Goal: Task Accomplishment & Management: Manage account settings

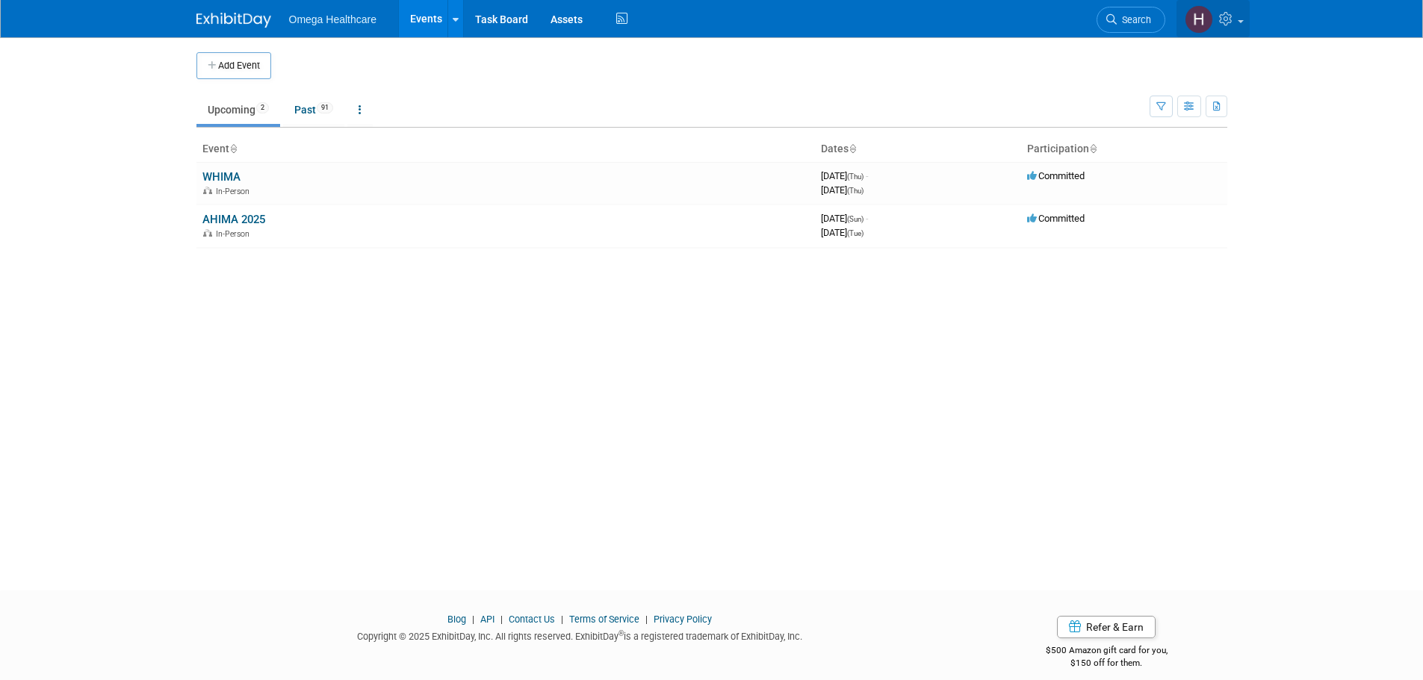
click at [1200, 22] on img at bounding box center [1198, 19] width 28 height 28
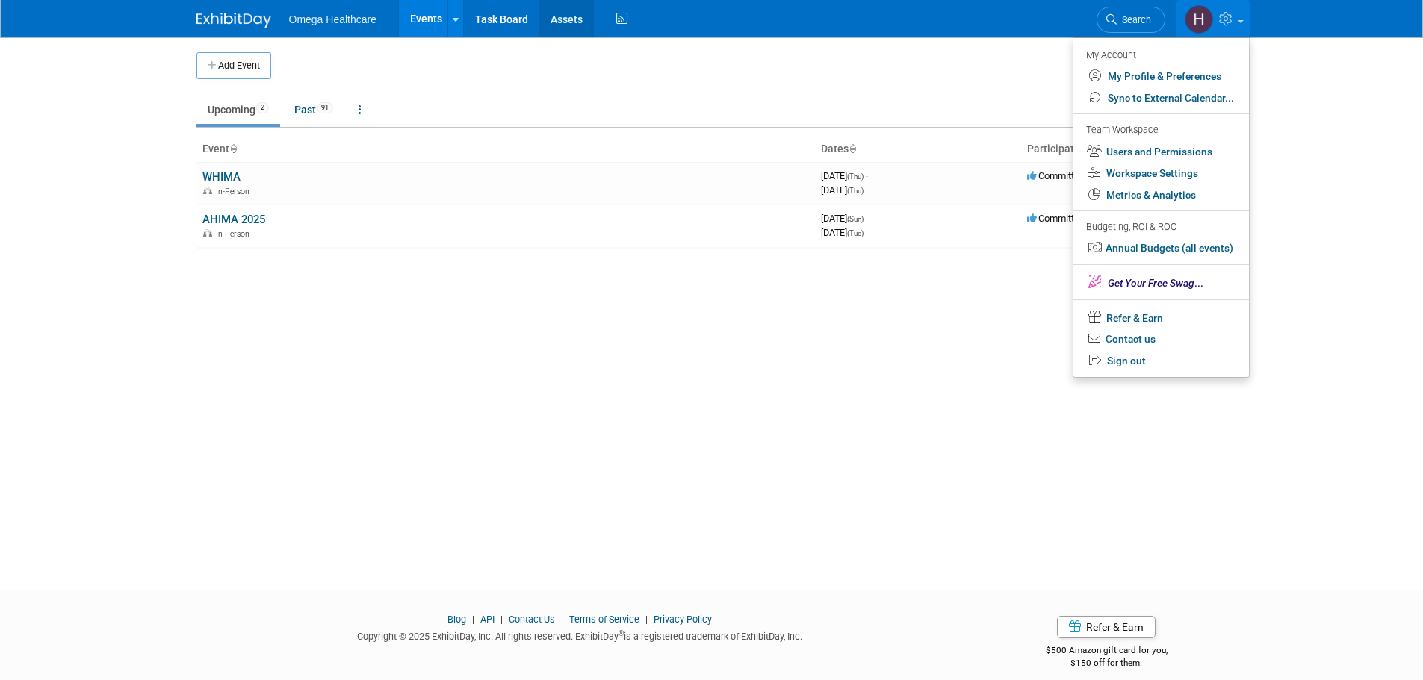
click at [558, 21] on link "Assets" at bounding box center [566, 18] width 55 height 37
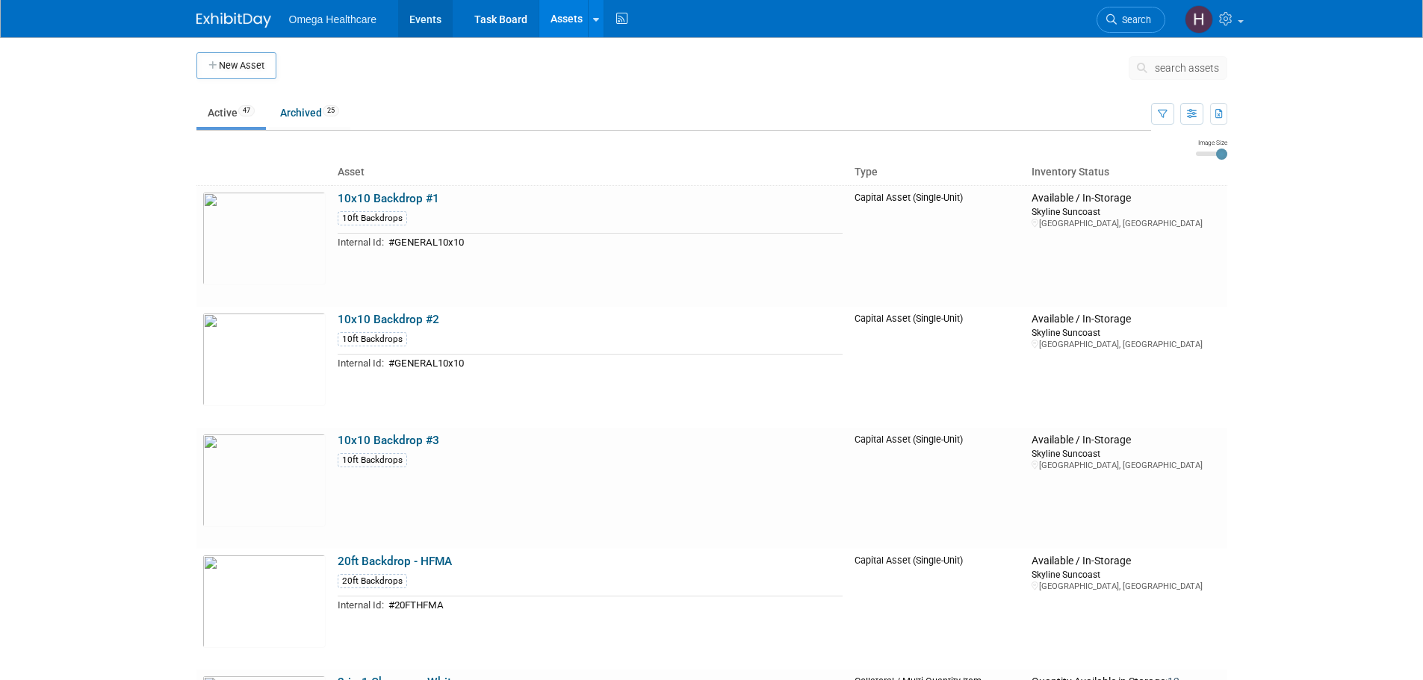
click at [418, 20] on link "Events" at bounding box center [425, 18] width 55 height 37
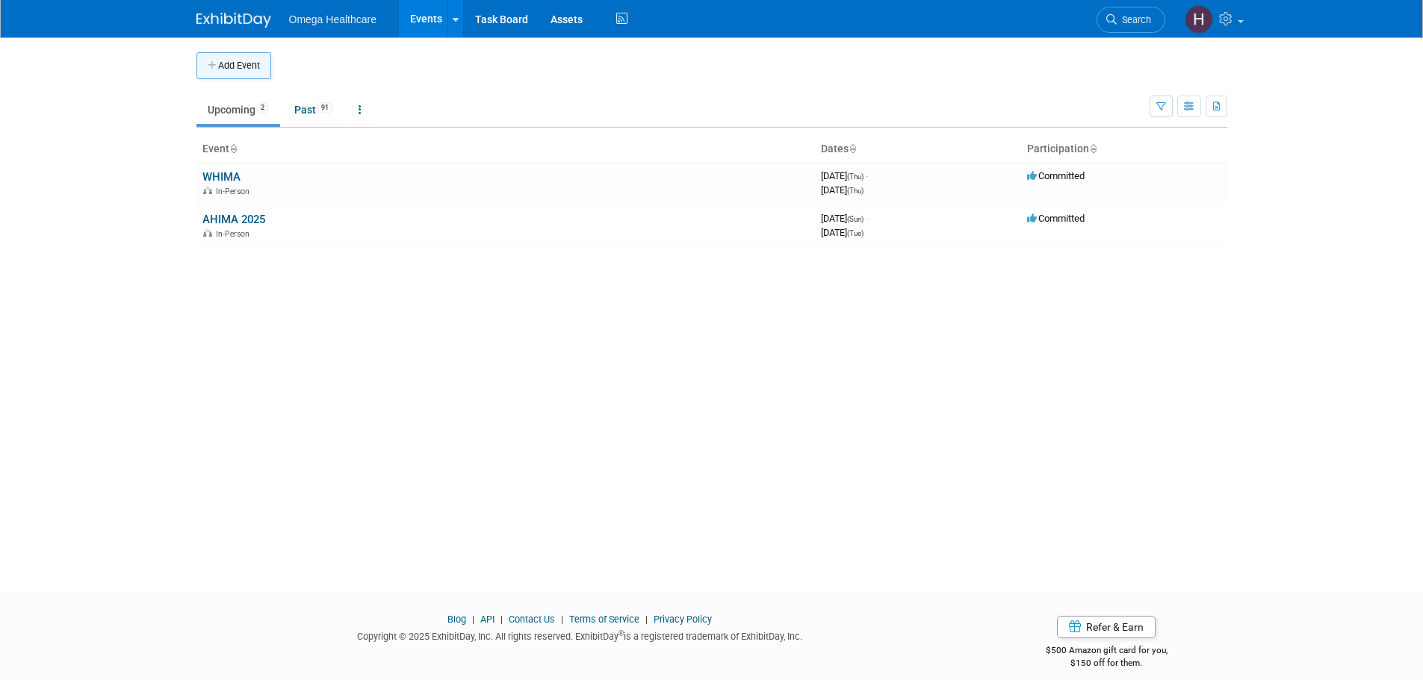
click at [250, 66] on button "Add Event" at bounding box center [233, 65] width 75 height 27
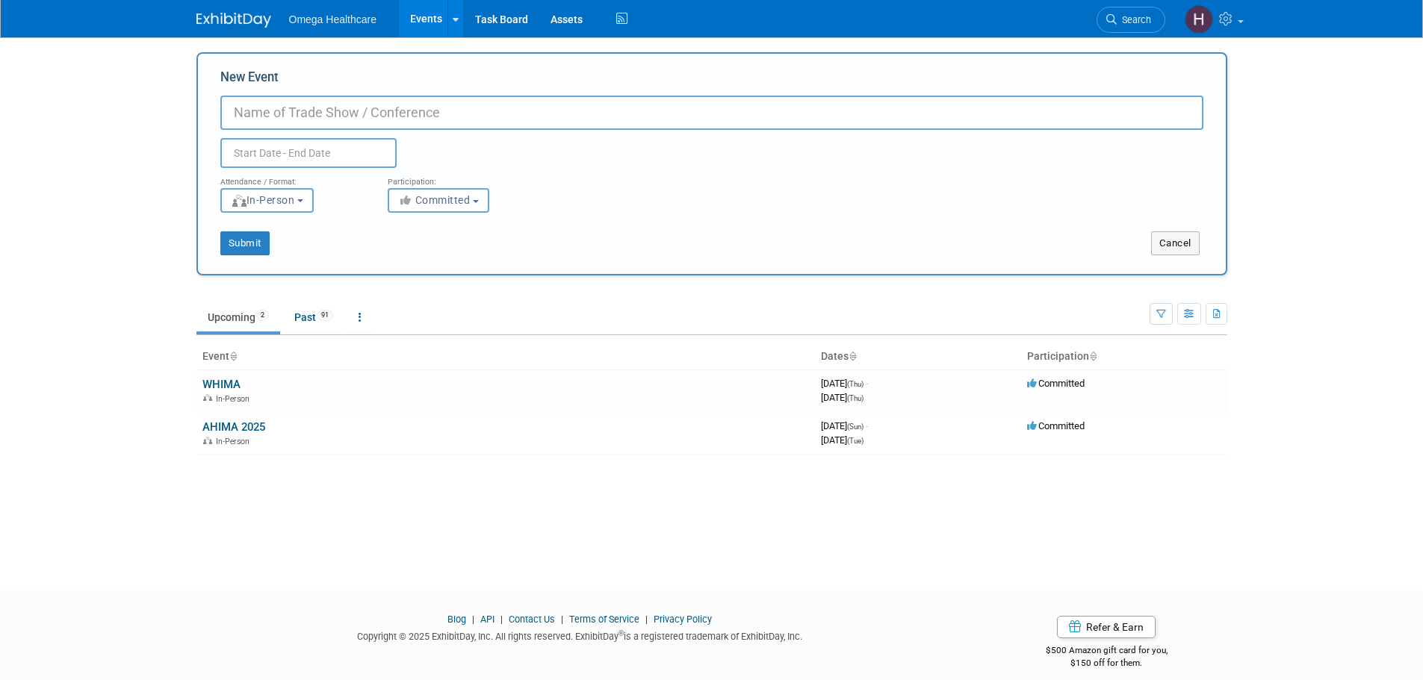
click at [278, 114] on input "New Event" at bounding box center [711, 113] width 983 height 34
click at [276, 124] on input "New Event" at bounding box center [711, 113] width 983 height 34
click at [279, 111] on input "New Event" at bounding box center [711, 113] width 983 height 34
click at [285, 113] on input "New Event" at bounding box center [711, 113] width 983 height 34
type input "[PERSON_NAME]/IACR [MEDICAL_DATA] Registry Annual Meeting"
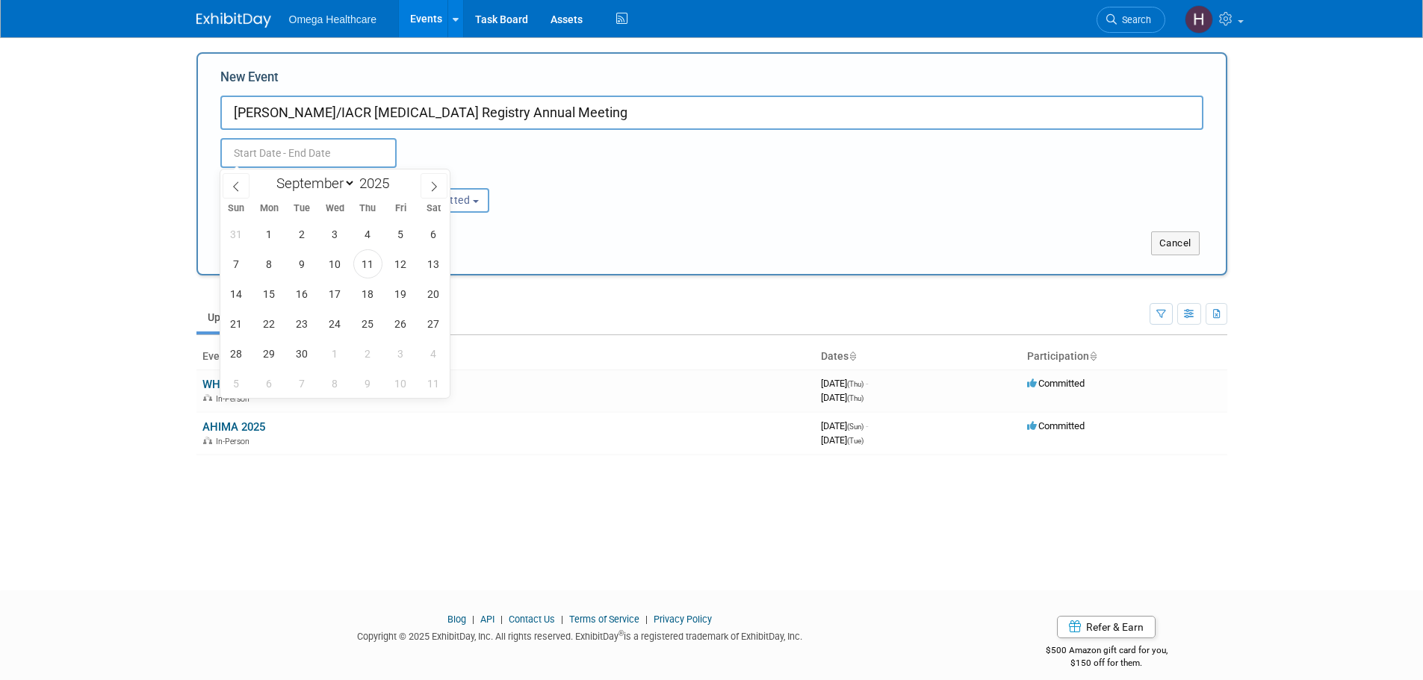
click at [305, 142] on input "text" at bounding box center [308, 153] width 176 height 30
click at [390, 261] on span "12" at bounding box center [400, 263] width 29 height 29
click at [271, 292] on span "15" at bounding box center [269, 293] width 29 height 29
click at [427, 267] on span "13" at bounding box center [433, 263] width 29 height 29
click at [243, 292] on span "14" at bounding box center [236, 293] width 29 height 29
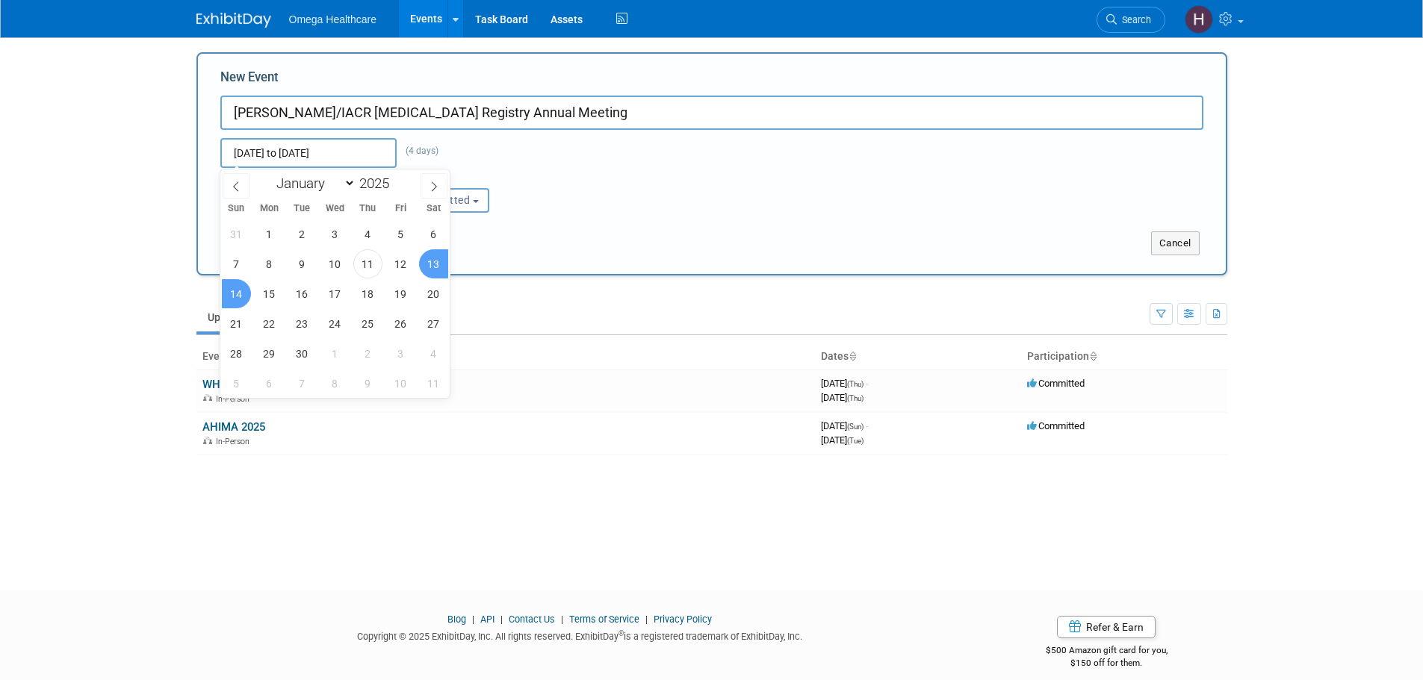
type input "Sep 13, 2025 to Sep 14, 2025"
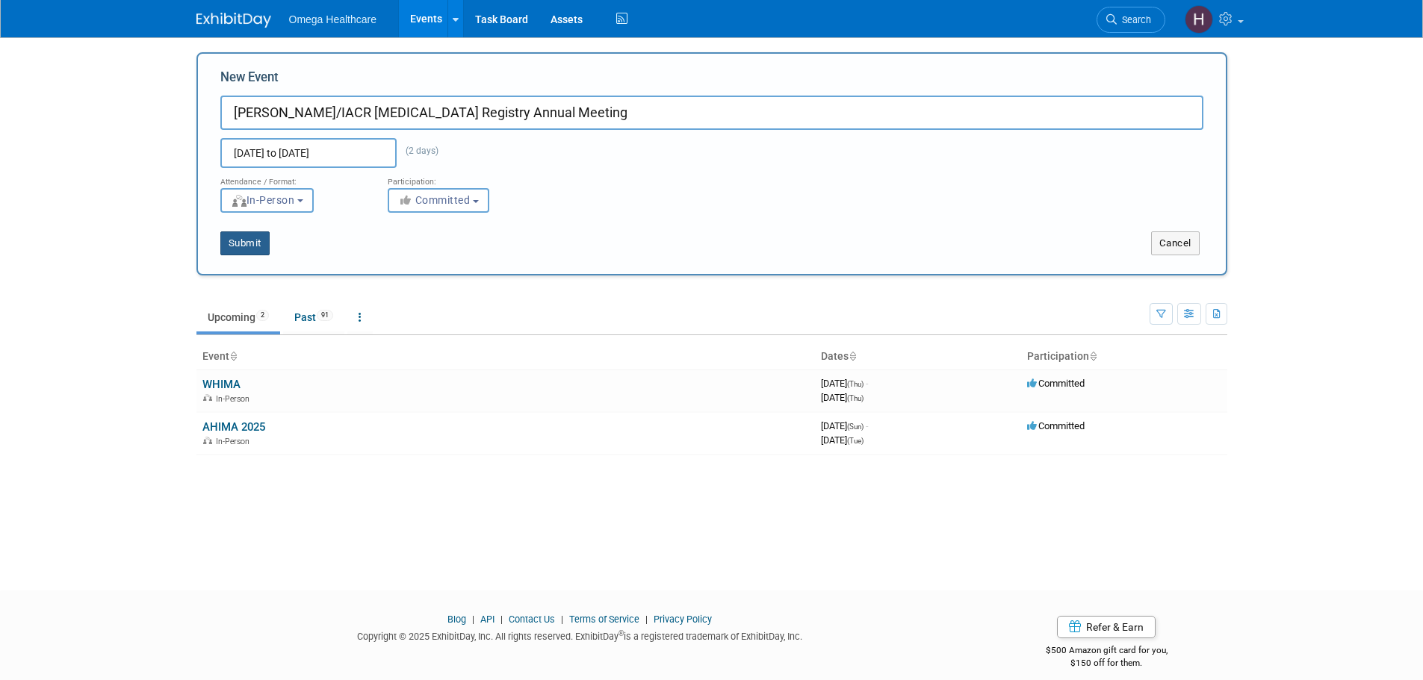
click at [237, 242] on button "Submit" at bounding box center [244, 244] width 49 height 24
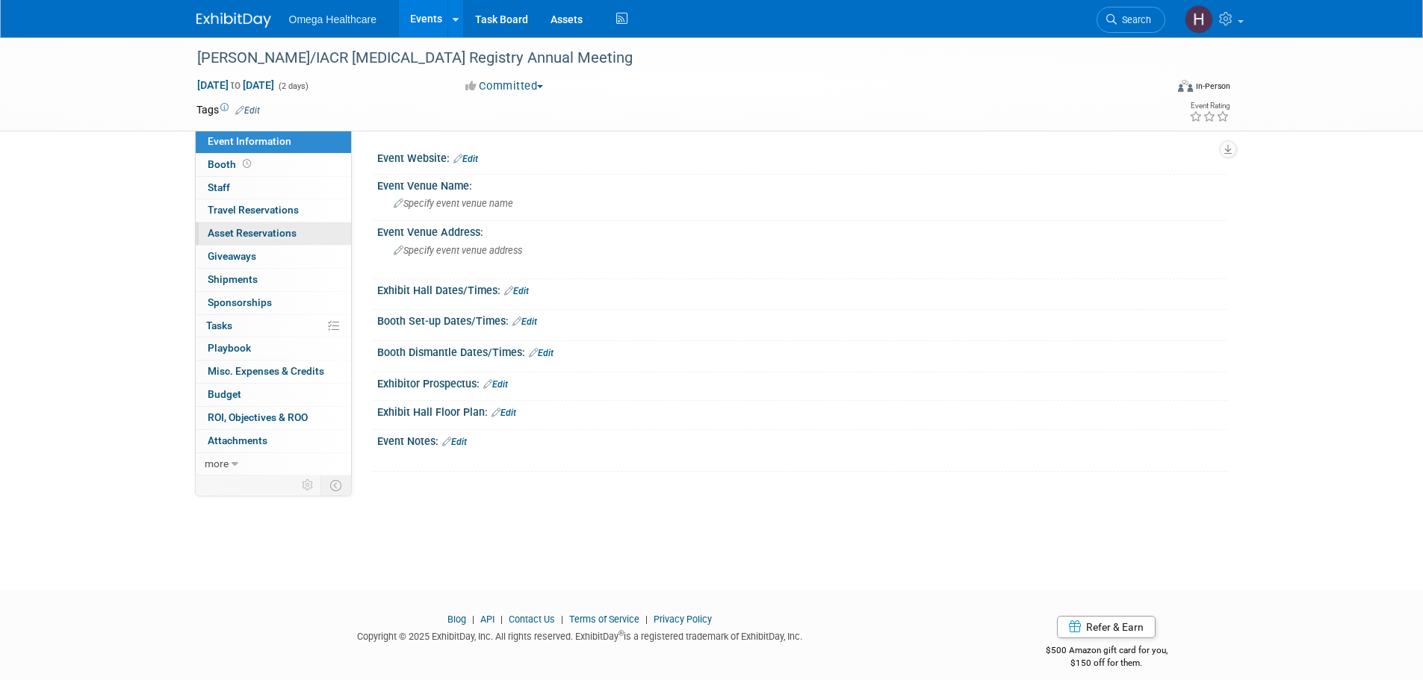
click at [316, 227] on link "0 Asset Reservations 0" at bounding box center [273, 234] width 155 height 22
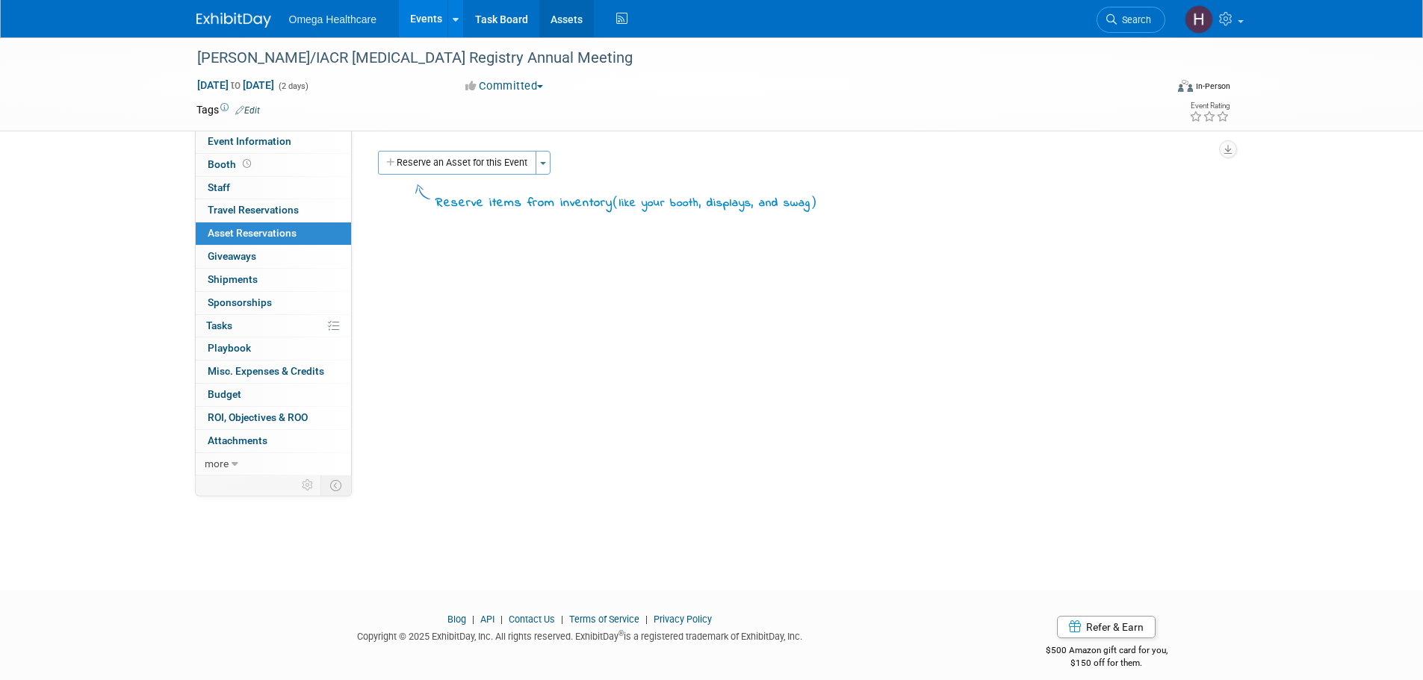
click at [580, 10] on link "Assets" at bounding box center [566, 18] width 55 height 37
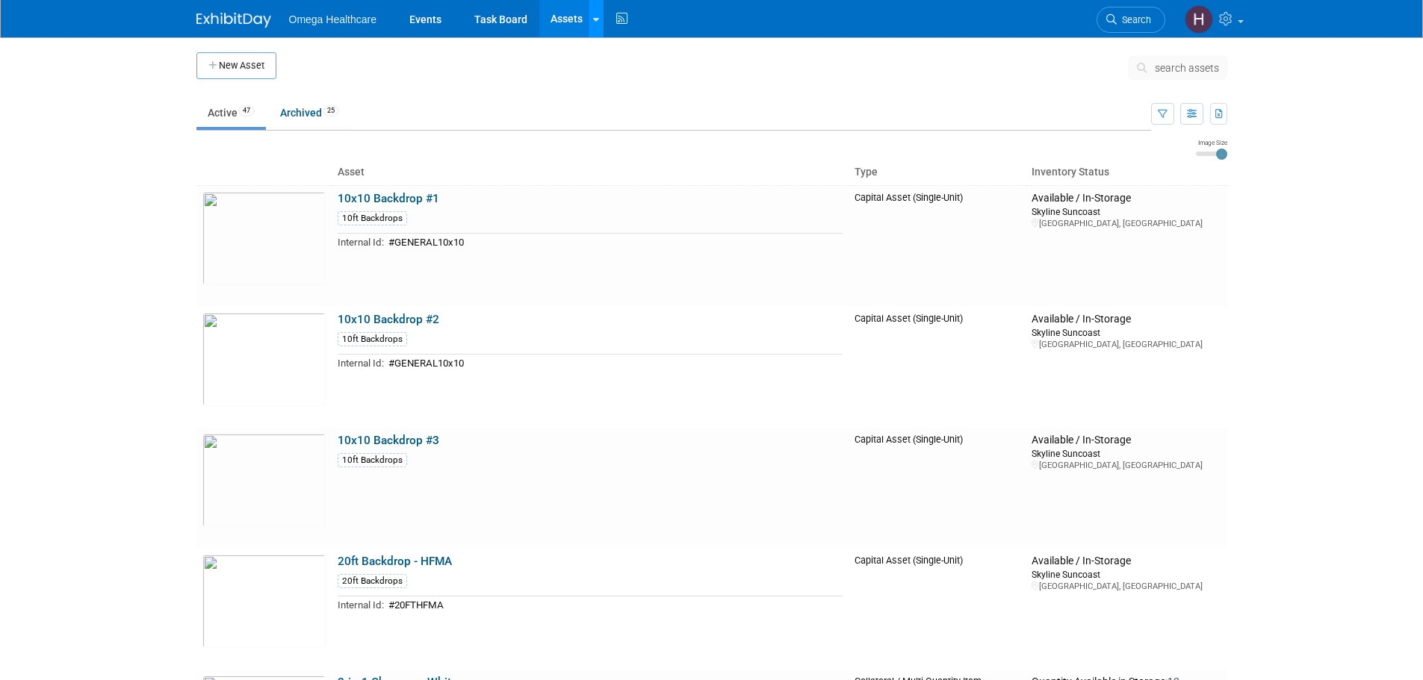
click at [594, 26] on link at bounding box center [596, 18] width 16 height 37
click at [633, 50] on link "New Asset" at bounding box center [654, 53] width 132 height 21
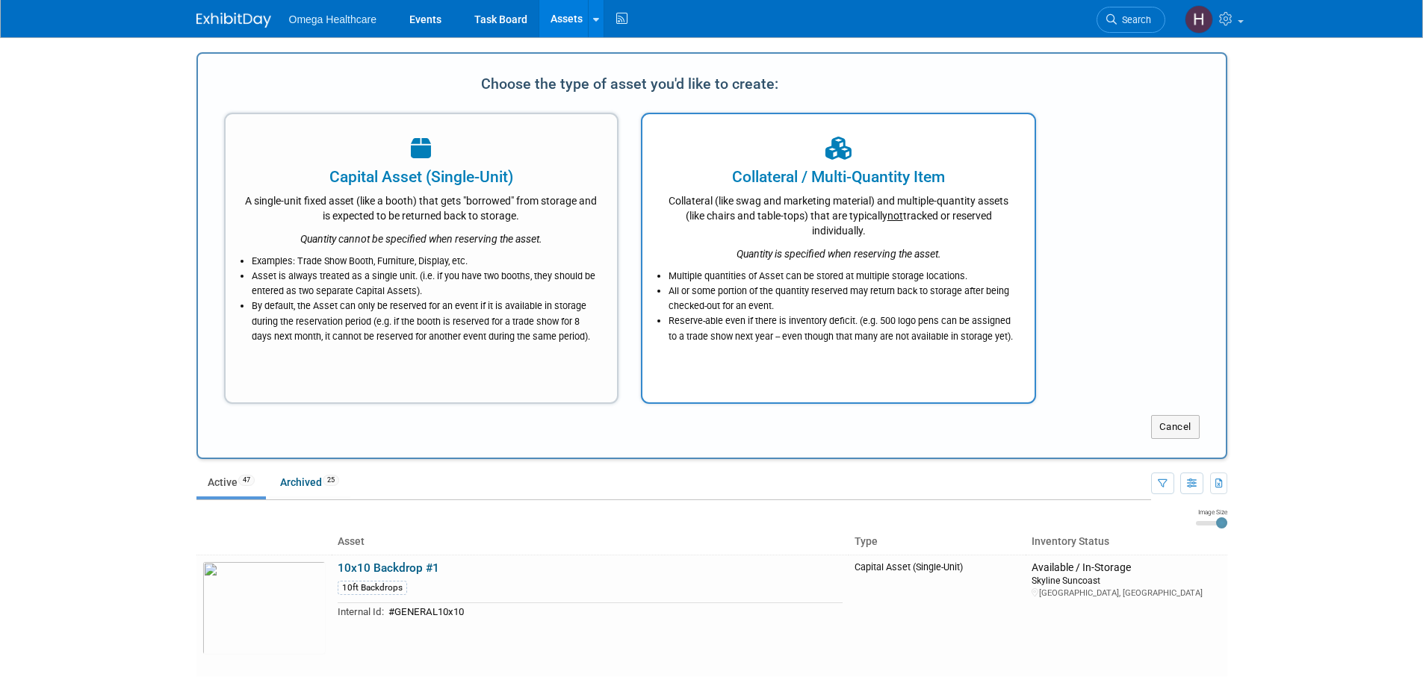
click at [843, 252] on icon "Quantity is specified when reserving the asset." at bounding box center [838, 254] width 205 height 12
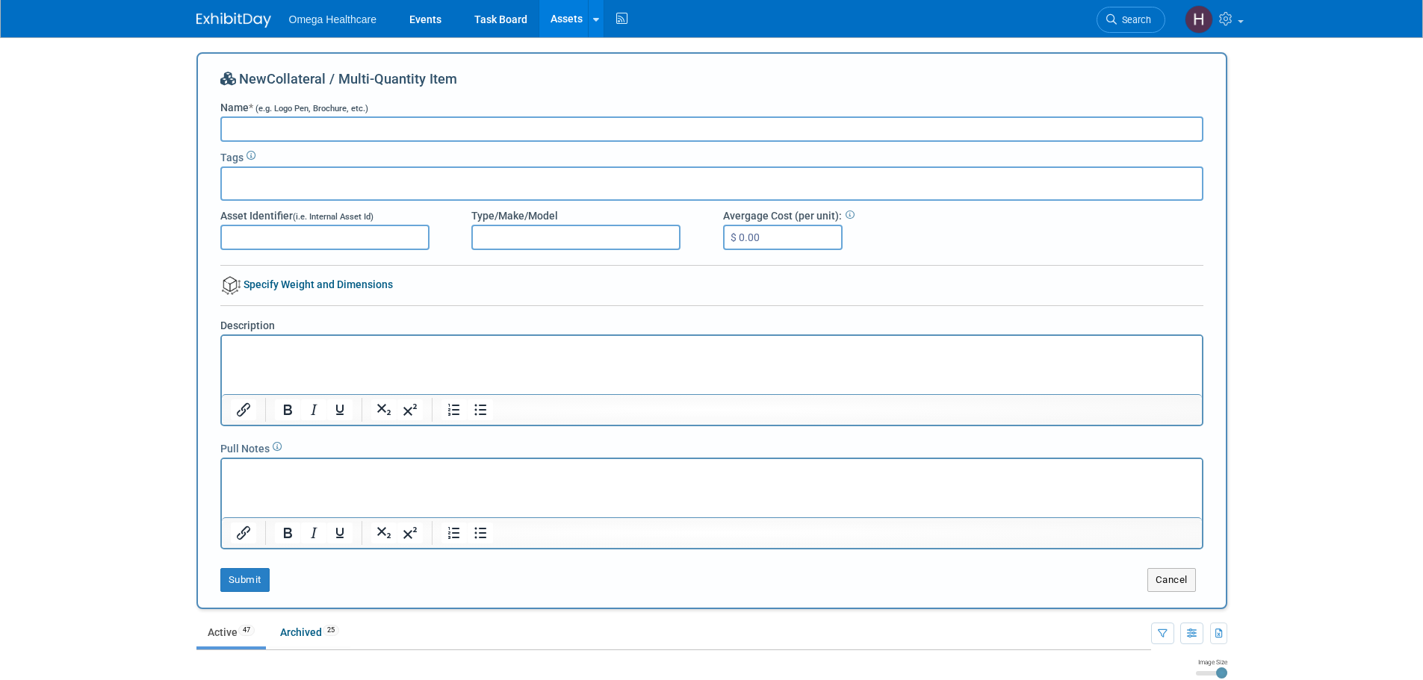
click at [308, 130] on input "Name * (e.g. Logo Pen, Brochure, etc.)" at bounding box center [711, 128] width 983 height 25
click at [139, 289] on body "Omega Healthcare Events Task Board Assets New Asset Search Assets Bulk Upload A…" at bounding box center [711, 340] width 1423 height 680
click at [249, 138] on input "Name * (e.g. Logo Pen, Brochure, etc.)" at bounding box center [711, 128] width 983 height 25
type input "Playing Card Bottle Opener"
click at [243, 578] on button "Submit" at bounding box center [244, 580] width 49 height 24
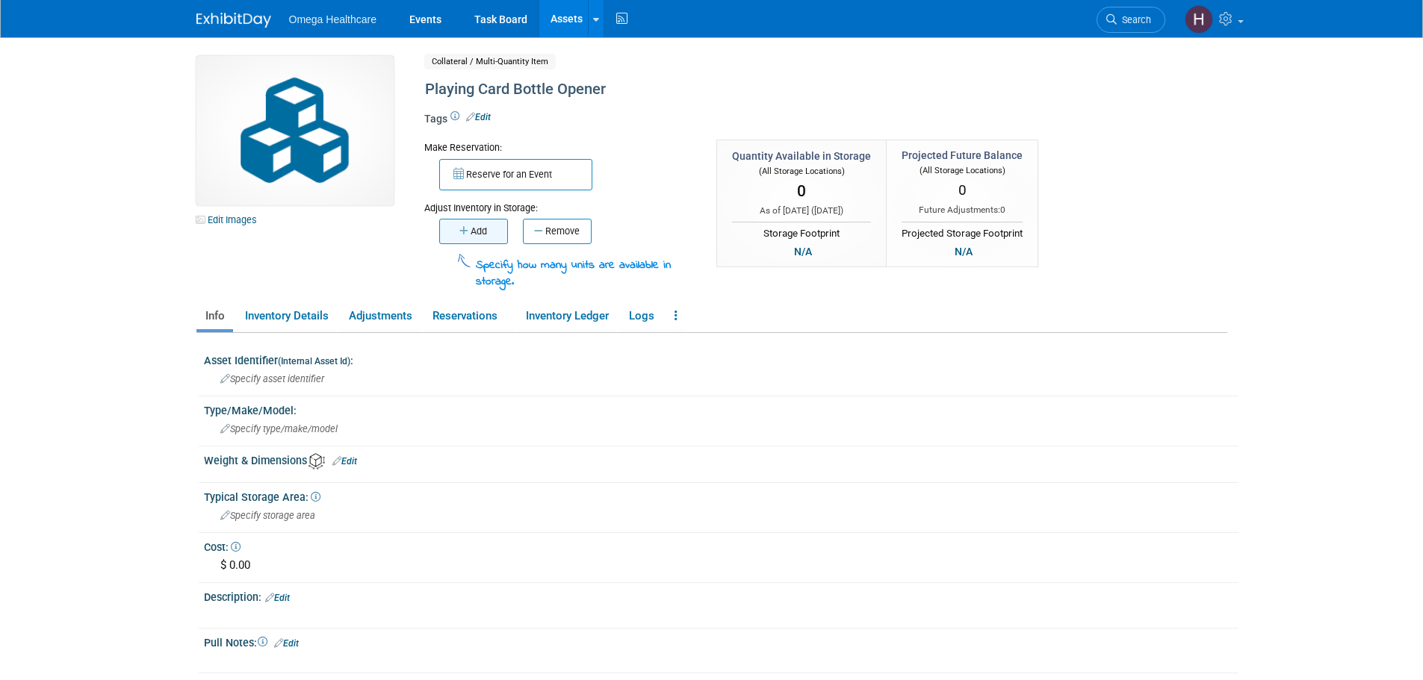
click at [491, 237] on button "Add" at bounding box center [473, 231] width 69 height 25
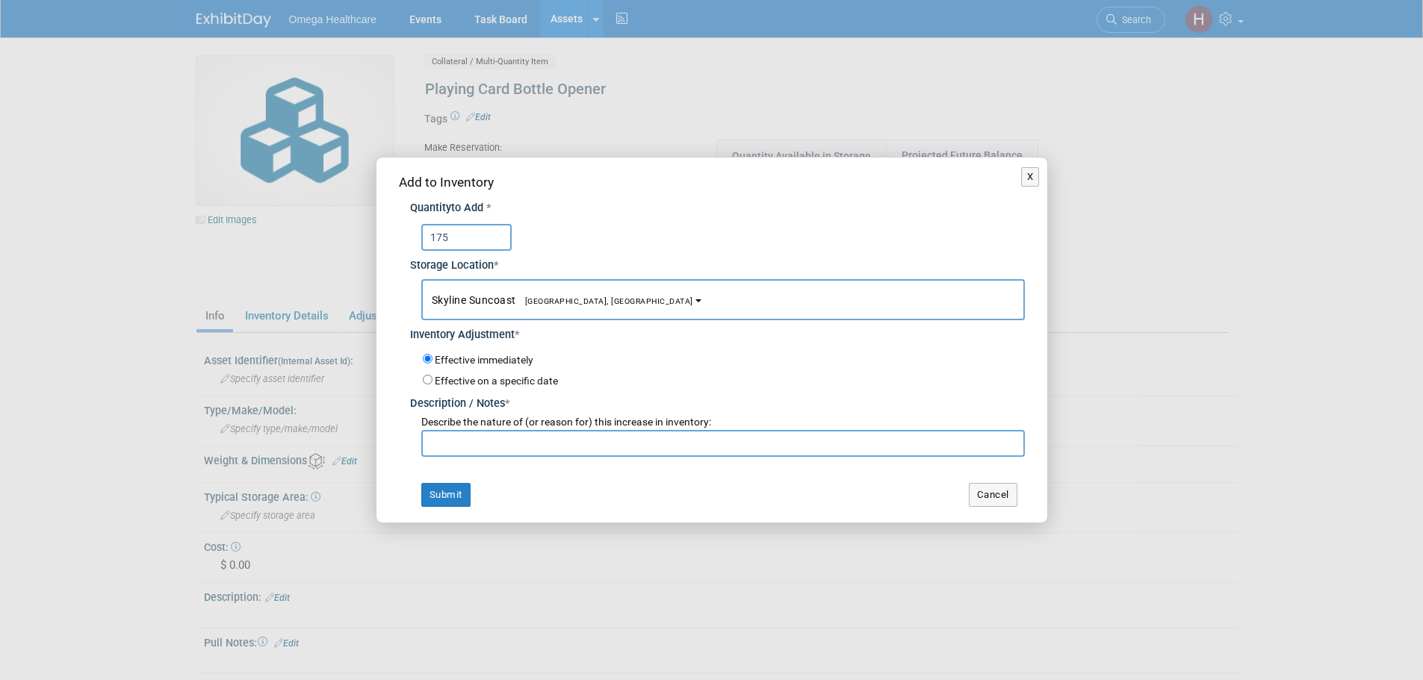
type input "175"
click at [508, 453] on input "text" at bounding box center [722, 443] width 603 height 27
drag, startPoint x: 562, startPoint y: 443, endPoint x: 544, endPoint y: 441, distance: 18.0
click at [544, 441] on input "From Vegas event in 2025" at bounding box center [722, 443] width 603 height 27
click at [585, 444] on input "From Vegas event in 2024" at bounding box center [722, 443] width 603 height 27
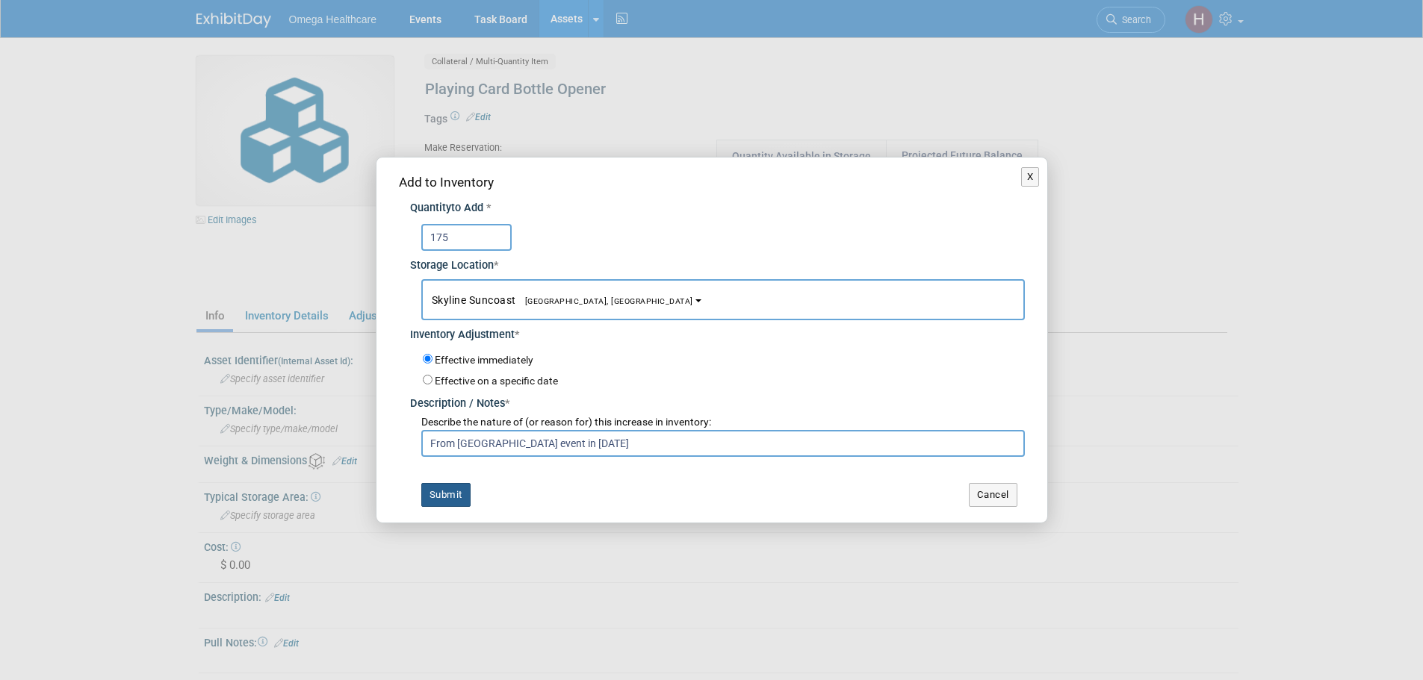
type input "From Vegas event in 2024"
click at [445, 495] on button "Submit" at bounding box center [445, 495] width 49 height 24
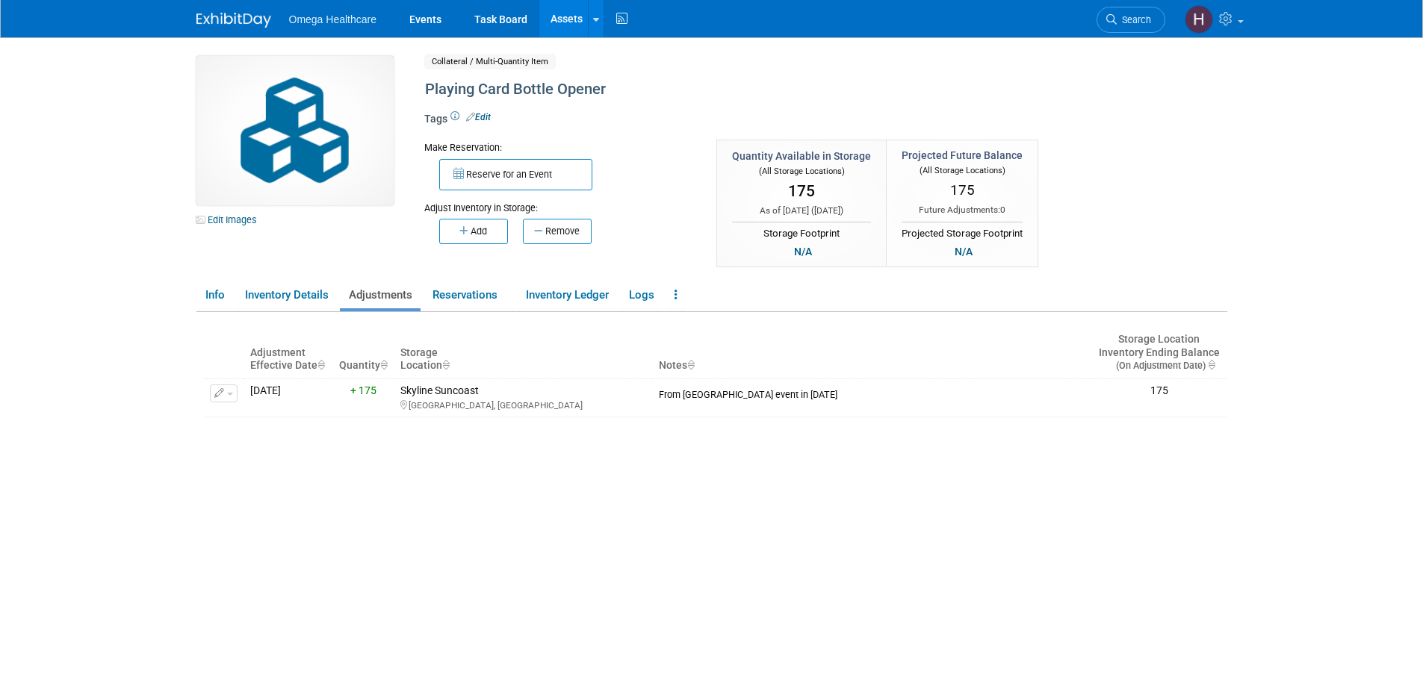
click at [568, 28] on link "Assets" at bounding box center [566, 18] width 55 height 37
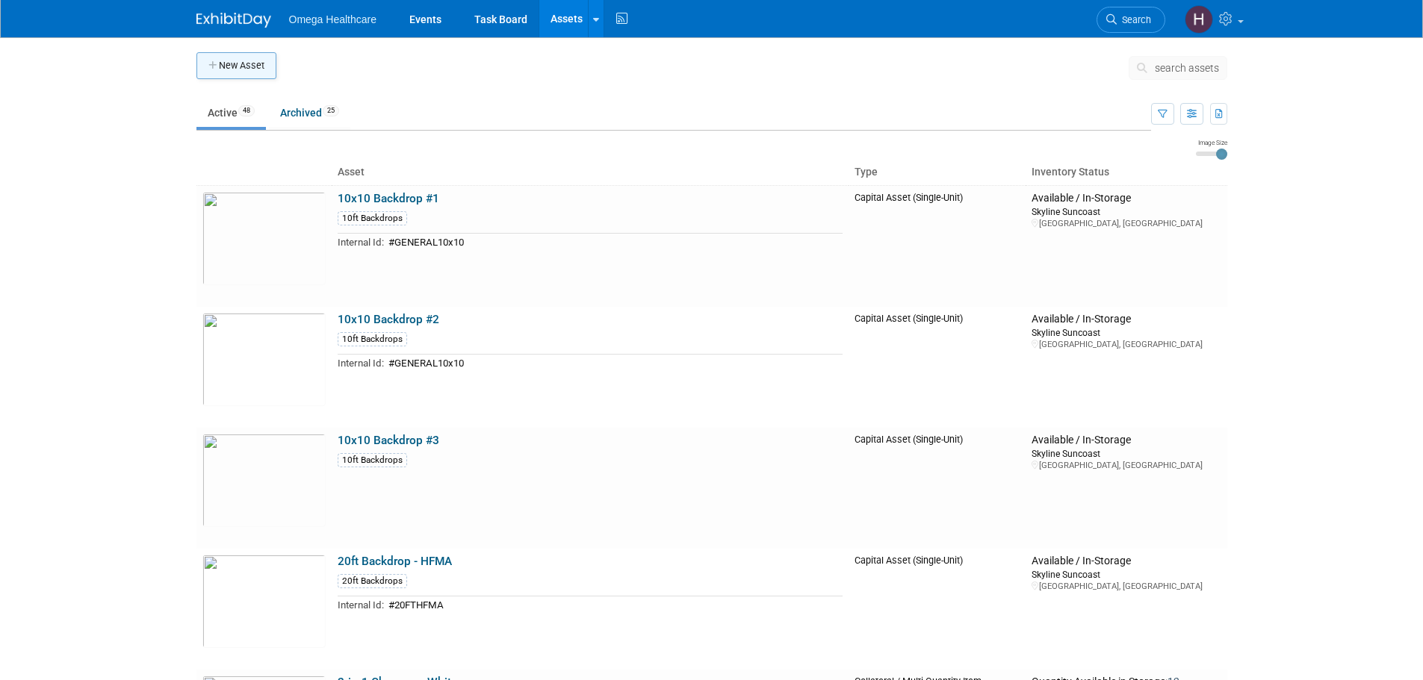
click at [259, 73] on button "New Asset" at bounding box center [236, 65] width 80 height 27
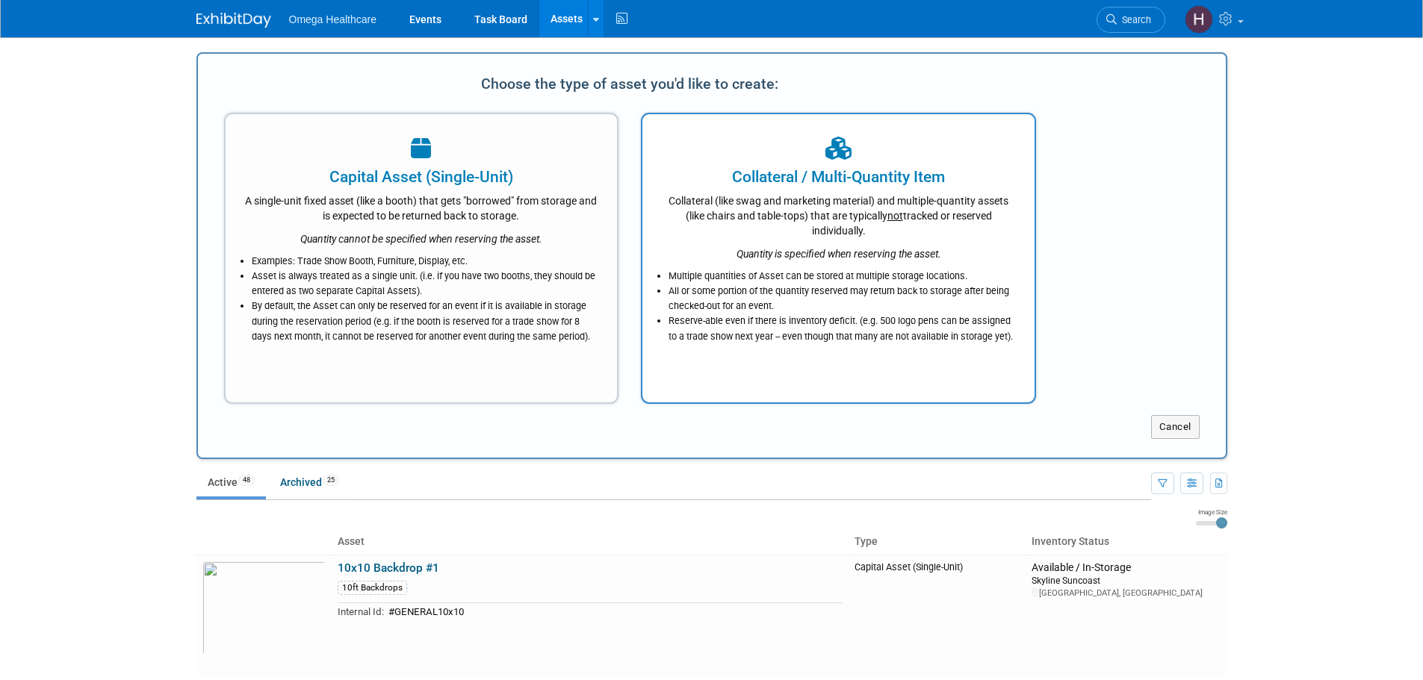
click at [815, 202] on div "Collateral (like swag and marketing material) and multiple-quantity assets (lik…" at bounding box center [838, 213] width 355 height 50
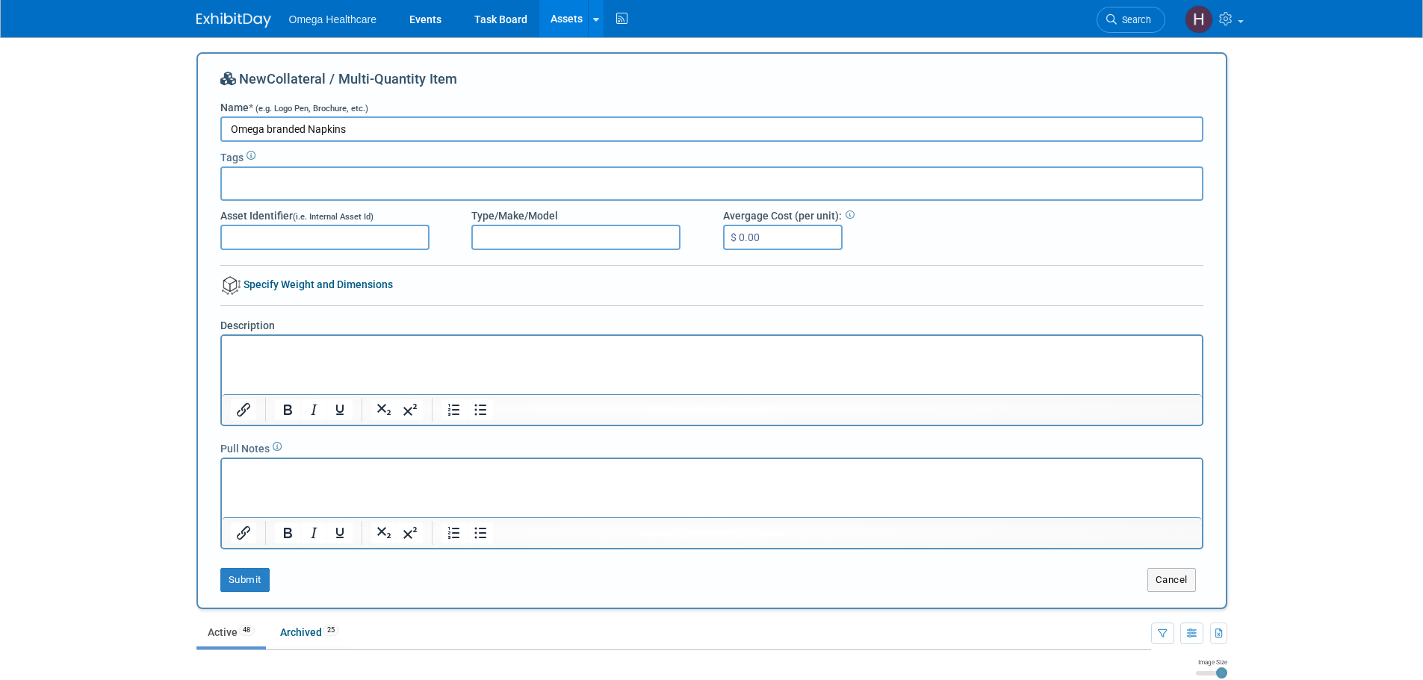
click at [273, 126] on input "Omega branded Napkins" at bounding box center [711, 128] width 983 height 25
type input "Omega bBranded Napkins"
click at [266, 586] on button "Submit" at bounding box center [244, 580] width 49 height 24
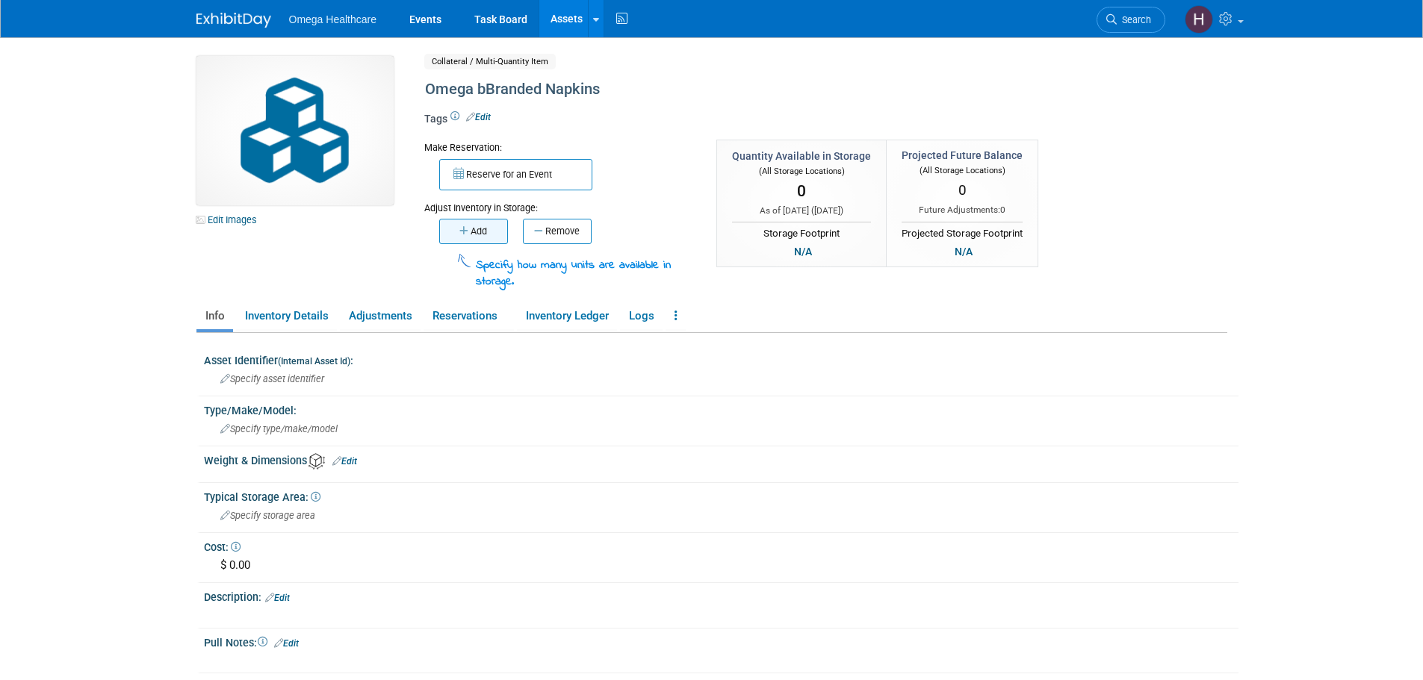
click at [479, 240] on button "Add" at bounding box center [473, 231] width 69 height 25
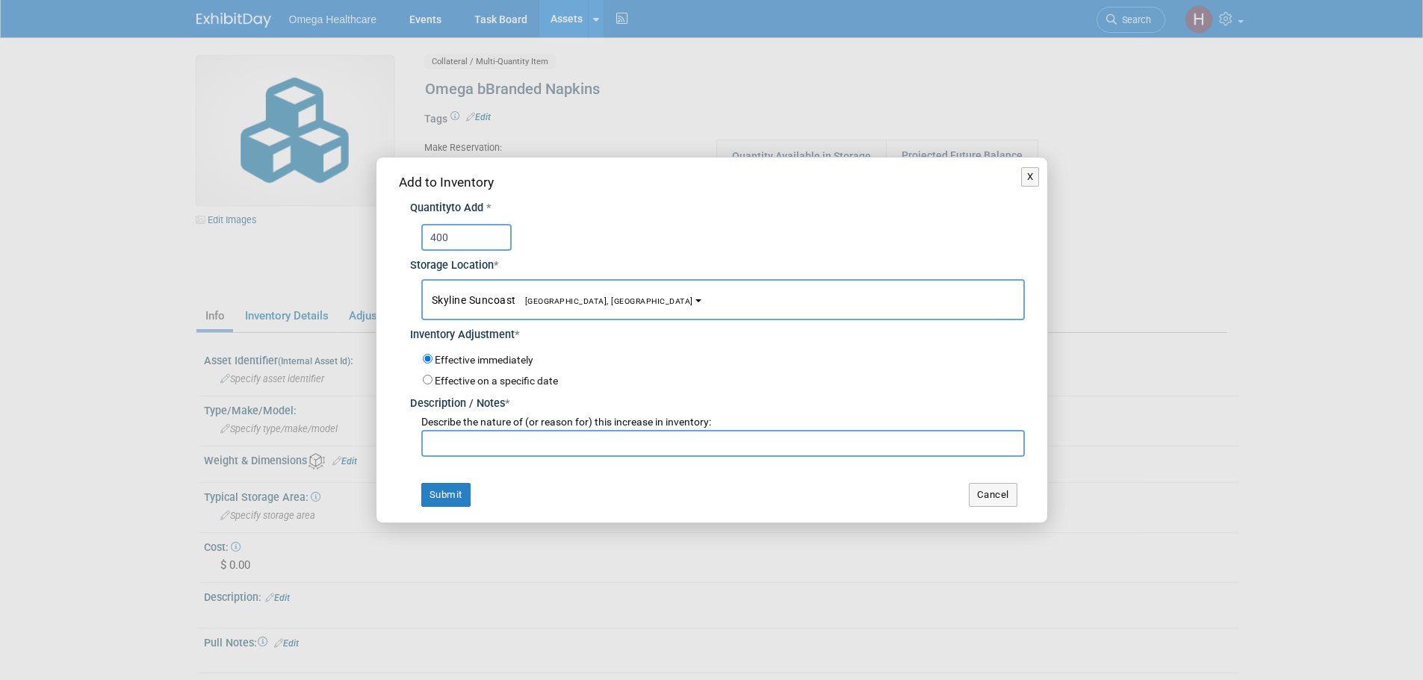
type input "400"
click at [472, 430] on div "Describe the nature of (or reason for) this increase in inventory:" at bounding box center [722, 422] width 603 height 15
click at [473, 433] on input "text" at bounding box center [722, 443] width 603 height 27
type input "F"
type input "Returned from AHIMA"
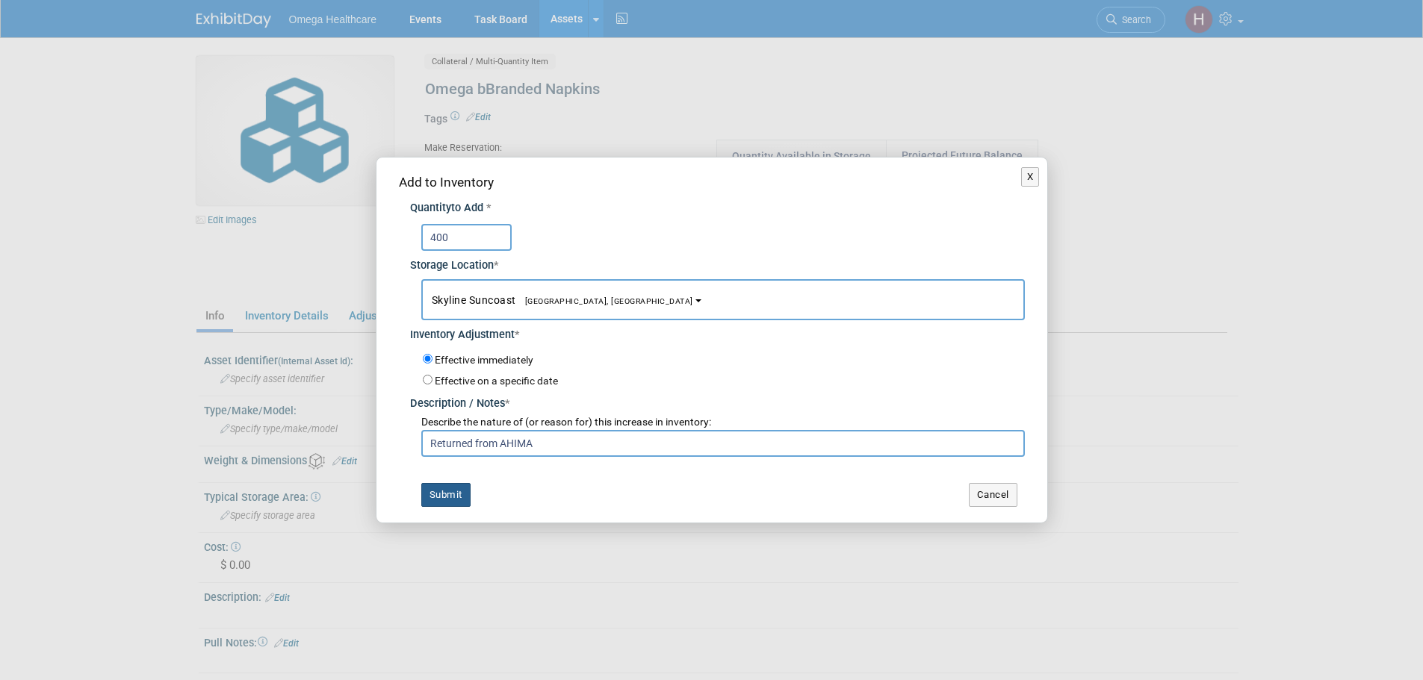
click at [461, 490] on button "Submit" at bounding box center [445, 495] width 49 height 24
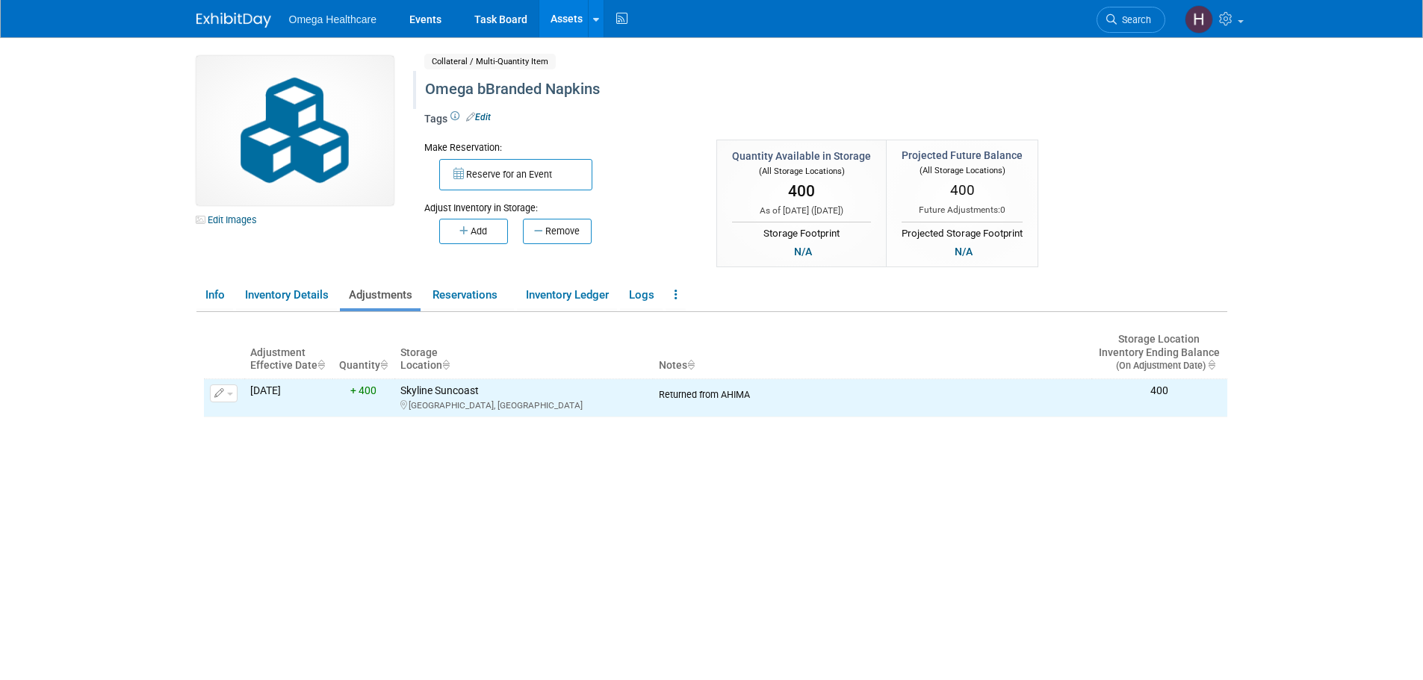
click at [491, 78] on div "Omega bBranded Napkins" at bounding box center [762, 89] width 684 height 27
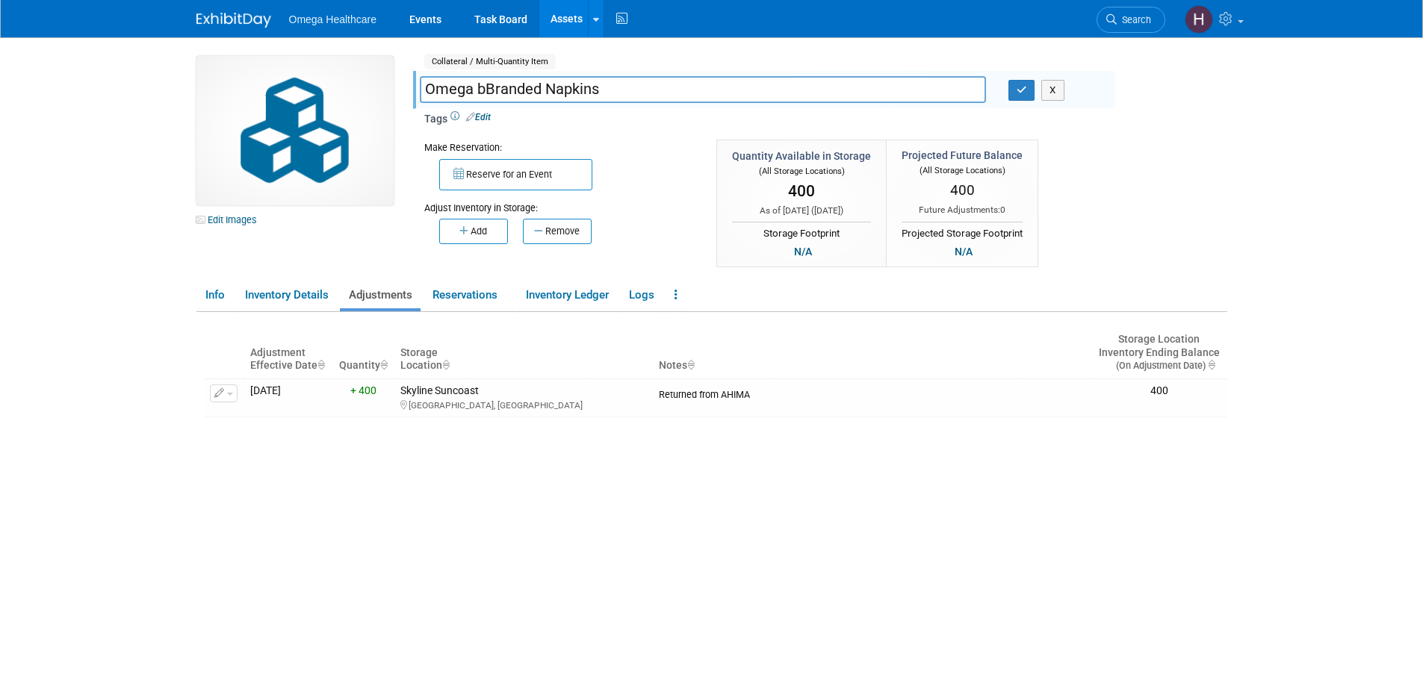
click at [488, 92] on input "Omega bBranded Napkins" at bounding box center [703, 89] width 566 height 26
click at [538, 89] on input "Omega Branded Napkins" at bounding box center [703, 89] width 566 height 26
type input "Omega Branded Cocktail Napkins"
click at [1026, 91] on icon "button" at bounding box center [1021, 90] width 10 height 10
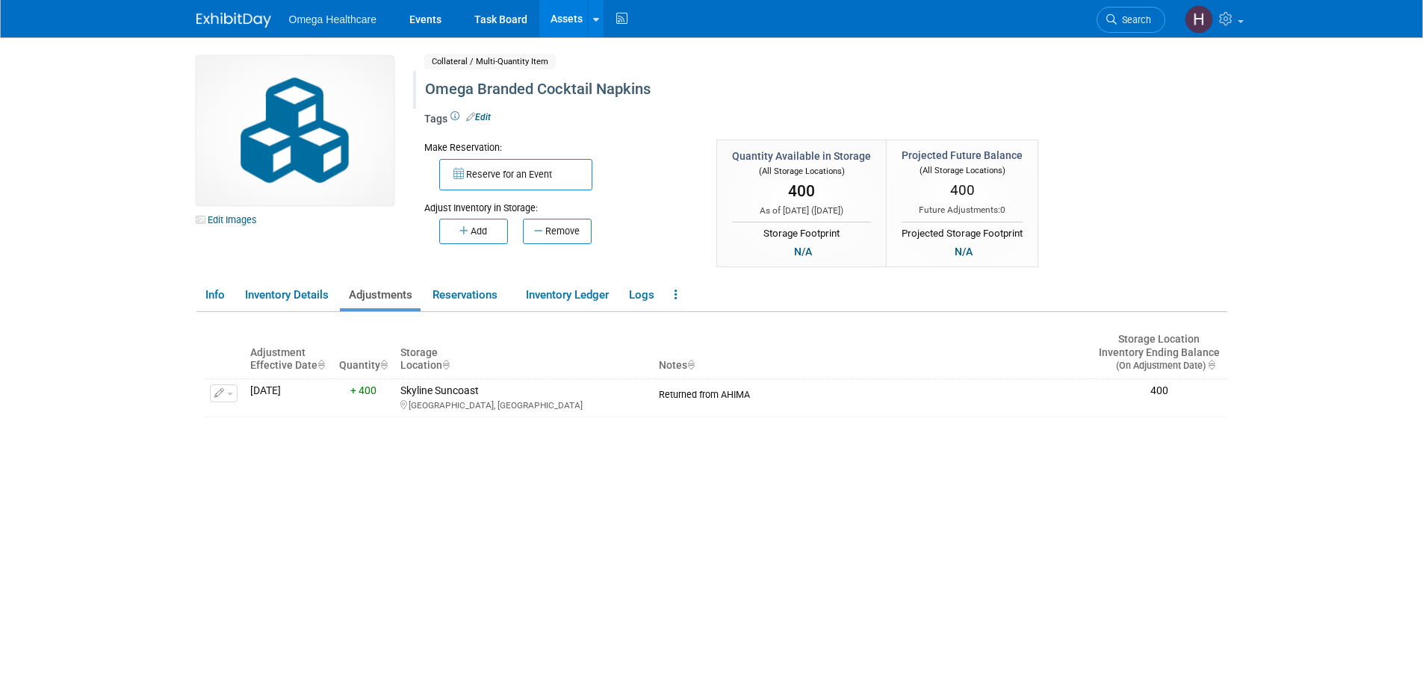
click at [566, 17] on link "Assets" at bounding box center [566, 18] width 55 height 37
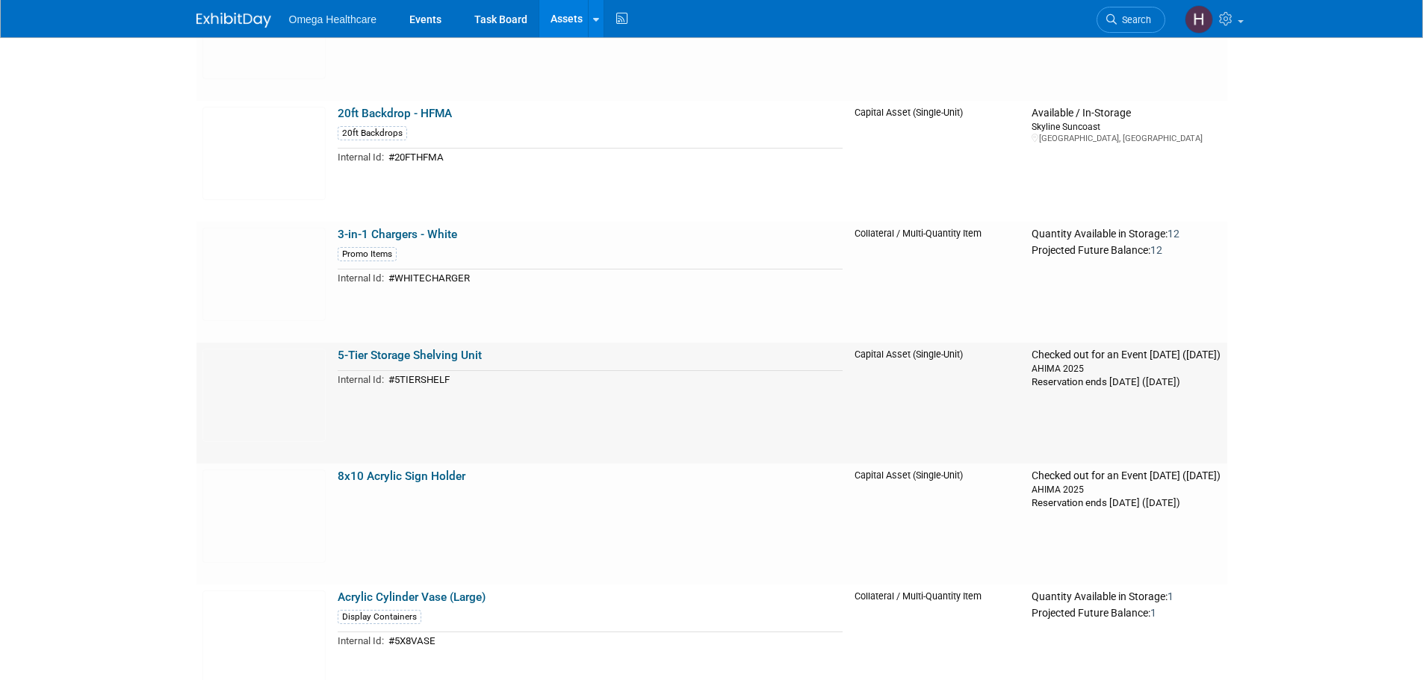
scroll to position [747, 0]
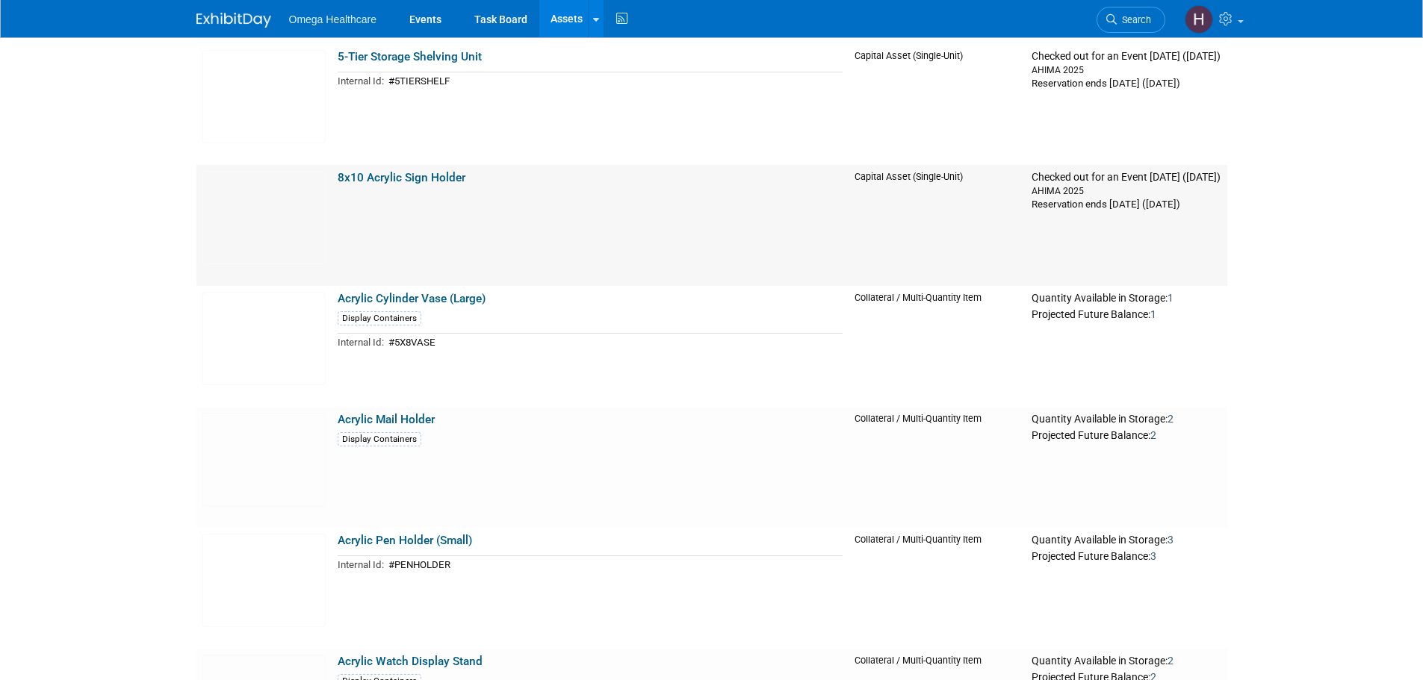
click at [414, 171] on link "8x10 Acrylic Sign Holder" at bounding box center [402, 177] width 128 height 13
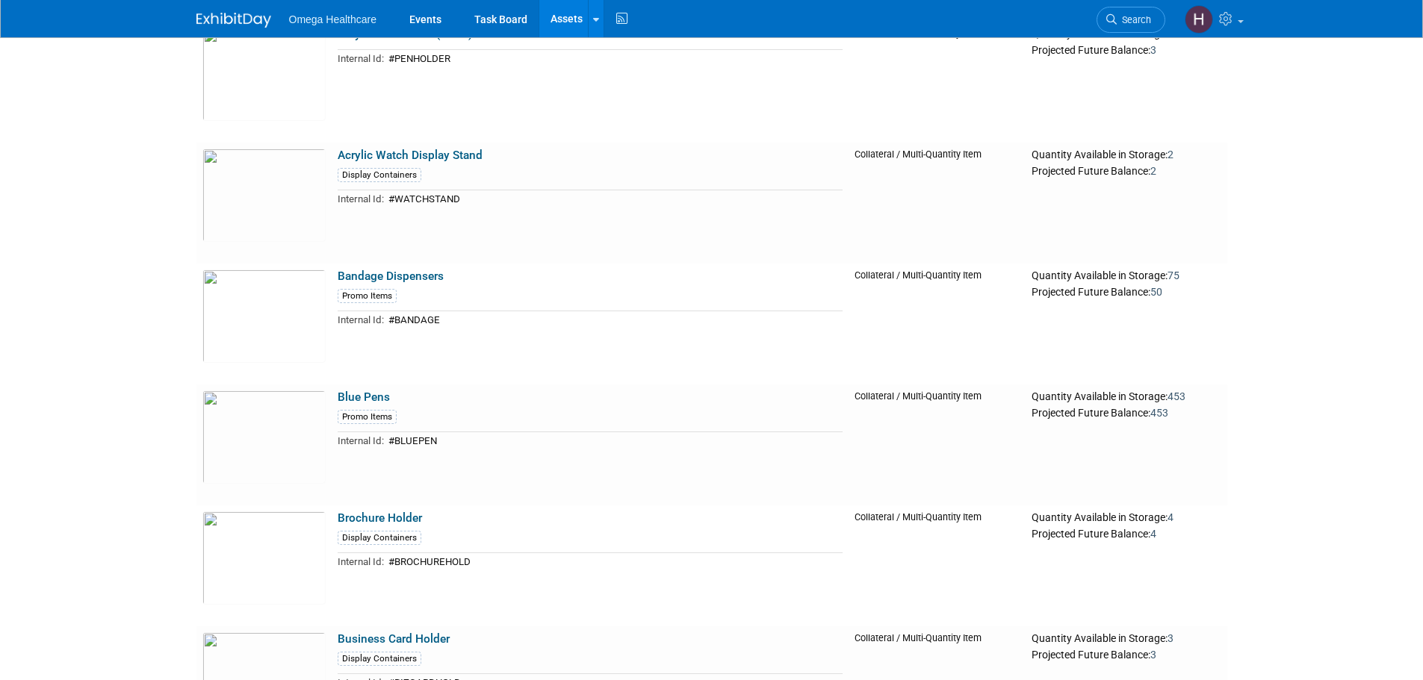
scroll to position [1270, 0]
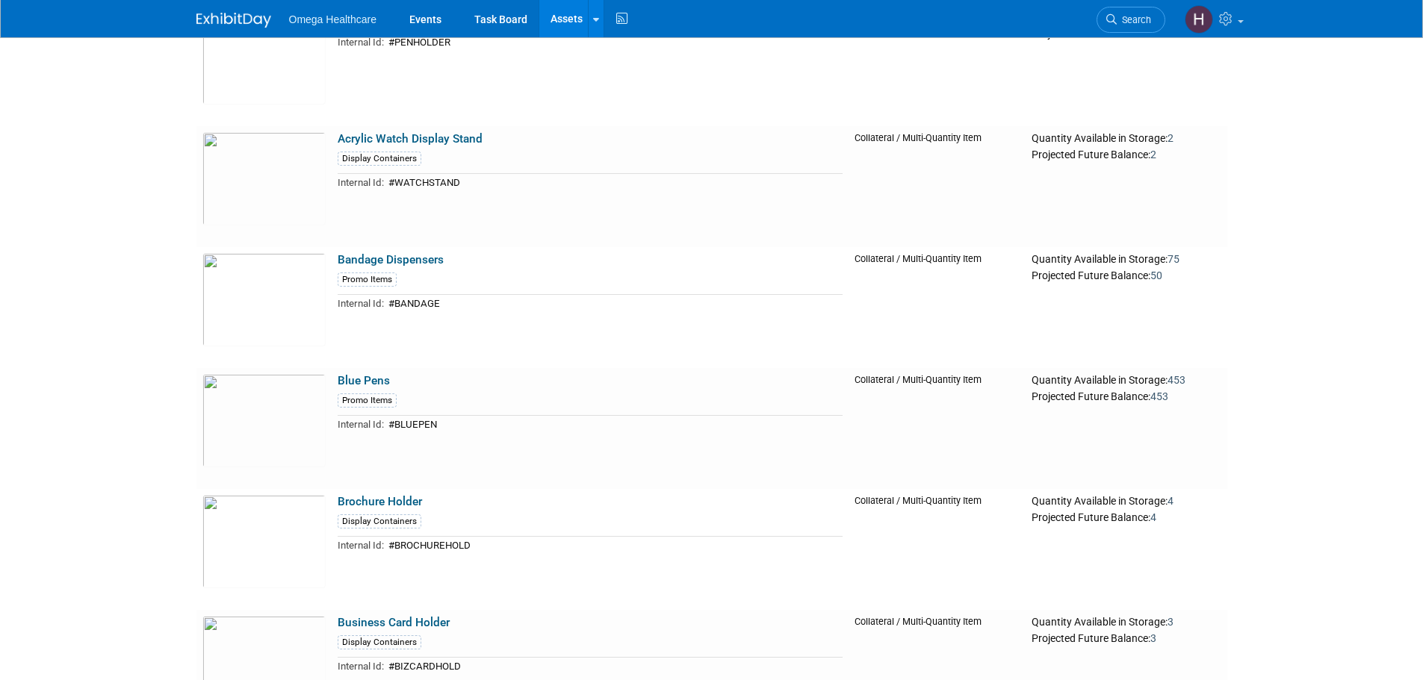
click at [559, 14] on link "Assets" at bounding box center [566, 18] width 55 height 37
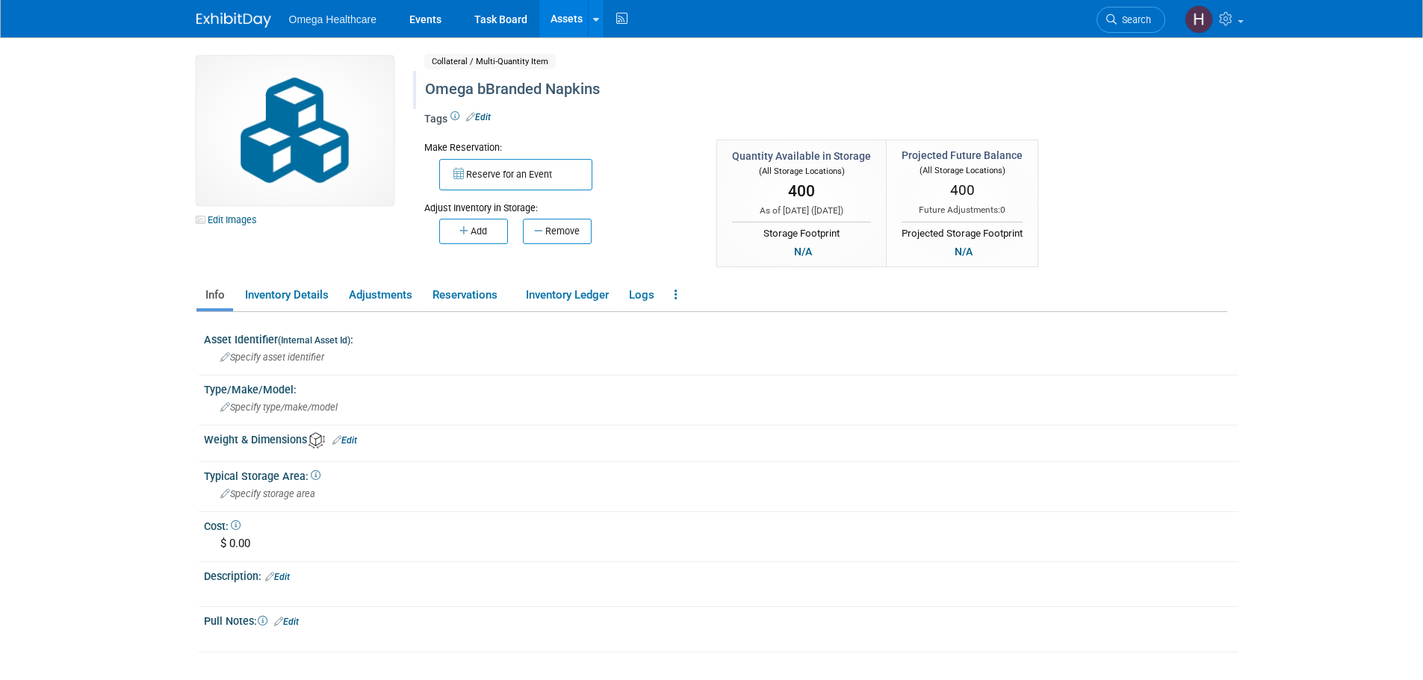
click at [509, 84] on div "Omega bBranded Napkins" at bounding box center [762, 89] width 684 height 27
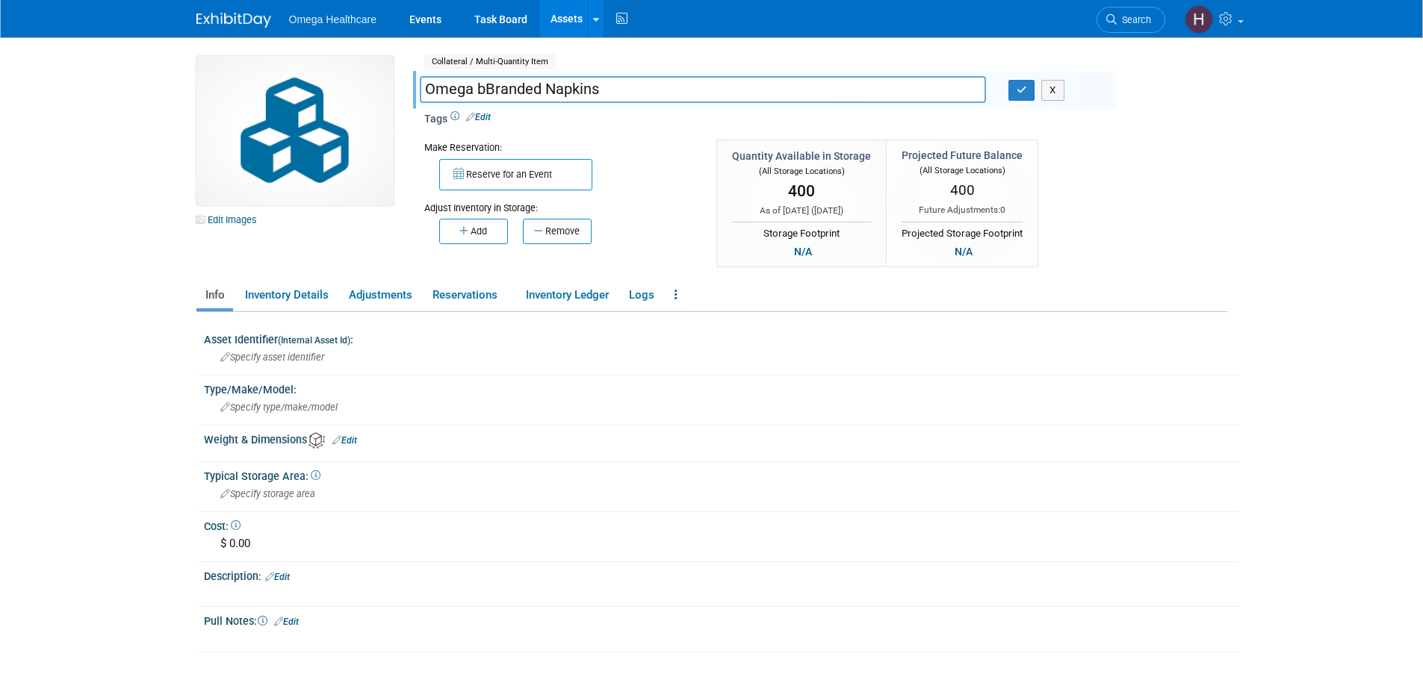
click at [484, 90] on input "Omega bBranded Napkins" at bounding box center [703, 89] width 566 height 26
type input "Omega Branded Napkins"
click at [1021, 90] on icon "button" at bounding box center [1021, 90] width 10 height 10
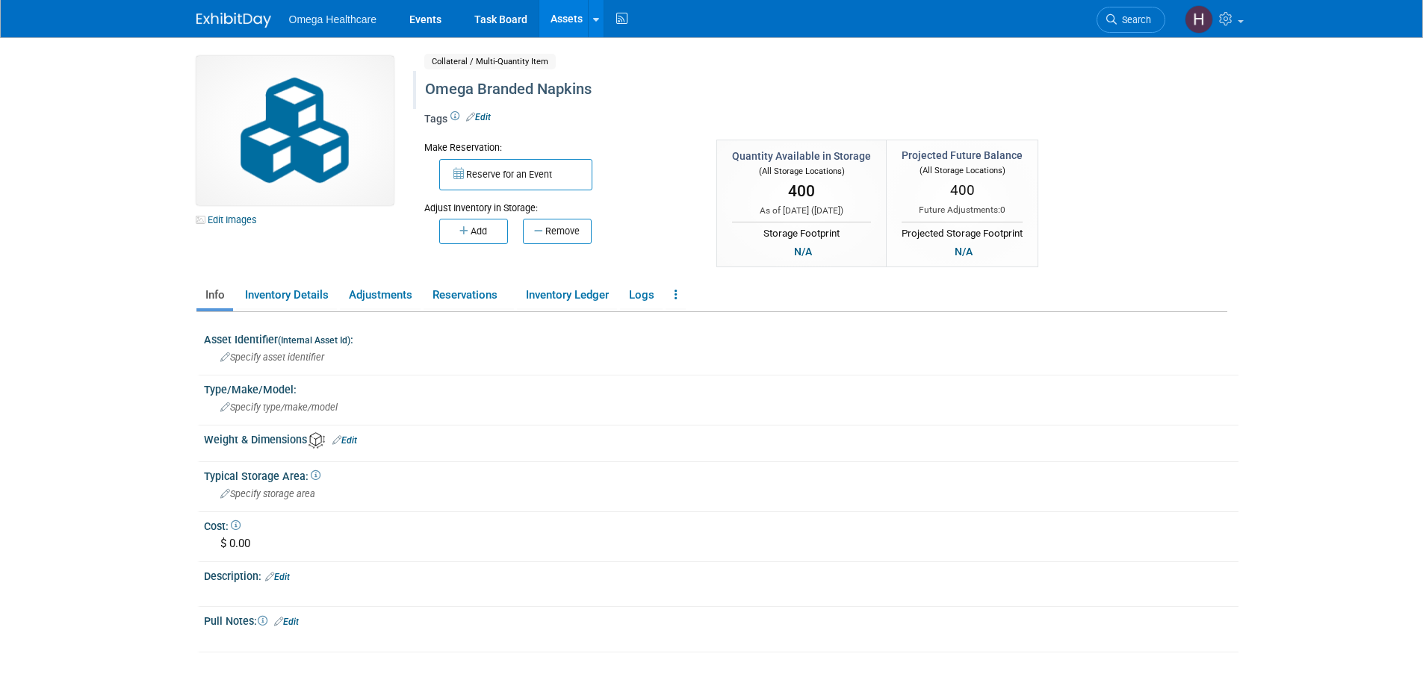
click at [567, 10] on link "Assets" at bounding box center [566, 18] width 55 height 37
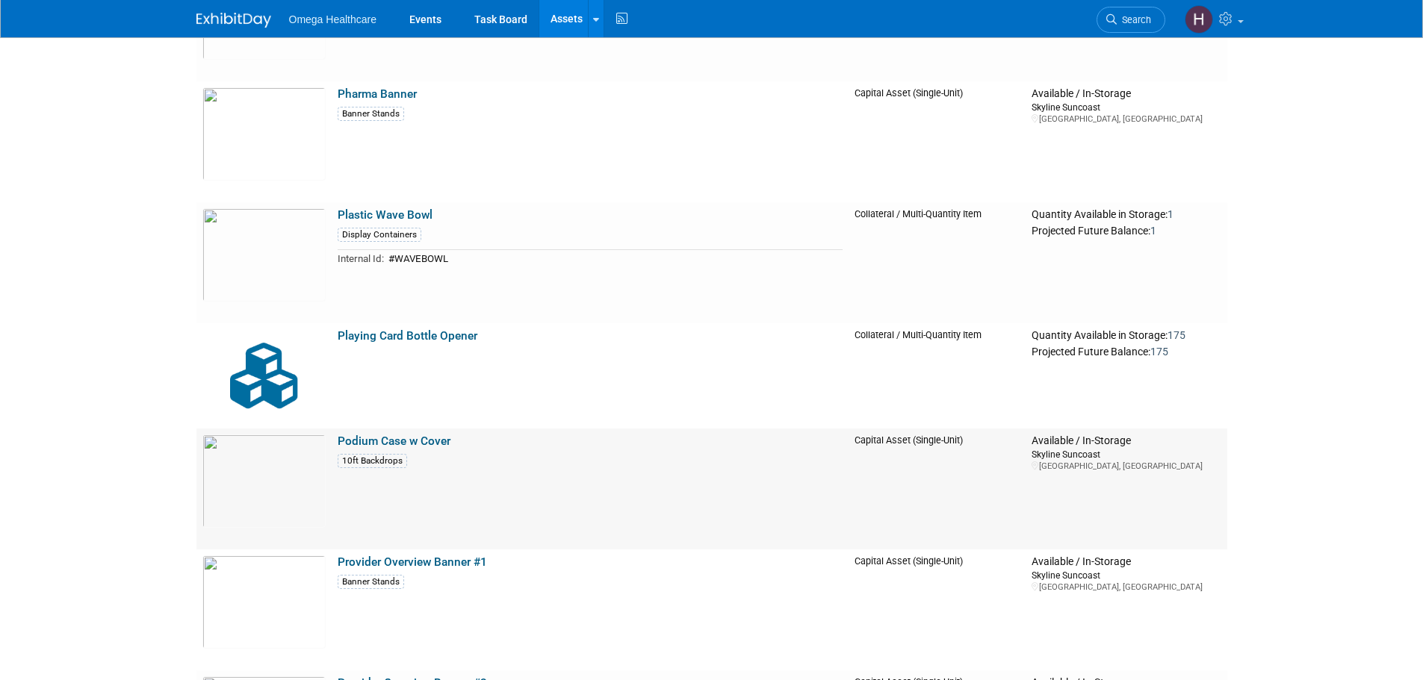
scroll to position [3338, 0]
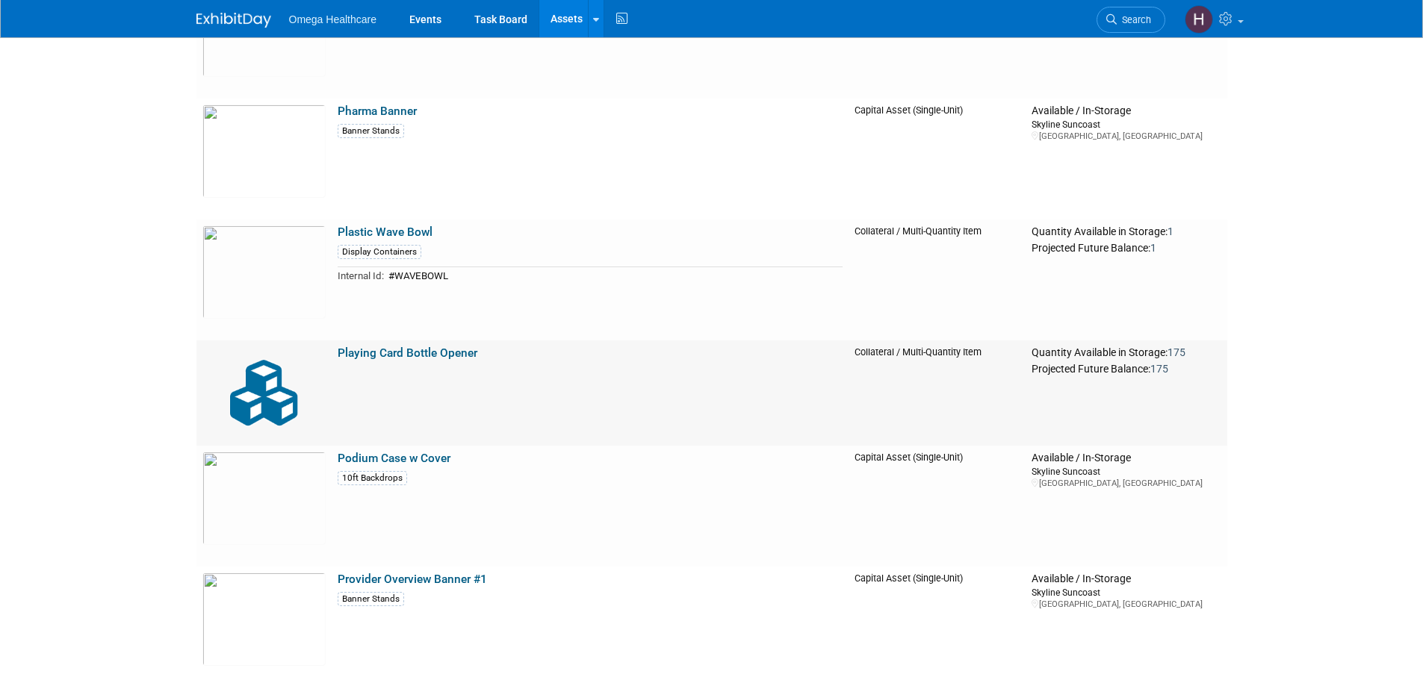
click at [391, 349] on link "Playing Card Bottle Opener" at bounding box center [408, 353] width 140 height 13
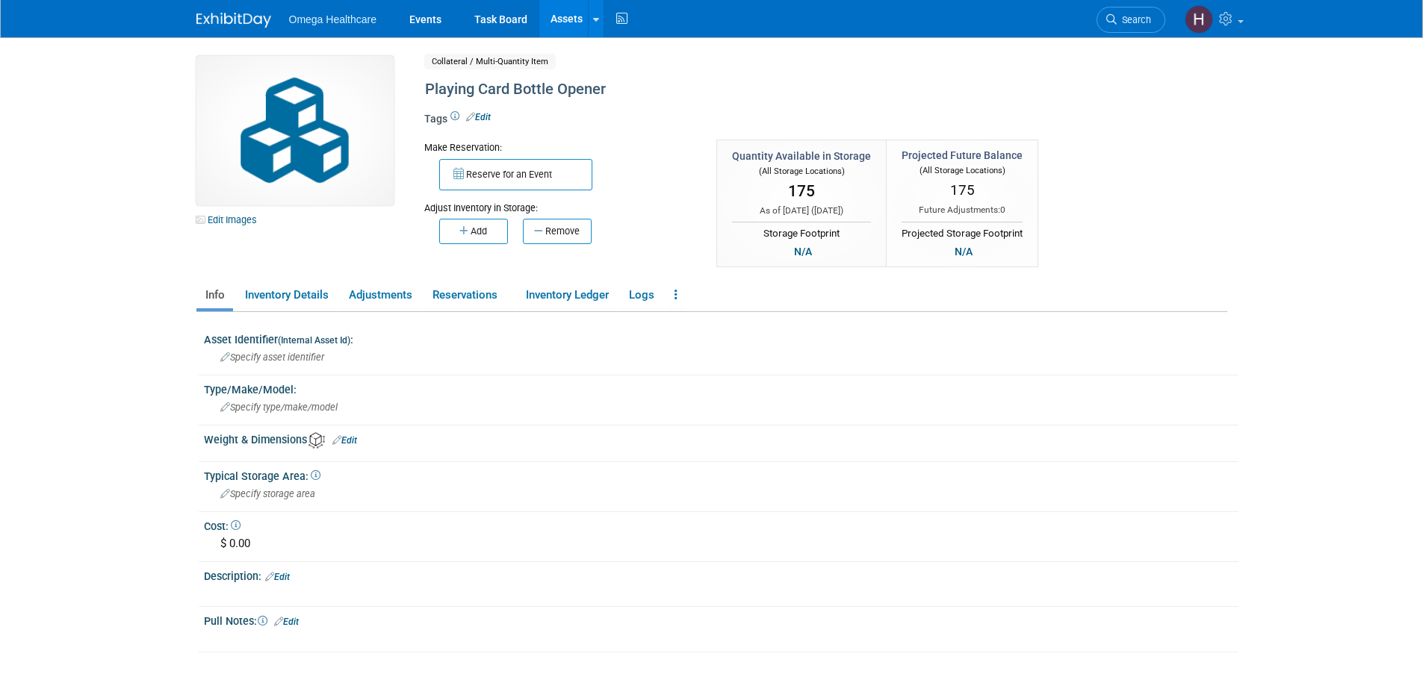
click at [483, 119] on link "Edit" at bounding box center [478, 117] width 25 height 10
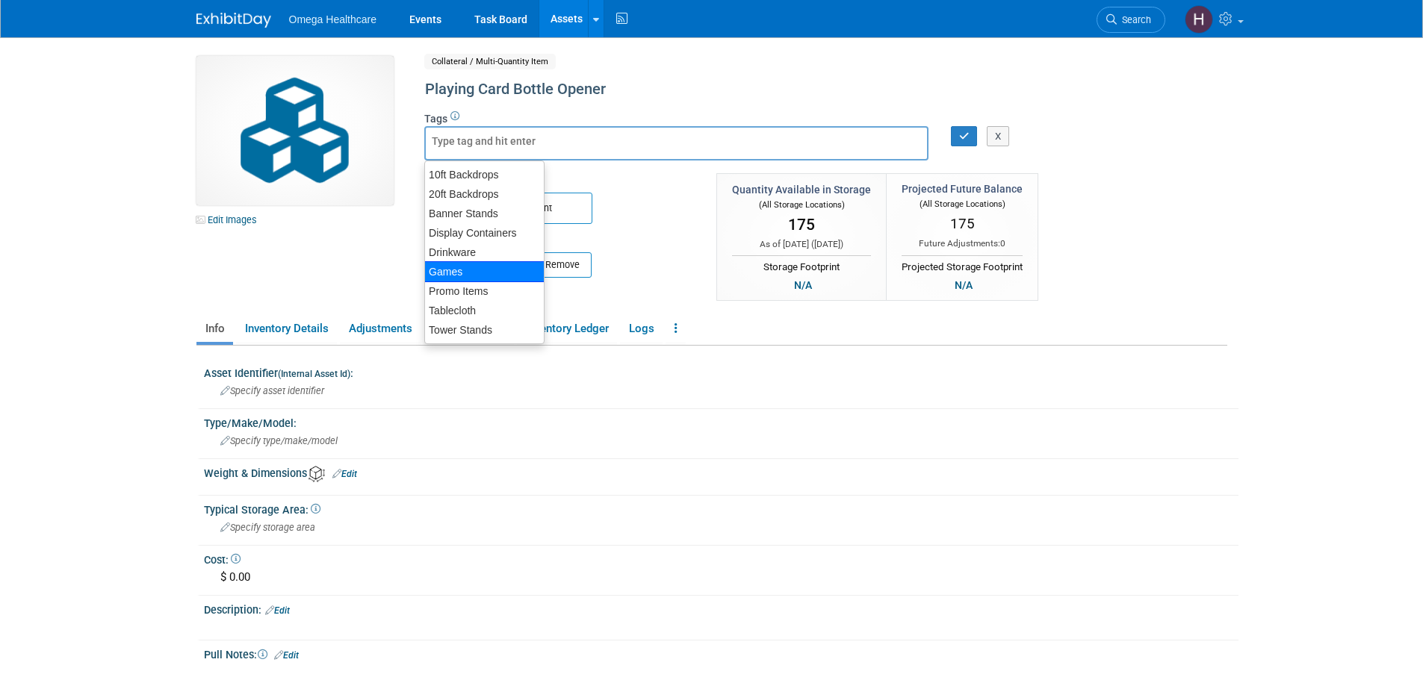
click at [362, 272] on div "Edit Images Collateral / Multi-Quantity Item Shared Playing Card Bottle Opener …" at bounding box center [711, 180] width 1053 height 248
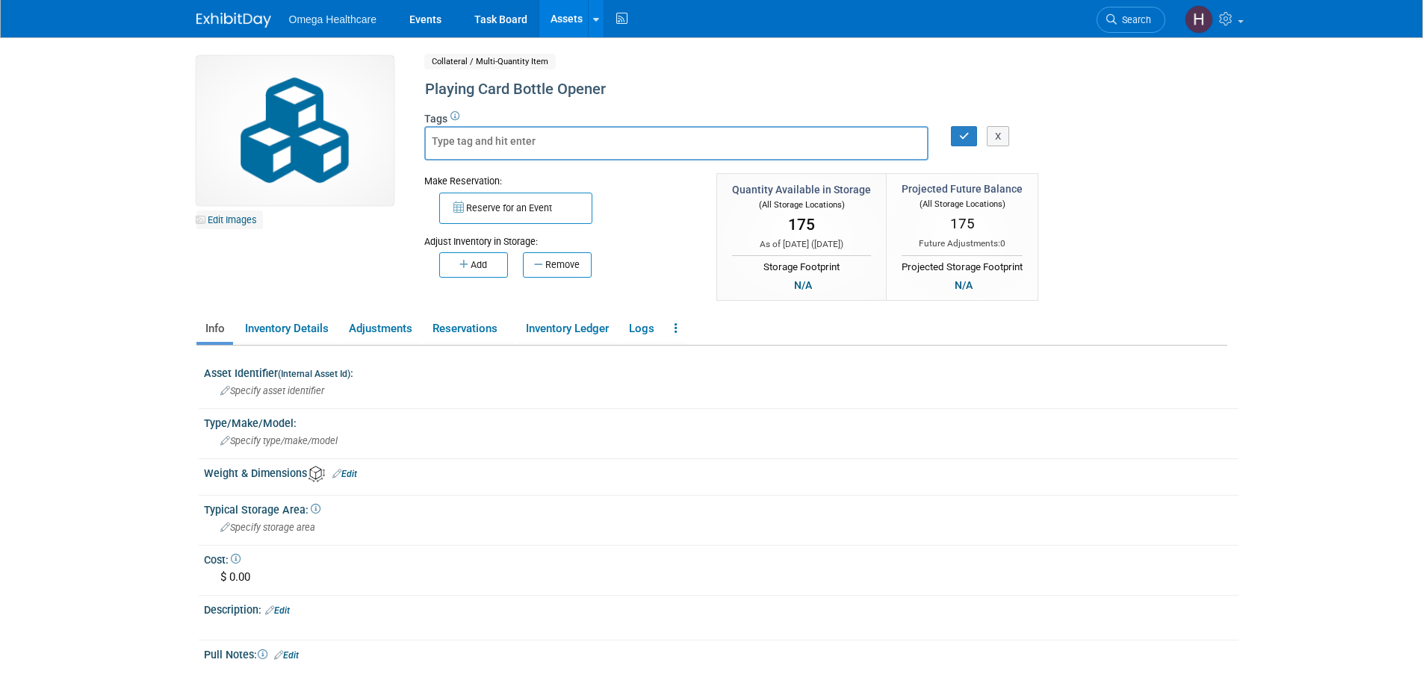
click at [241, 223] on link "Edit Images" at bounding box center [229, 220] width 66 height 19
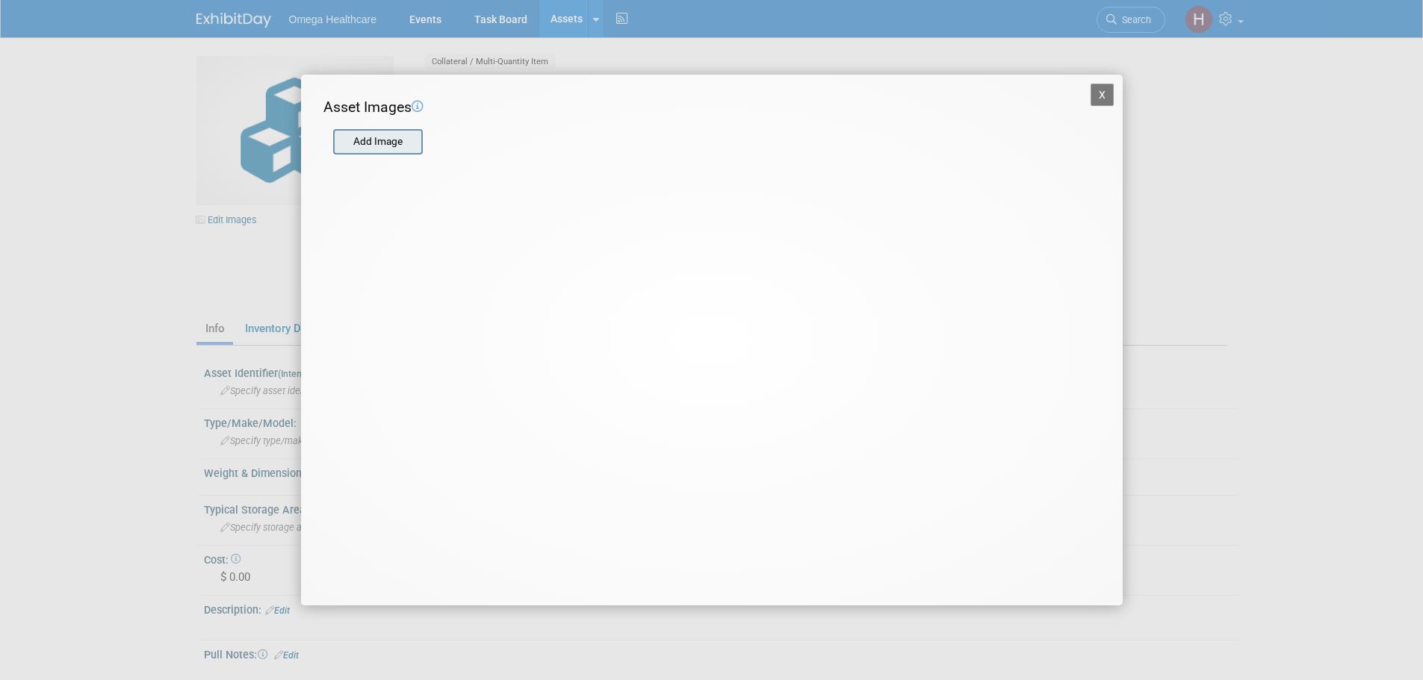
click at [401, 142] on input "file" at bounding box center [332, 142] width 178 height 22
click at [1098, 90] on button "X" at bounding box center [1102, 95] width 24 height 22
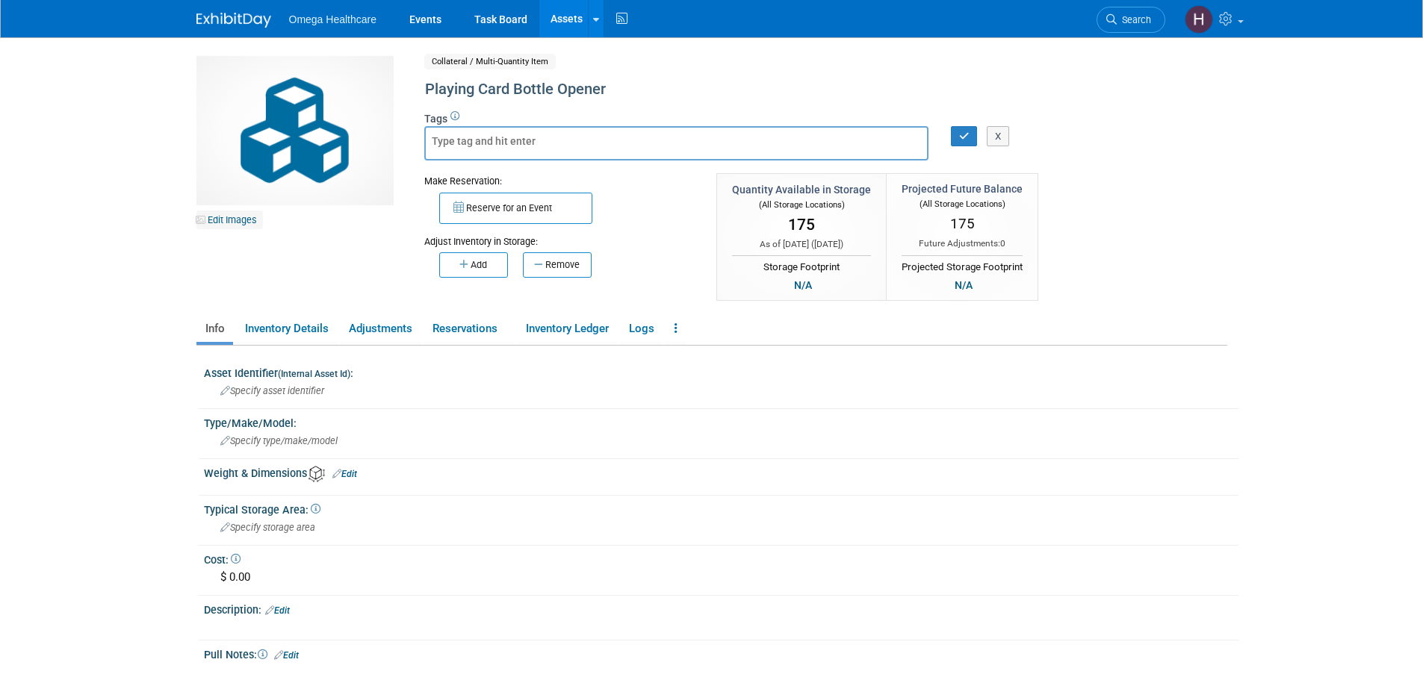
click at [235, 221] on link "Edit Images" at bounding box center [229, 220] width 66 height 19
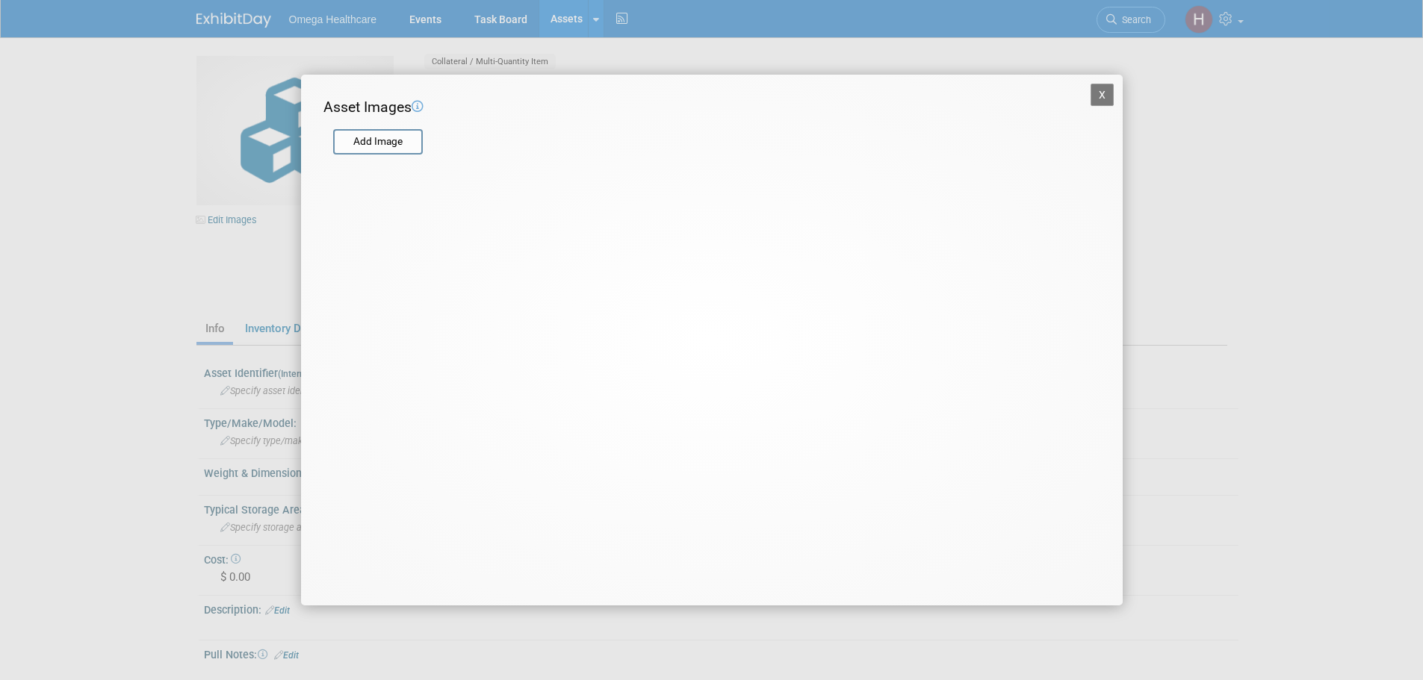
click at [397, 119] on form "Add Image" at bounding box center [702, 135] width 758 height 34
click at [394, 137] on input "file" at bounding box center [332, 142] width 178 height 22
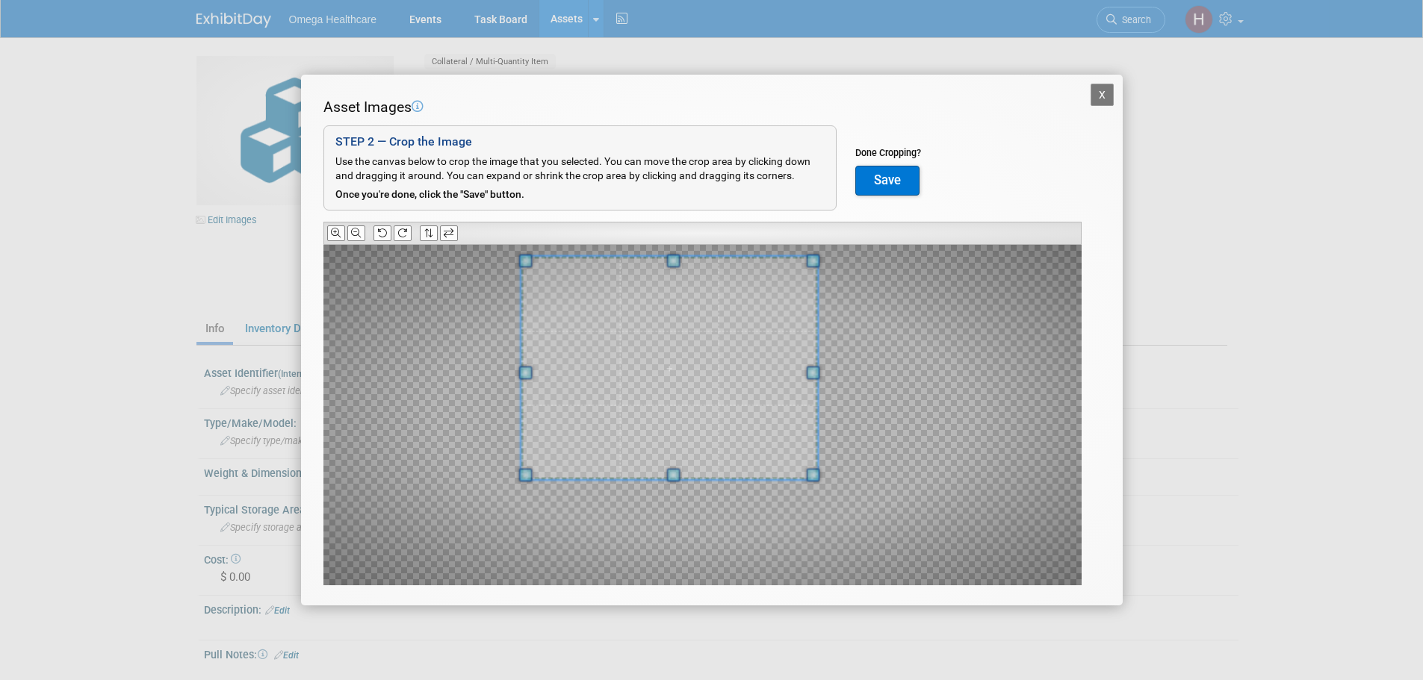
click at [630, 301] on span at bounding box center [669, 368] width 297 height 223
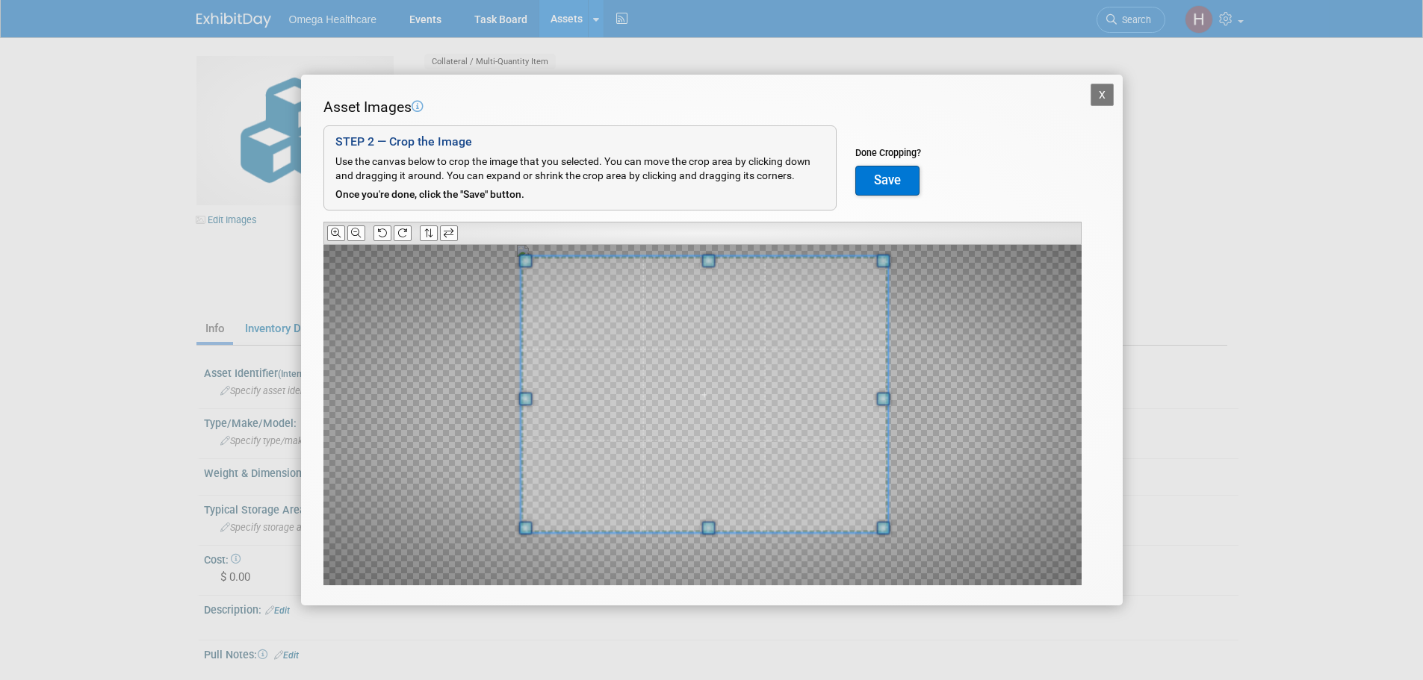
click at [883, 581] on div at bounding box center [702, 415] width 758 height 341
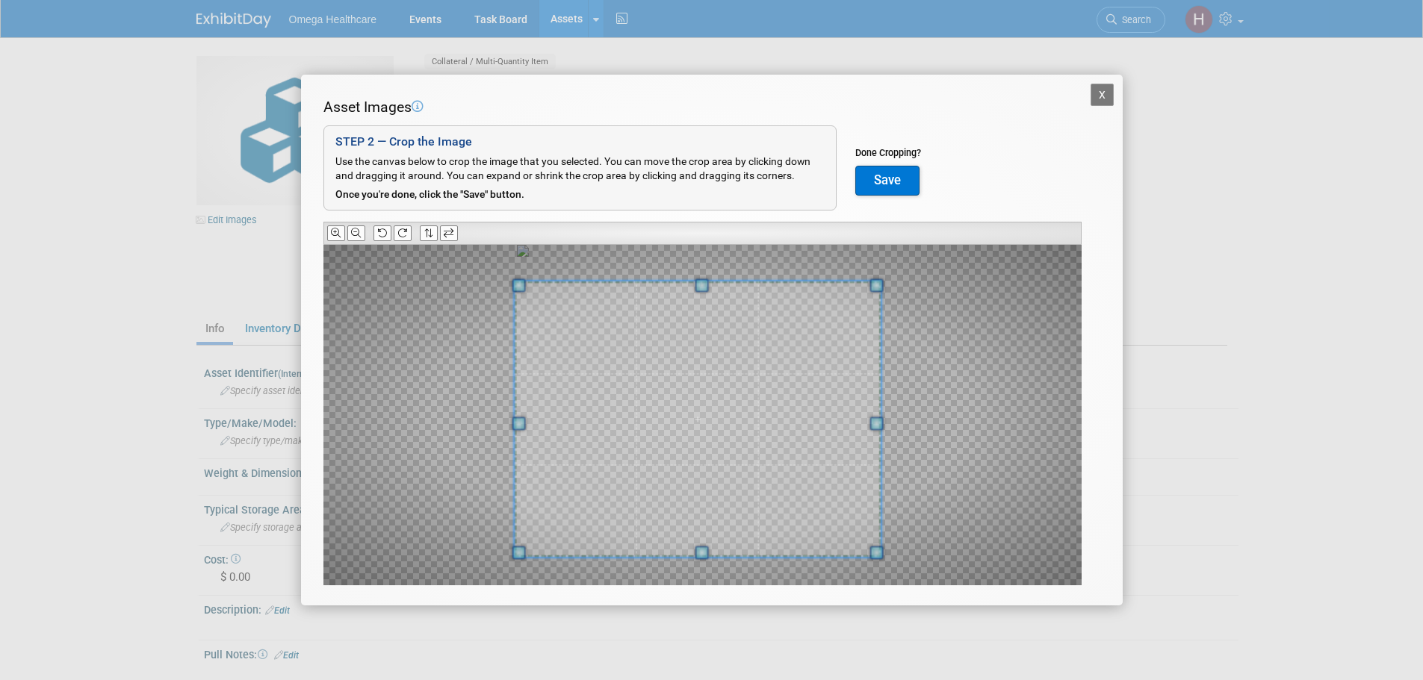
click at [838, 496] on span at bounding box center [697, 420] width 367 height 276
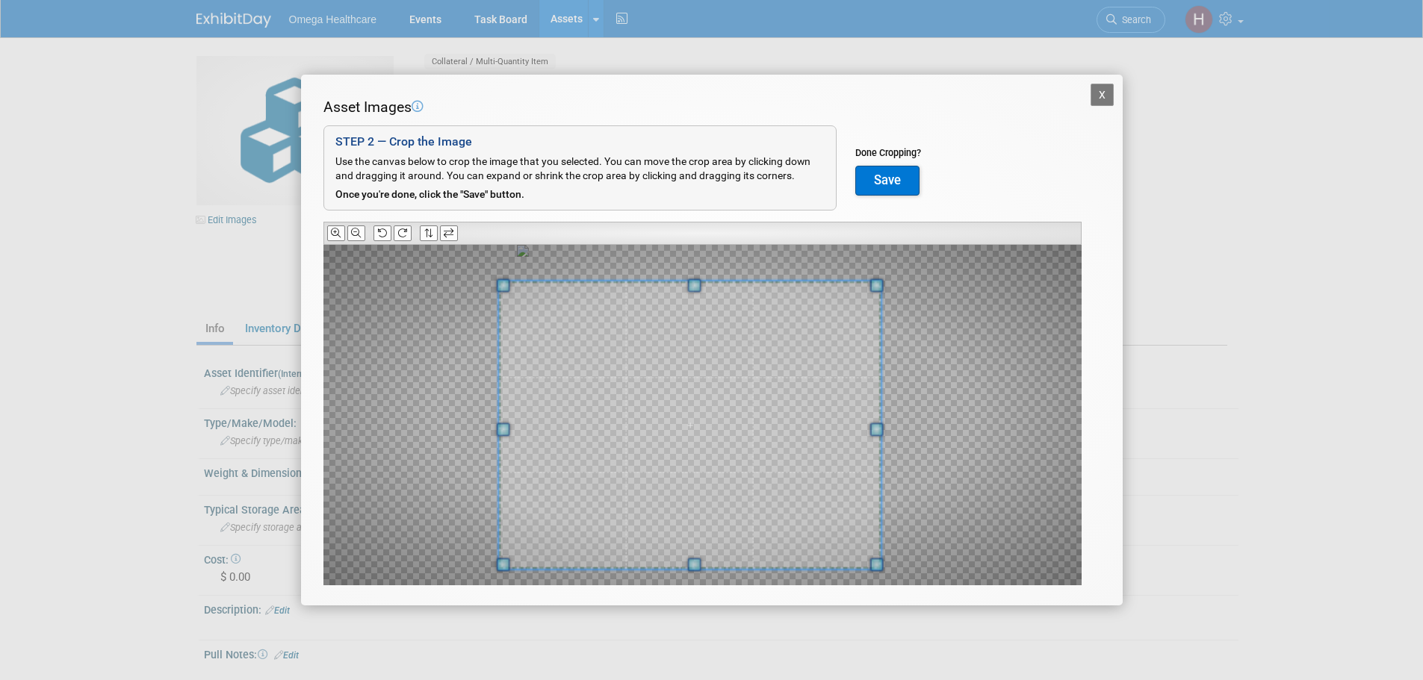
click at [506, 574] on div at bounding box center [702, 415] width 758 height 341
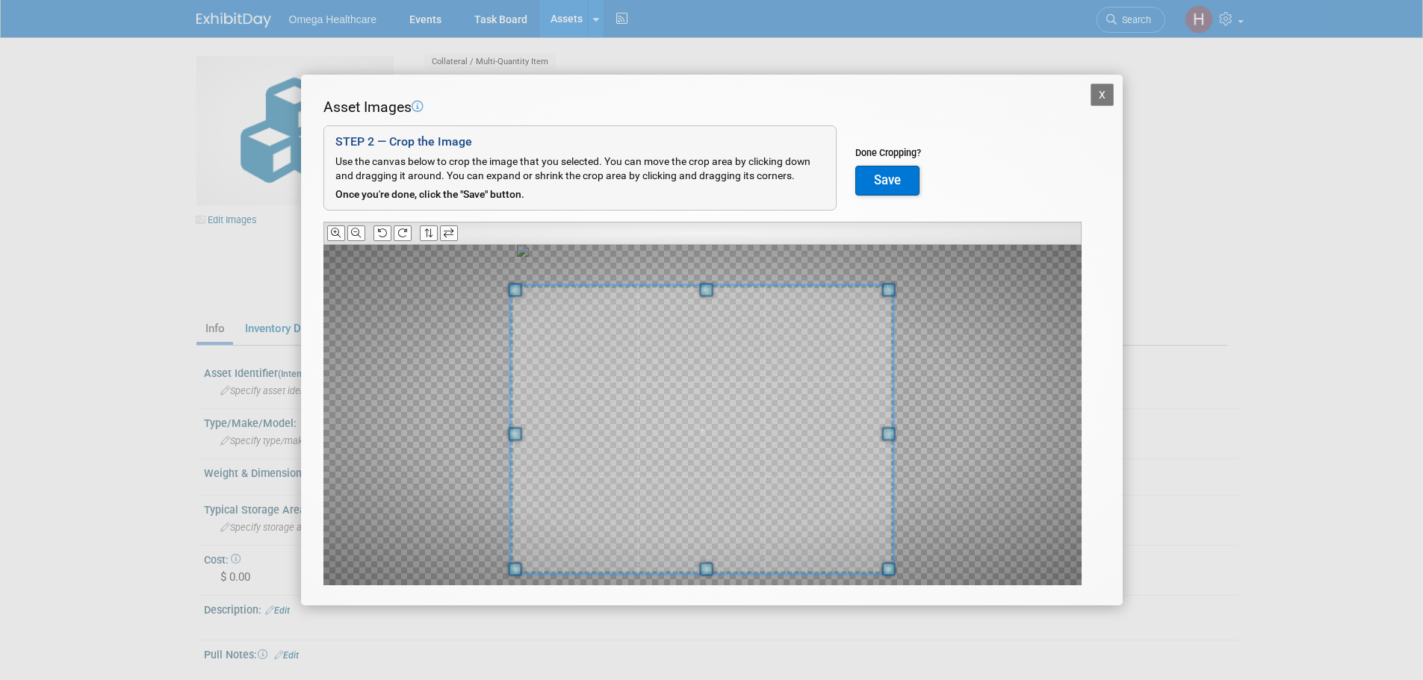
click at [561, 527] on span at bounding box center [701, 430] width 383 height 288
click at [906, 176] on button "Save" at bounding box center [887, 181] width 64 height 30
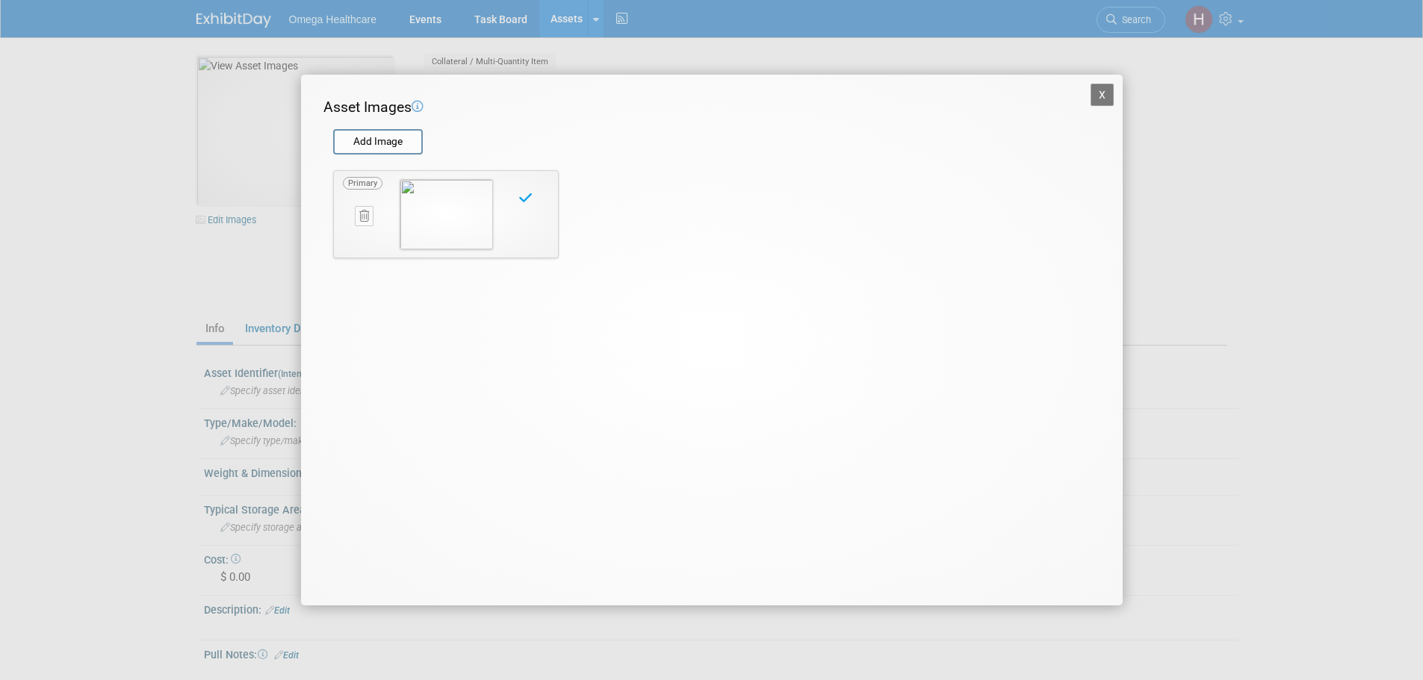
click at [1099, 92] on button "X" at bounding box center [1102, 95] width 24 height 22
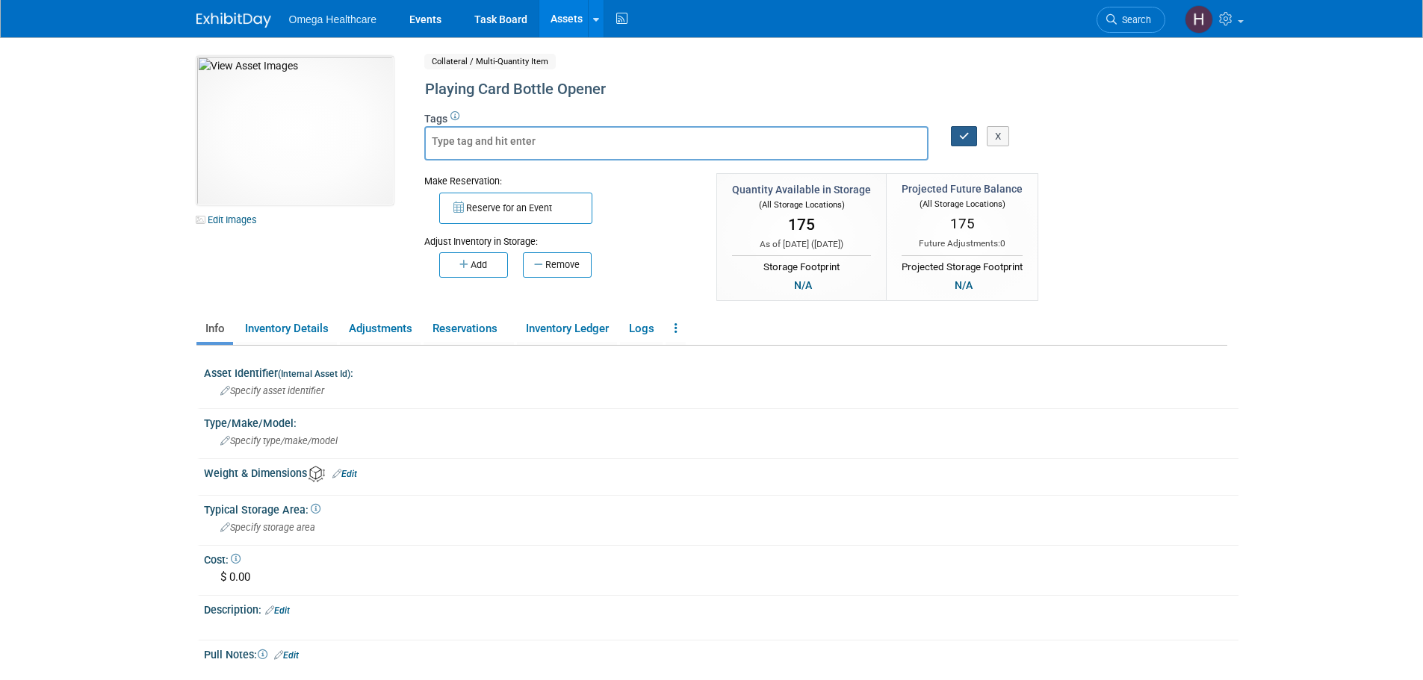
click at [956, 140] on button "button" at bounding box center [964, 136] width 27 height 21
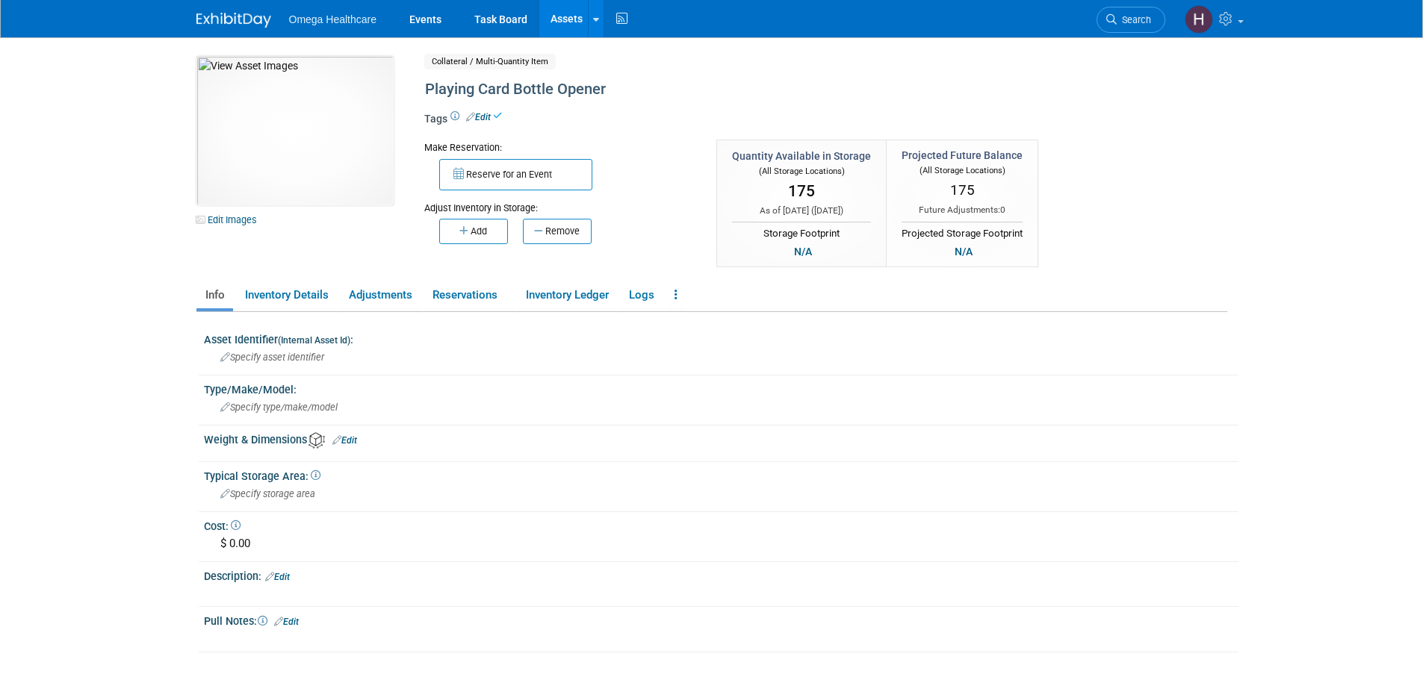
click at [561, 16] on link "Assets" at bounding box center [566, 18] width 55 height 37
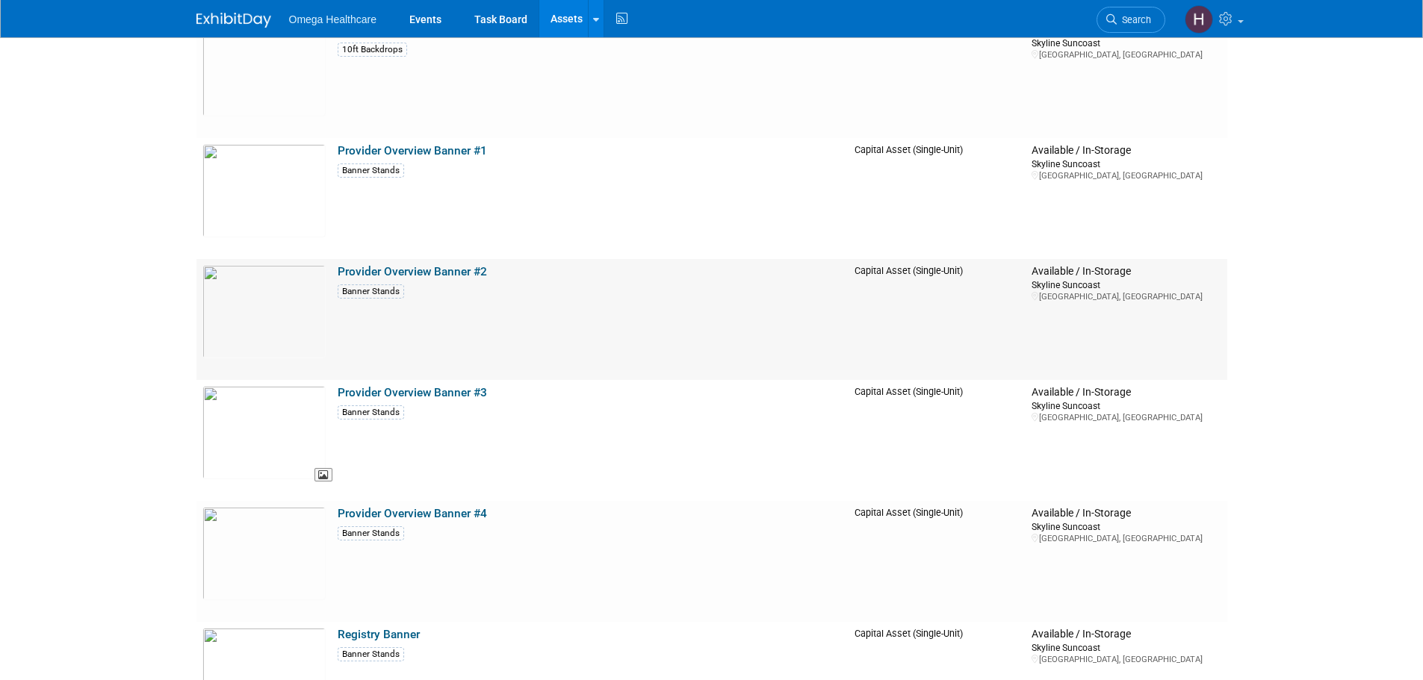
scroll to position [4107, 0]
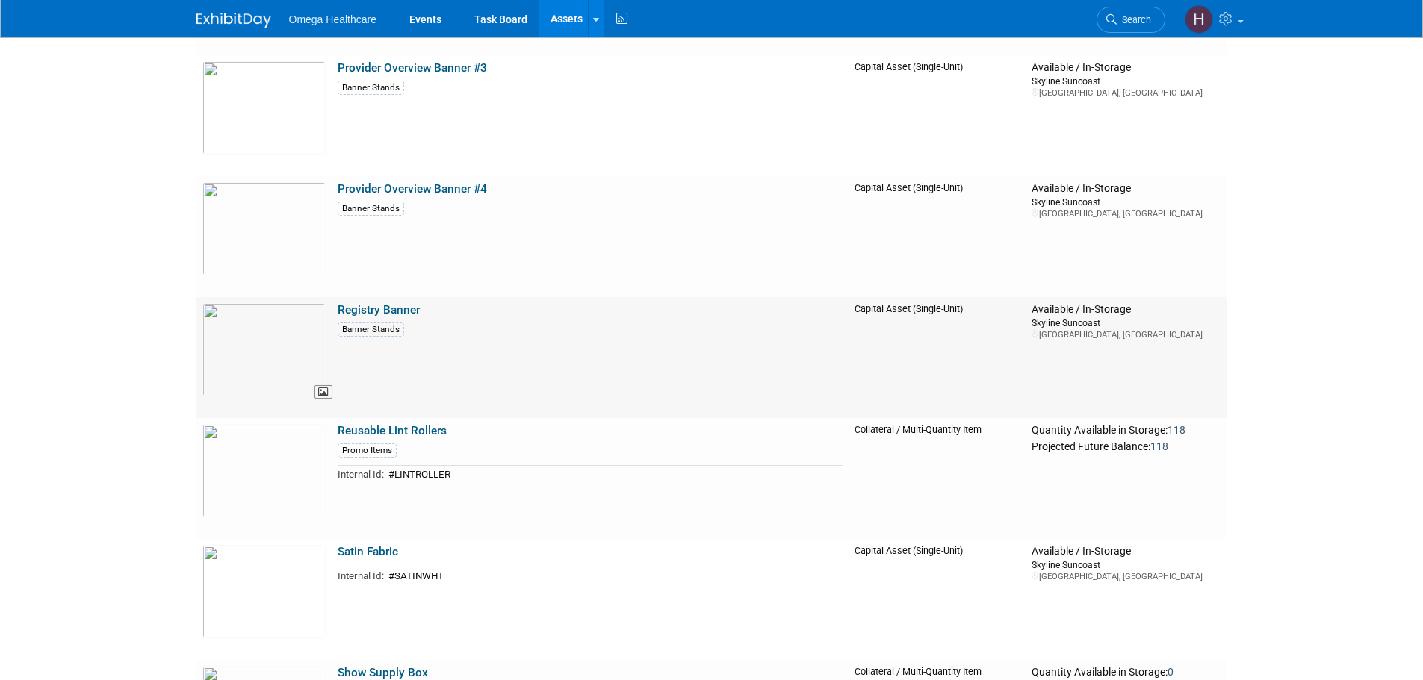
click at [261, 356] on img at bounding box center [263, 349] width 123 height 93
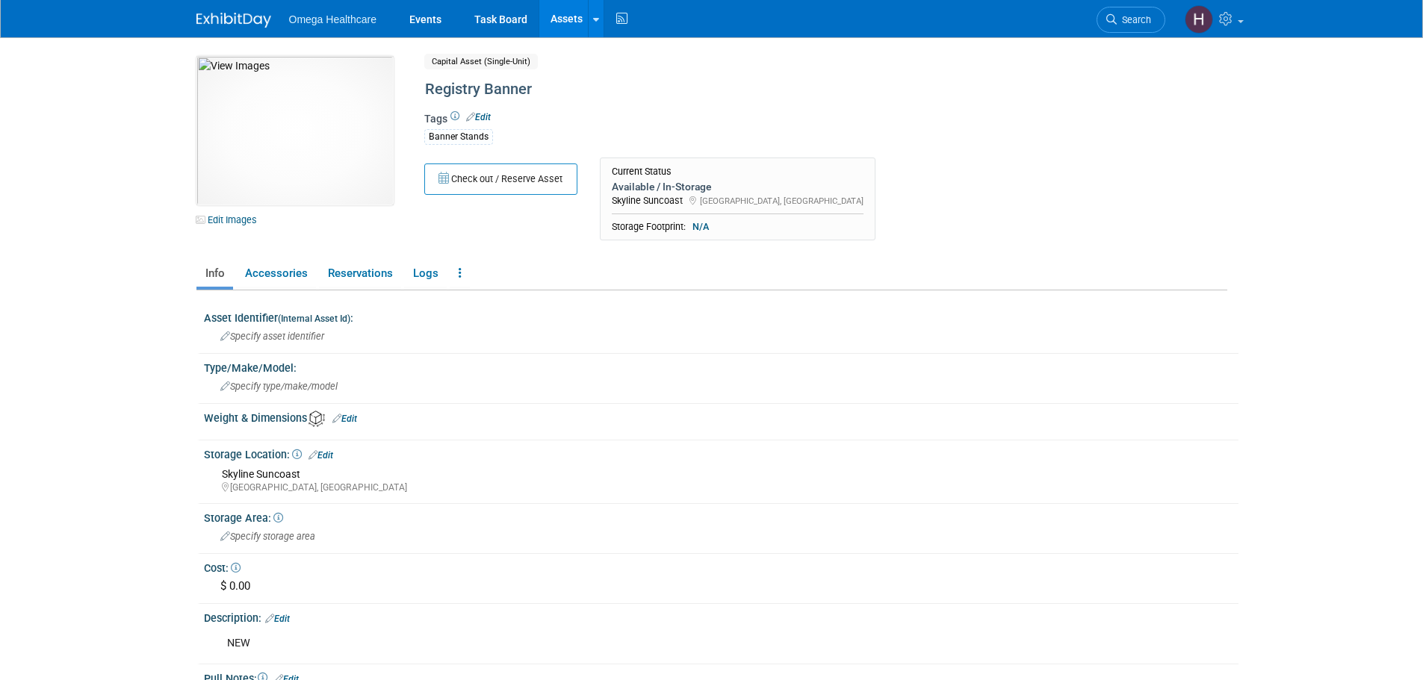
click at [516, 177] on button "Check out / Reserve Asset" at bounding box center [500, 179] width 153 height 31
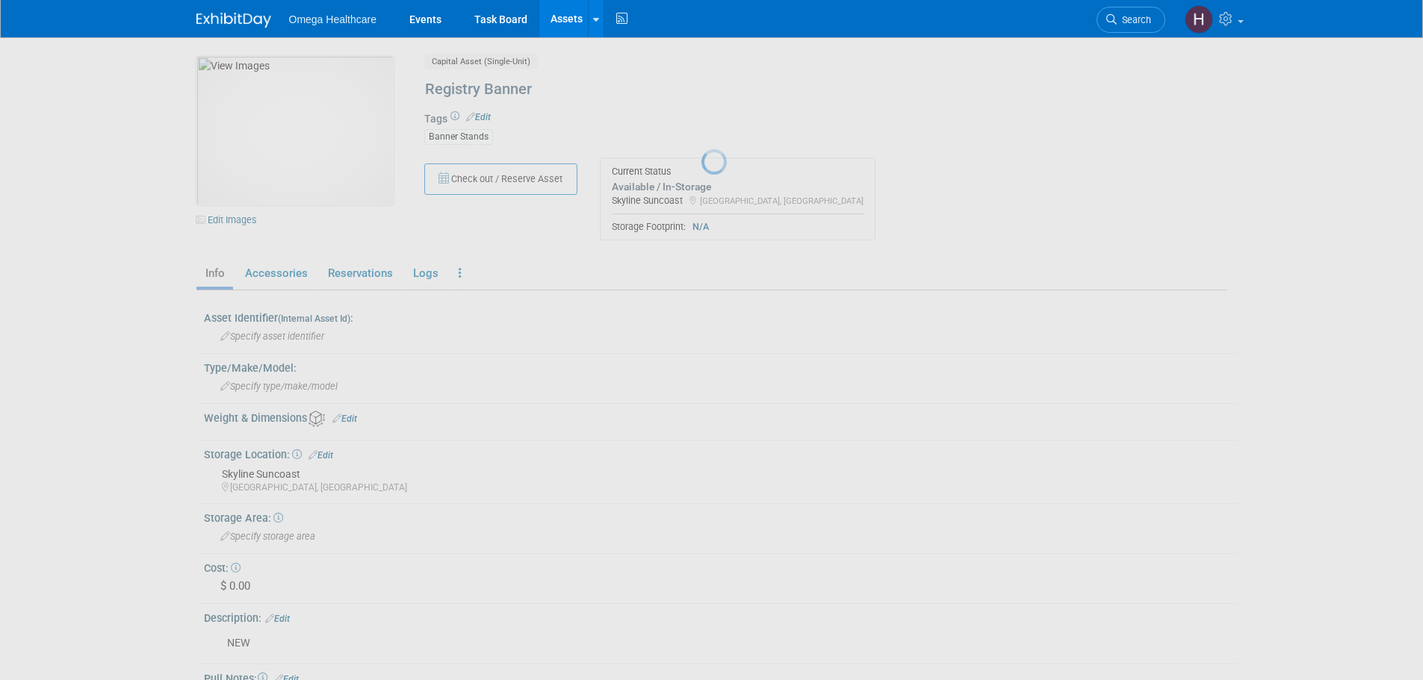
select select "8"
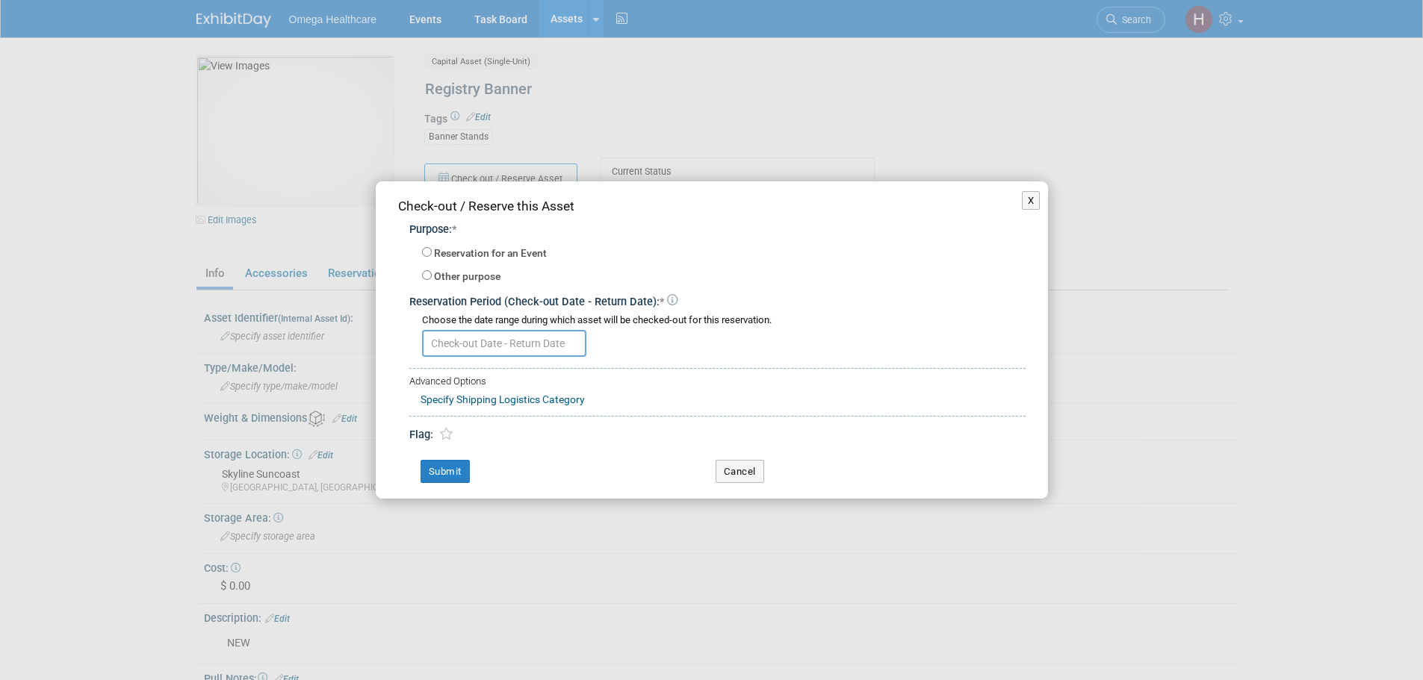
click at [494, 343] on input "text" at bounding box center [504, 343] width 164 height 27
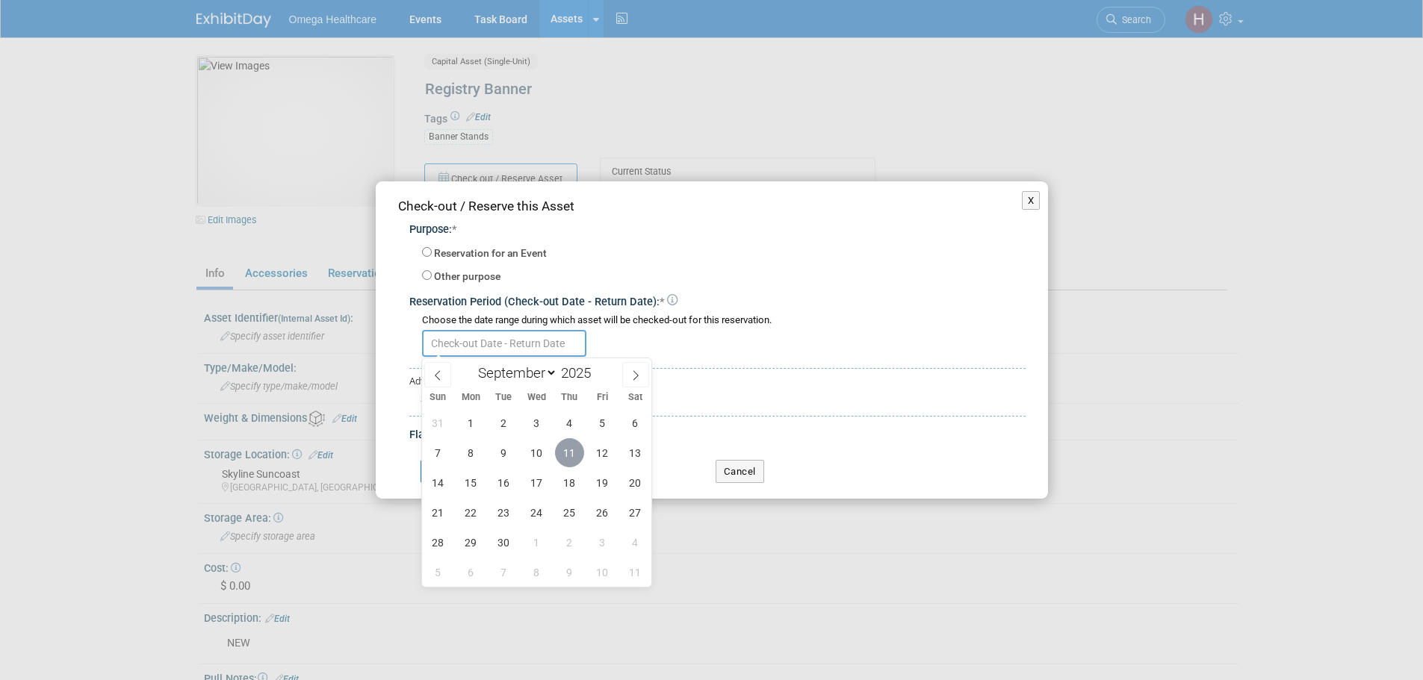
click at [576, 458] on span "11" at bounding box center [569, 452] width 29 height 29
type input "Sep 11, 2025"
click at [641, 374] on icon at bounding box center [635, 375] width 10 height 10
select select "9"
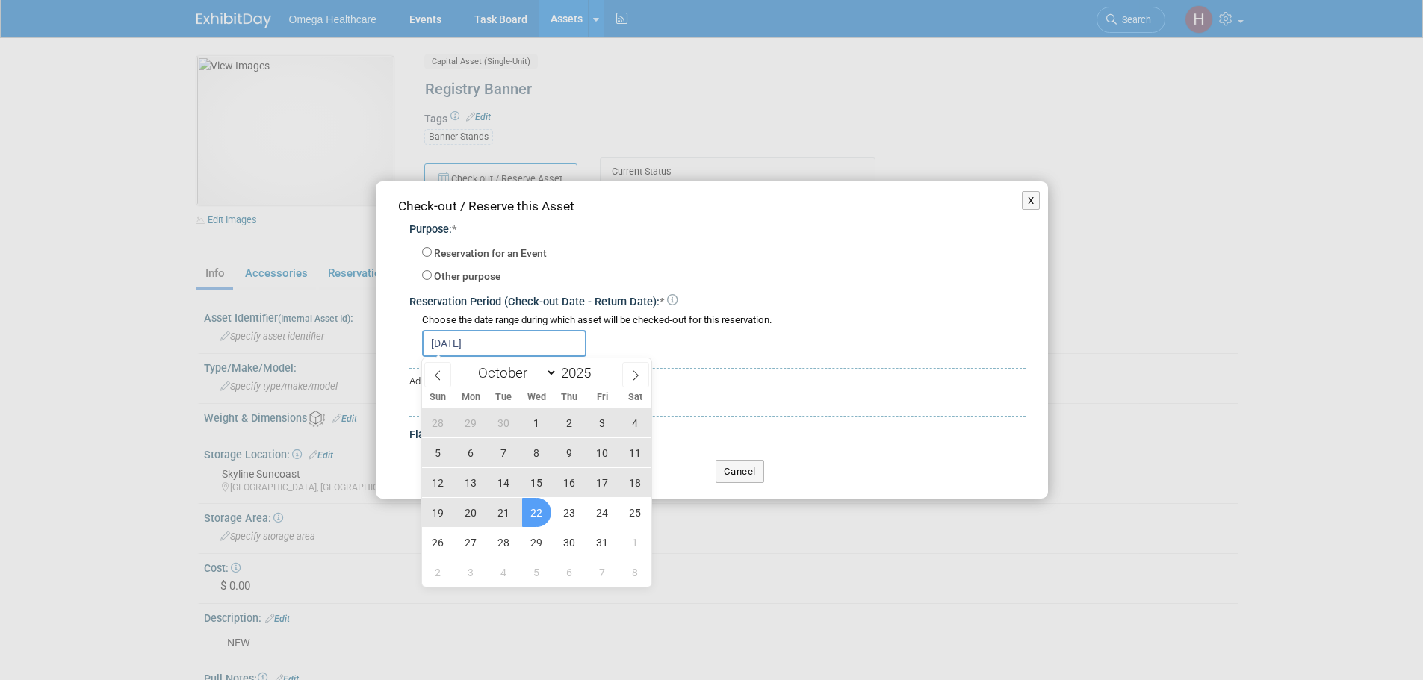
click at [525, 518] on span "22" at bounding box center [536, 512] width 29 height 29
type input "Sep 11, 2025 to Oct 22, 2025"
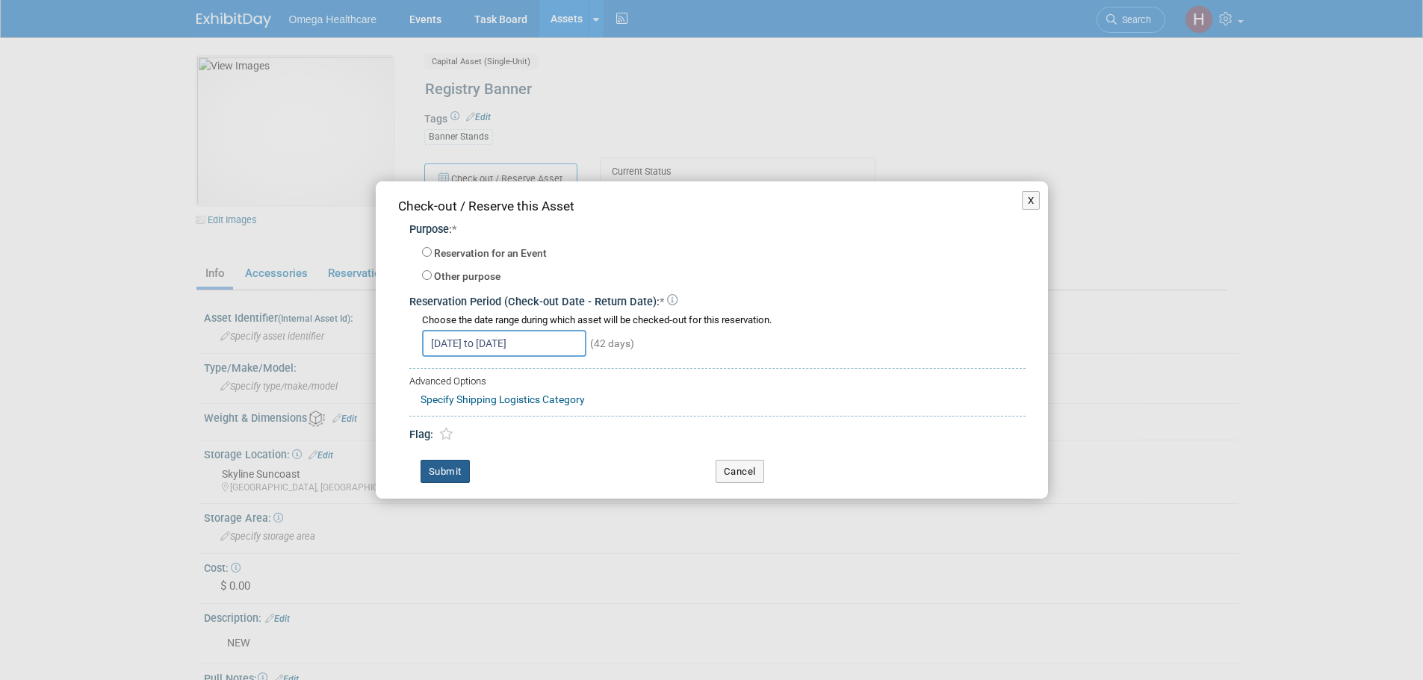
click at [456, 468] on button "Submit" at bounding box center [444, 472] width 49 height 24
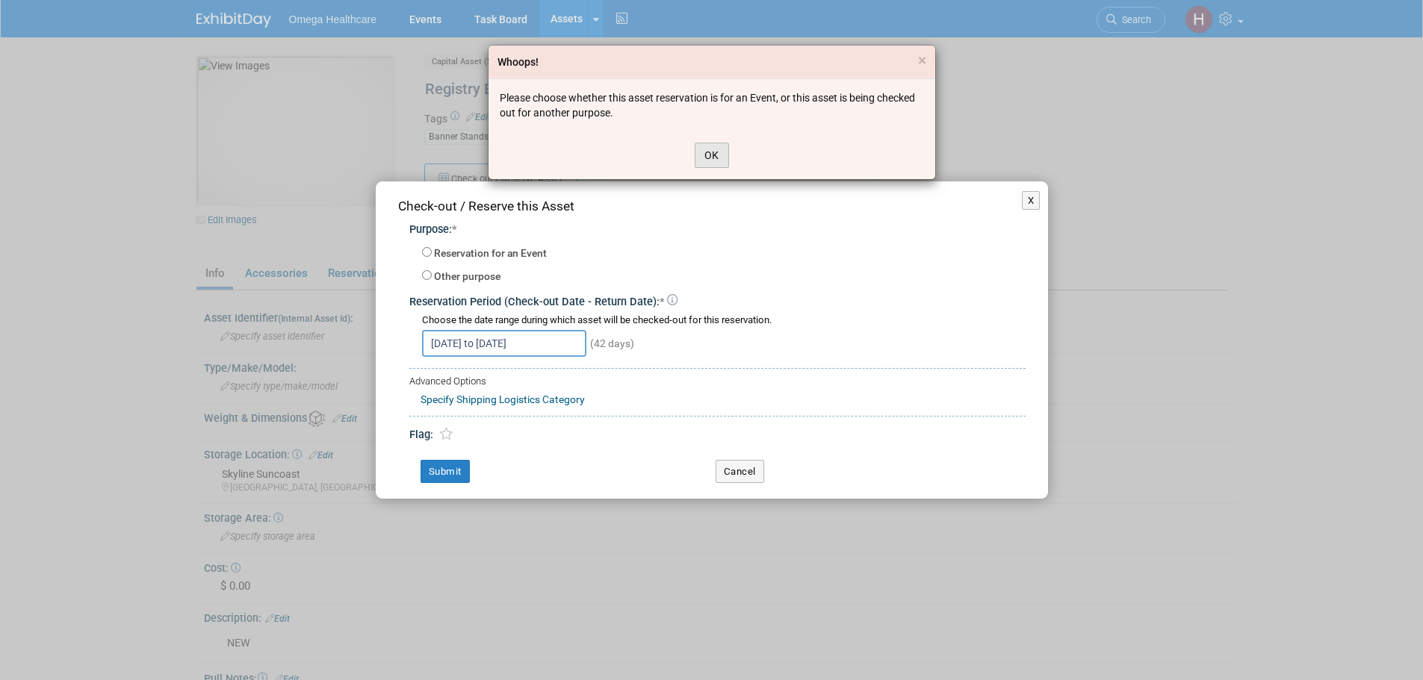
click at [710, 148] on button "OK" at bounding box center [712, 155] width 34 height 25
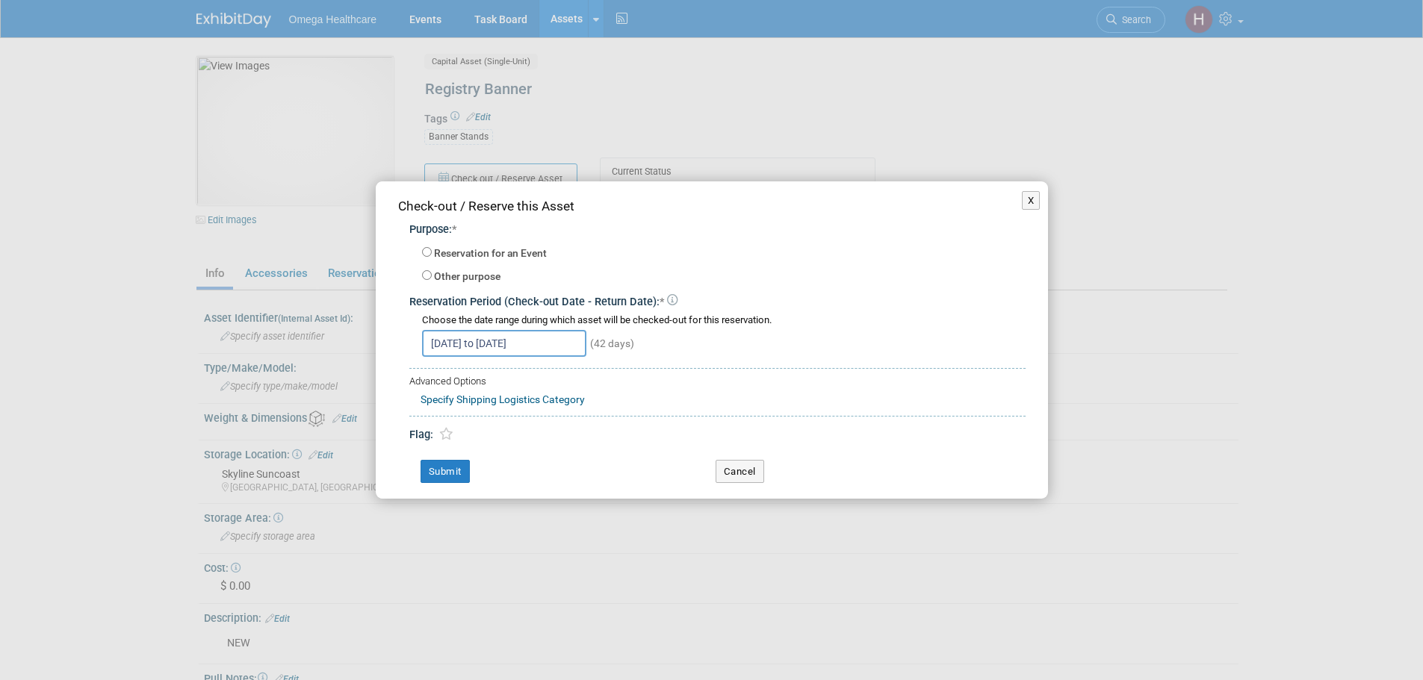
click at [453, 260] on label "Reservation for an Event" at bounding box center [490, 253] width 113 height 15
click at [432, 257] on input "Reservation for an Event" at bounding box center [427, 252] width 10 height 10
radio input "true"
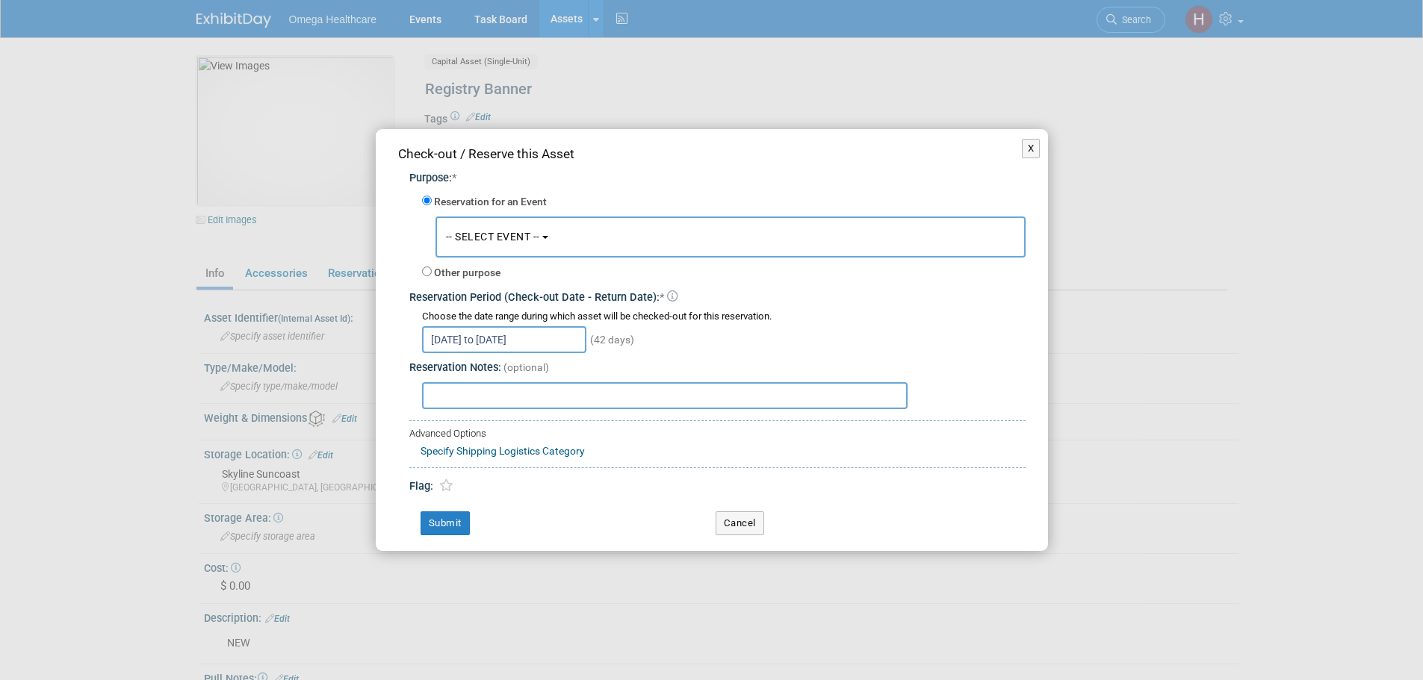
click at [506, 237] on span "-- SELECT EVENT --" at bounding box center [493, 237] width 94 height 12
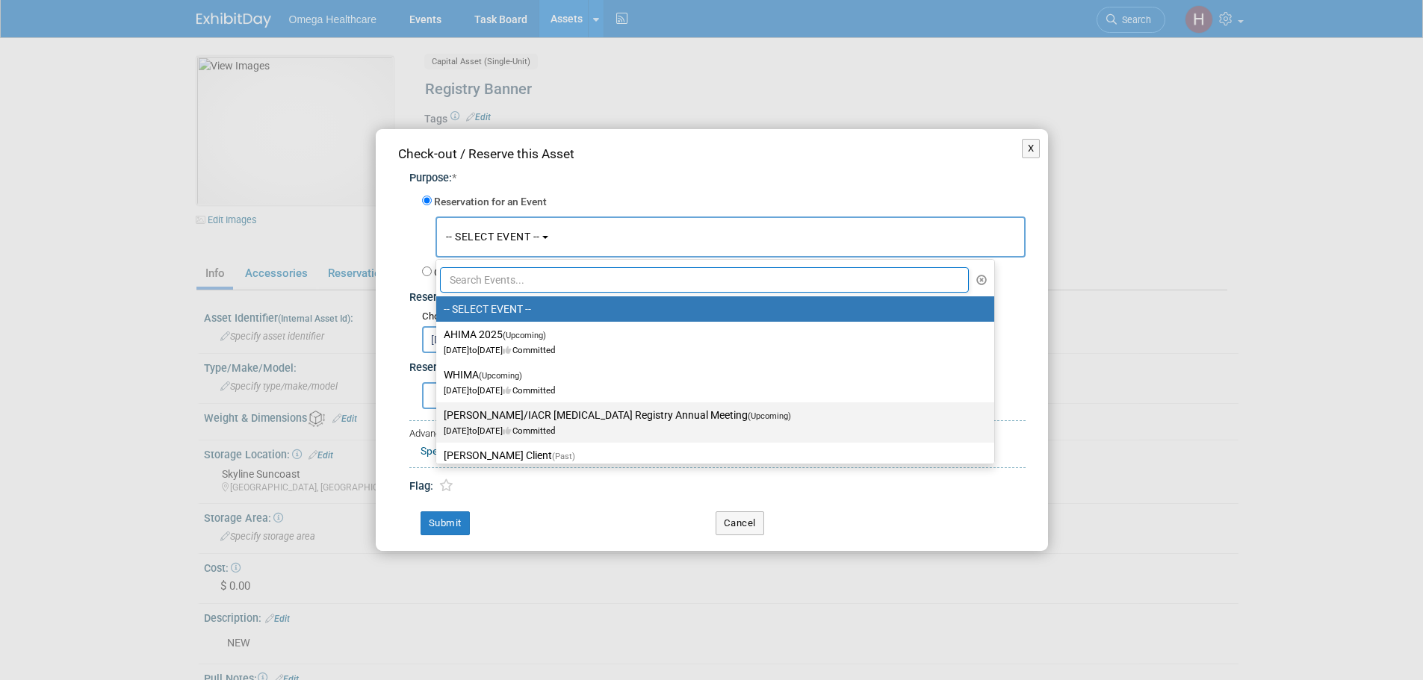
click at [566, 426] on span "Sep 13, 2025 to Sep 14, 2025 Committed" at bounding box center [622, 423] width 356 height 25
click at [438, 420] on input "TRAN/IACR Cancer Registry Annual Meeting (Upcoming) Sep 13, 2025 to Sep 14, 202…" at bounding box center [434, 416] width 10 height 10
select select "11151498"
select select "8"
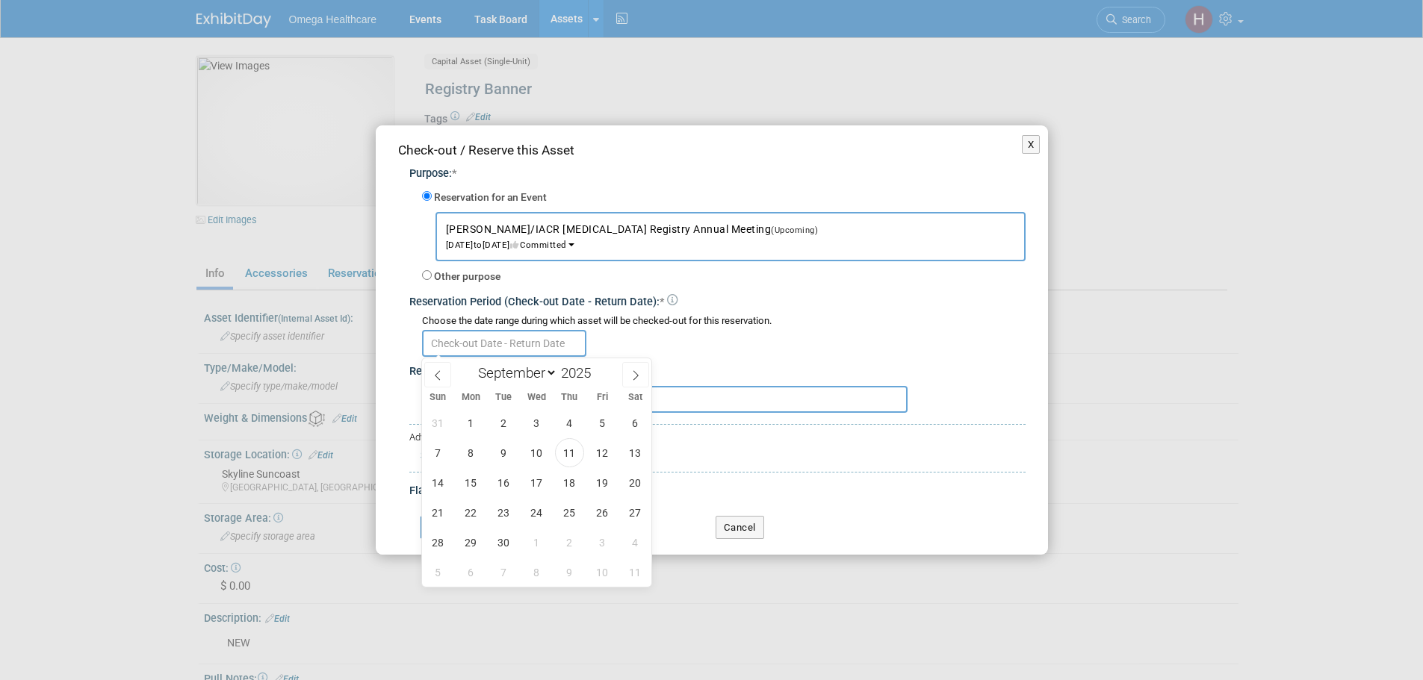
click at [488, 347] on input "text" at bounding box center [504, 343] width 164 height 27
click at [572, 451] on span "11" at bounding box center [569, 452] width 29 height 29
type input "Sep 11, 2025"
click at [633, 373] on icon at bounding box center [635, 375] width 10 height 10
select select "9"
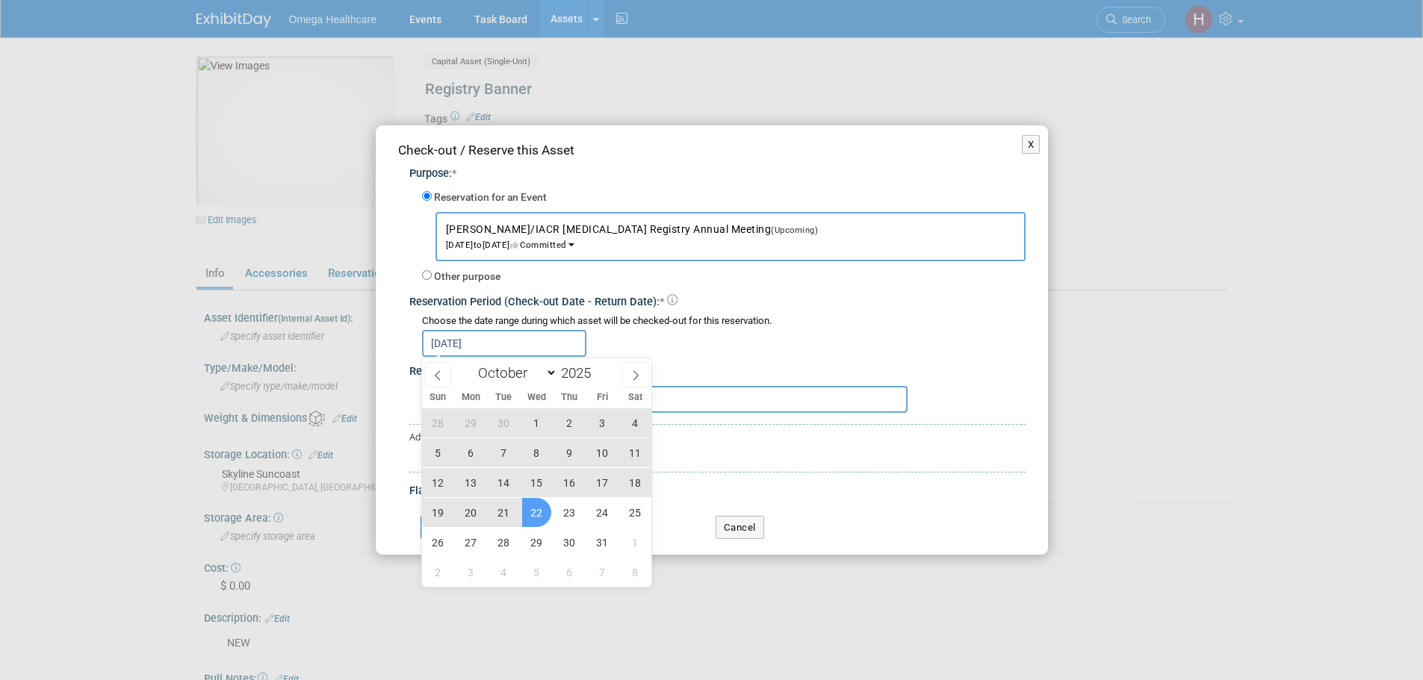
click at [544, 512] on span "22" at bounding box center [536, 512] width 29 height 29
type input "Sep 11, 2025 to Oct 22, 2025"
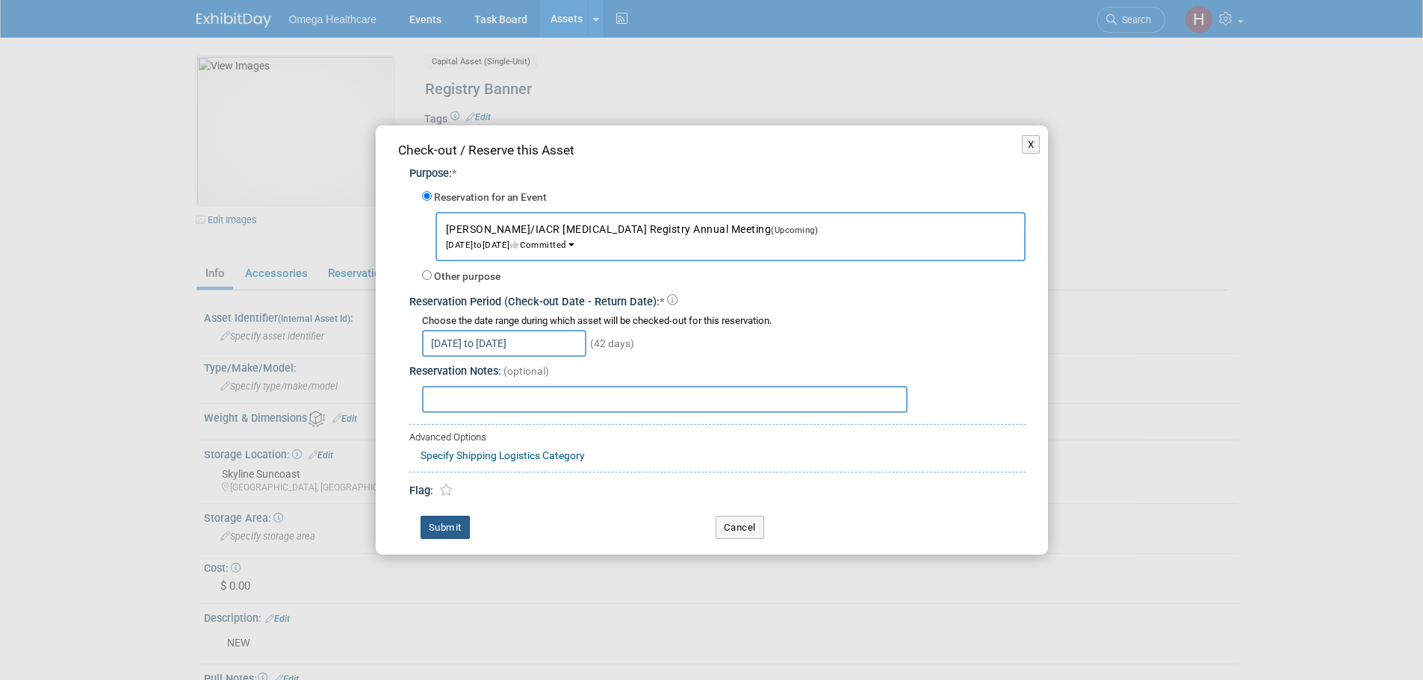
click at [456, 528] on button "Submit" at bounding box center [444, 528] width 49 height 24
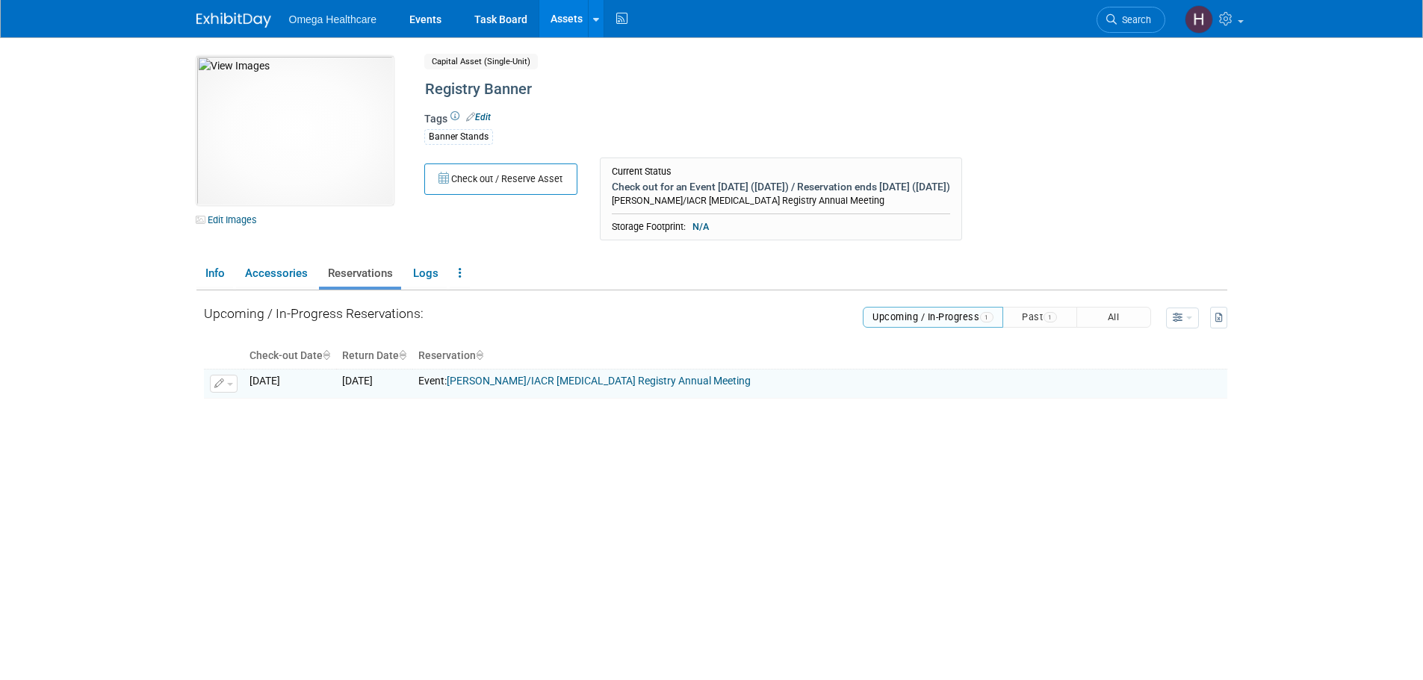
click at [572, 14] on link "Assets" at bounding box center [566, 18] width 55 height 37
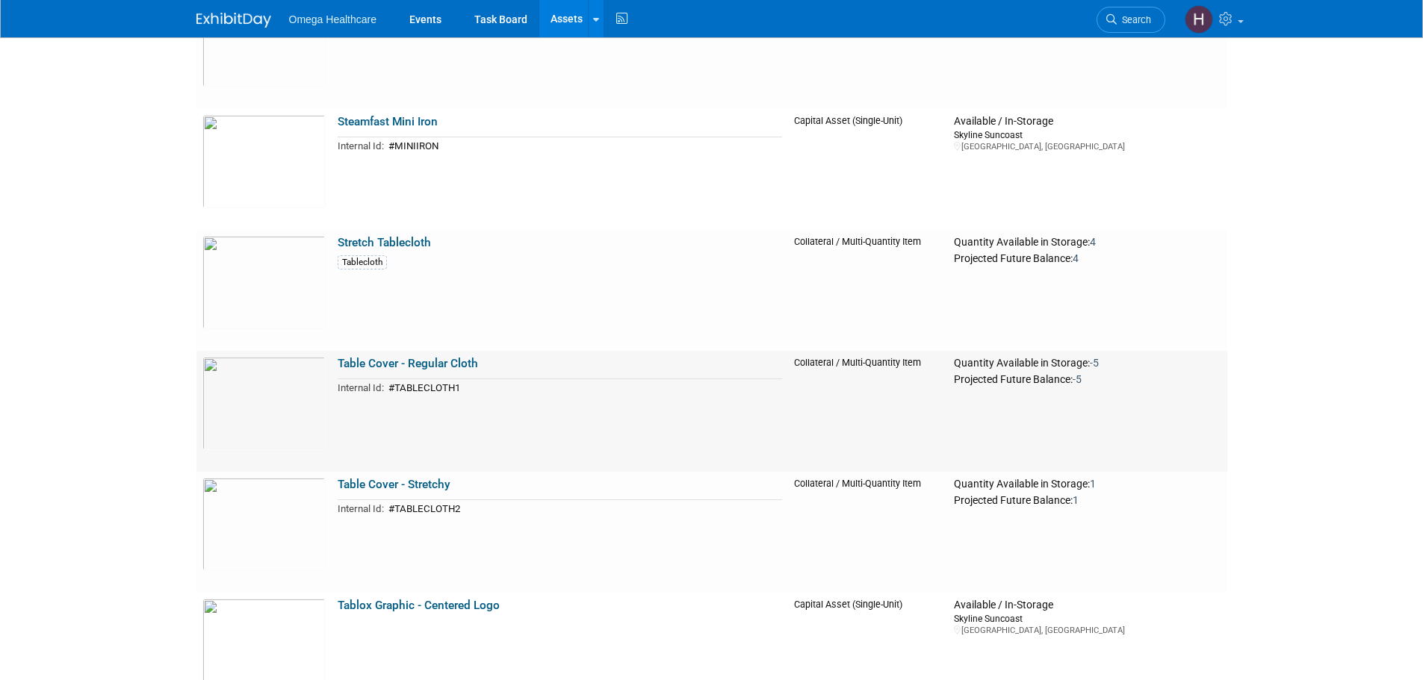
scroll to position [4854, 0]
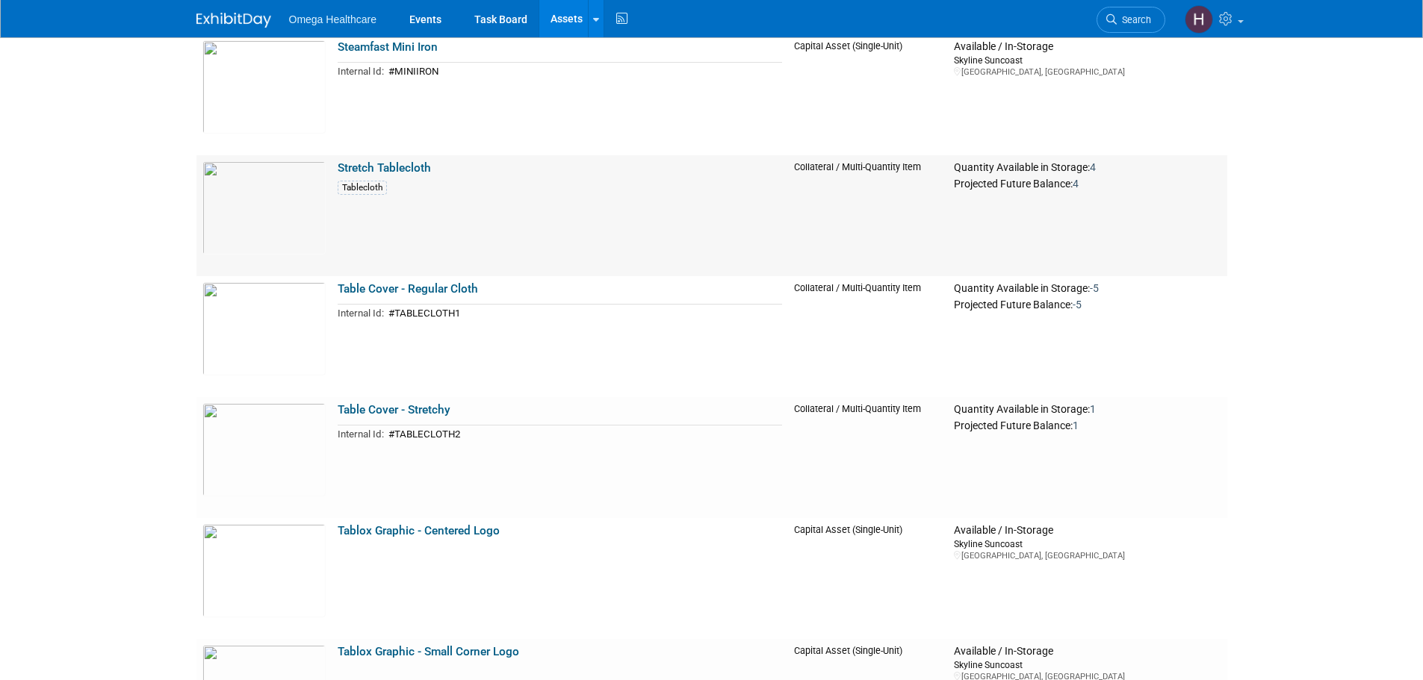
click at [379, 165] on link "Stretch Tablecloth" at bounding box center [384, 167] width 93 height 13
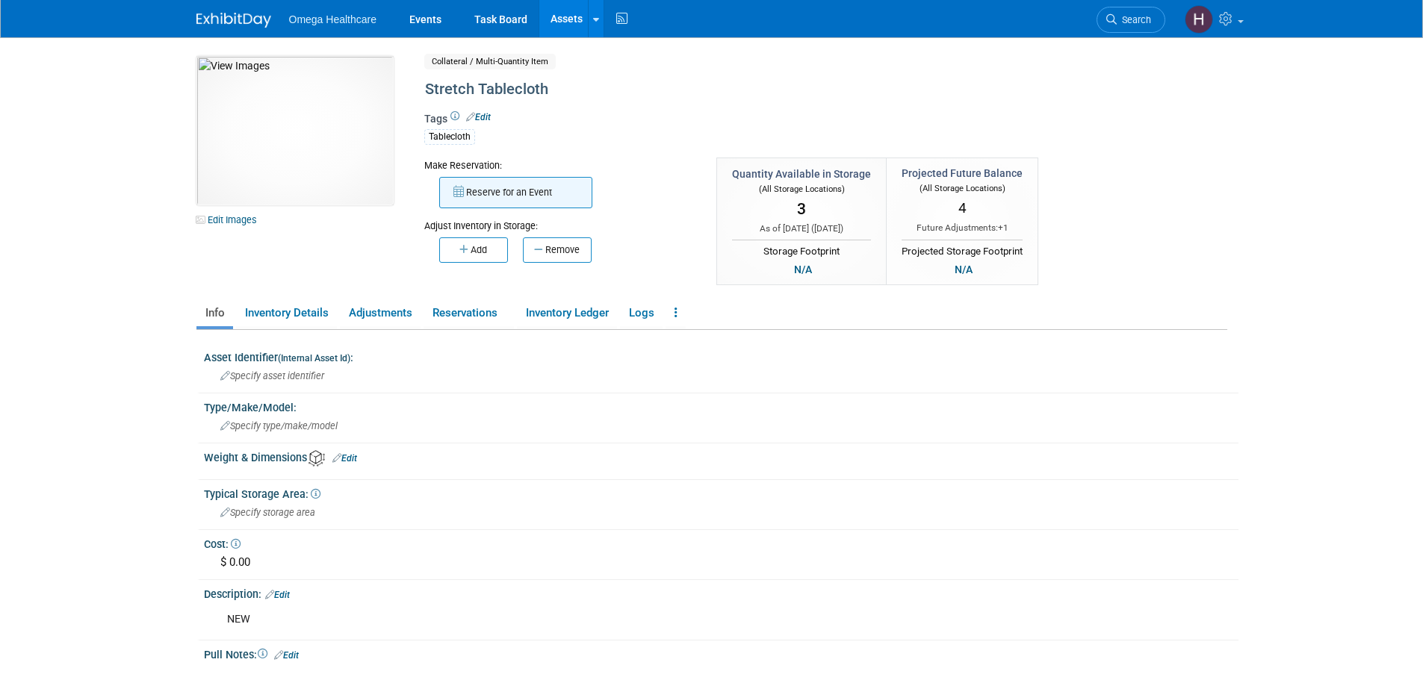
click at [470, 182] on button "Reserve for an Event" at bounding box center [515, 192] width 153 height 31
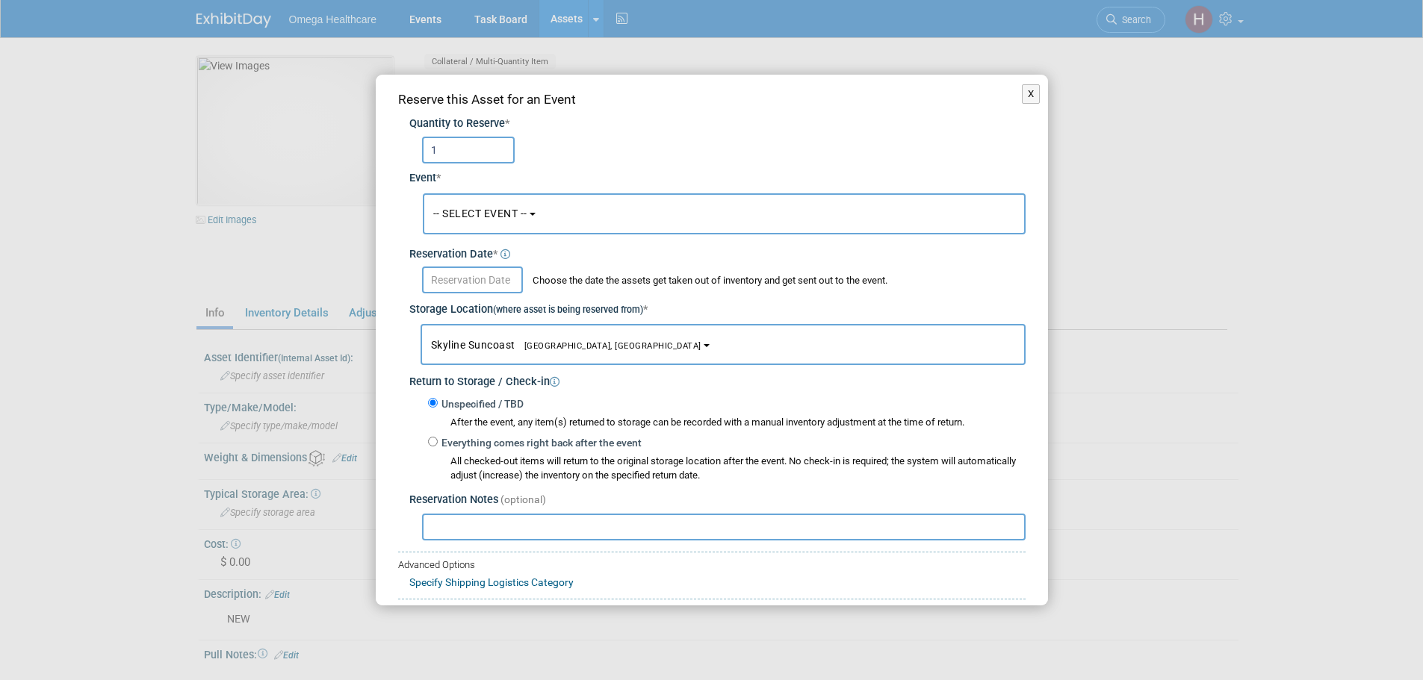
type input "1"
click at [520, 208] on span "-- SELECT EVENT --" at bounding box center [480, 214] width 94 height 12
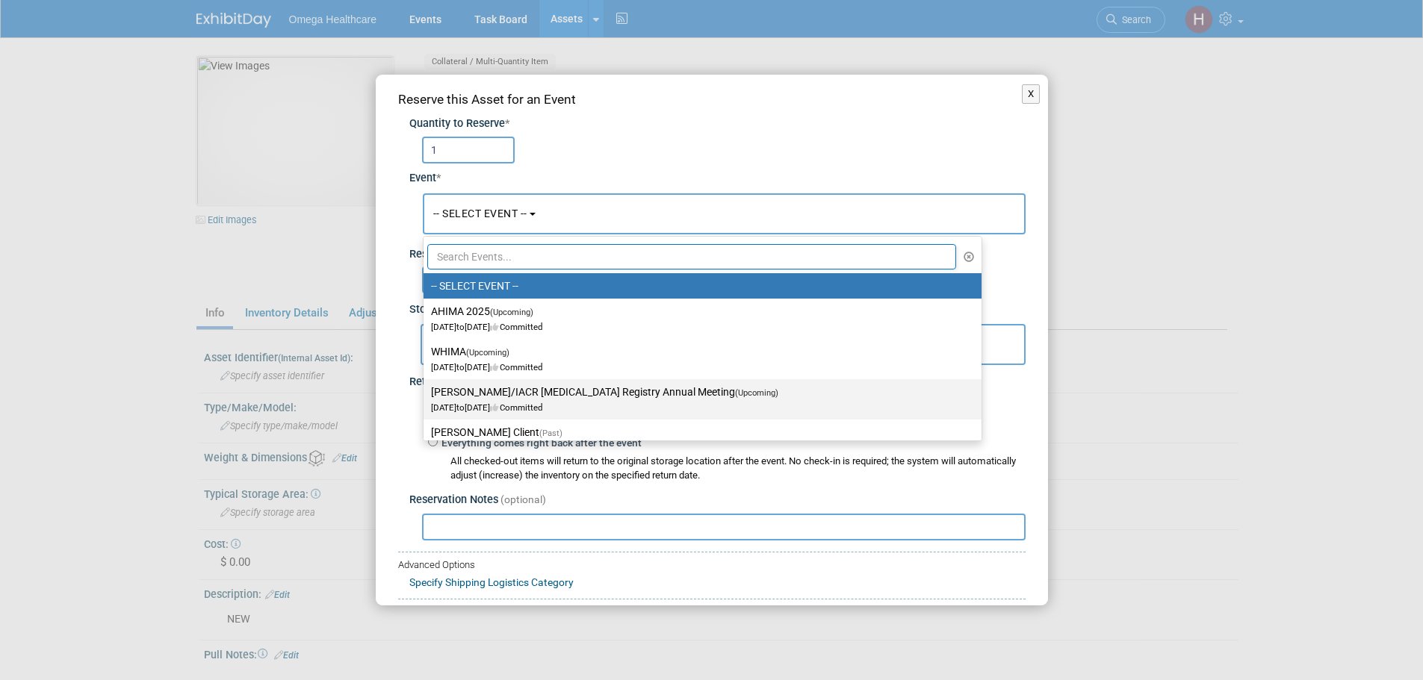
click at [544, 384] on label "TRAN/IACR Cancer Registry Annual Meeting (Upcoming) Sep 13, 2025 to Sep 14, 202…" at bounding box center [698, 399] width 535 height 34
click at [426, 388] on input "TRAN/IACR Cancer Registry Annual Meeting (Upcoming) Sep 13, 2025 to Sep 14, 202…" at bounding box center [421, 393] width 10 height 10
select select "11151498"
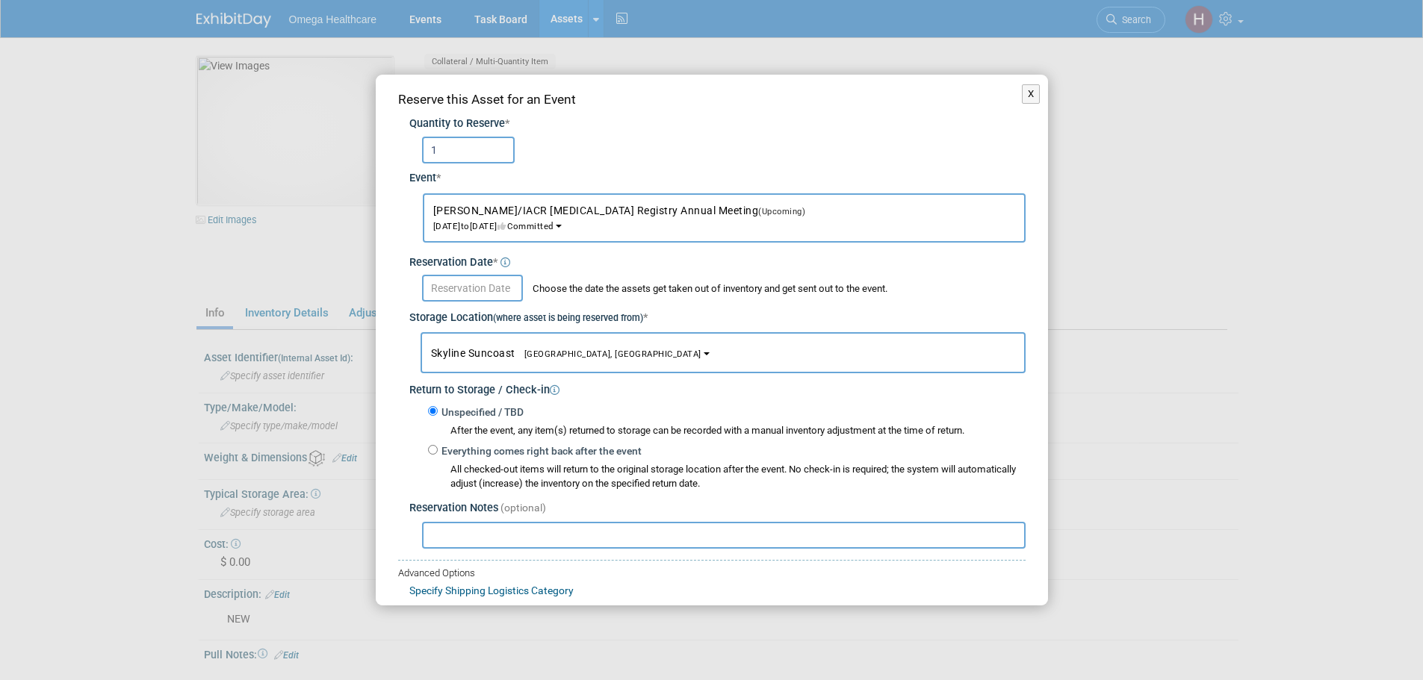
click at [489, 282] on input "text" at bounding box center [472, 288] width 101 height 27
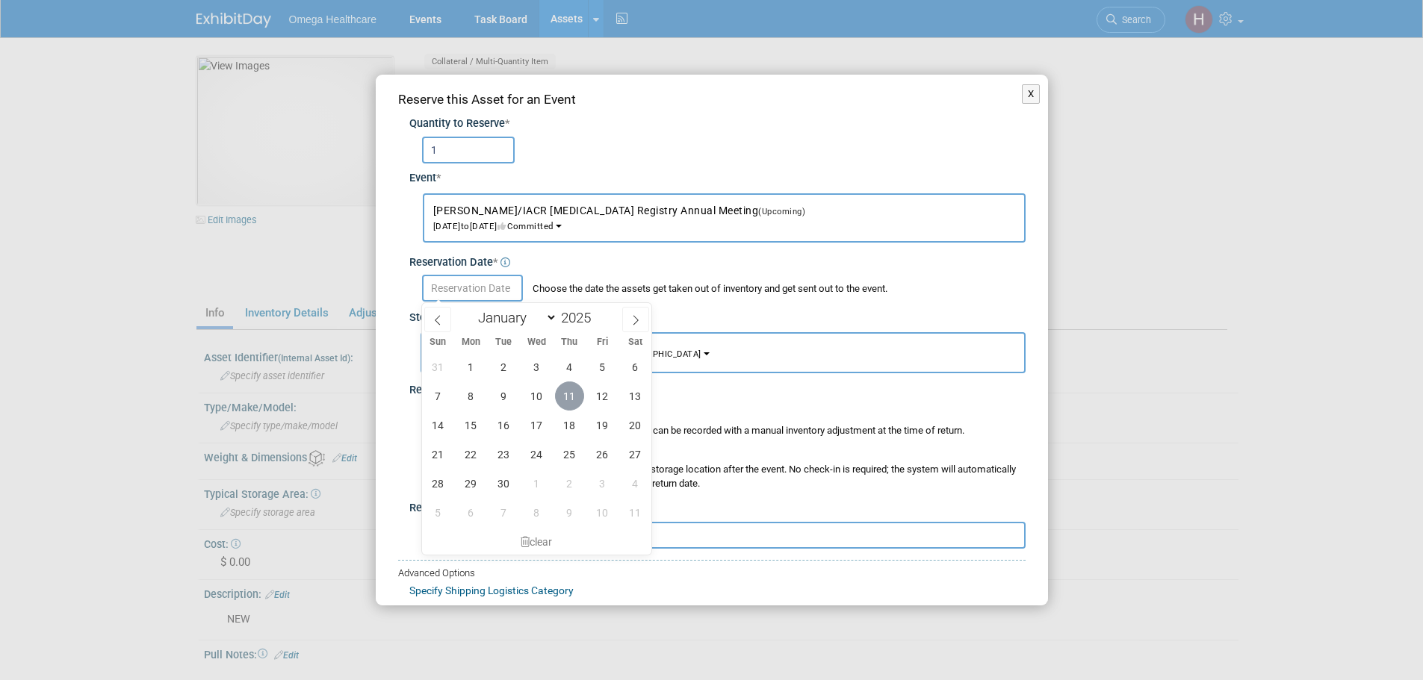
click at [560, 394] on span "11" at bounding box center [569, 396] width 29 height 29
type input "[DATE]"
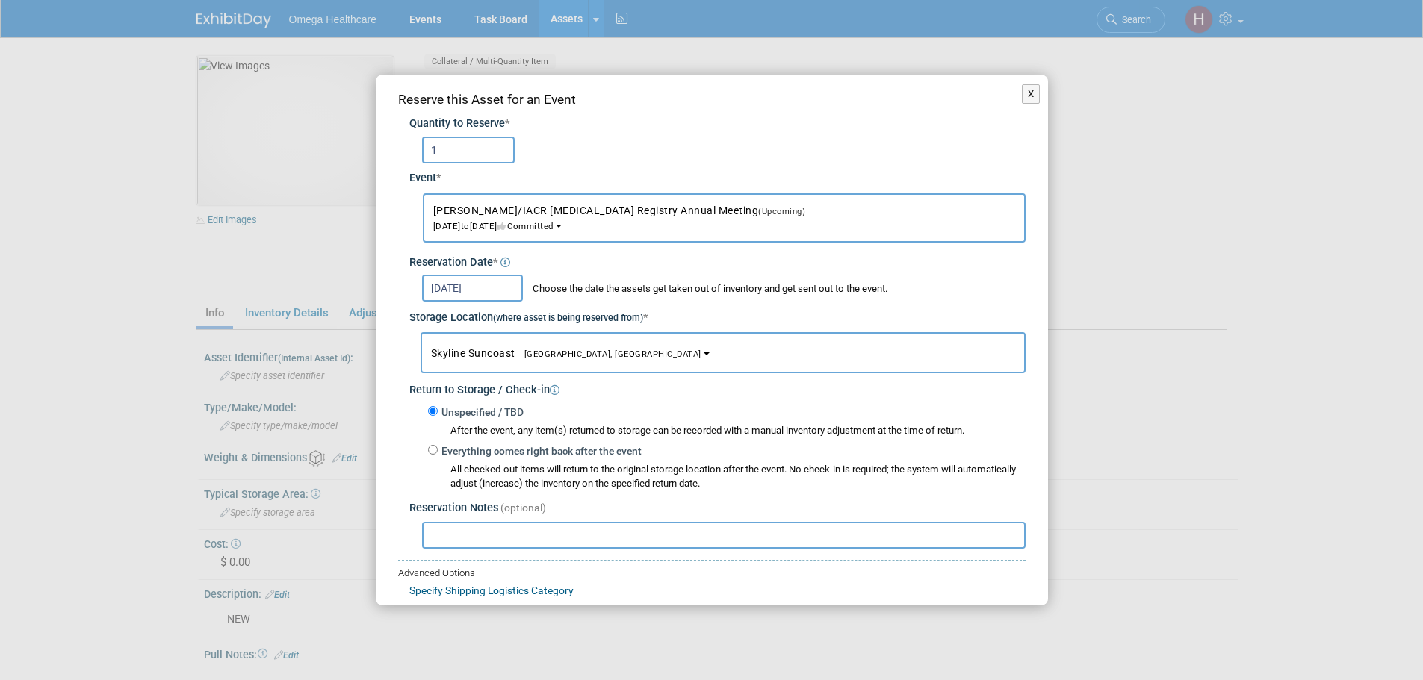
click at [440, 460] on div "All checked-out items will return to the original storage location after the ev…" at bounding box center [726, 475] width 597 height 32
click at [450, 447] on label "Everything comes right back after the event" at bounding box center [540, 451] width 204 height 15
click at [432, 448] on input "Everything comes right back after the event" at bounding box center [433, 450] width 10 height 10
radio input "true"
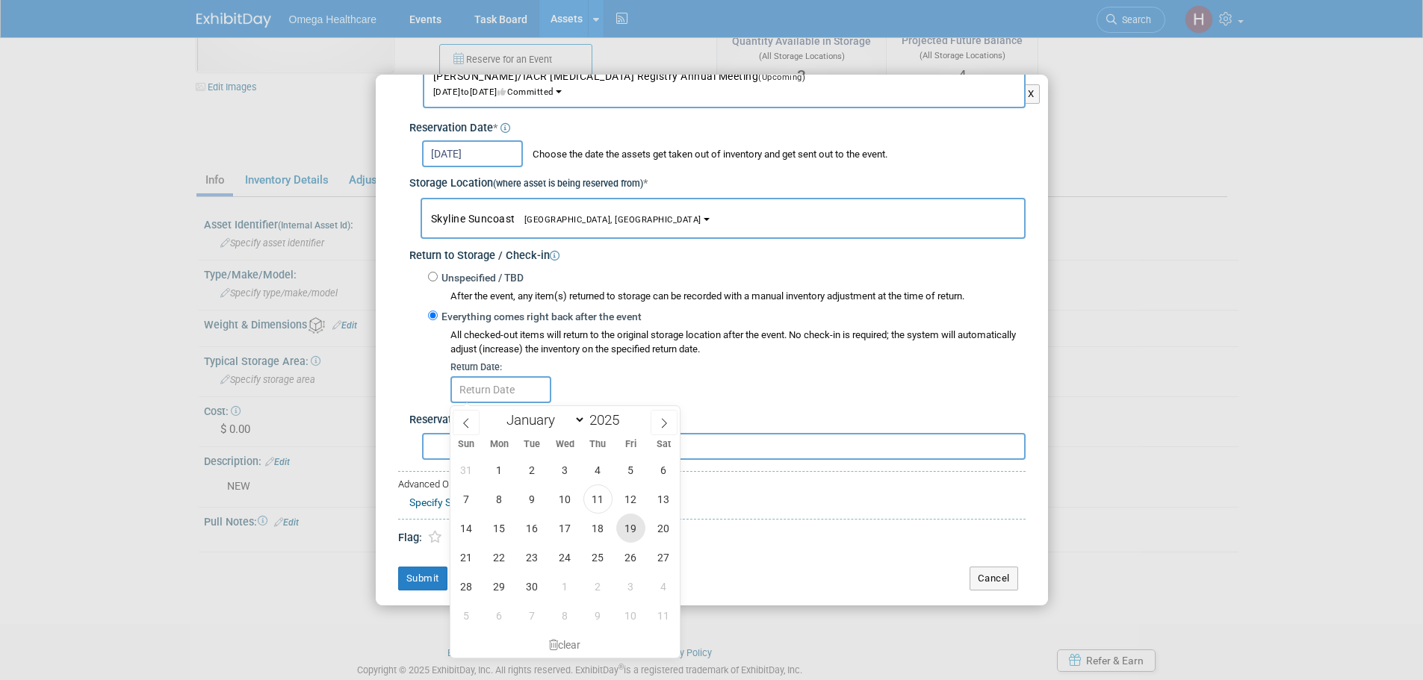
scroll to position [149, 0]
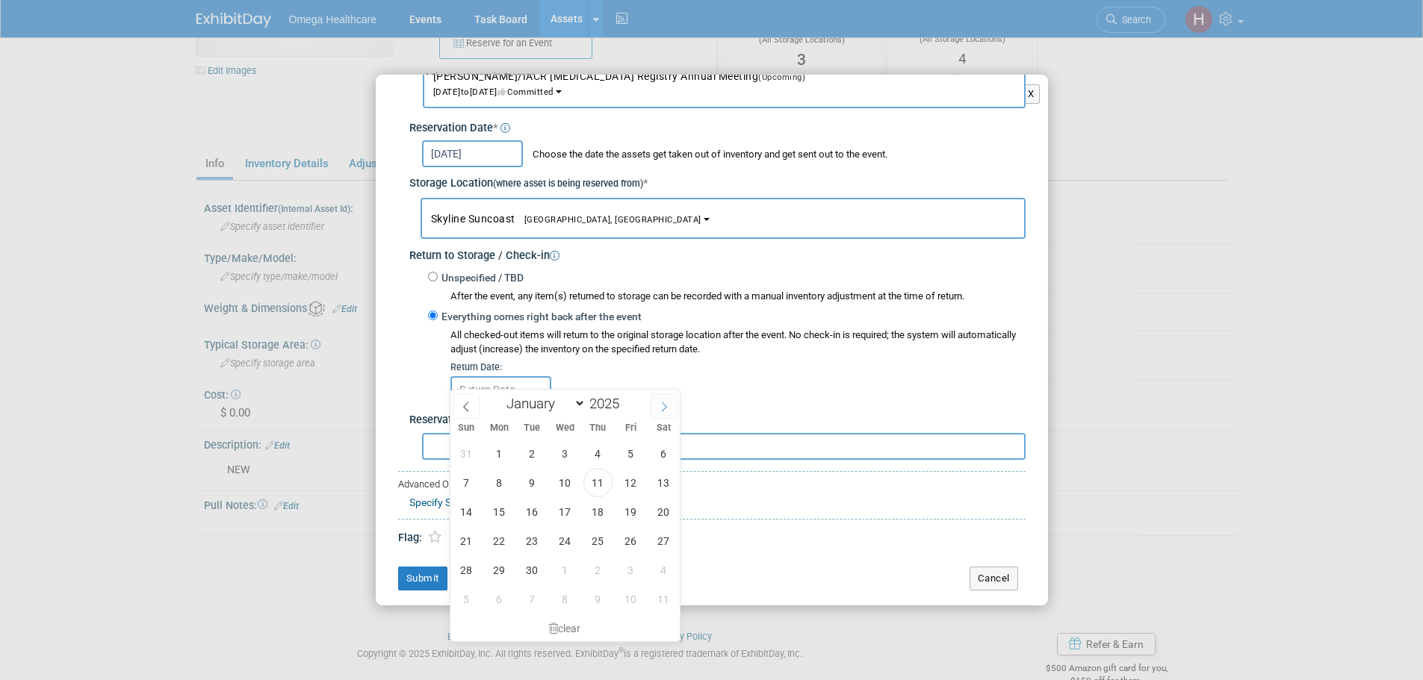
click at [668, 403] on icon at bounding box center [664, 407] width 10 height 10
select select "9"
click at [564, 545] on span "22" at bounding box center [564, 540] width 29 height 29
type input "Oct 22, 2025"
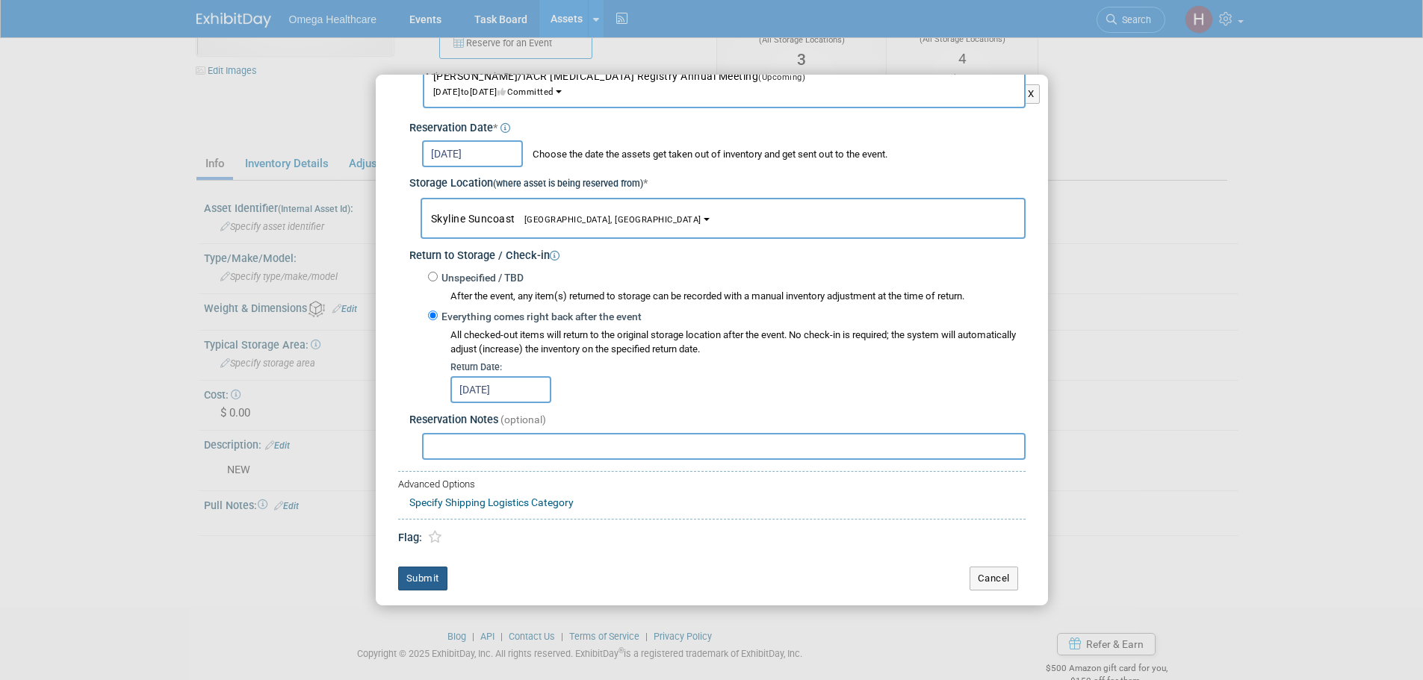
click at [414, 576] on button "Submit" at bounding box center [422, 579] width 49 height 24
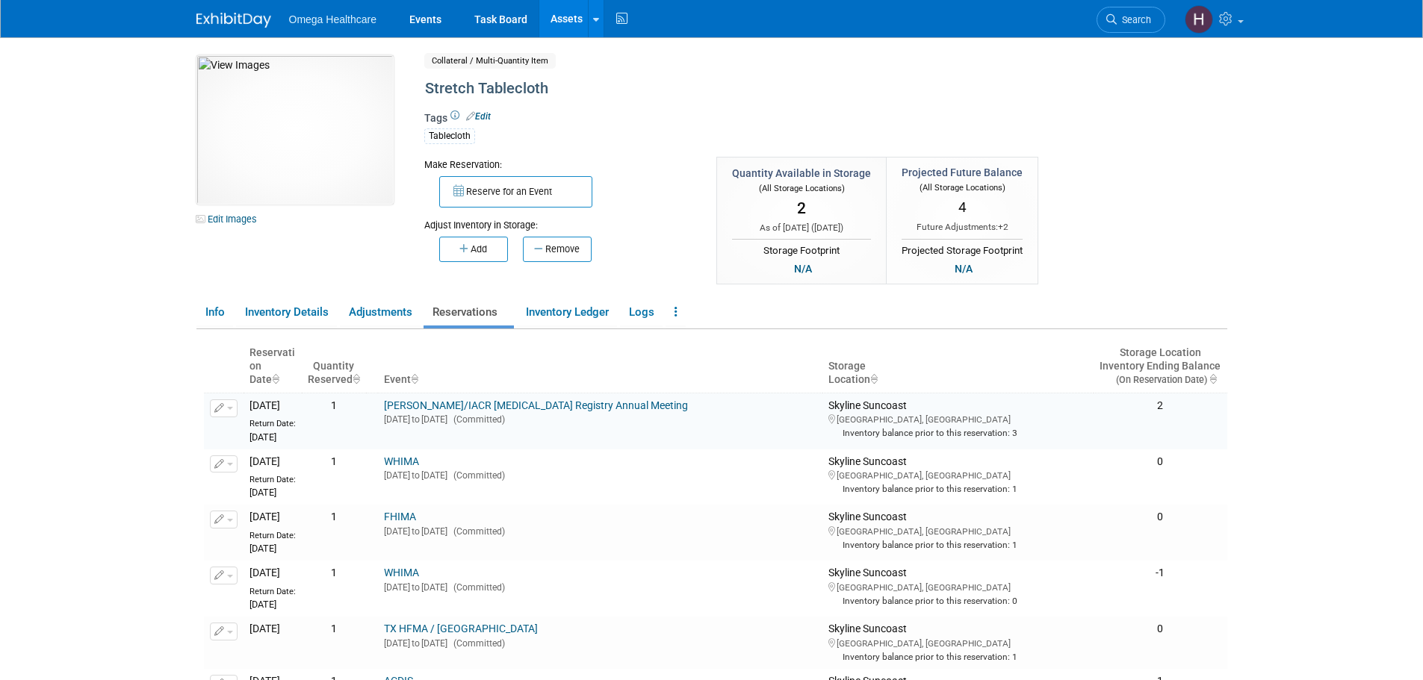
scroll to position [0, 0]
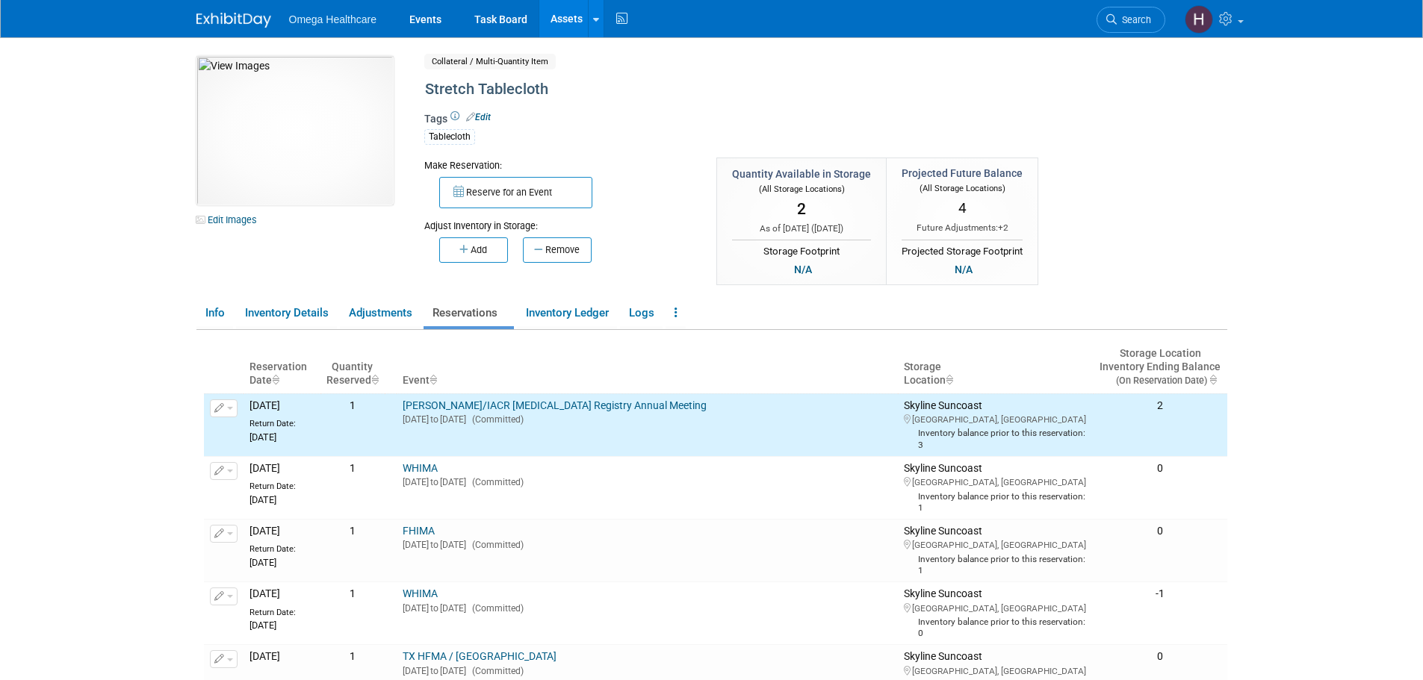
click at [551, 18] on link "Assets" at bounding box center [566, 18] width 55 height 37
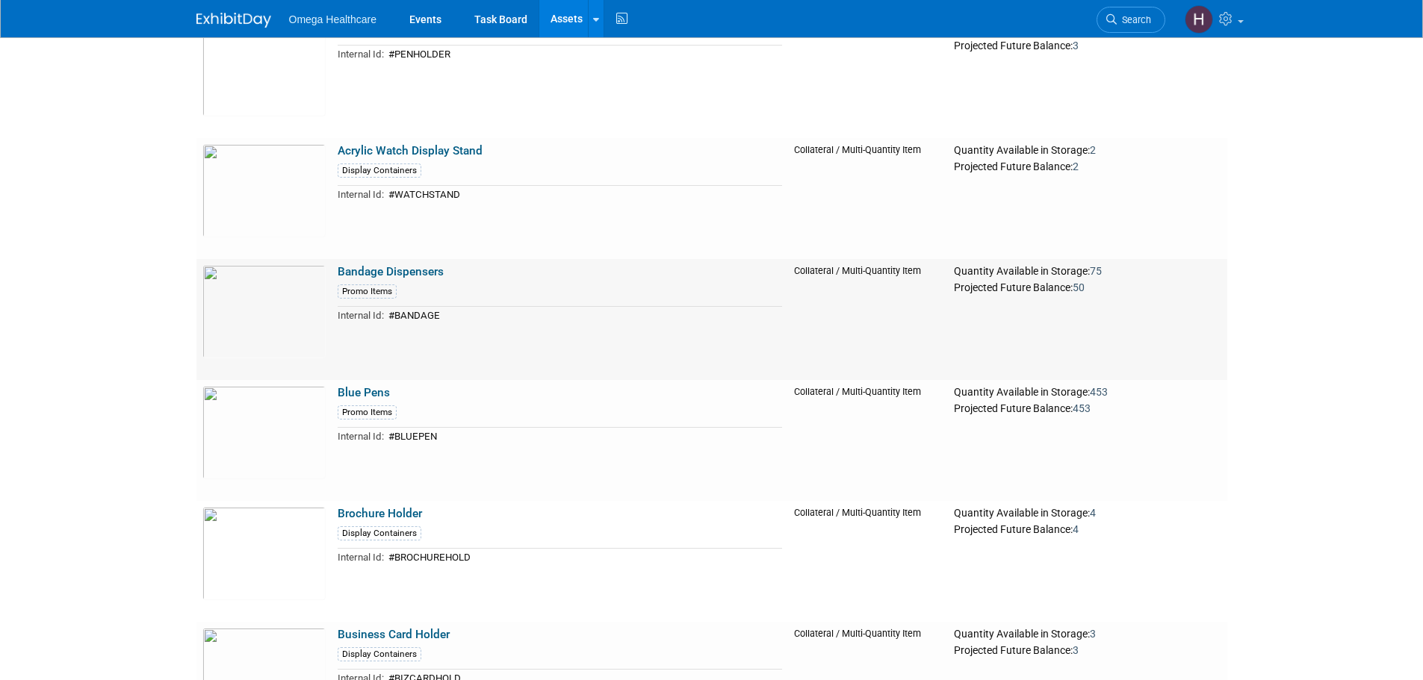
scroll to position [1419, 0]
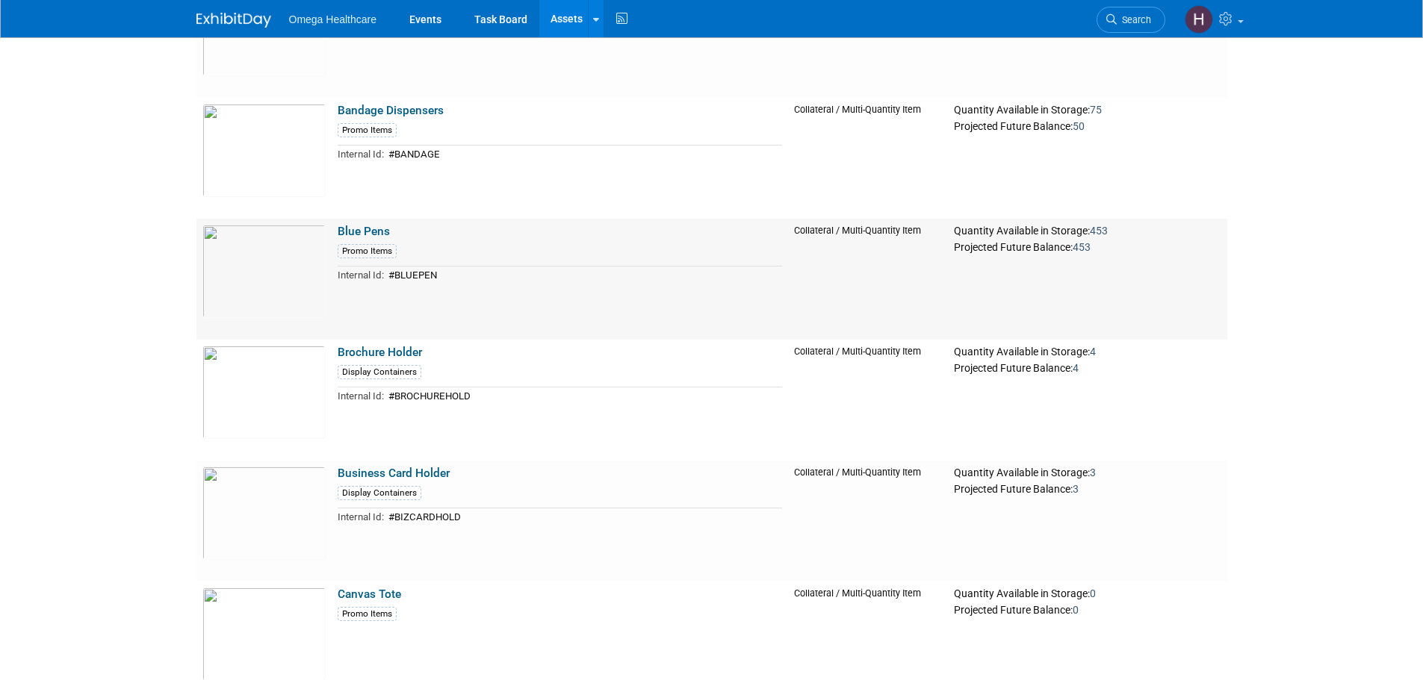
click at [349, 232] on link "Blue Pens" at bounding box center [364, 231] width 52 height 13
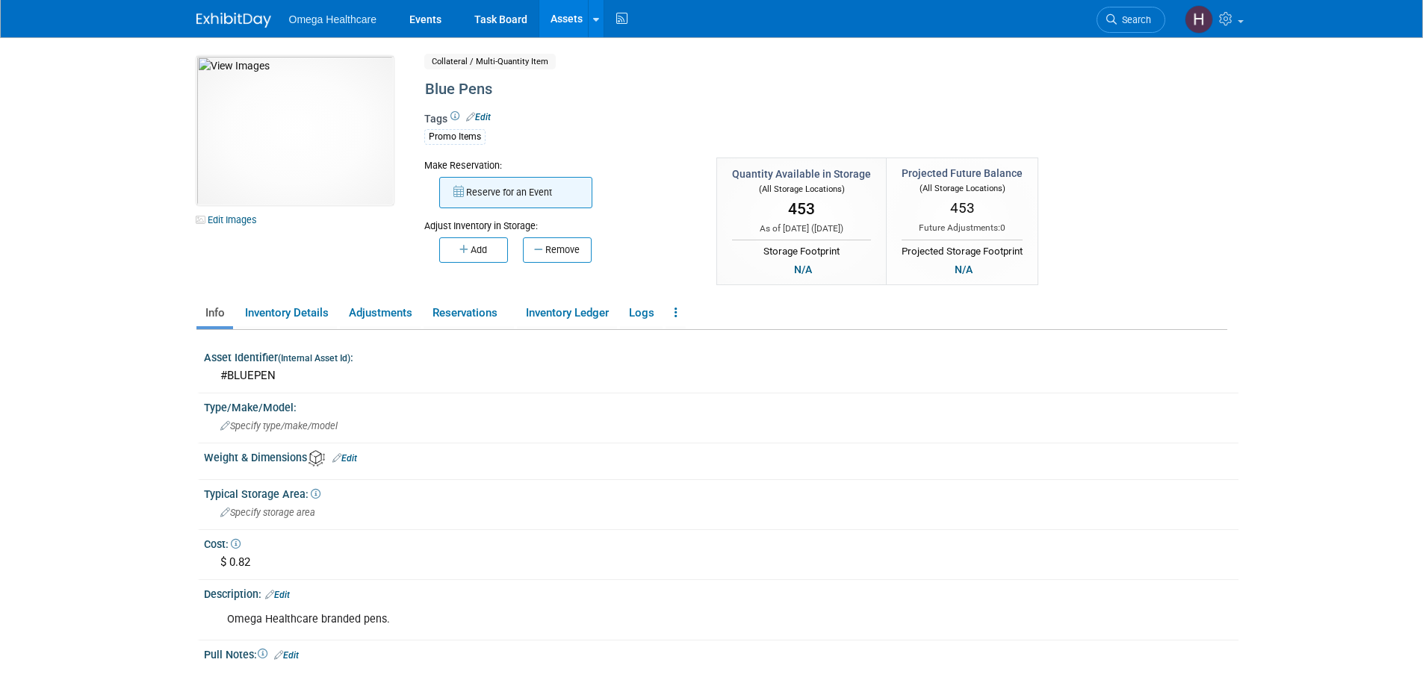
click at [512, 192] on button "Reserve for an Event" at bounding box center [515, 192] width 153 height 31
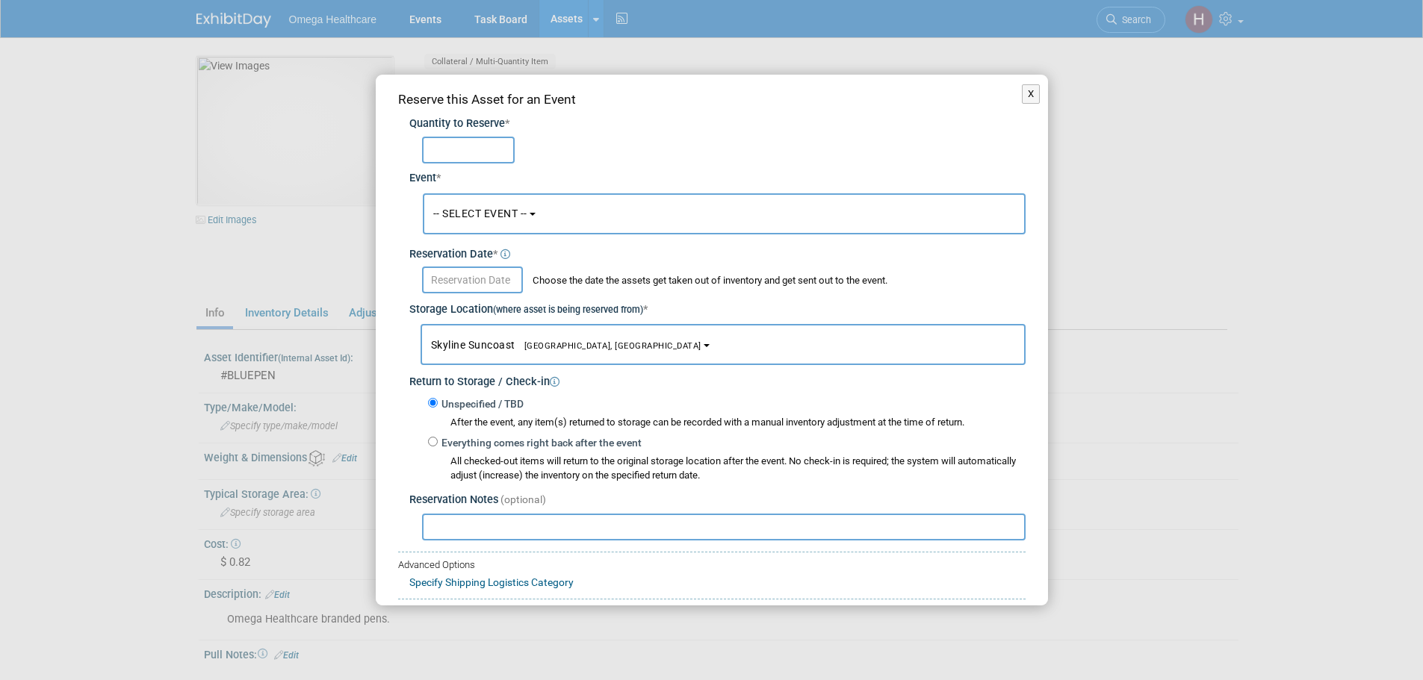
click at [477, 151] on input "text" at bounding box center [468, 150] width 93 height 27
type input "20"
click at [538, 239] on div "Reservation Date *" at bounding box center [717, 250] width 616 height 25
click at [544, 223] on button "-- SELECT EVENT --" at bounding box center [724, 213] width 603 height 41
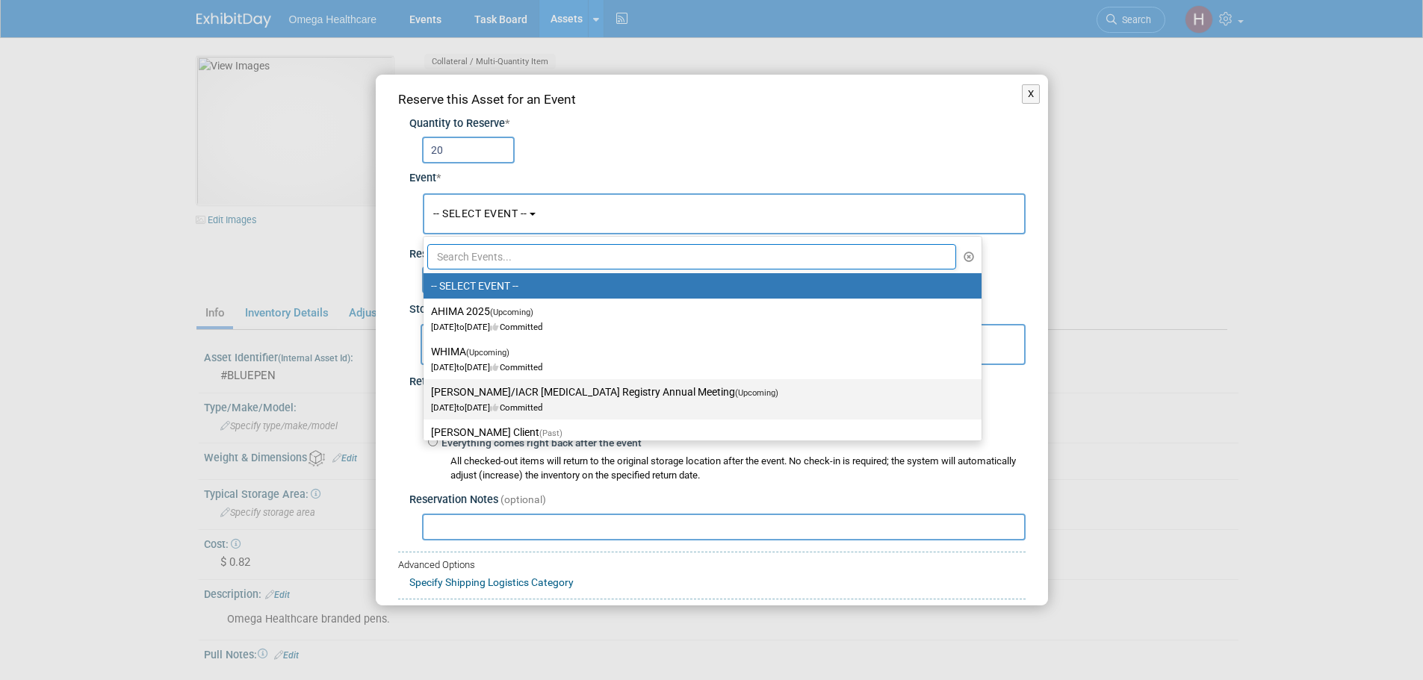
click at [545, 386] on label "[PERSON_NAME]/IACR [MEDICAL_DATA] Registry Annual Meeting (Upcoming) [DATE] to …" at bounding box center [698, 399] width 535 height 34
click at [426, 388] on input "[PERSON_NAME]/IACR [MEDICAL_DATA] Registry Annual Meeting (Upcoming) [DATE] to …" at bounding box center [421, 393] width 10 height 10
select select "11151498"
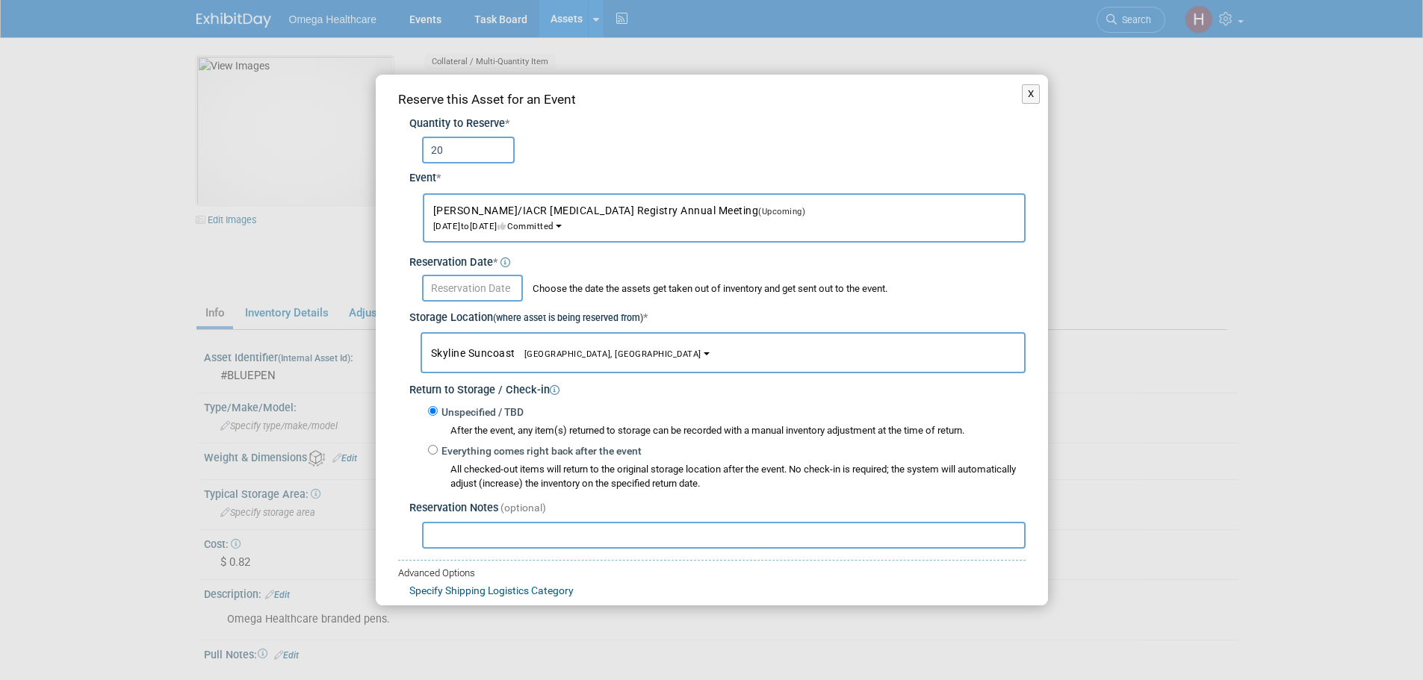
click at [485, 288] on input "text" at bounding box center [472, 288] width 101 height 27
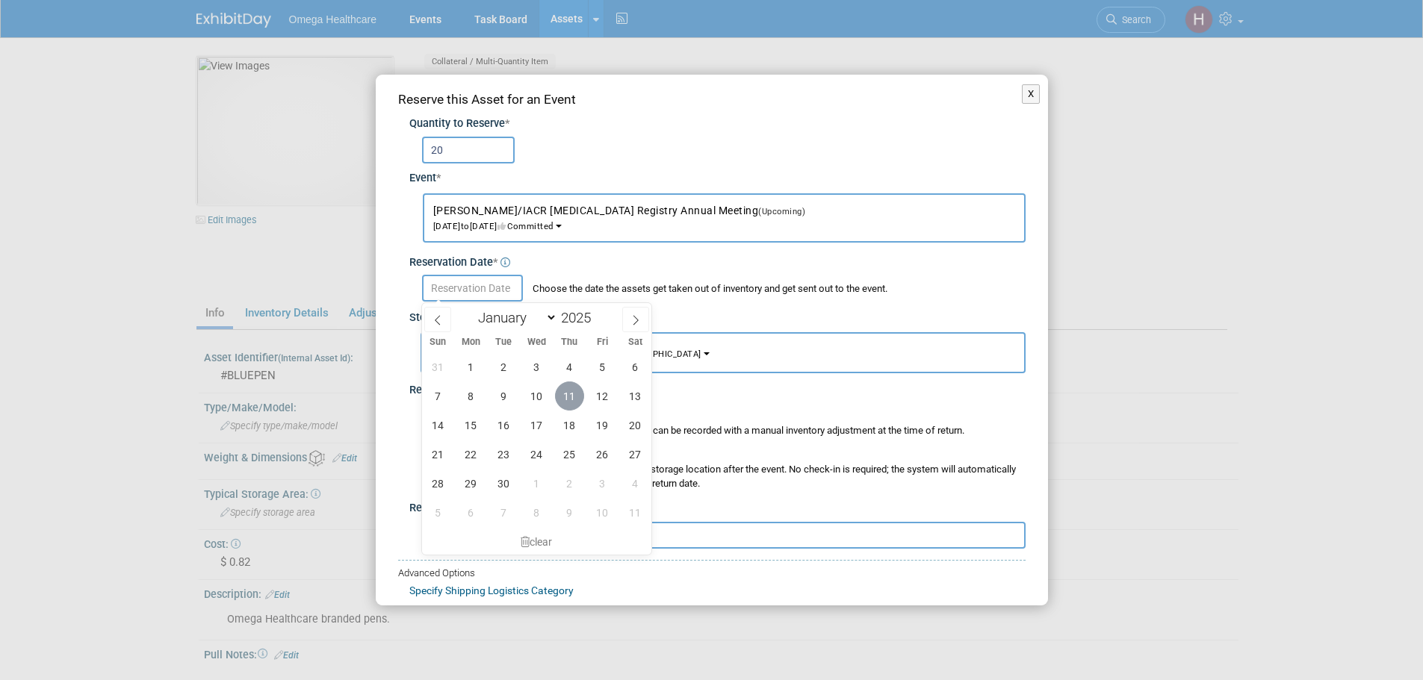
click at [569, 400] on span "11" at bounding box center [569, 396] width 29 height 29
type input "[DATE]"
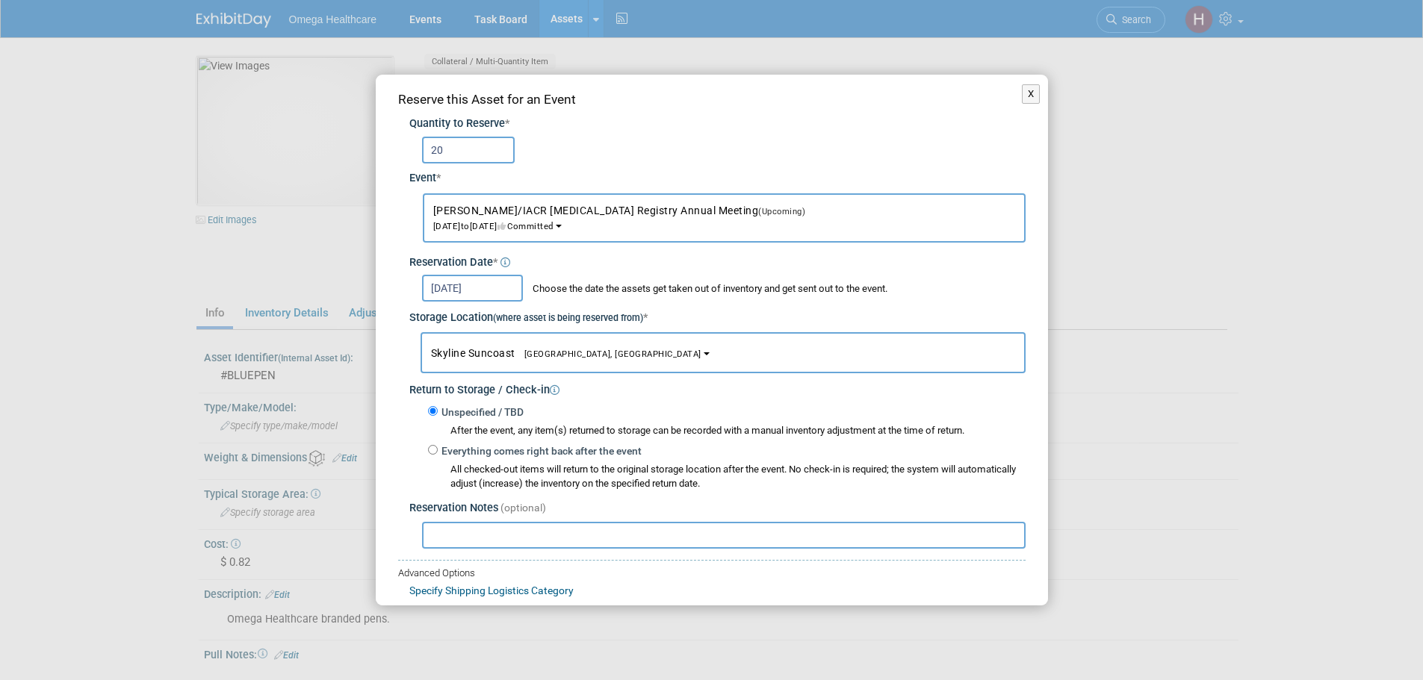
scroll to position [89, 0]
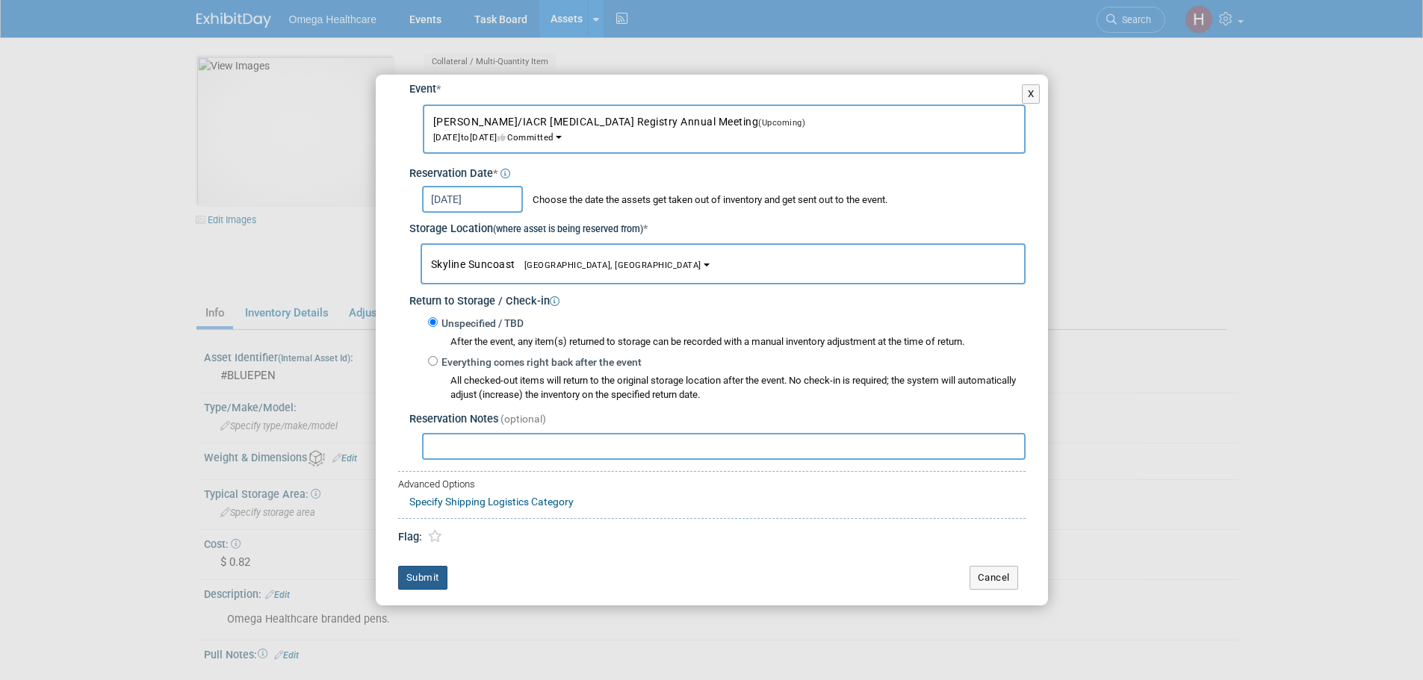
click at [428, 572] on button "Submit" at bounding box center [422, 578] width 49 height 24
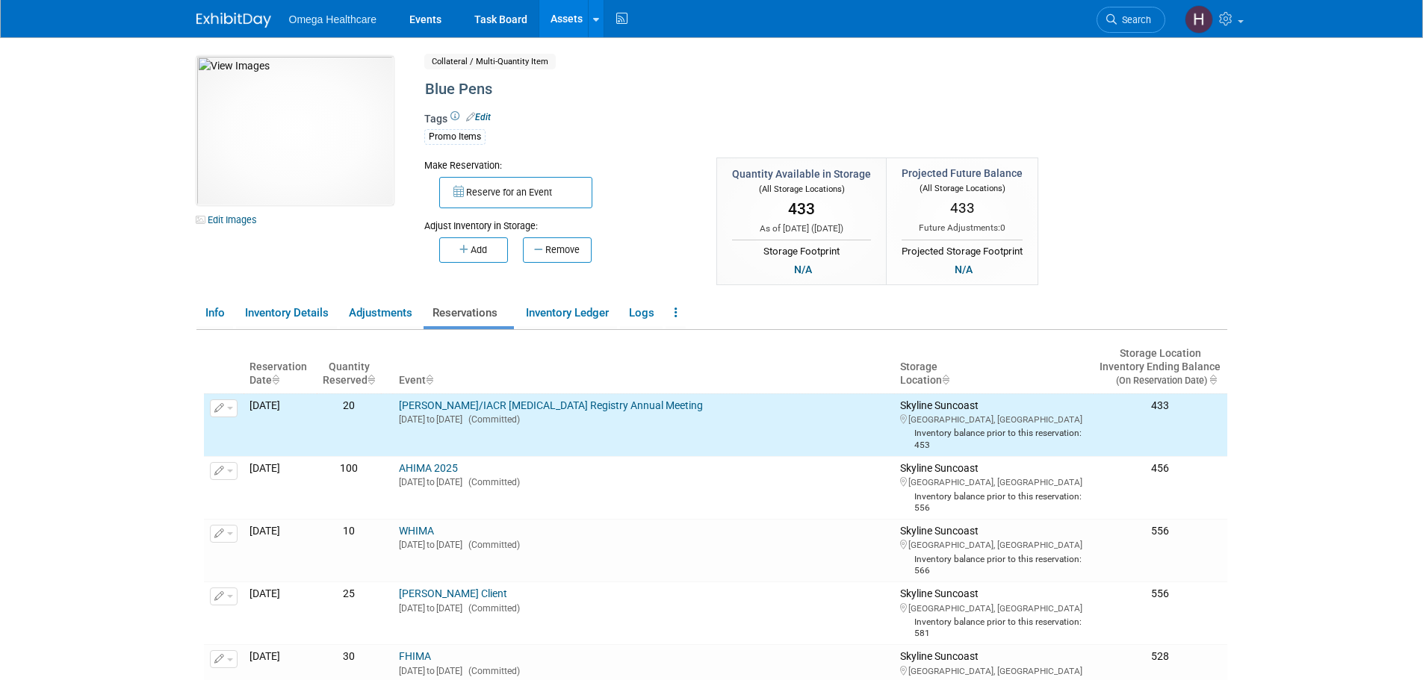
click at [565, 22] on link "Assets" at bounding box center [566, 18] width 55 height 37
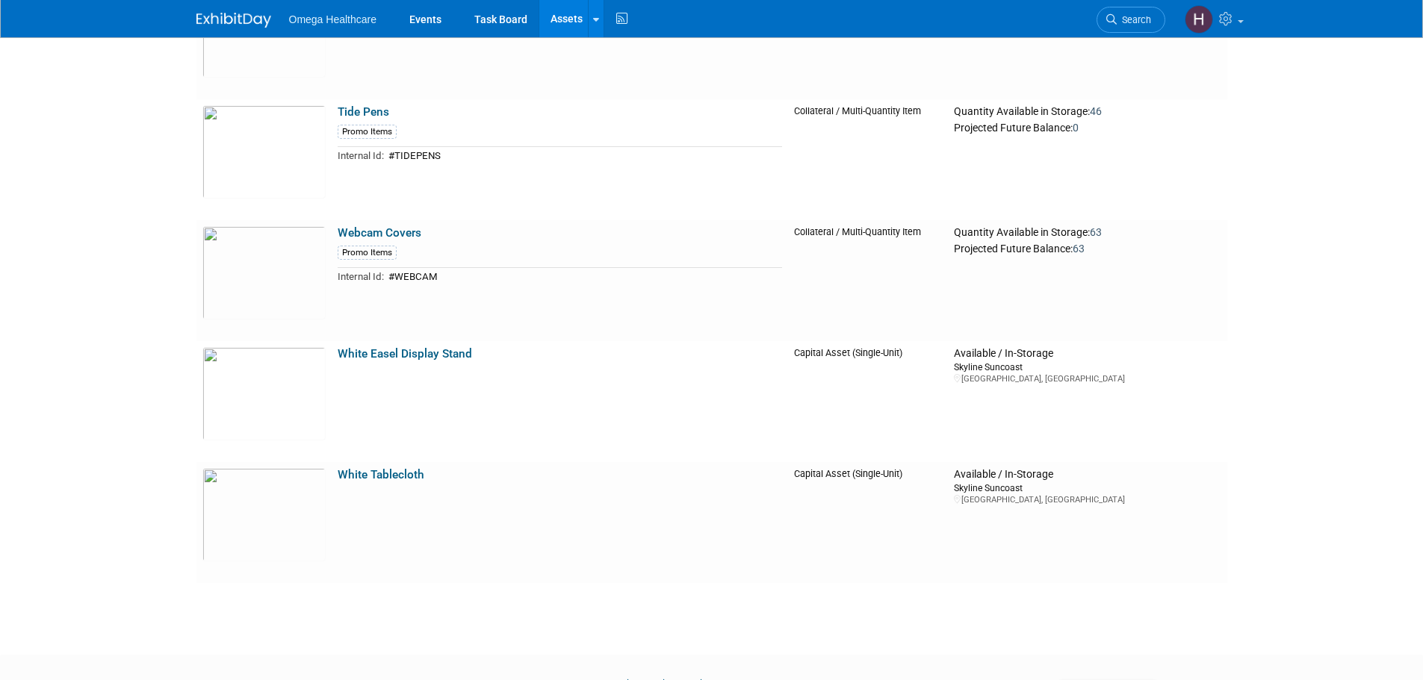
scroll to position [5526, 0]
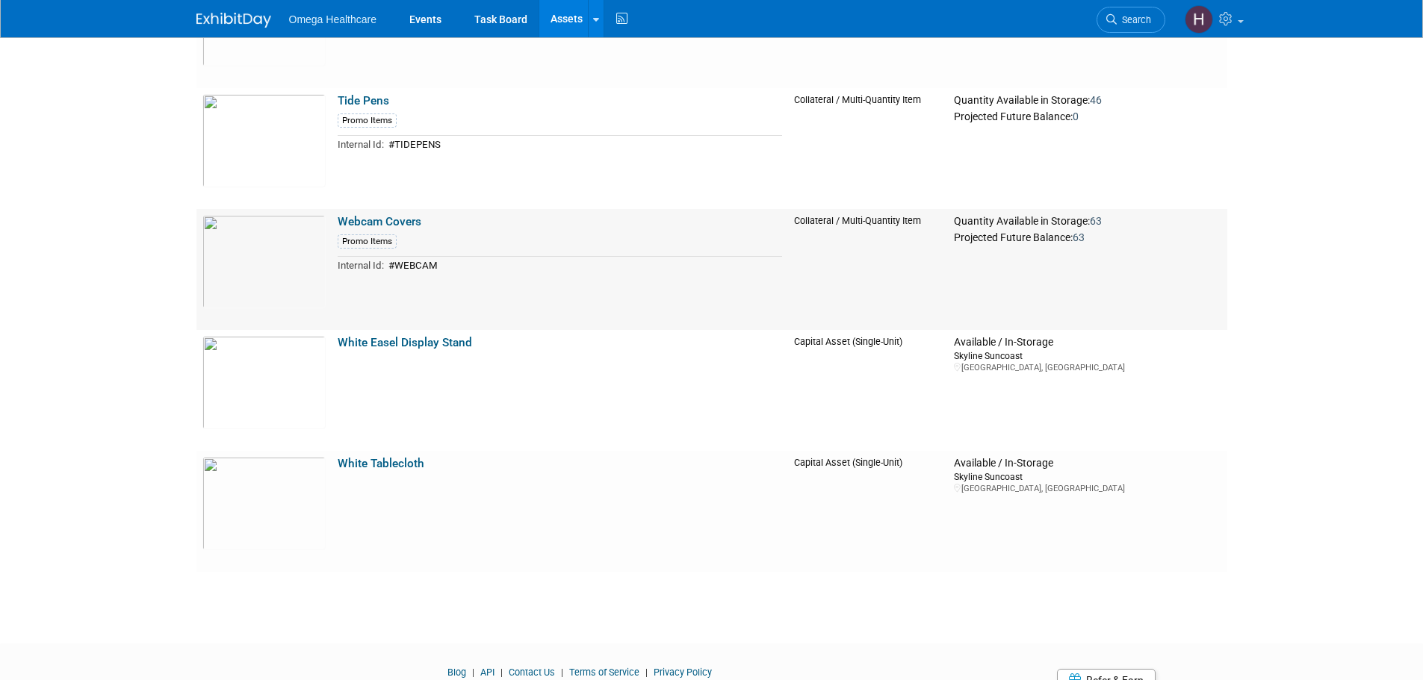
click at [406, 220] on link "Webcam Covers" at bounding box center [380, 221] width 84 height 13
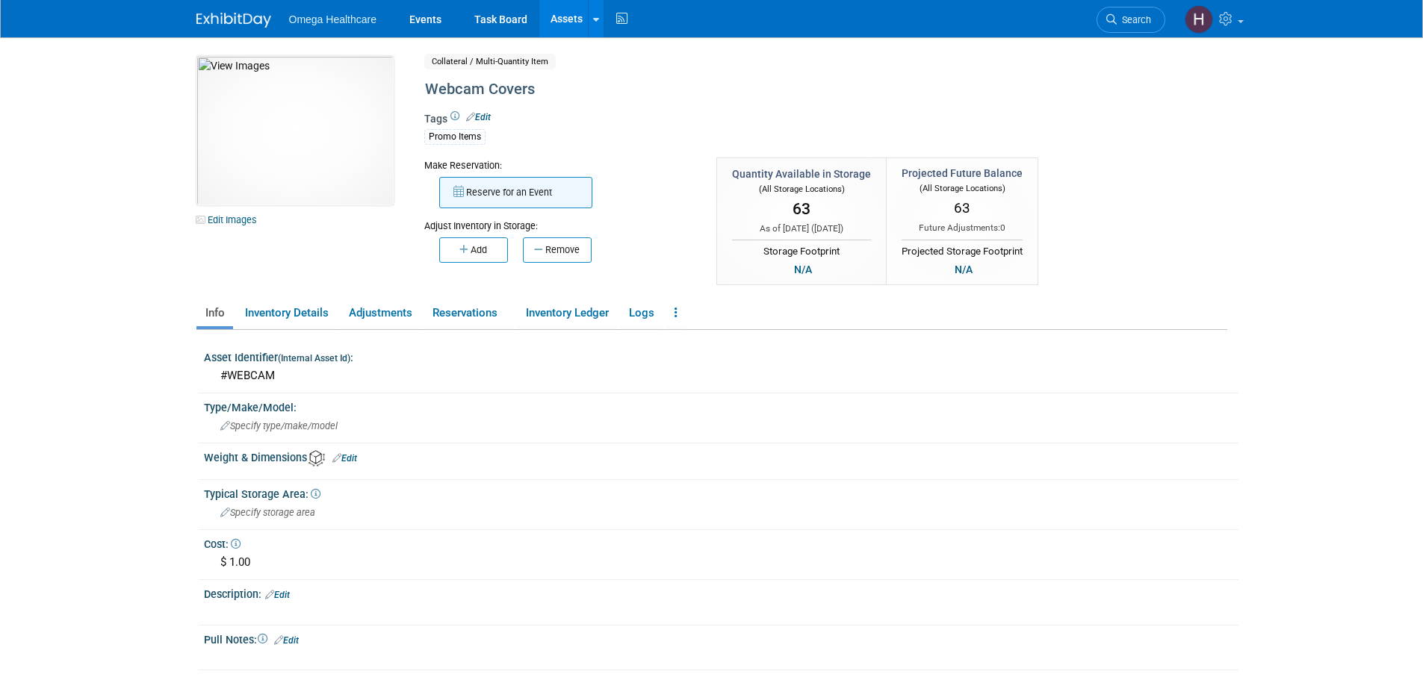
click at [506, 193] on button "Reserve for an Event" at bounding box center [515, 192] width 153 height 31
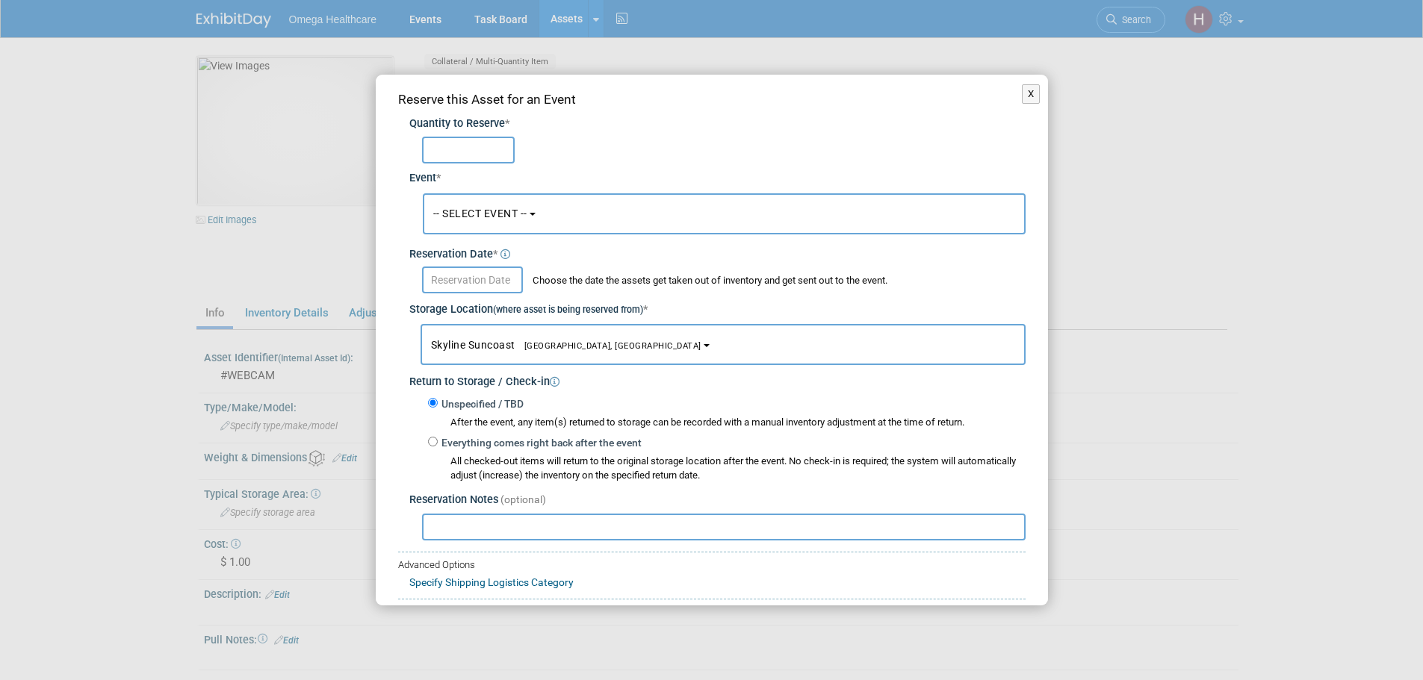
click at [500, 154] on input "text" at bounding box center [468, 150] width 93 height 27
type input "30"
click at [504, 211] on span "-- SELECT EVENT --" at bounding box center [480, 214] width 94 height 12
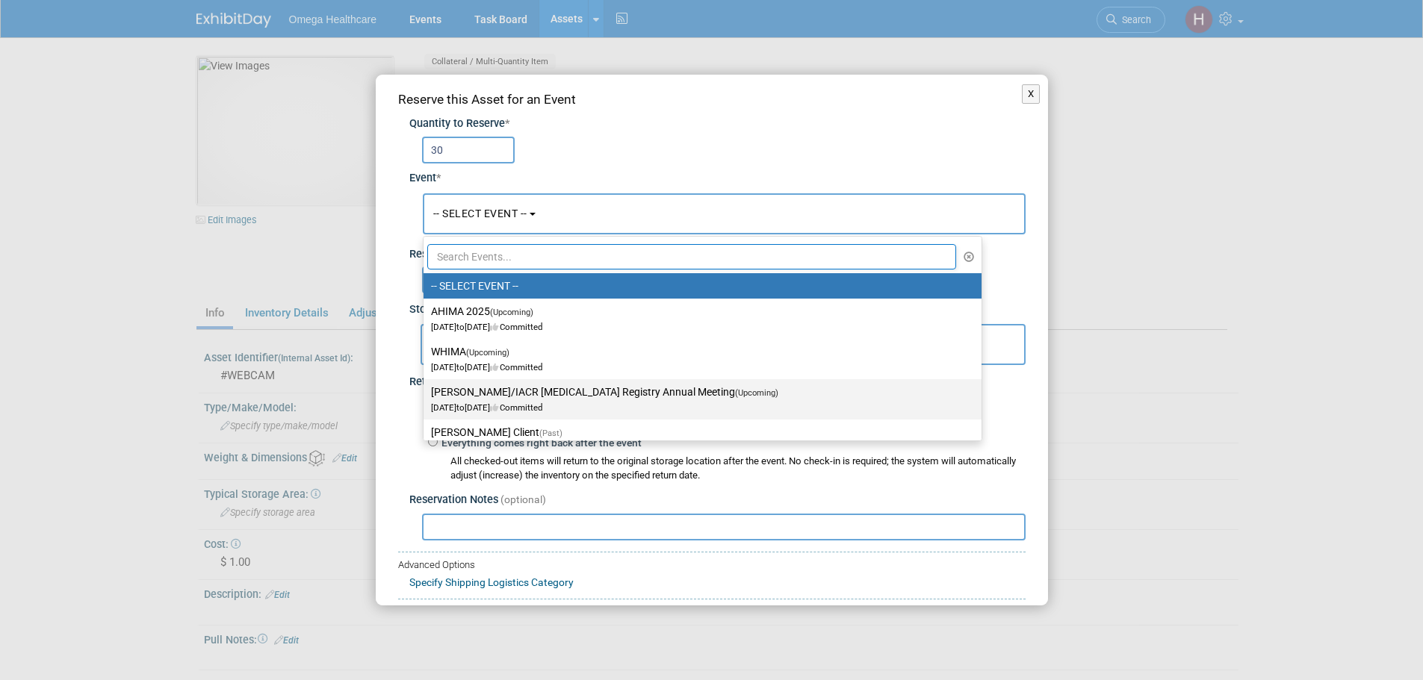
click at [535, 383] on label "[PERSON_NAME]/IACR [MEDICAL_DATA] Registry Annual Meeting (Upcoming) [DATE] to …" at bounding box center [698, 399] width 535 height 34
click at [426, 388] on input "[PERSON_NAME]/IACR [MEDICAL_DATA] Registry Annual Meeting (Upcoming) [DATE] to …" at bounding box center [421, 393] width 10 height 10
select select "11151498"
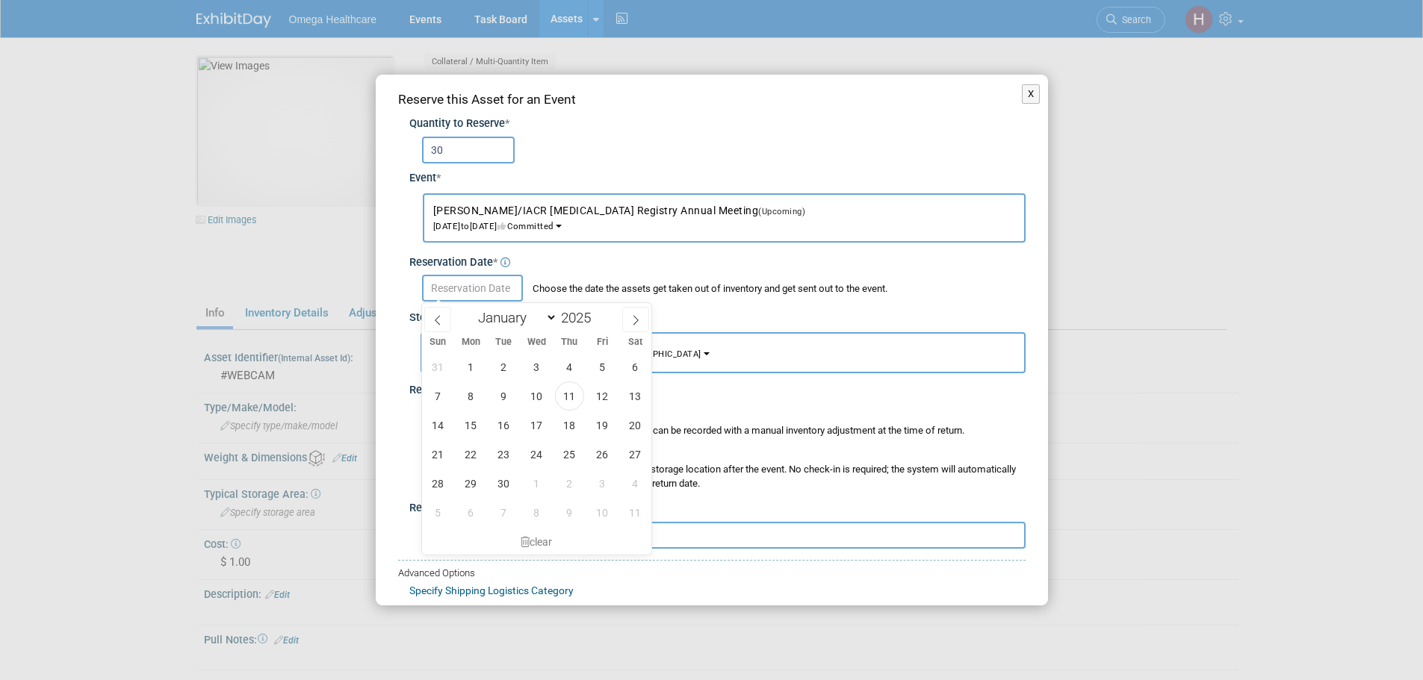
click at [487, 297] on input "text" at bounding box center [472, 288] width 101 height 27
click at [570, 400] on span "11" at bounding box center [569, 396] width 29 height 29
type input "Sep 11, 2025"
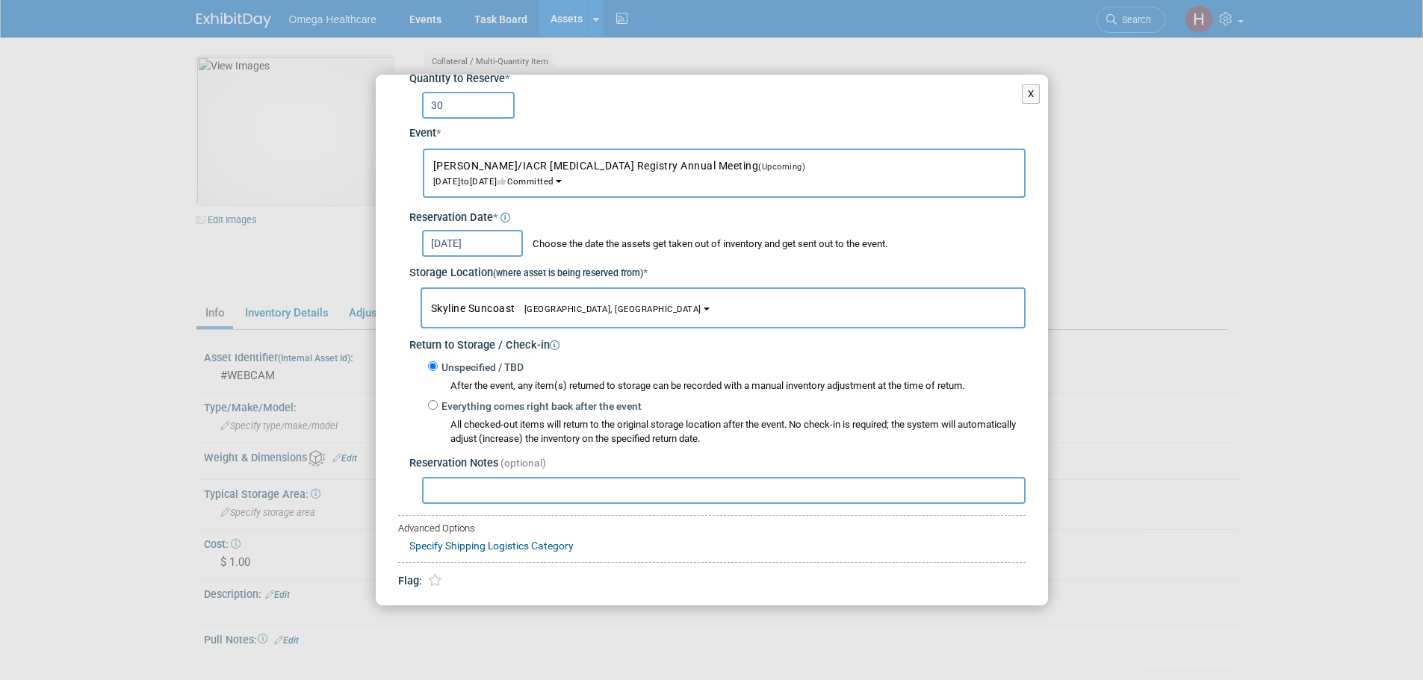
scroll to position [89, 0]
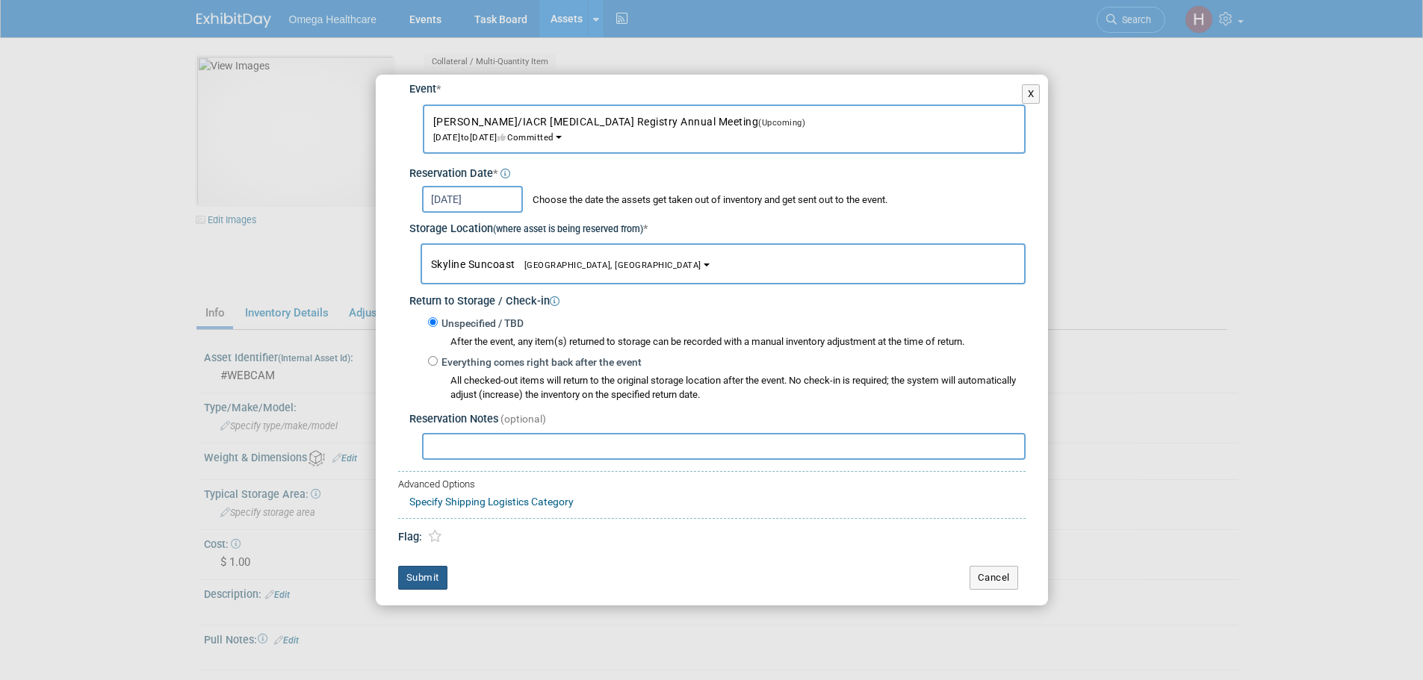
click at [424, 575] on button "Submit" at bounding box center [422, 578] width 49 height 24
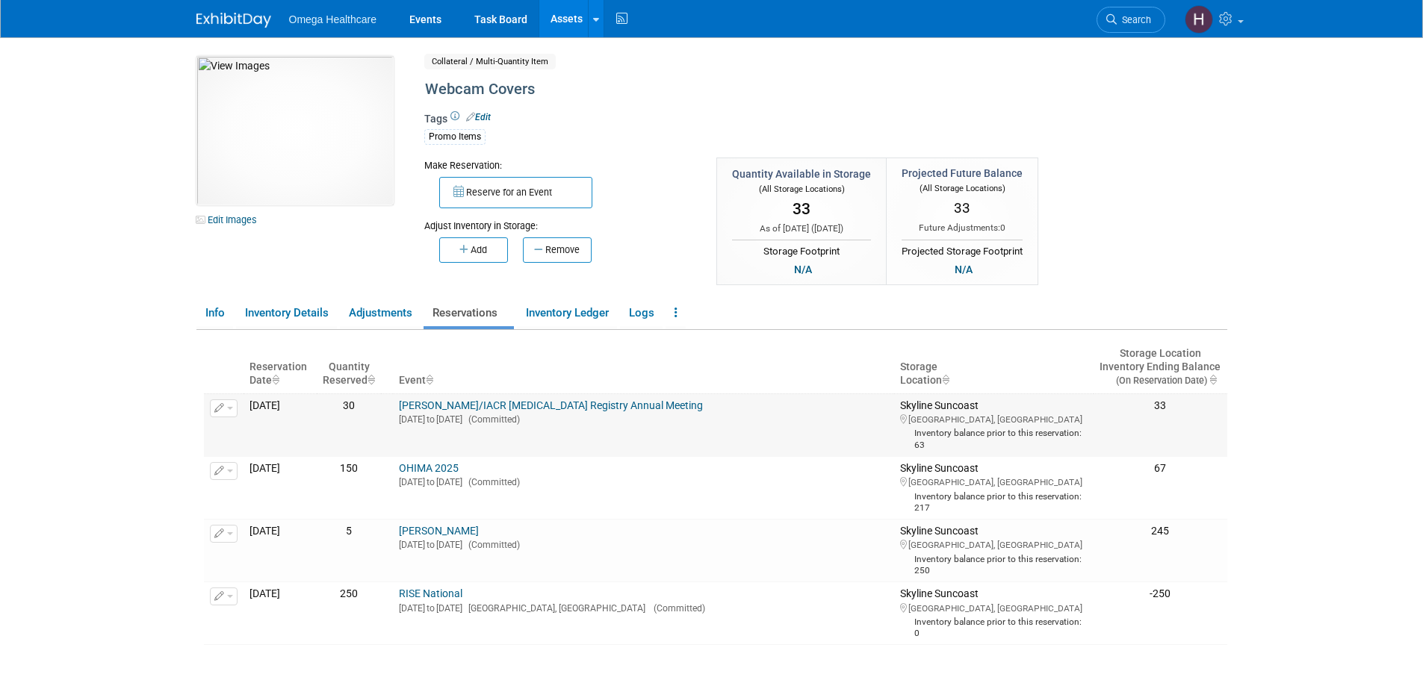
click at [226, 403] on button "button" at bounding box center [224, 409] width 28 height 18
click at [278, 451] on span "Delete Reservation" at bounding box center [285, 456] width 93 height 12
click at [403, 471] on link "Yes" at bounding box center [389, 476] width 44 height 24
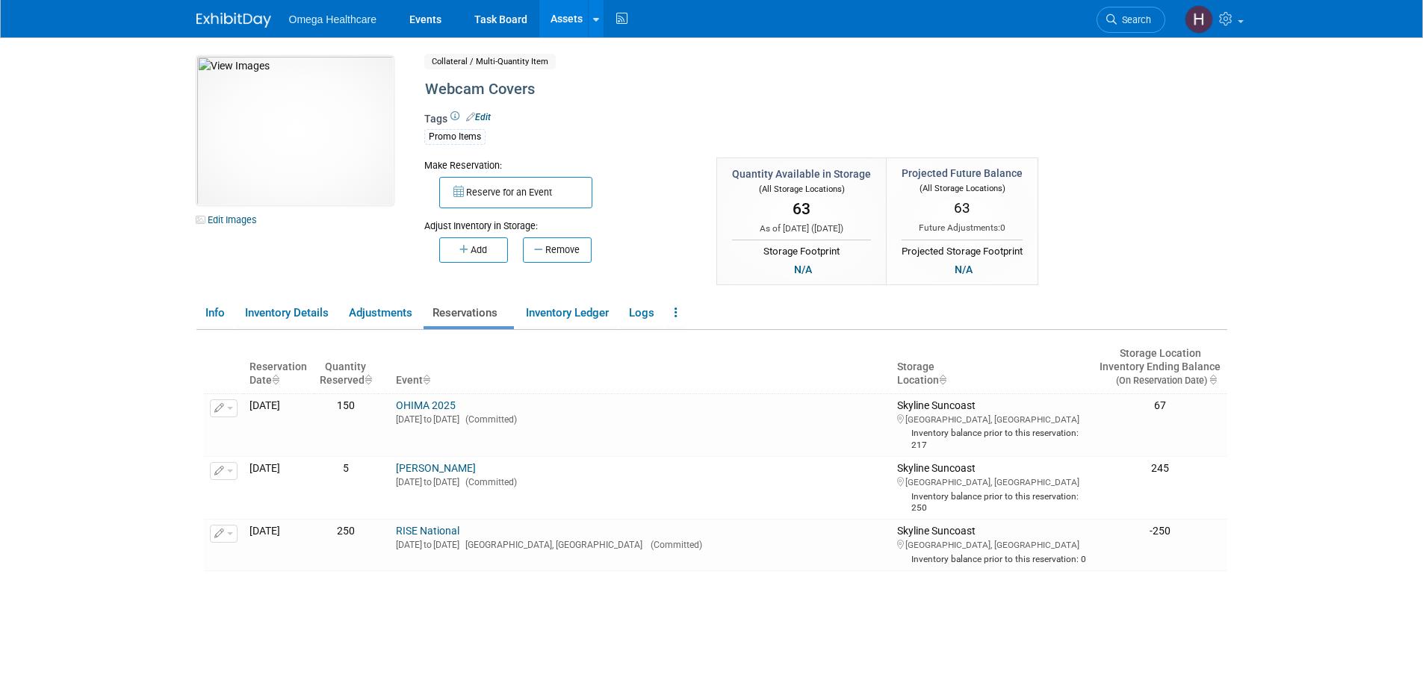
click at [568, 13] on link "Assets" at bounding box center [566, 18] width 55 height 37
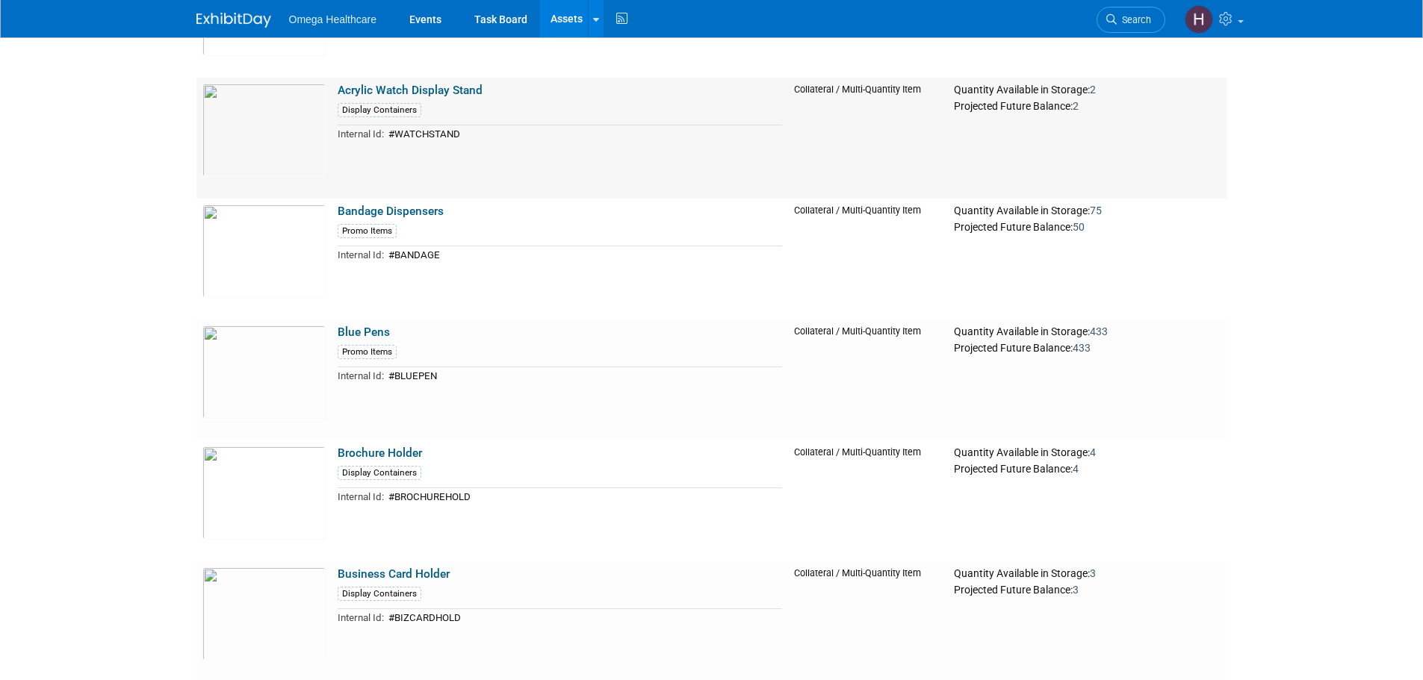
scroll to position [1344, 0]
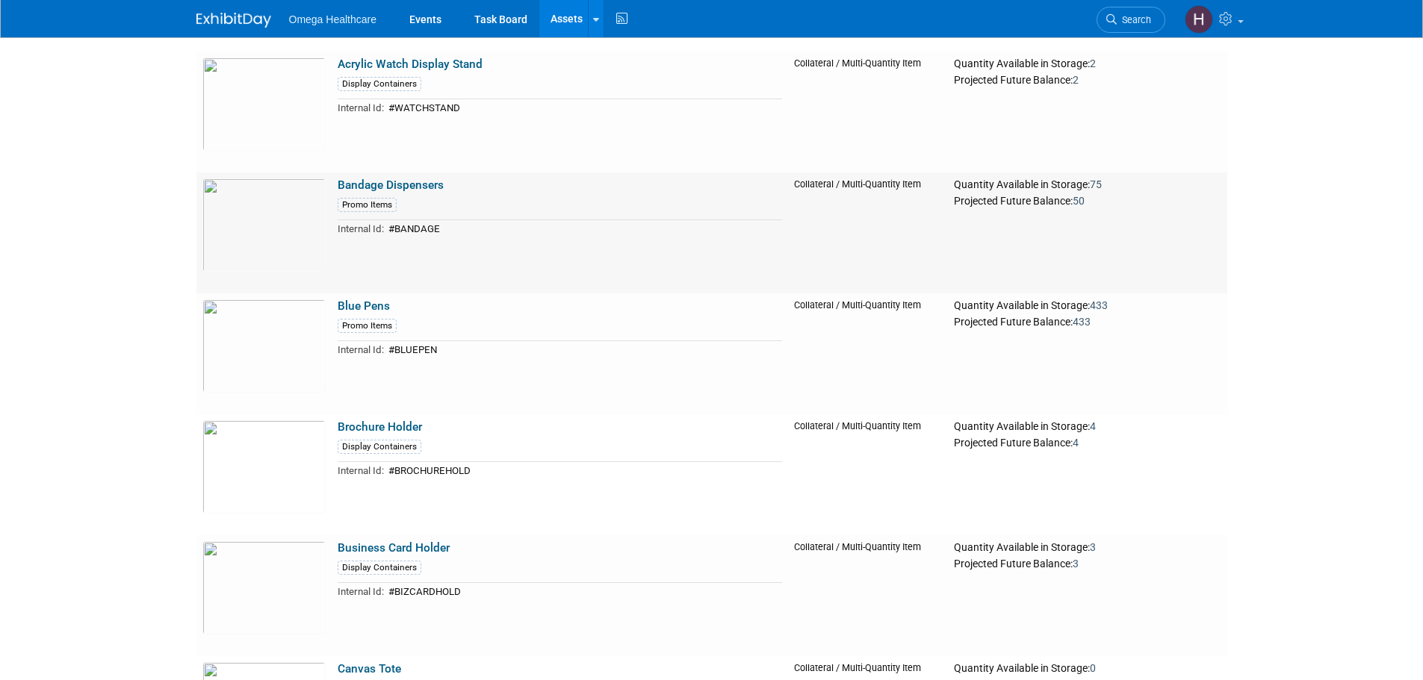
click at [408, 185] on link "Bandage Dispensers" at bounding box center [391, 184] width 106 height 13
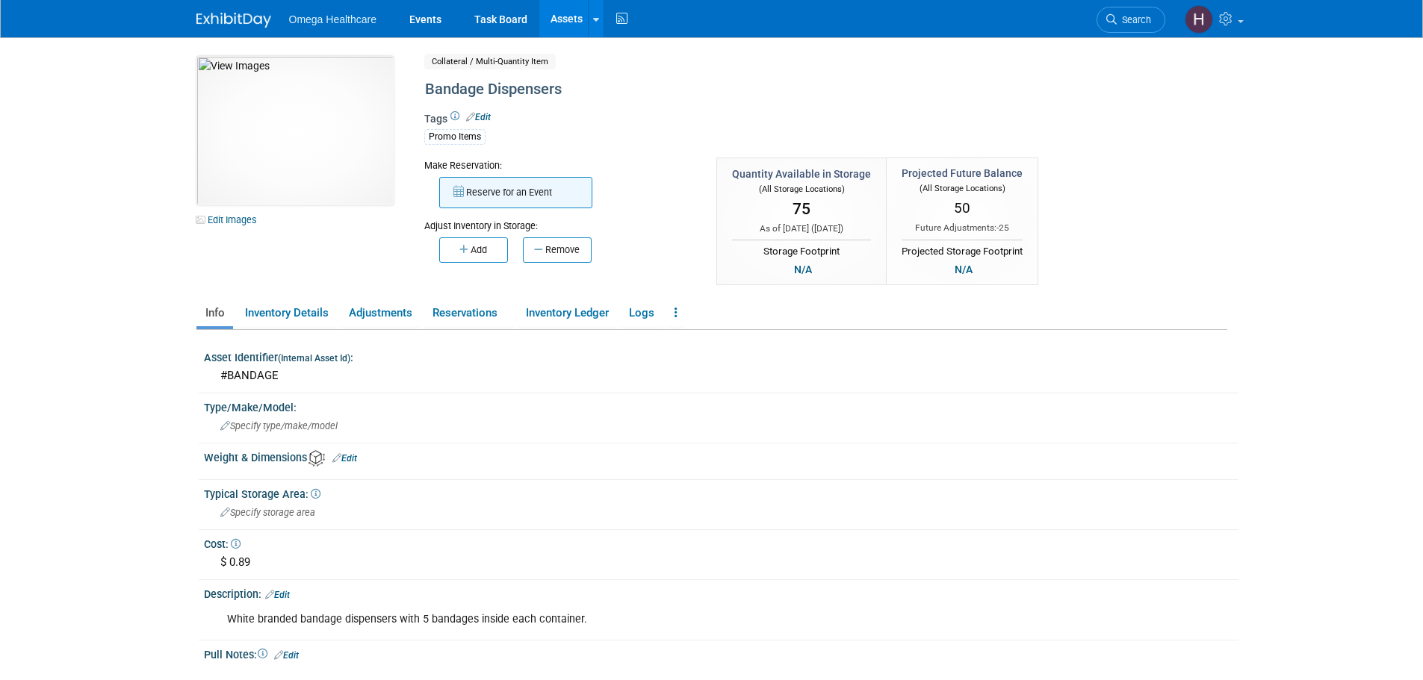
click at [538, 195] on button "Reserve for an Event" at bounding box center [515, 192] width 153 height 31
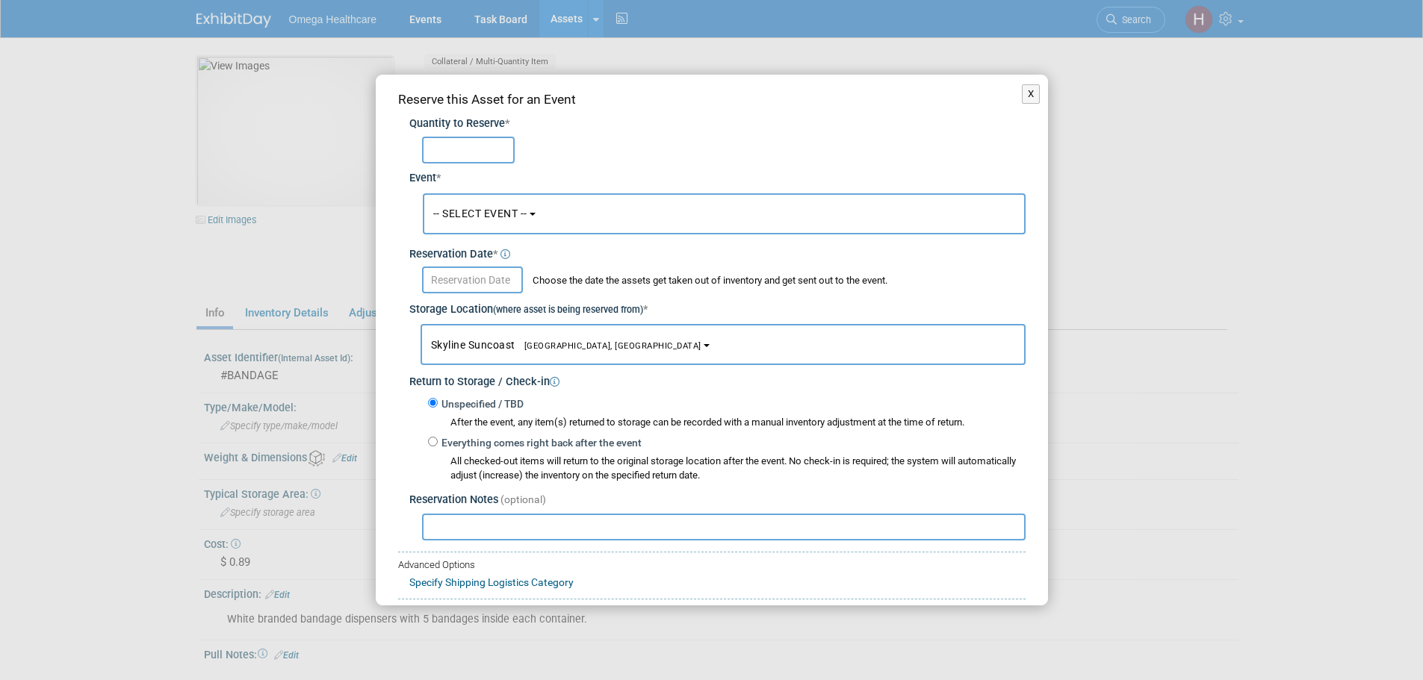
click at [473, 156] on input "text" at bounding box center [468, 150] width 93 height 27
type input "50"
click at [528, 221] on button "-- SELECT EVENT --" at bounding box center [724, 213] width 603 height 41
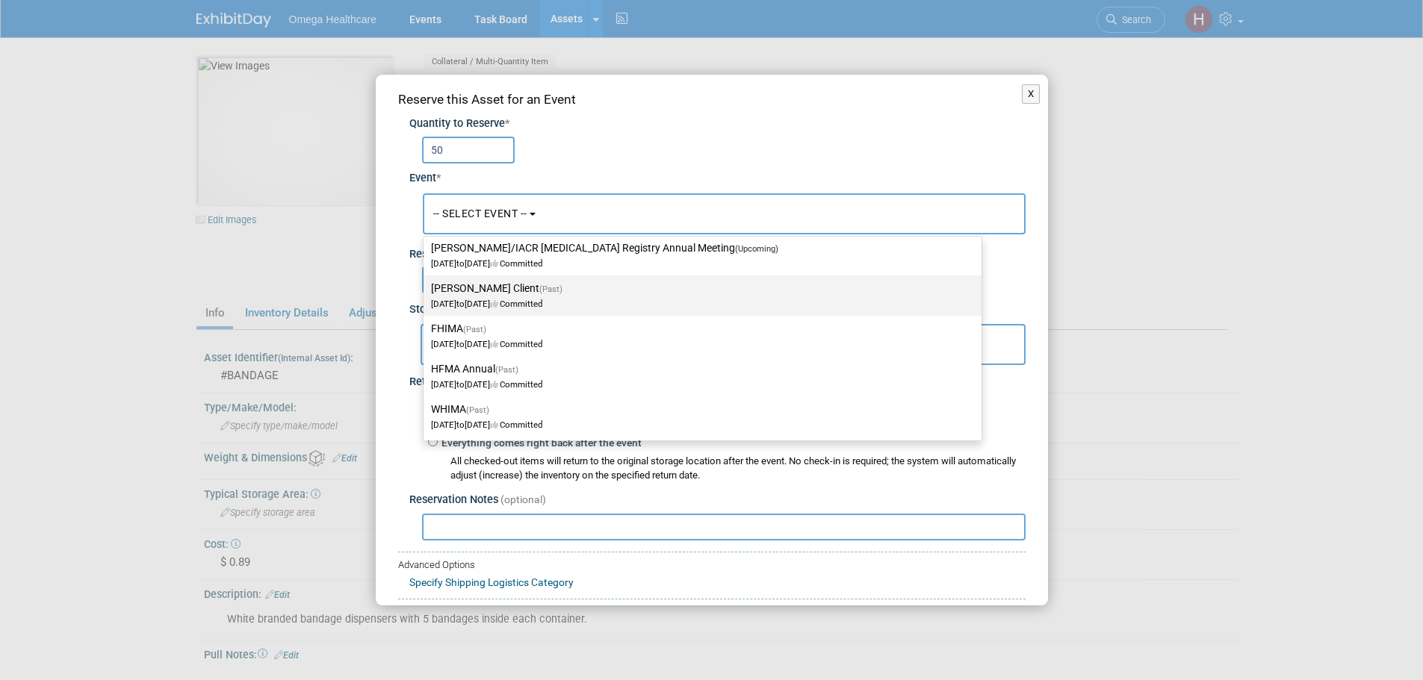
scroll to position [149, 0]
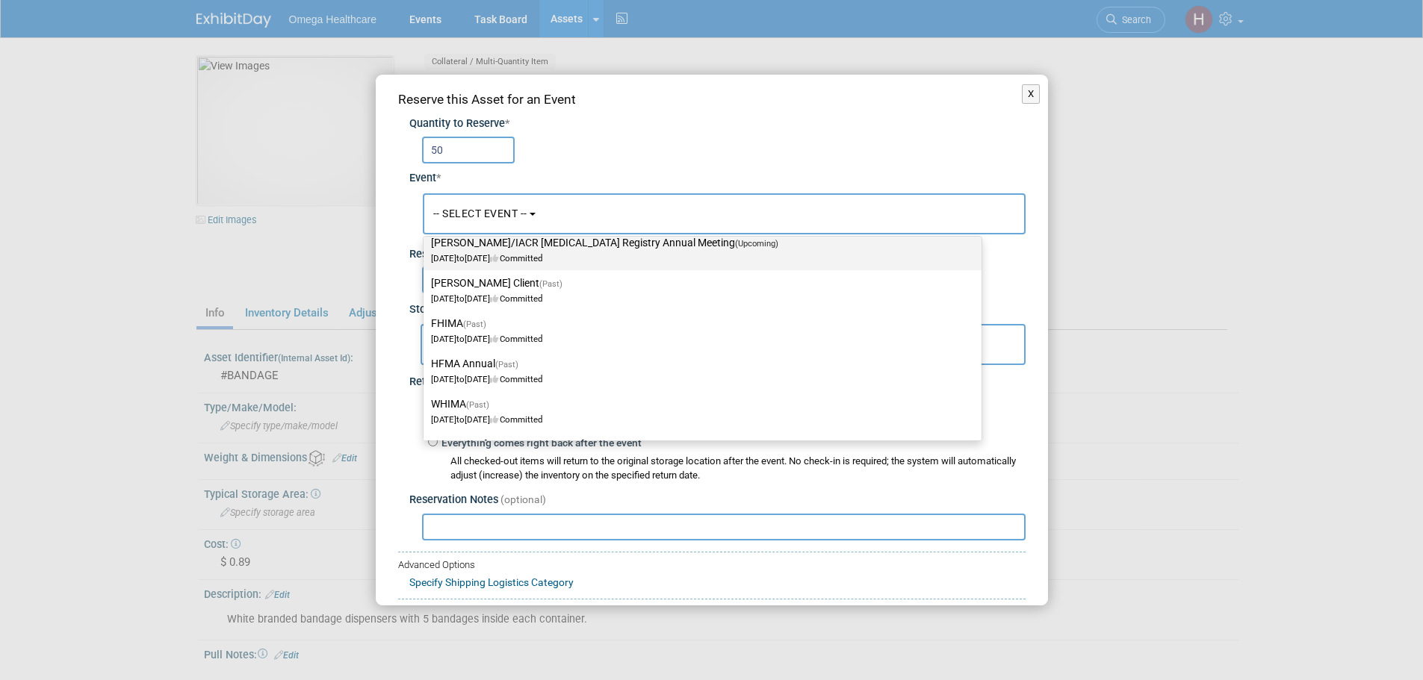
click at [578, 236] on label "TRAN/IACR Cancer Registry Annual Meeting (Upcoming) Sep 13, 2025 to Sep 14, 202…" at bounding box center [698, 250] width 535 height 34
click at [426, 238] on input "TRAN/IACR Cancer Registry Annual Meeting (Upcoming) Sep 13, 2025 to Sep 14, 202…" at bounding box center [421, 243] width 10 height 10
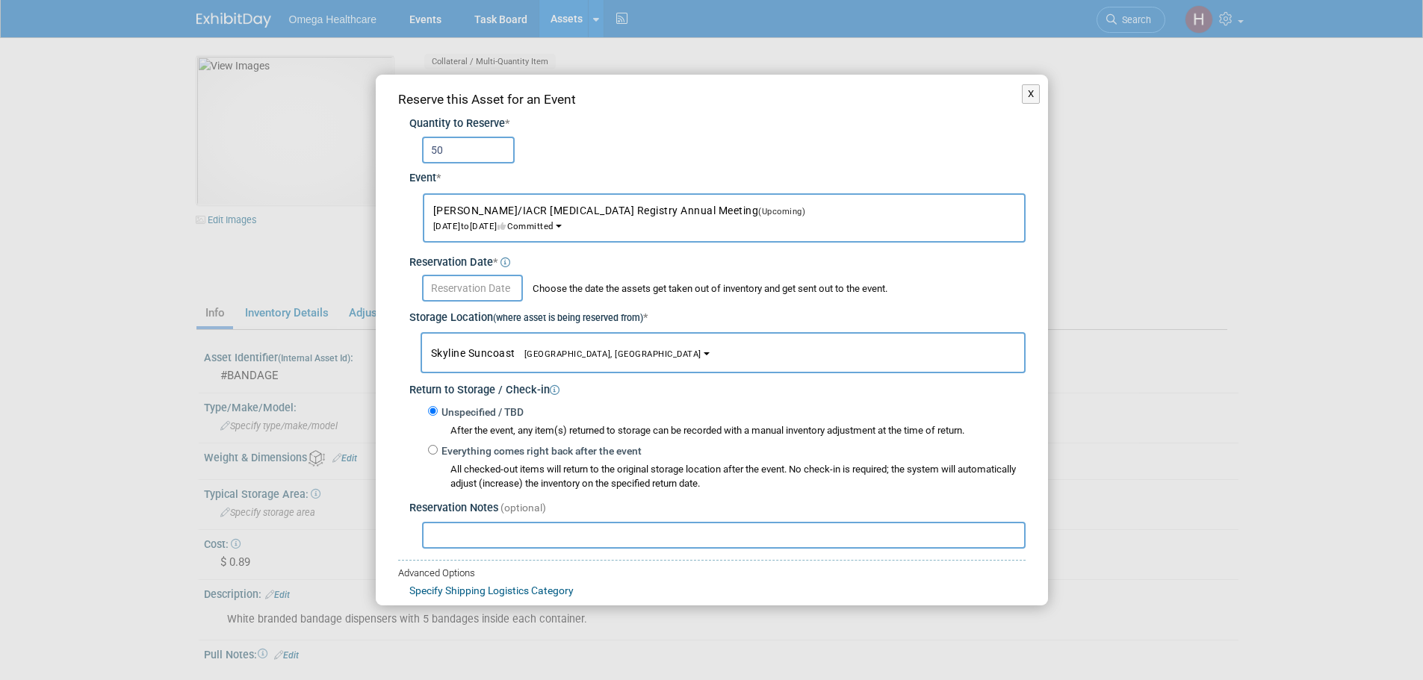
select select "11151498"
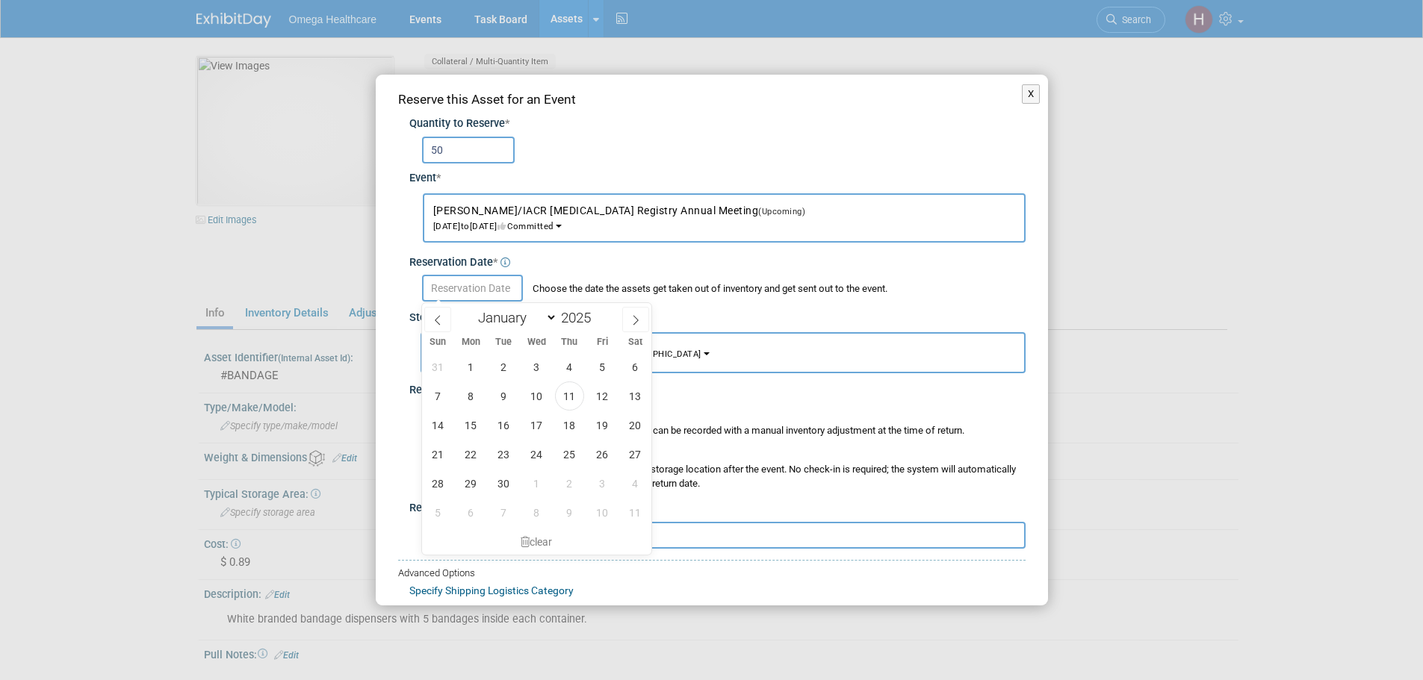
click at [507, 285] on input "text" at bounding box center [472, 288] width 101 height 27
click at [562, 391] on span "11" at bounding box center [569, 396] width 29 height 29
type input "Sep 11, 2025"
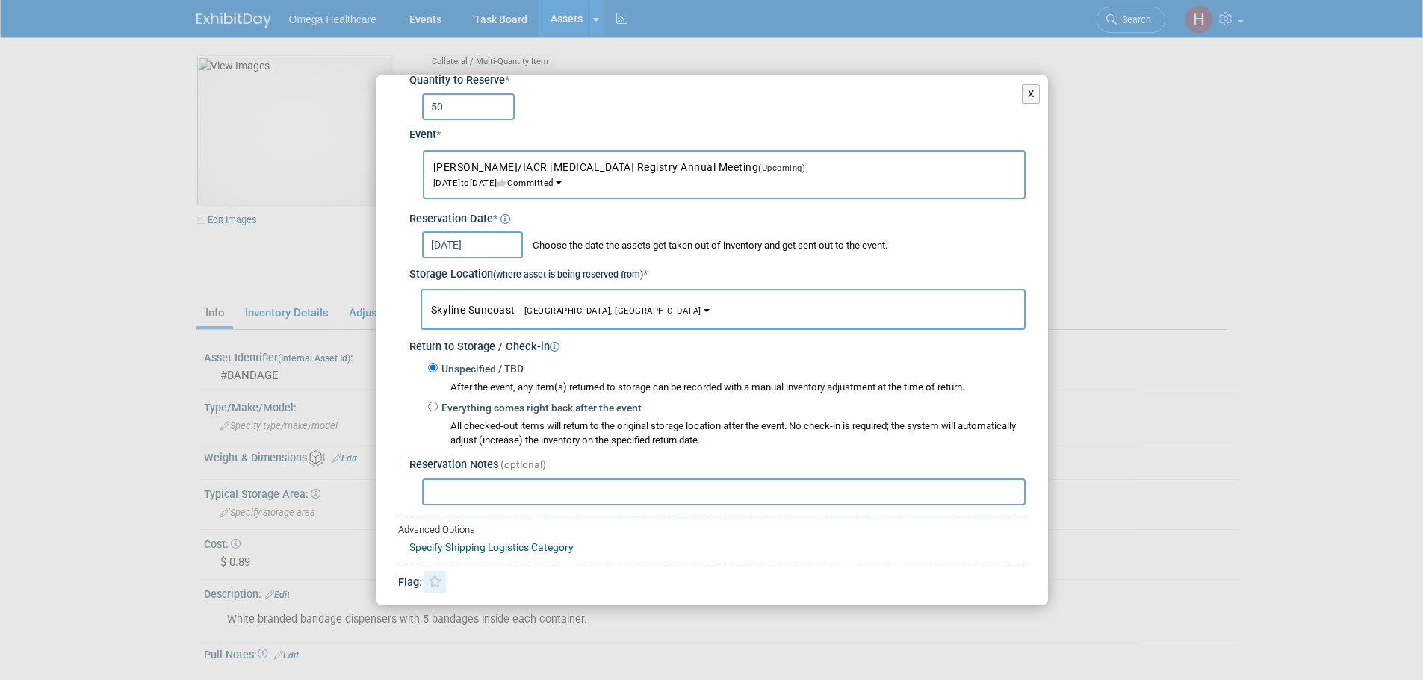
scroll to position [89, 0]
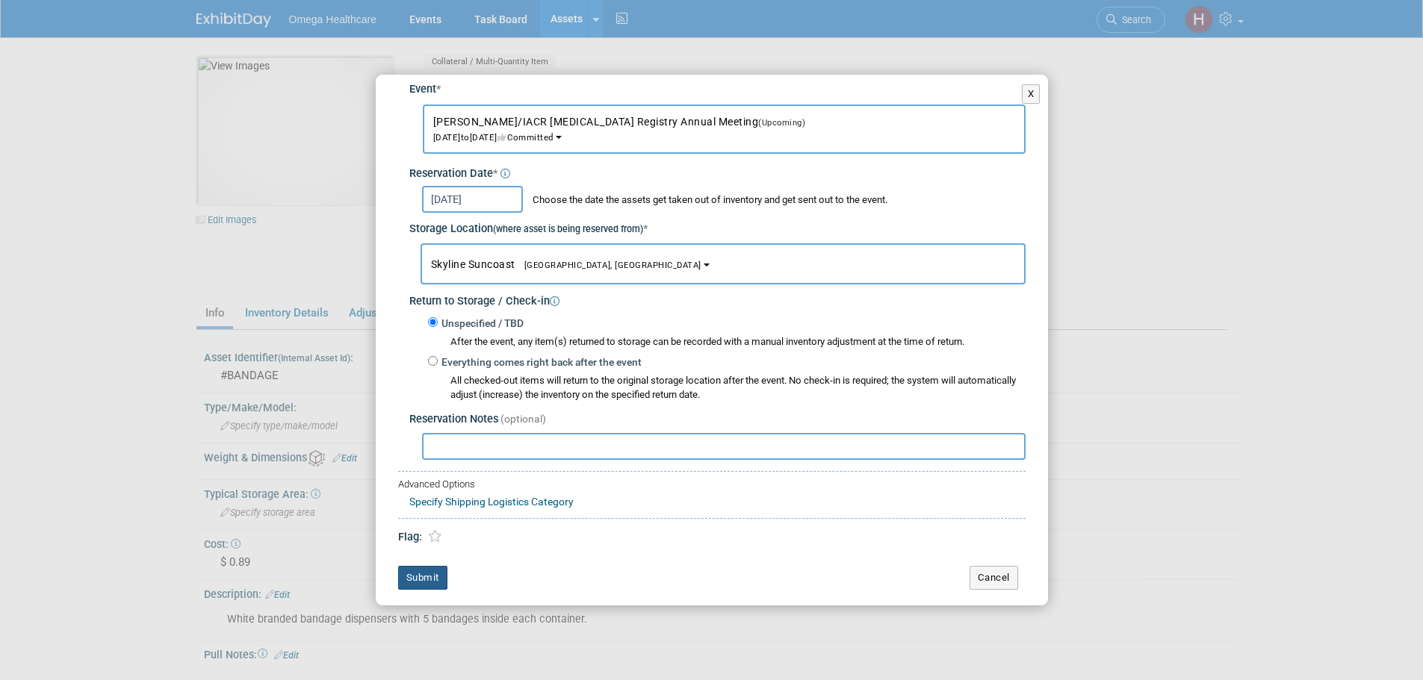
click at [435, 580] on button "Submit" at bounding box center [422, 578] width 49 height 24
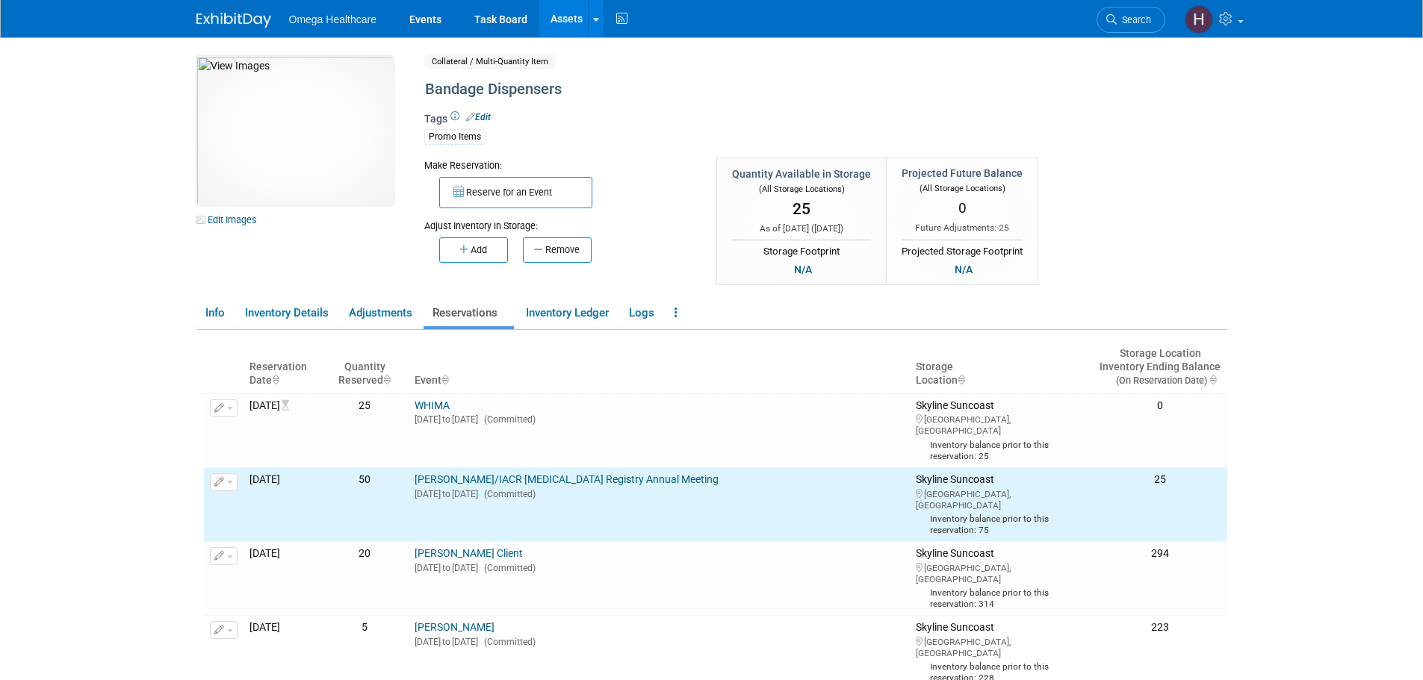
click at [574, 13] on link "Assets" at bounding box center [566, 18] width 55 height 37
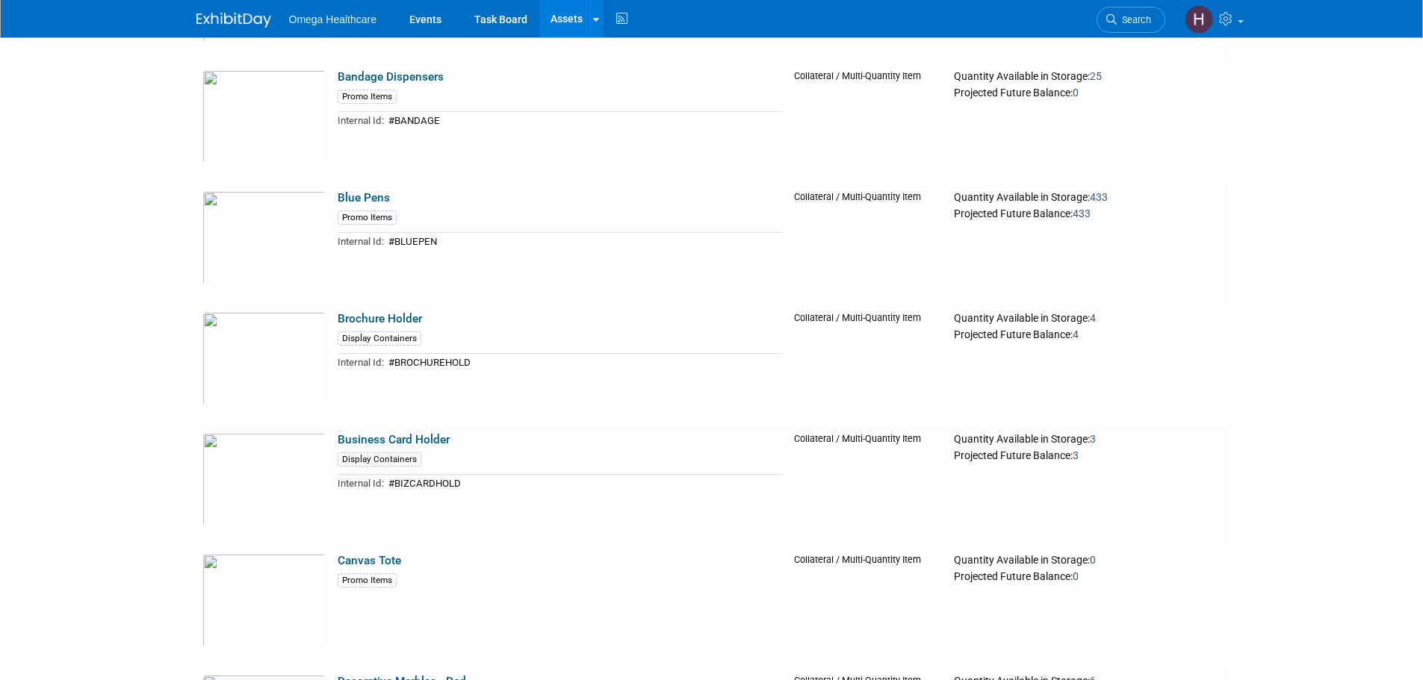
scroll to position [1419, 0]
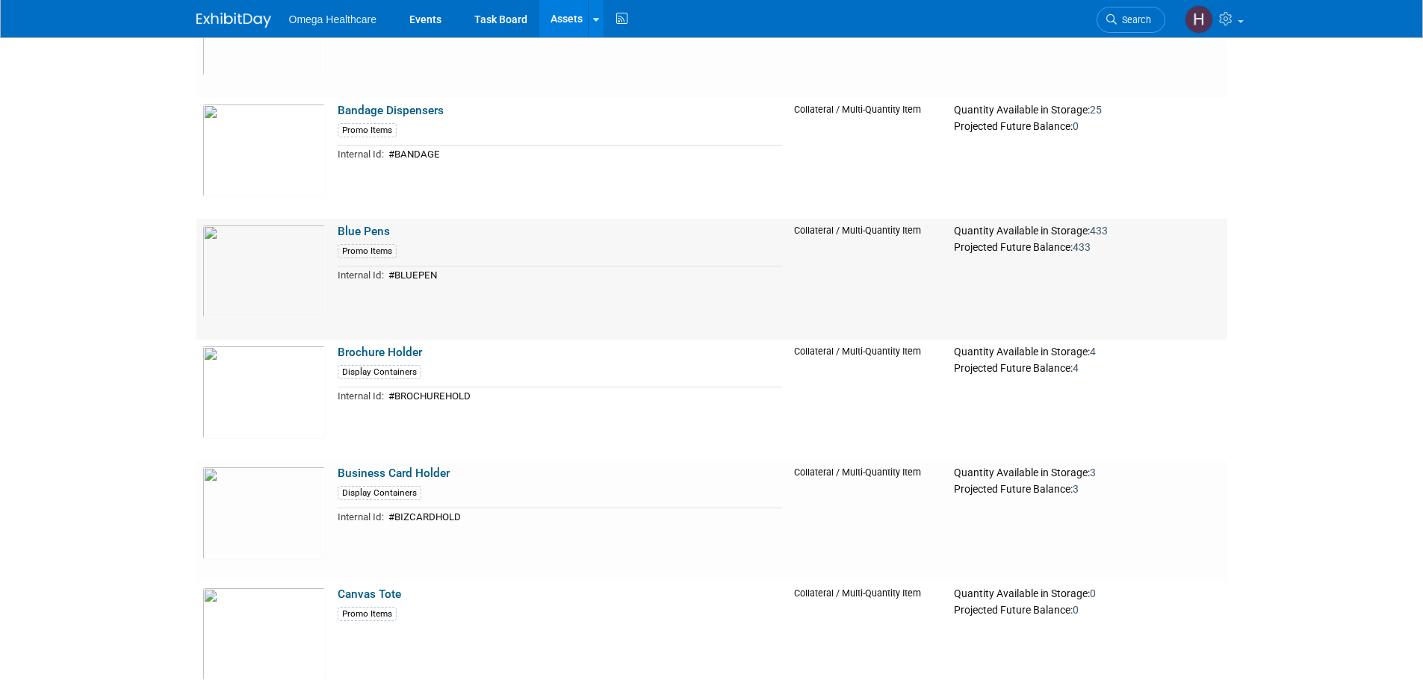
click at [372, 229] on link "Blue Pens" at bounding box center [364, 231] width 52 height 13
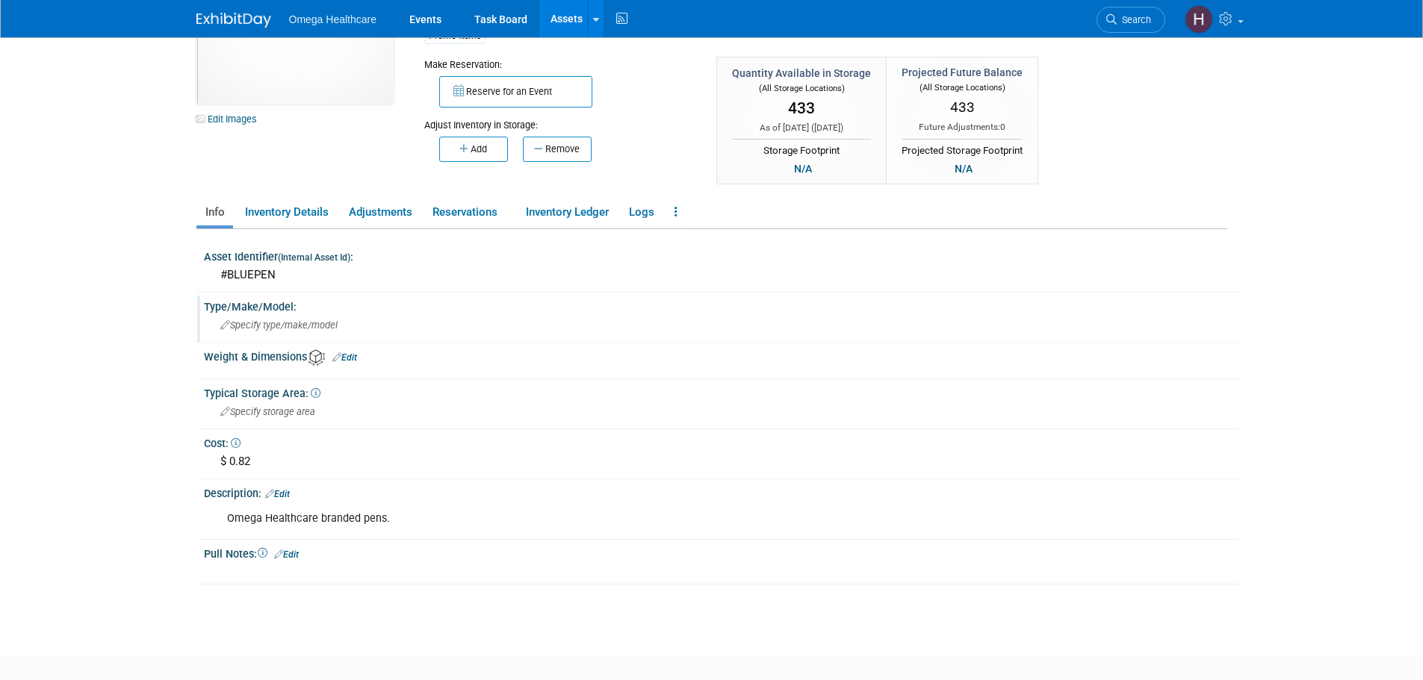
scroll to position [75, 0]
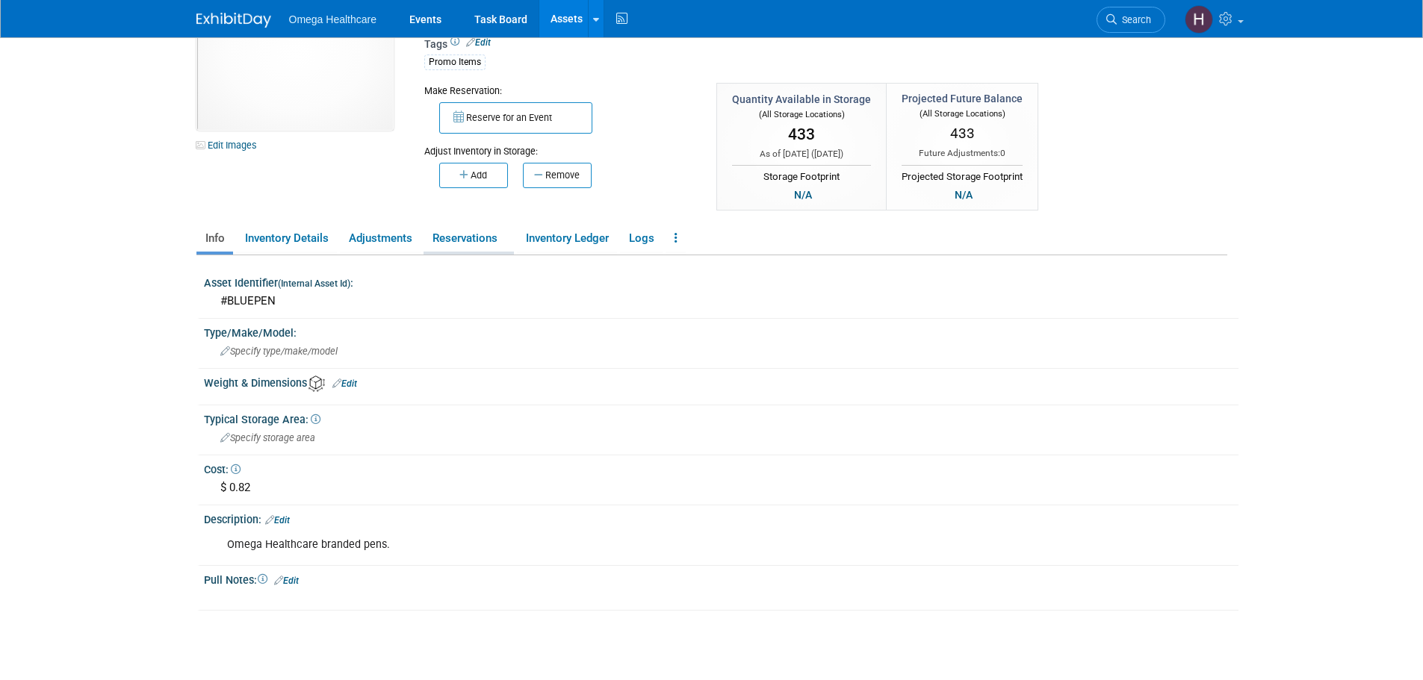
click at [513, 238] on link "Reservations" at bounding box center [468, 239] width 90 height 26
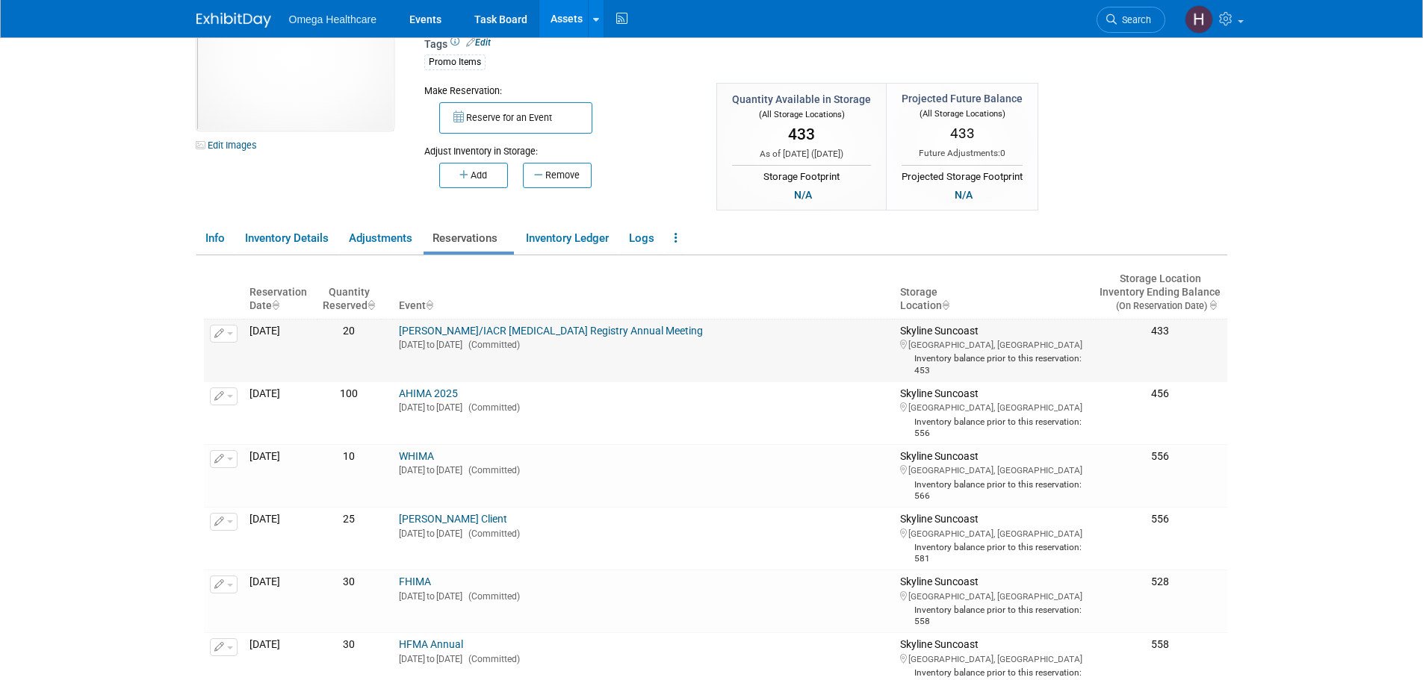
click at [220, 328] on button "button" at bounding box center [224, 334] width 28 height 18
click at [246, 361] on button "Change Reservation" at bounding box center [281, 358] width 126 height 20
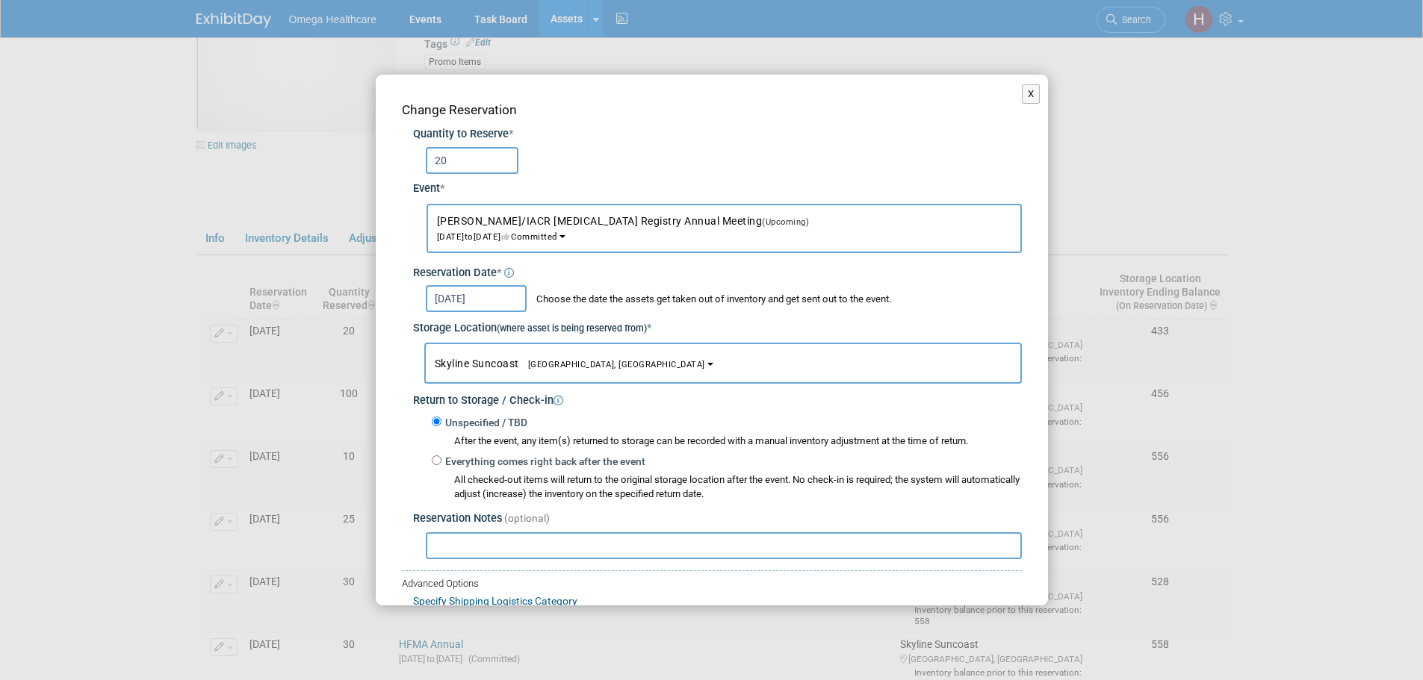
click at [487, 163] on input "20" at bounding box center [472, 160] width 93 height 27
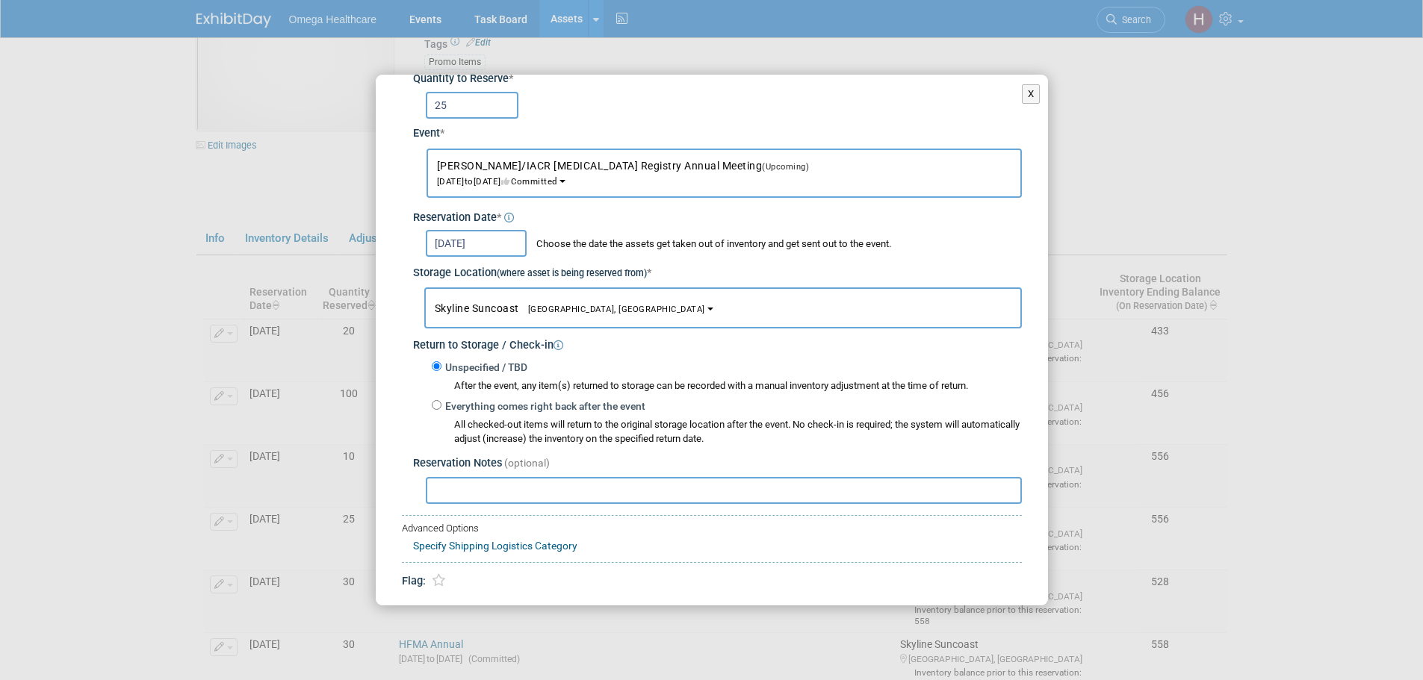
scroll to position [110, 0]
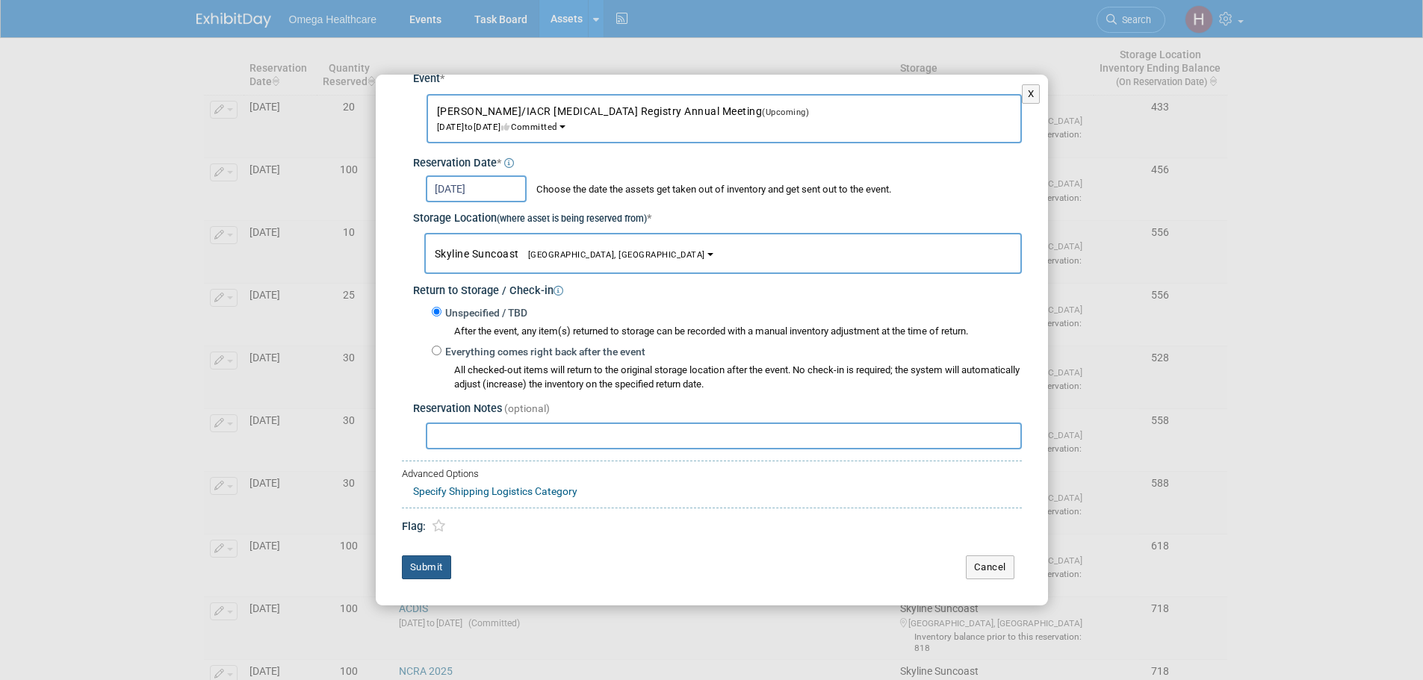
type input "25"
click at [417, 568] on button "Submit" at bounding box center [426, 568] width 49 height 24
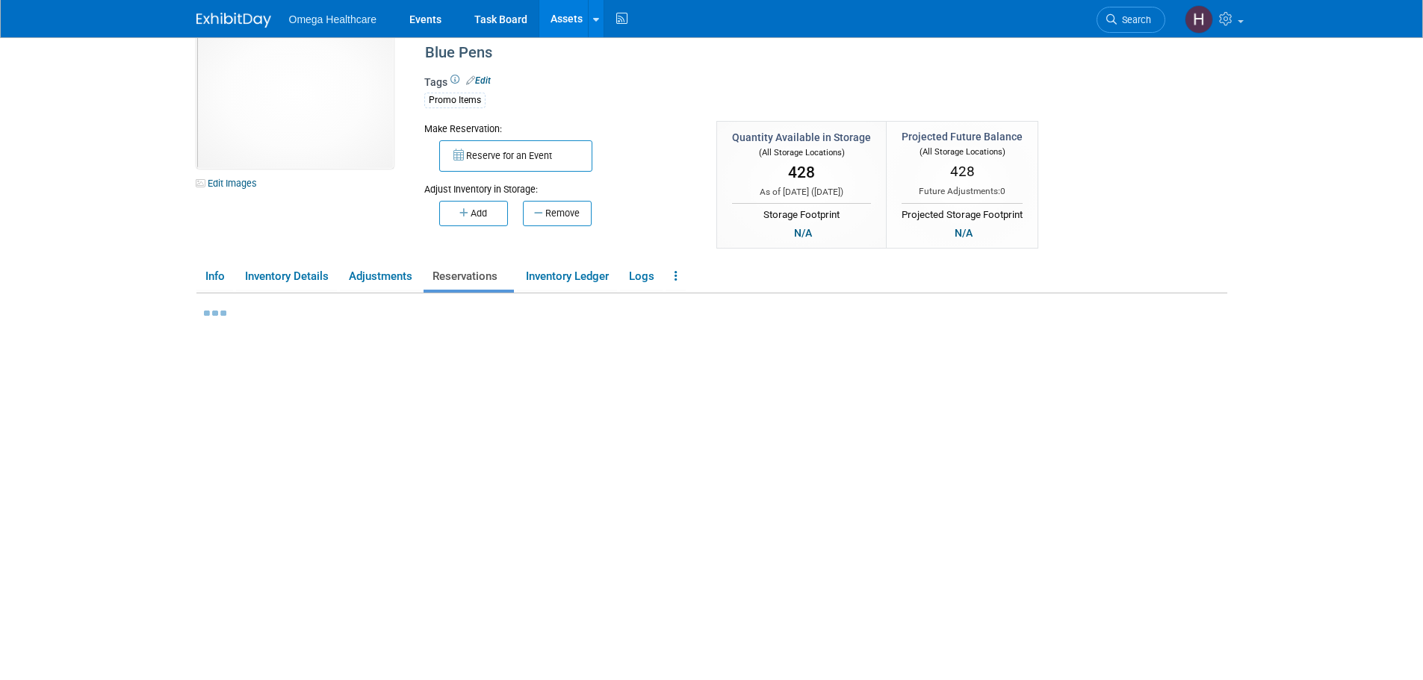
scroll to position [0, 0]
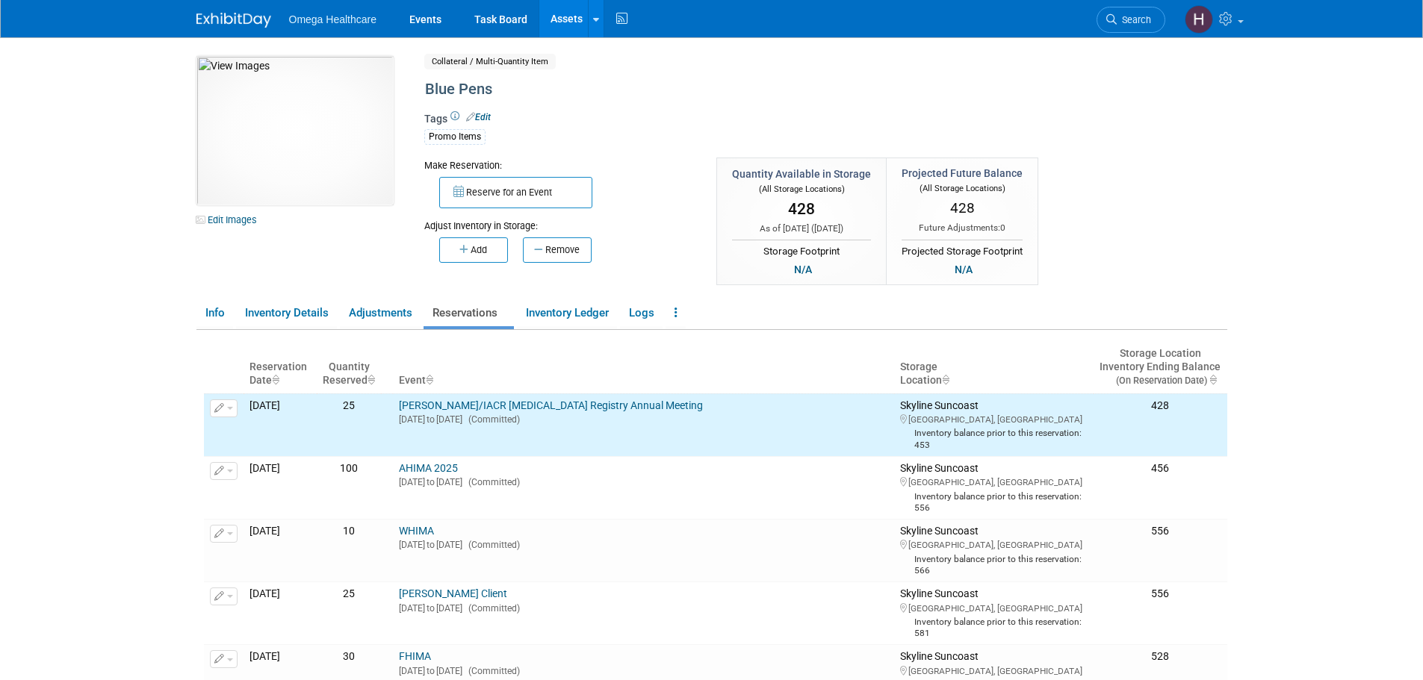
click at [568, 19] on link "Assets" at bounding box center [566, 18] width 55 height 37
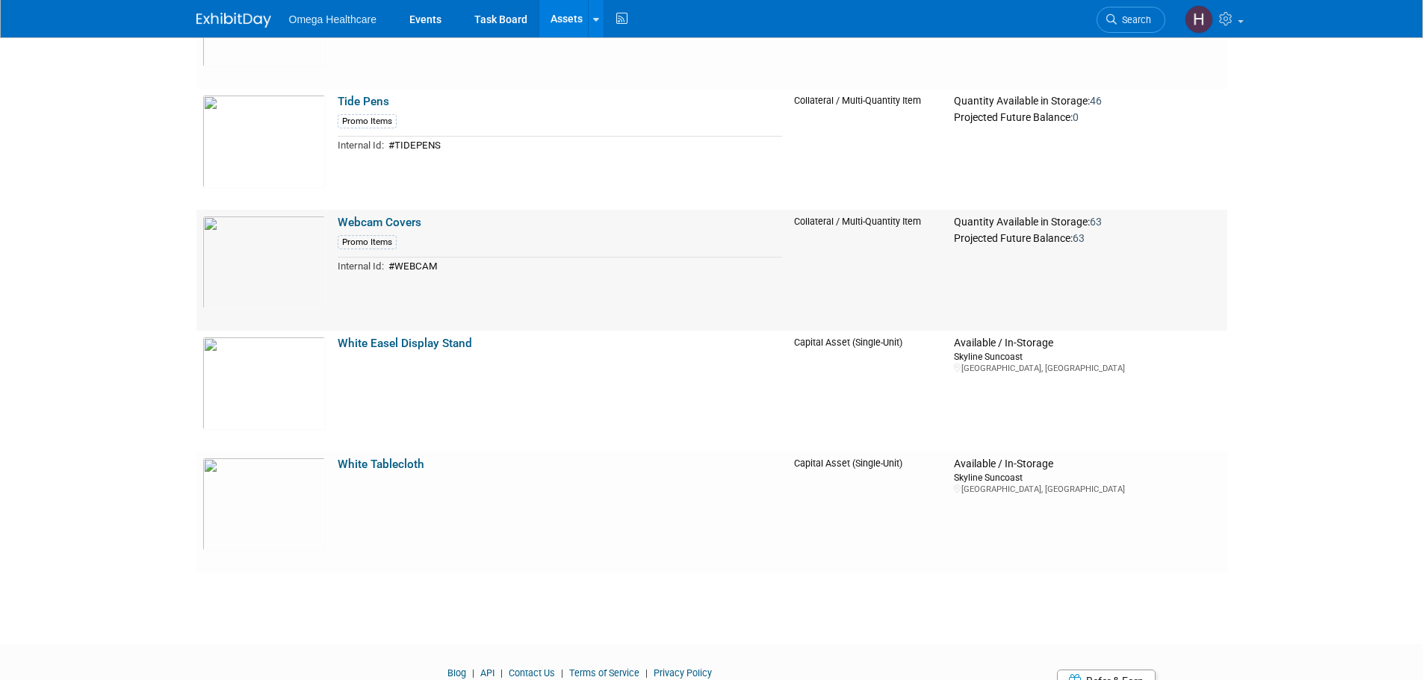
scroll to position [5526, 0]
click at [369, 222] on link "Webcam Covers" at bounding box center [380, 221] width 84 height 13
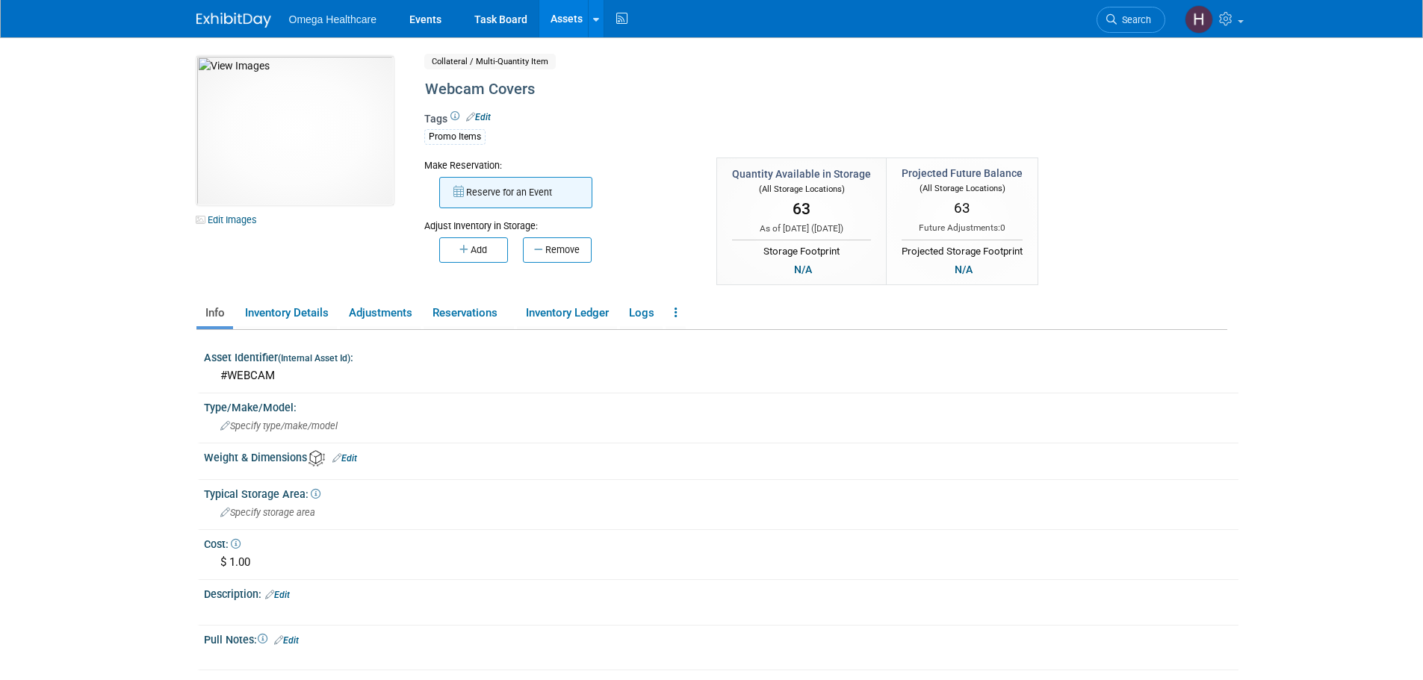
click at [510, 197] on button "Reserve for an Event" at bounding box center [515, 192] width 153 height 31
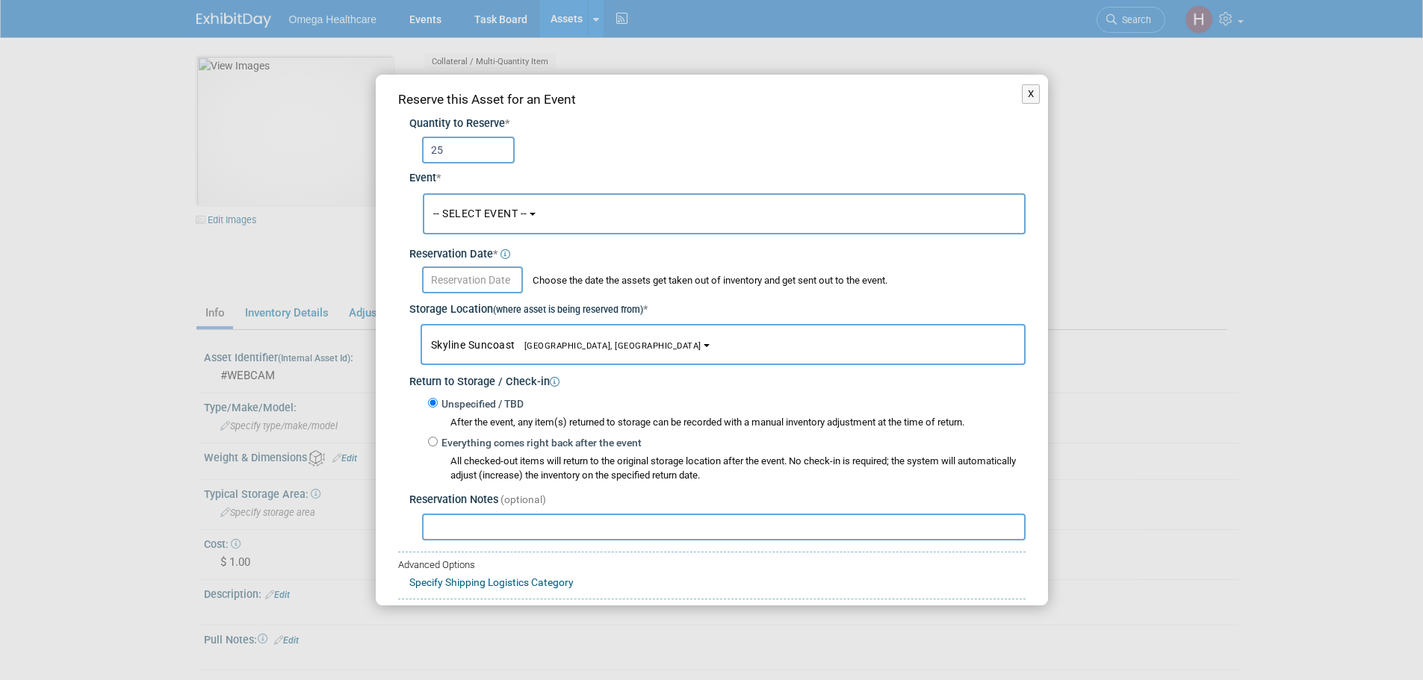
type input "25"
click at [521, 208] on span "-- SELECT EVENT --" at bounding box center [480, 214] width 94 height 12
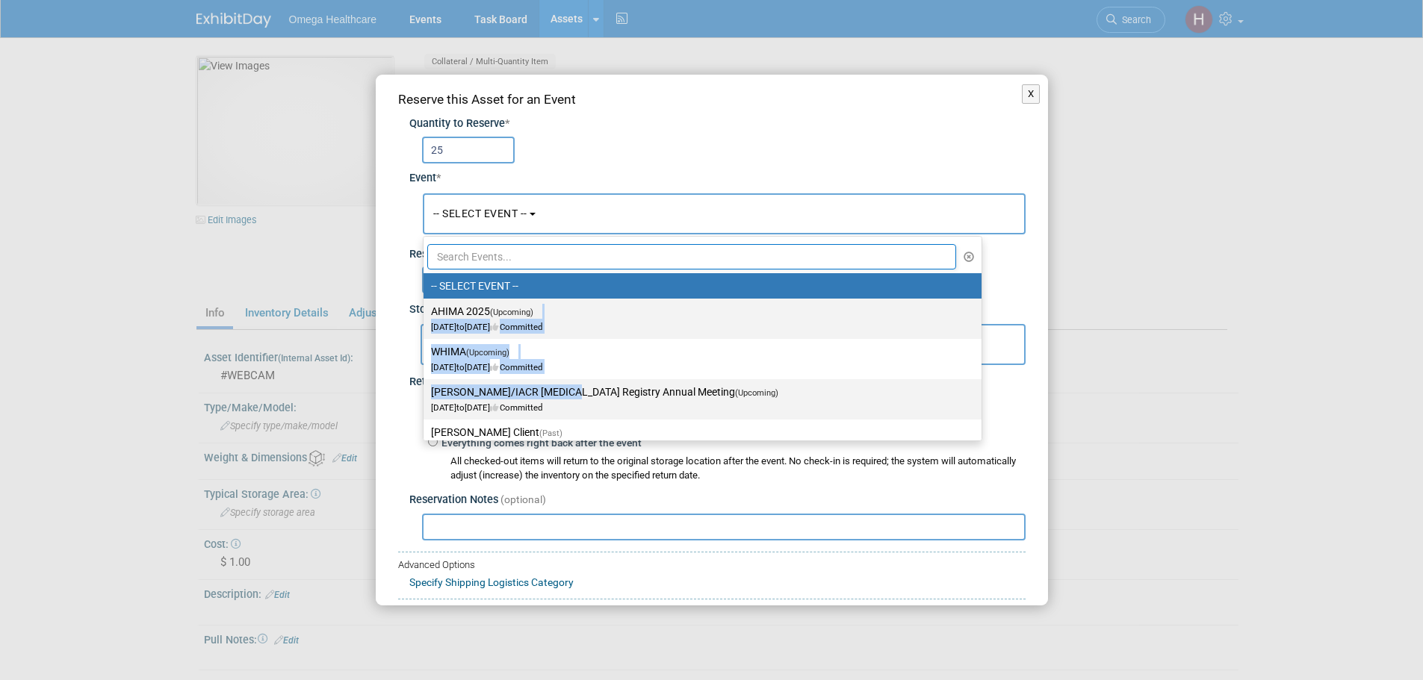
drag, startPoint x: 560, startPoint y: 310, endPoint x: 563, endPoint y: 382, distance: 72.5
click at [563, 382] on ul "-- SELECT EVENT -- AHIMA 2025 (Upcoming) [DATE] to [DATE] Committed WHIMA (Upco…" at bounding box center [702, 338] width 559 height 205
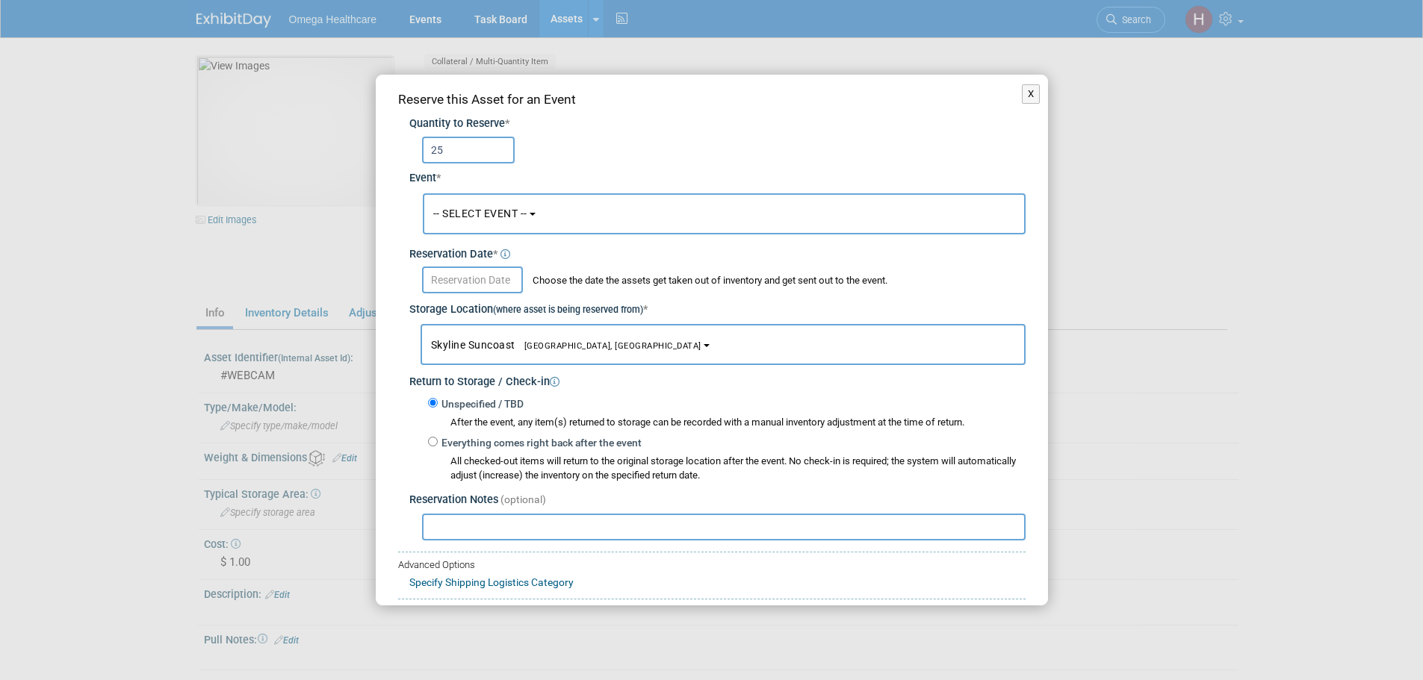
click at [501, 215] on span "-- SELECT EVENT --" at bounding box center [480, 214] width 94 height 12
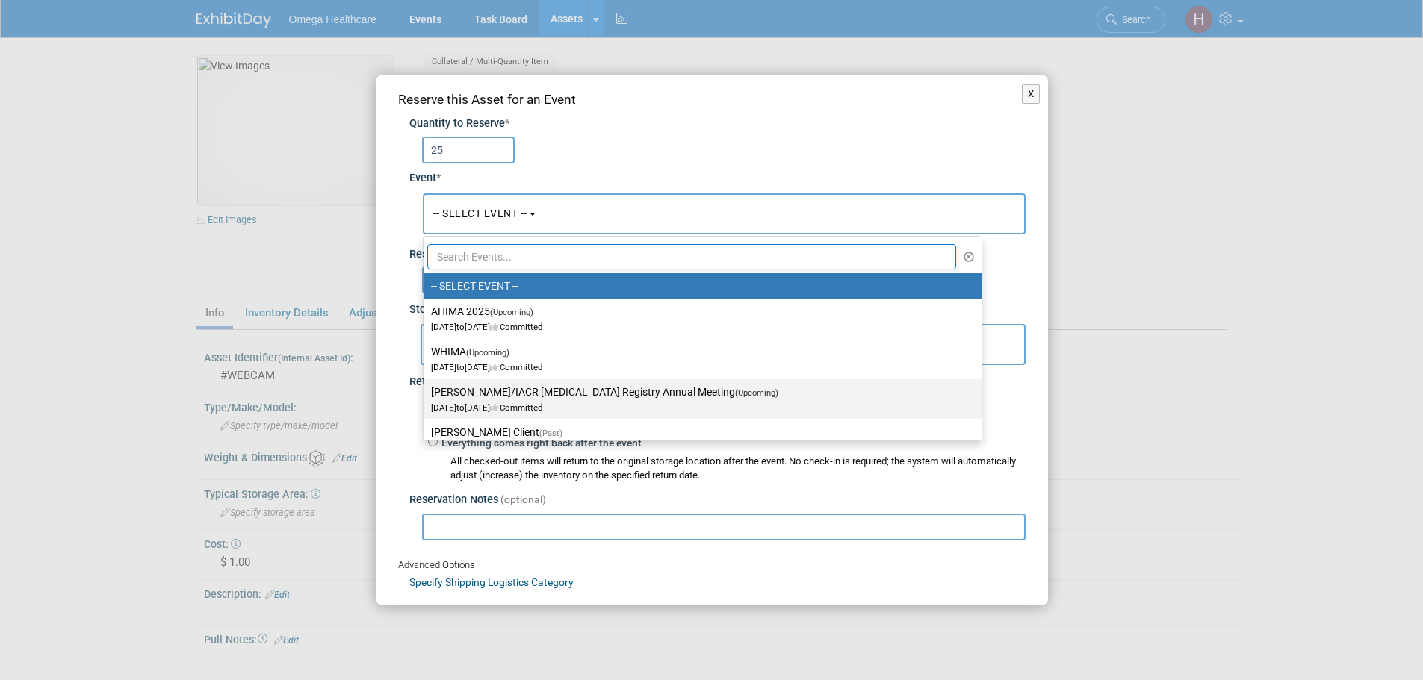
click at [569, 391] on label "TRAN/IACR Cancer Registry Annual Meeting (Upcoming) Sep 13, 2025 to Sep 14, 202…" at bounding box center [698, 399] width 535 height 34
click at [426, 391] on input "TRAN/IACR Cancer Registry Annual Meeting (Upcoming) Sep 13, 2025 to Sep 14, 202…" at bounding box center [421, 393] width 10 height 10
select select "11151498"
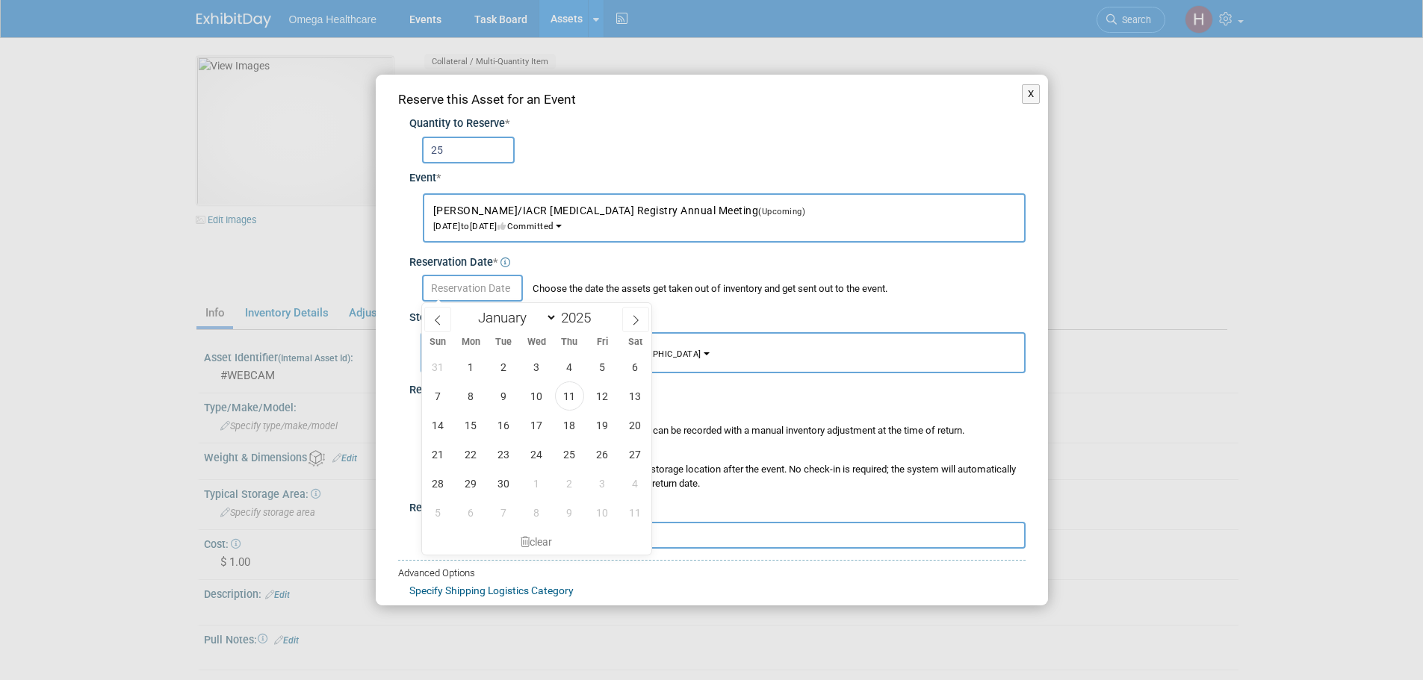
click at [469, 276] on input "text" at bounding box center [472, 288] width 101 height 27
click at [565, 394] on span "11" at bounding box center [569, 396] width 29 height 29
type input "Sep 11, 2025"
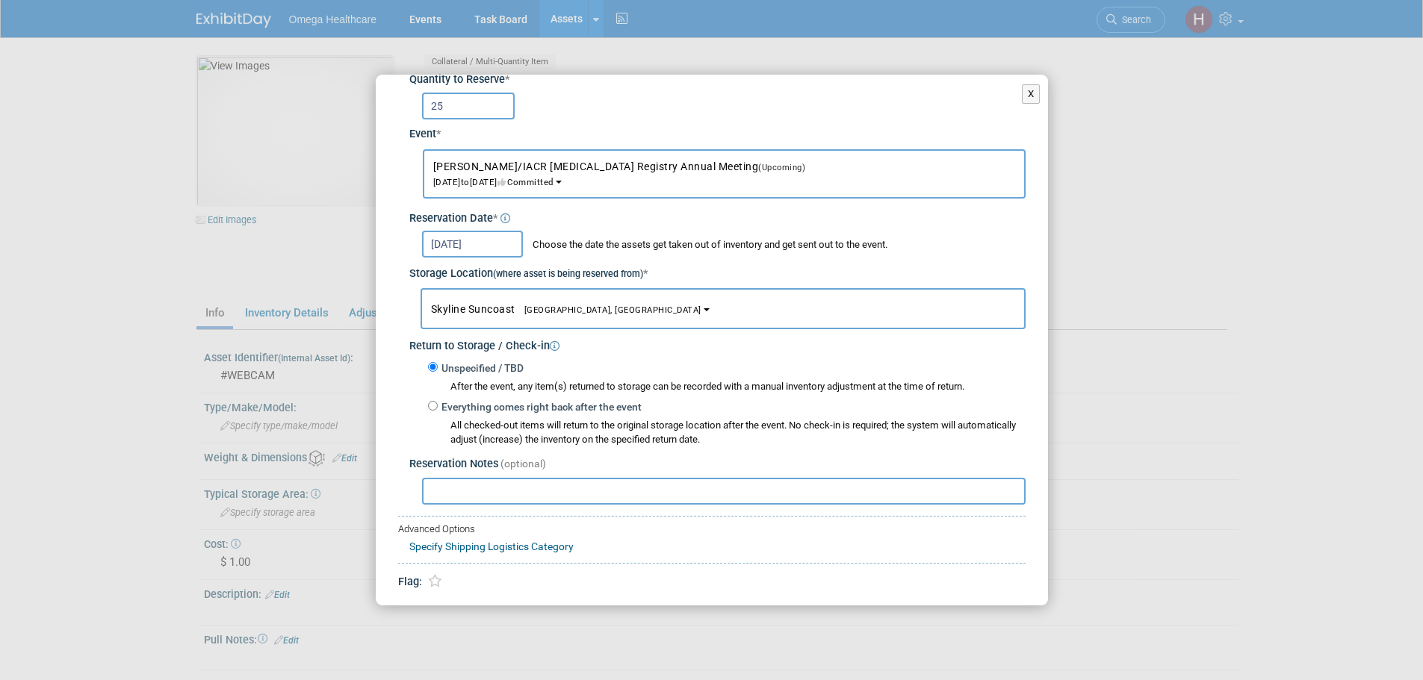
scroll to position [89, 0]
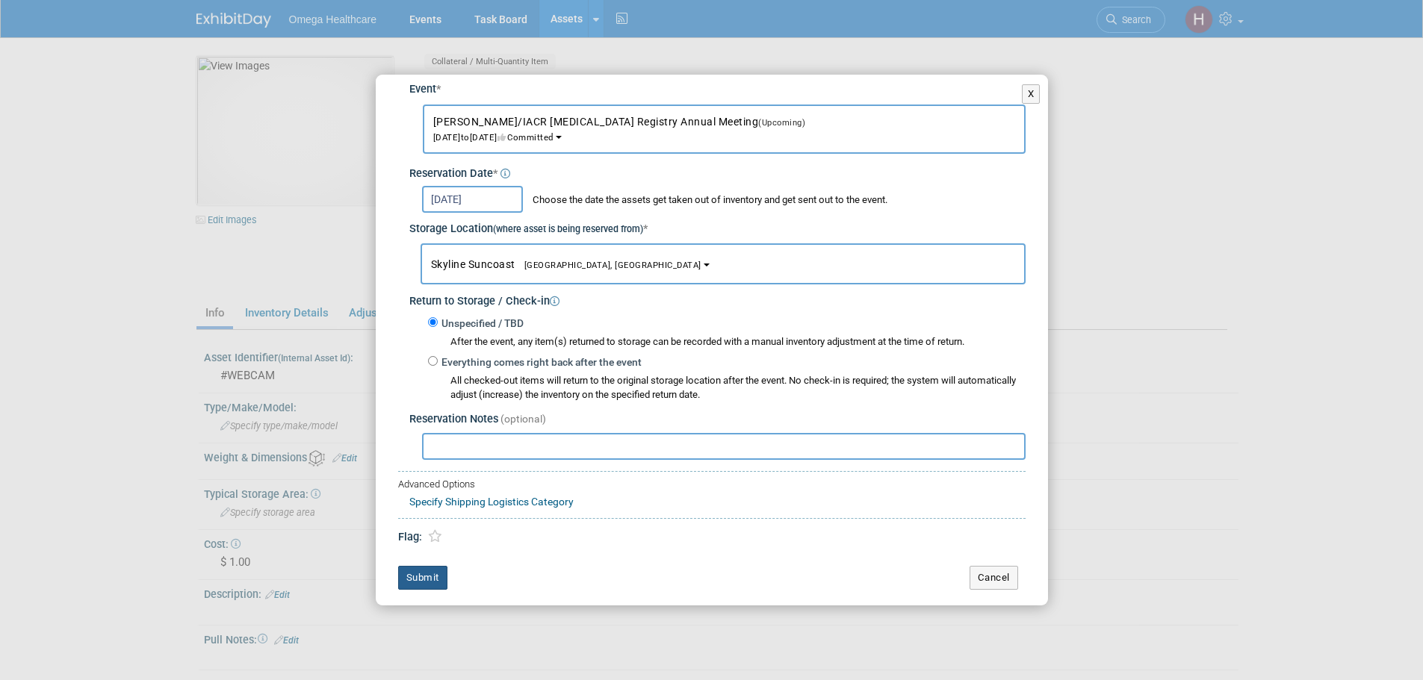
click at [424, 568] on button "Submit" at bounding box center [422, 578] width 49 height 24
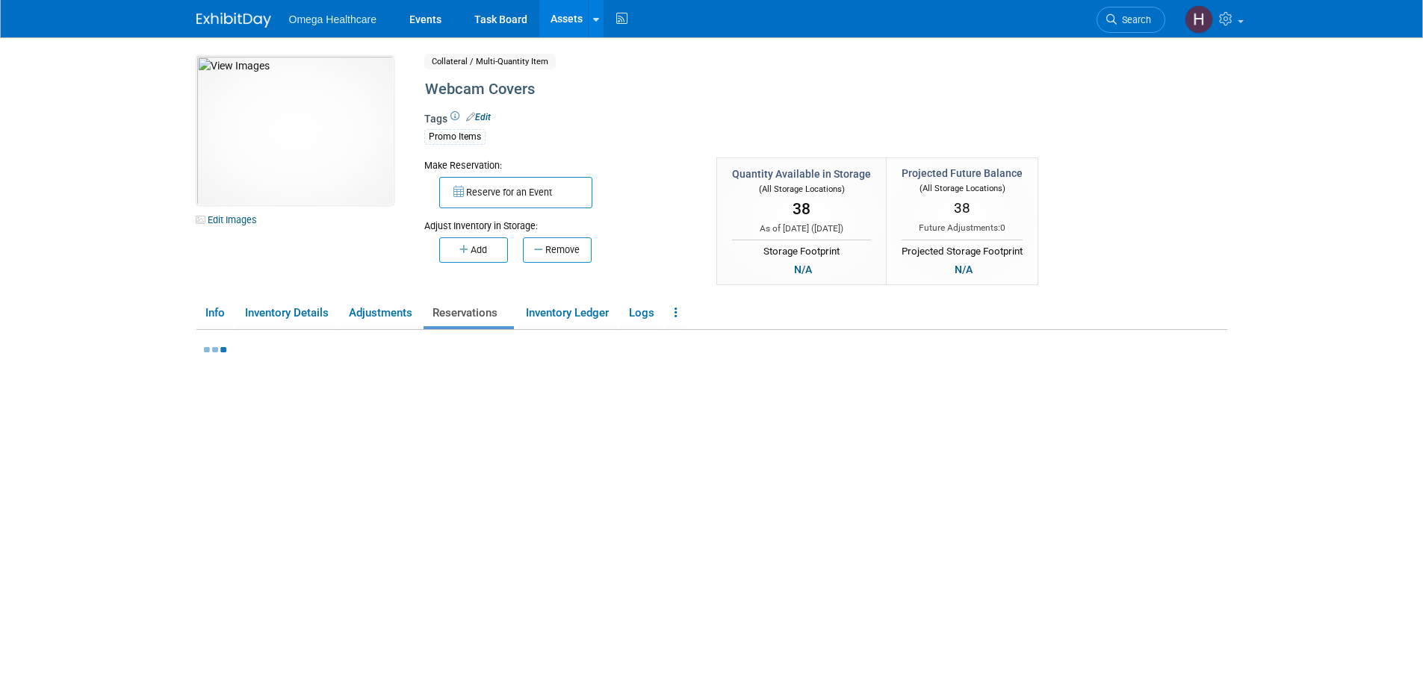
click at [567, 10] on link "Assets" at bounding box center [566, 18] width 55 height 37
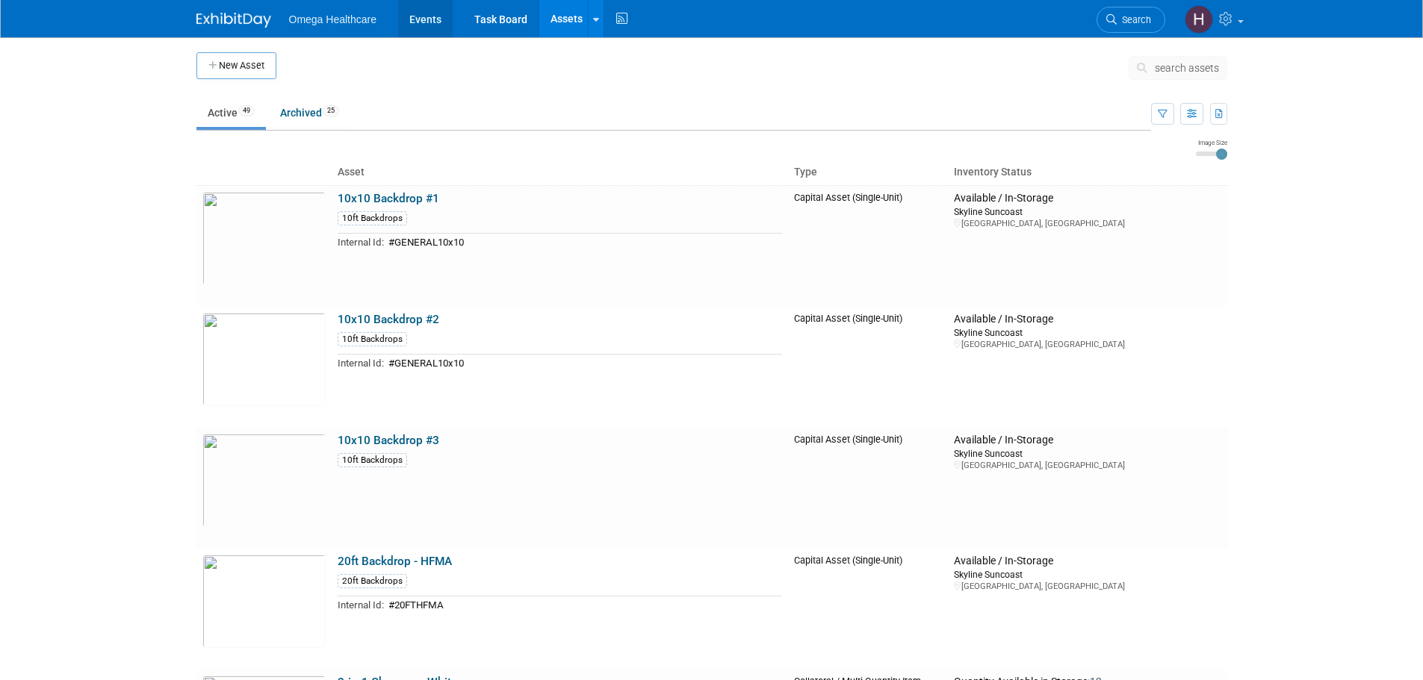
click at [432, 21] on link "Events" at bounding box center [425, 18] width 55 height 37
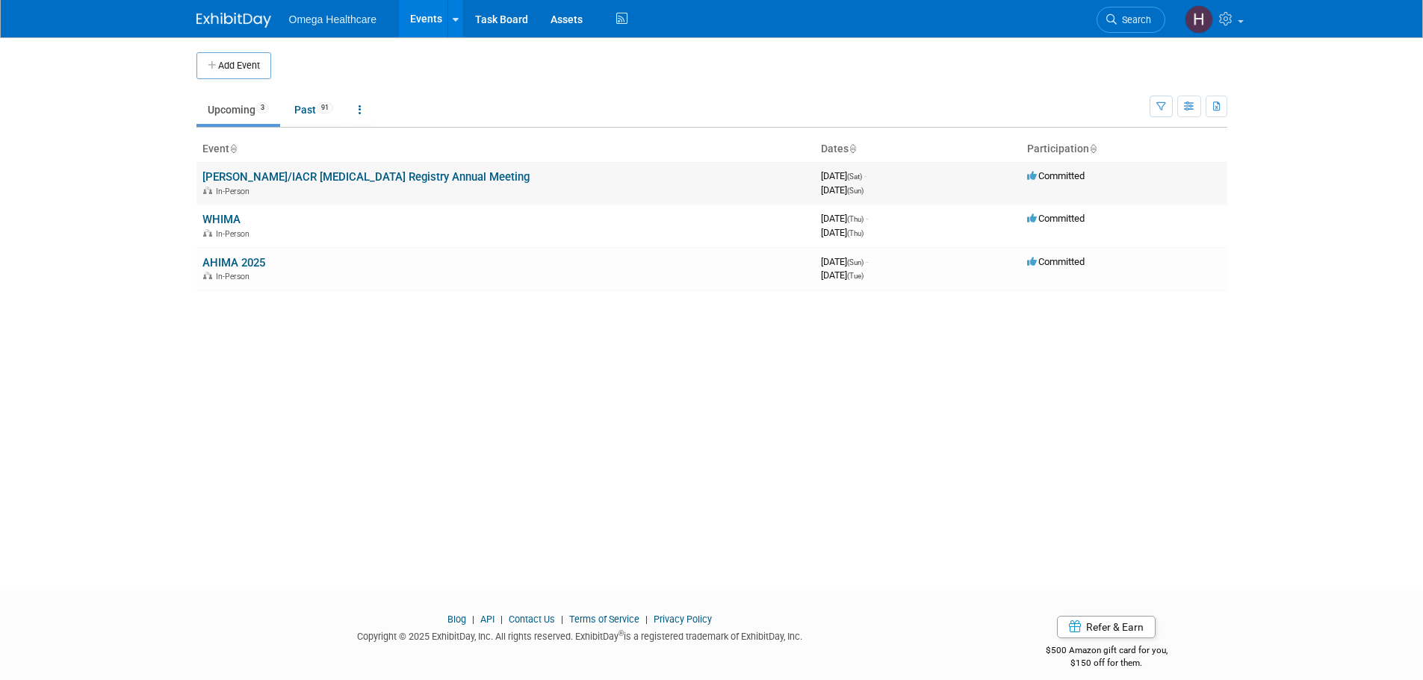
click at [261, 180] on link "[PERSON_NAME]/IACR [MEDICAL_DATA] Registry Annual Meeting" at bounding box center [365, 176] width 327 height 13
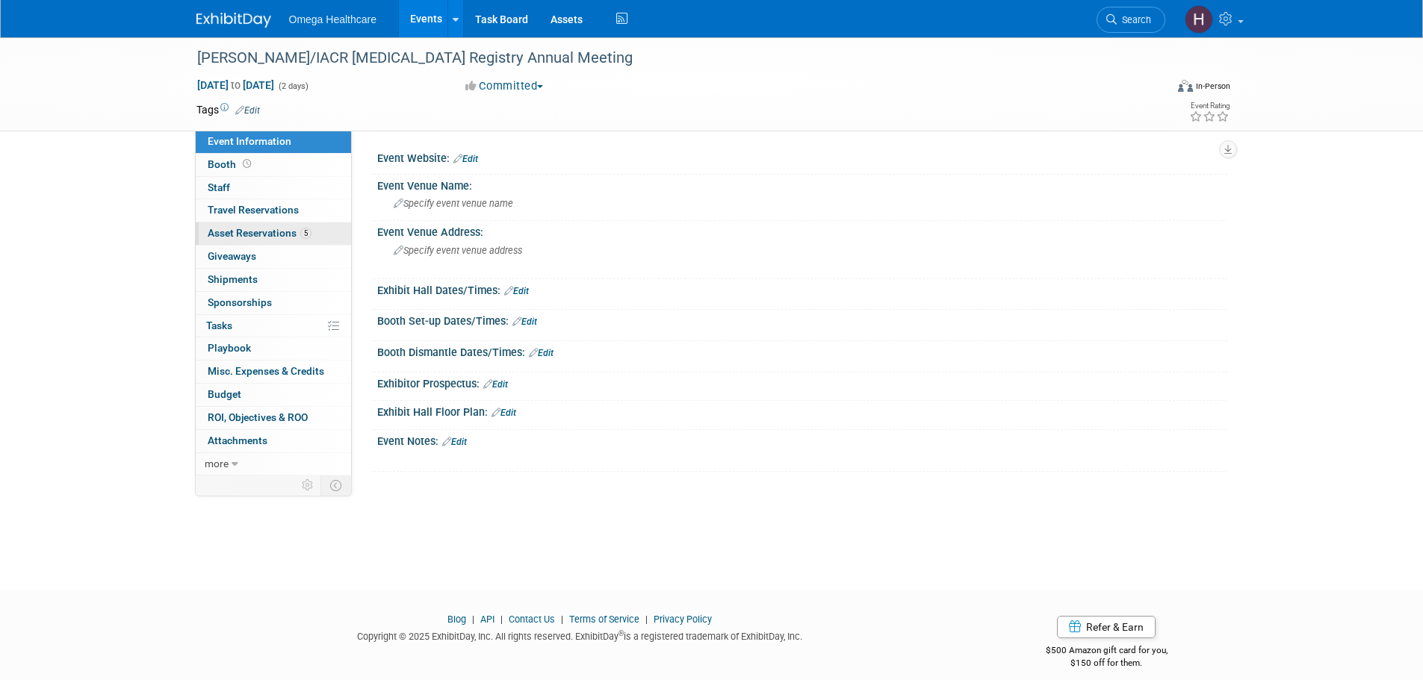
click at [306, 226] on link "5 Asset Reservations 5" at bounding box center [273, 234] width 155 height 22
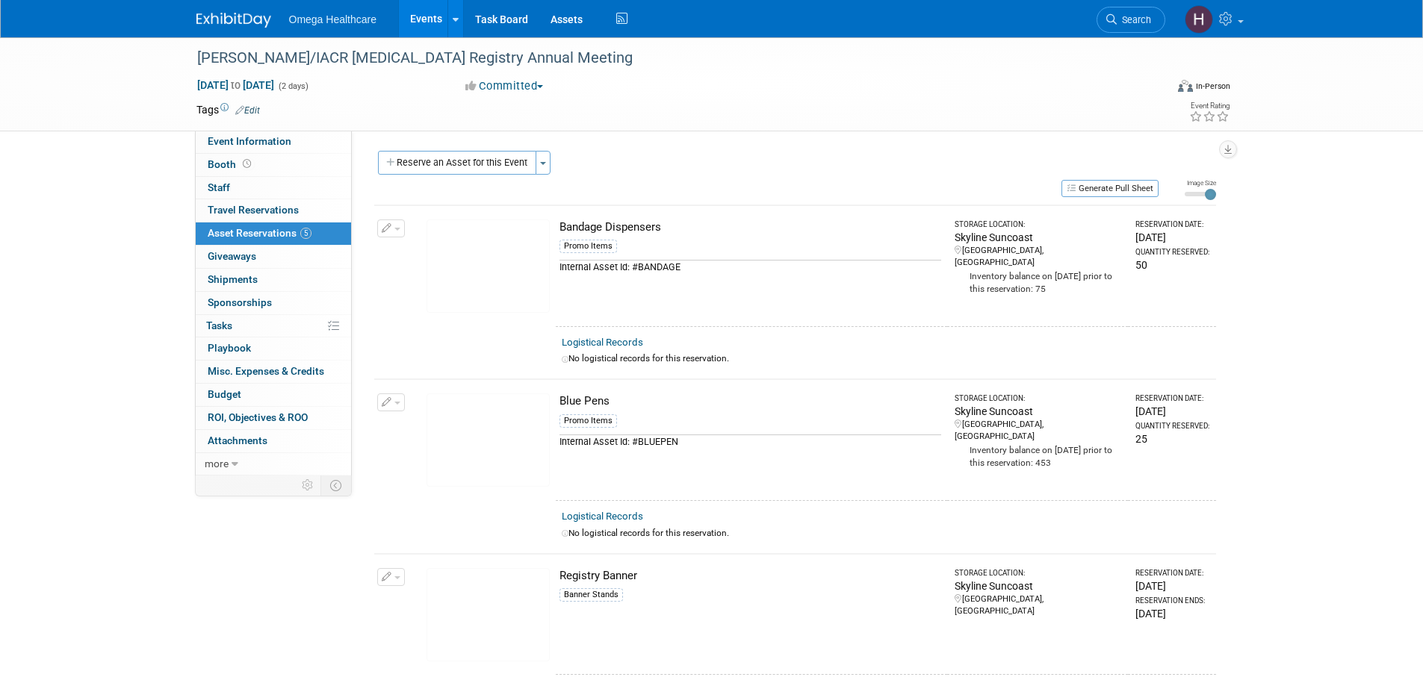
click at [1072, 189] on icon "button" at bounding box center [1072, 188] width 12 height 8
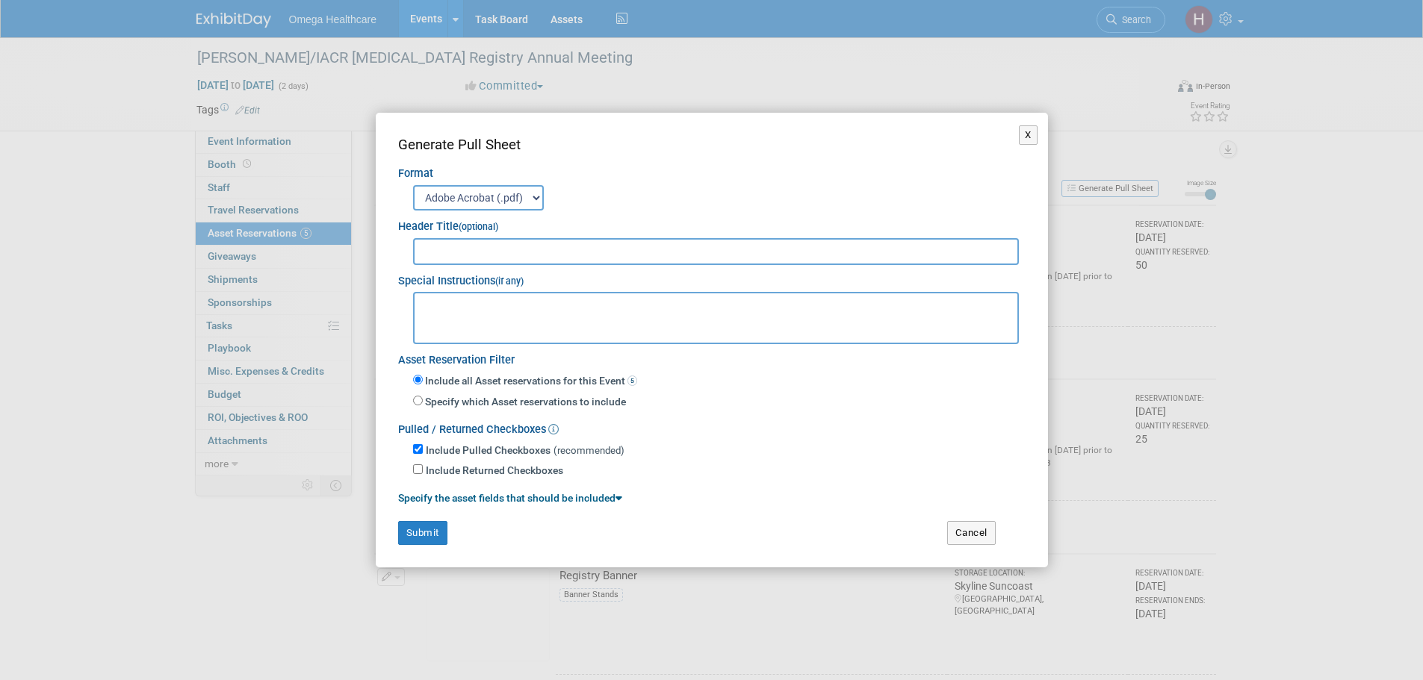
click at [656, 249] on input "text" at bounding box center [716, 251] width 606 height 27
type input "[PERSON_NAME]/IACR [MEDICAL_DATA] Registry Meeting"
click at [429, 528] on button "Submit" at bounding box center [422, 533] width 49 height 24
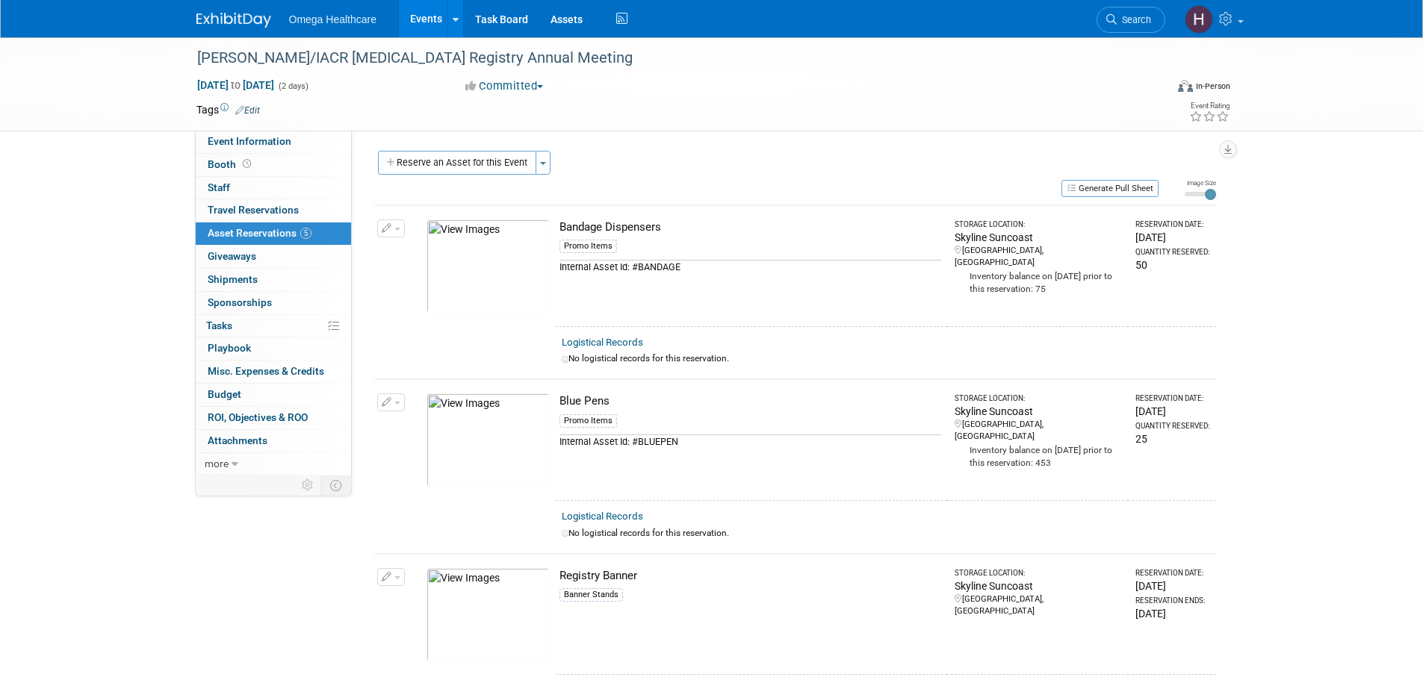
click at [247, 108] on link "Edit" at bounding box center [247, 110] width 25 height 10
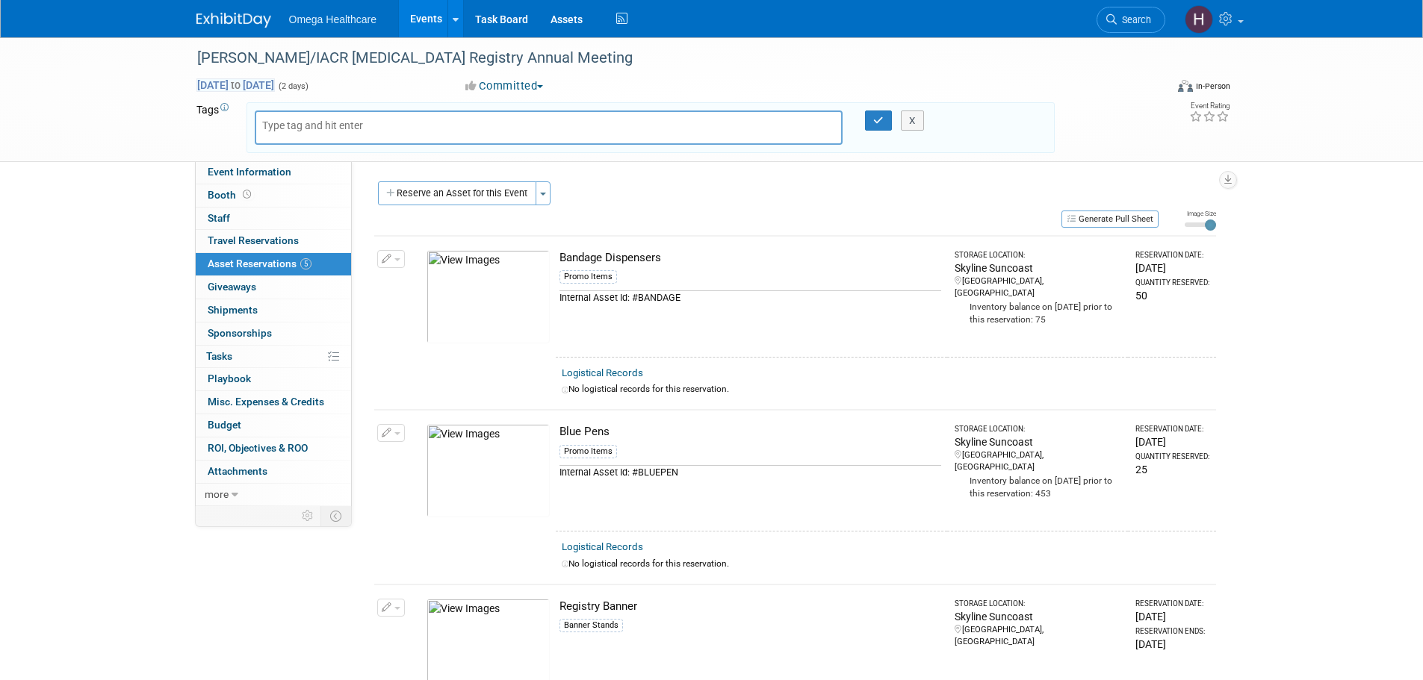
click at [275, 78] on span "[DATE] to [DATE]" at bounding box center [235, 84] width 78 height 13
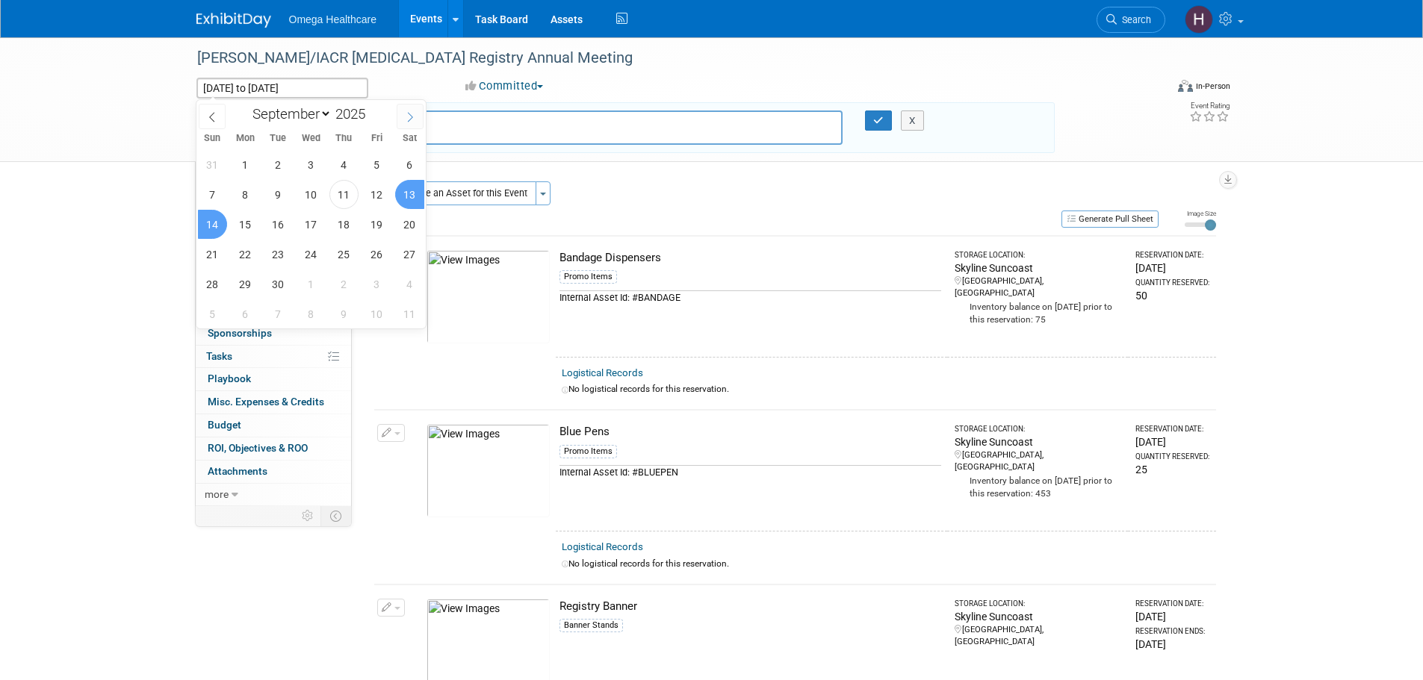
click at [404, 121] on span at bounding box center [410, 116] width 27 height 25
select select "9"
click at [243, 222] on span "13" at bounding box center [245, 224] width 29 height 29
type input "[DATE]"
click at [273, 223] on span "14" at bounding box center [278, 224] width 29 height 29
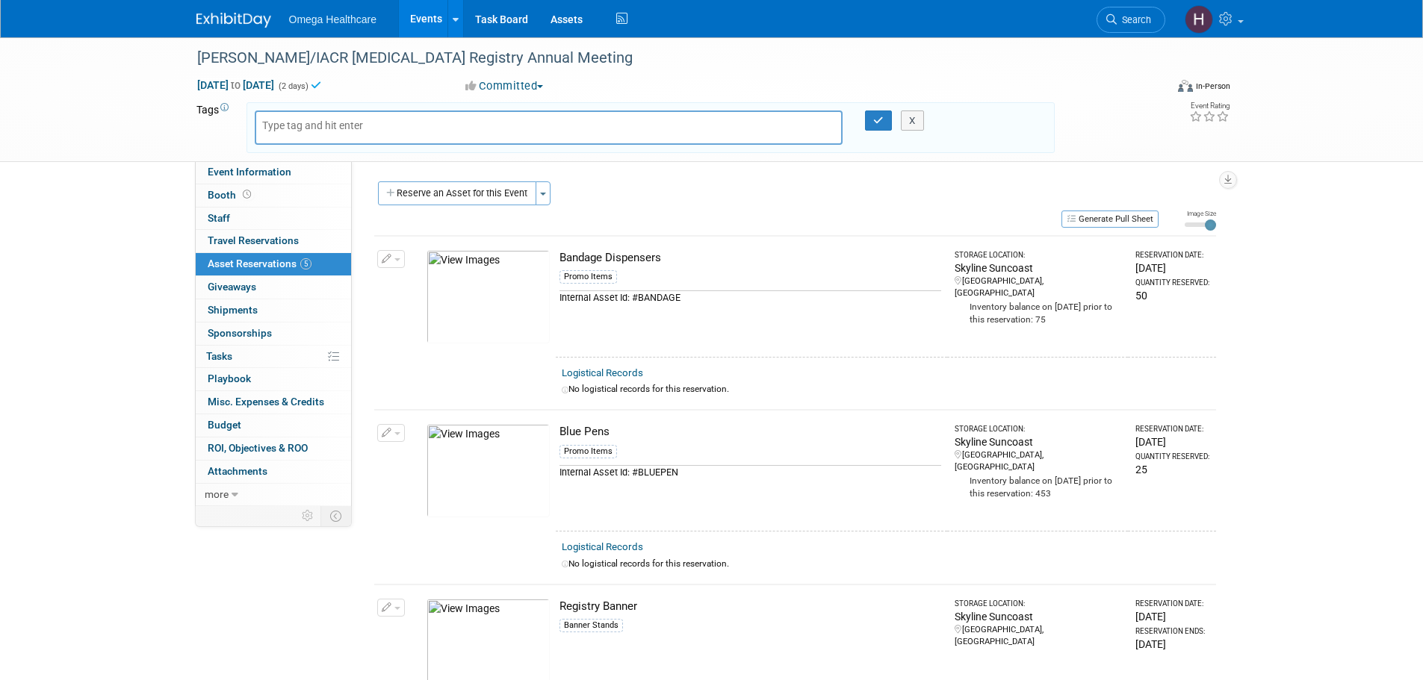
click at [886, 119] on div "X" at bounding box center [919, 121] width 68 height 21
click at [868, 120] on button "button" at bounding box center [878, 121] width 27 height 21
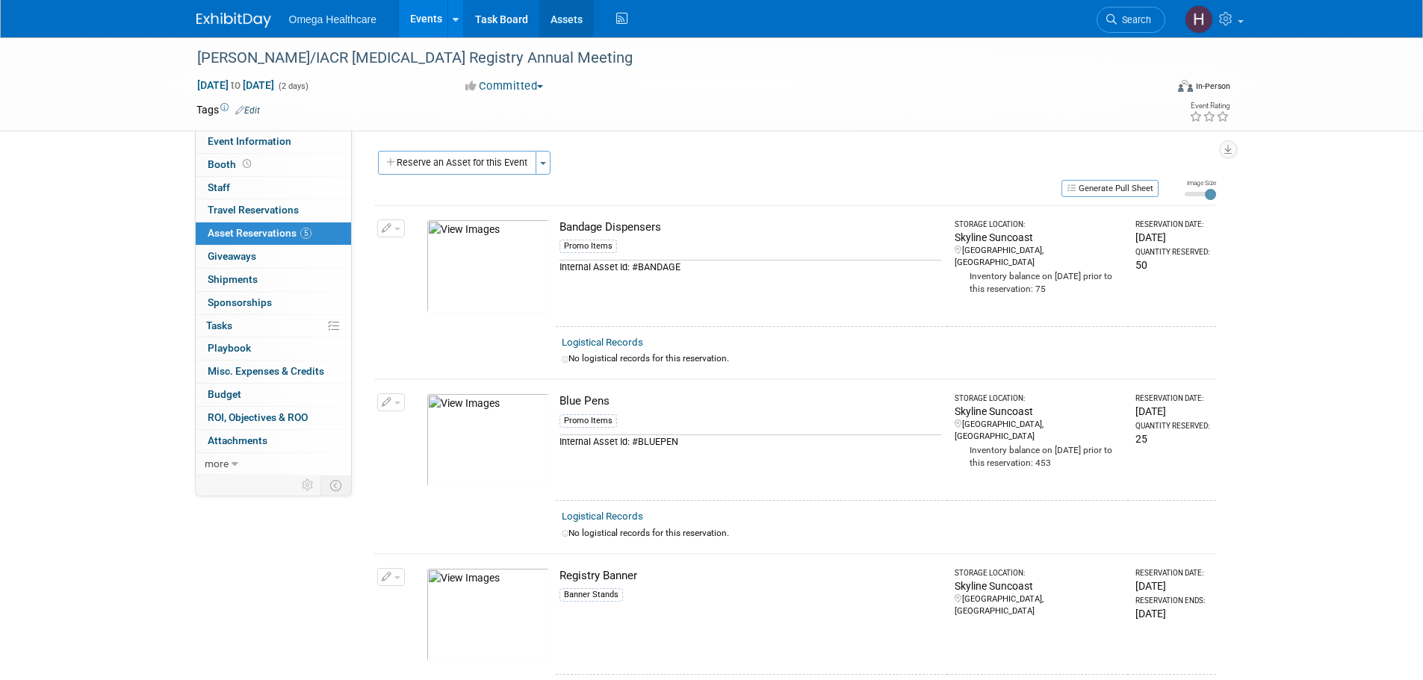
click at [567, 19] on link "Assets" at bounding box center [566, 18] width 55 height 37
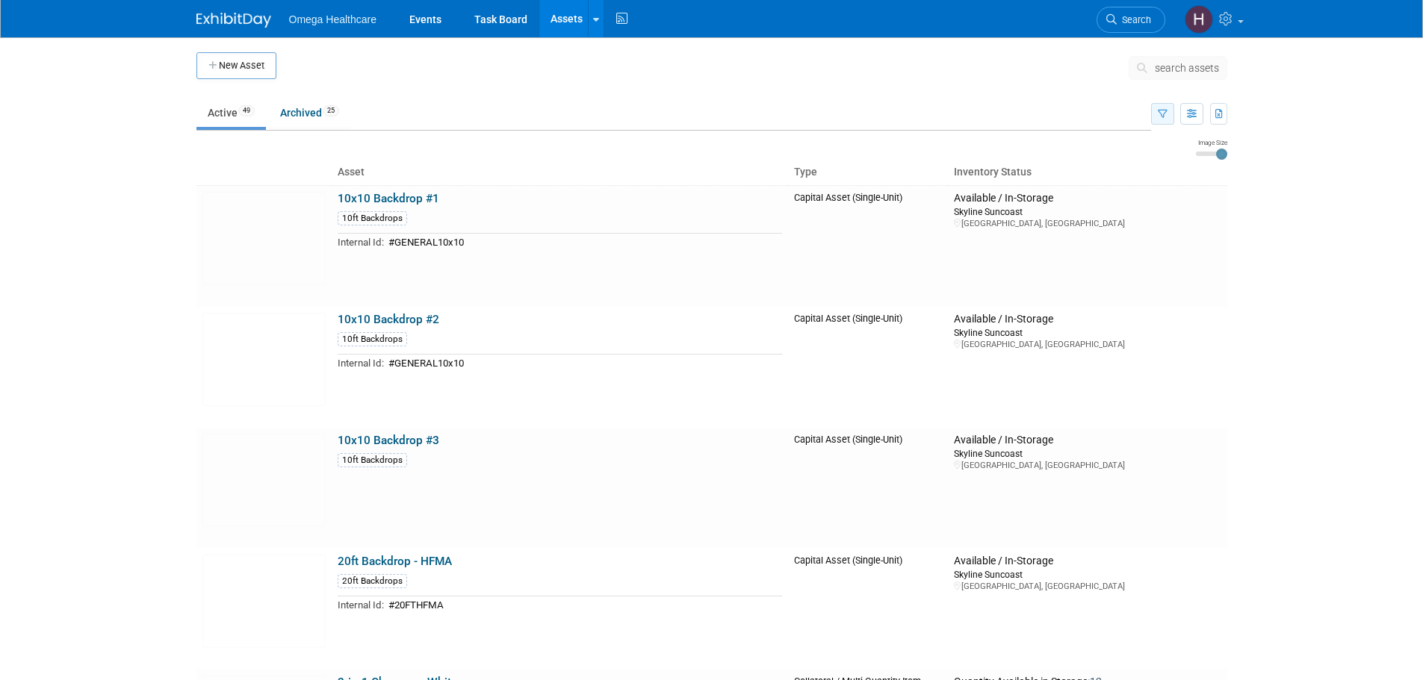
click at [1172, 116] on button "button" at bounding box center [1162, 114] width 23 height 22
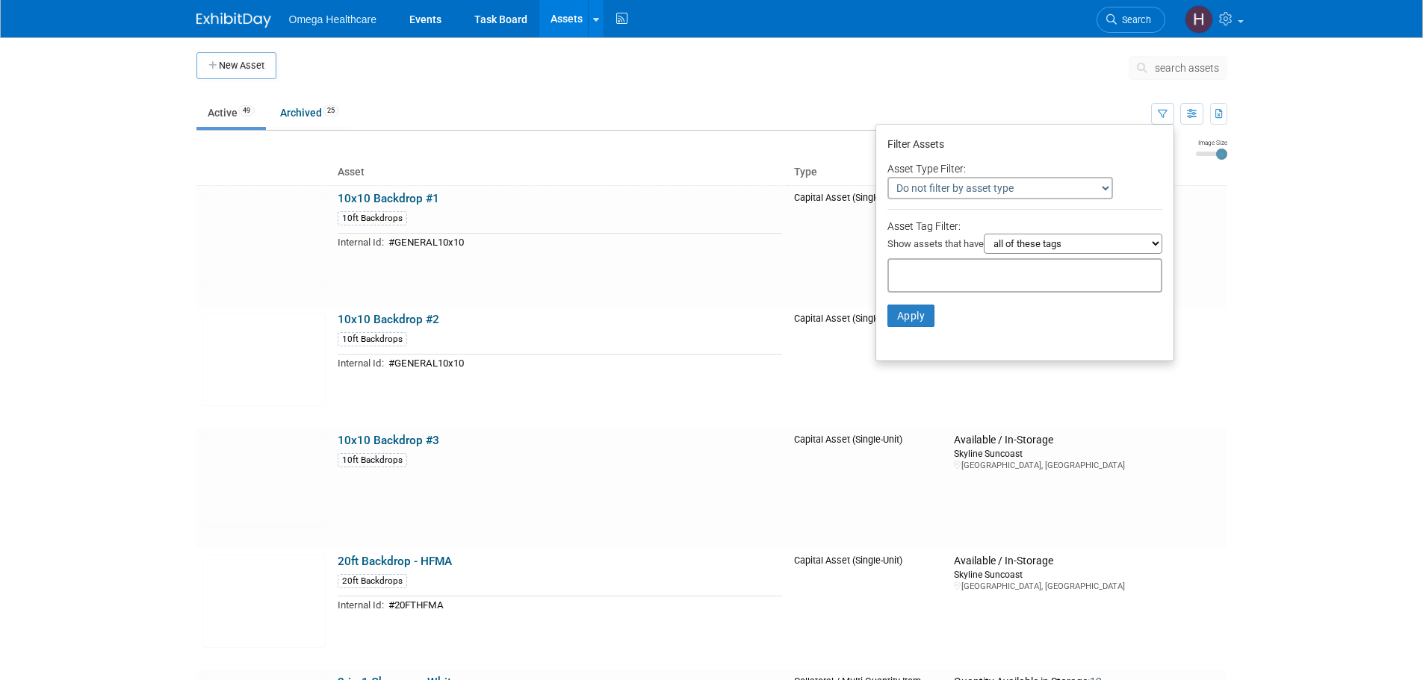
click at [1271, 104] on body "Omega Healthcare Events Task Board Assets New Asset Search Assets Bulk Upload A…" at bounding box center [711, 340] width 1423 height 680
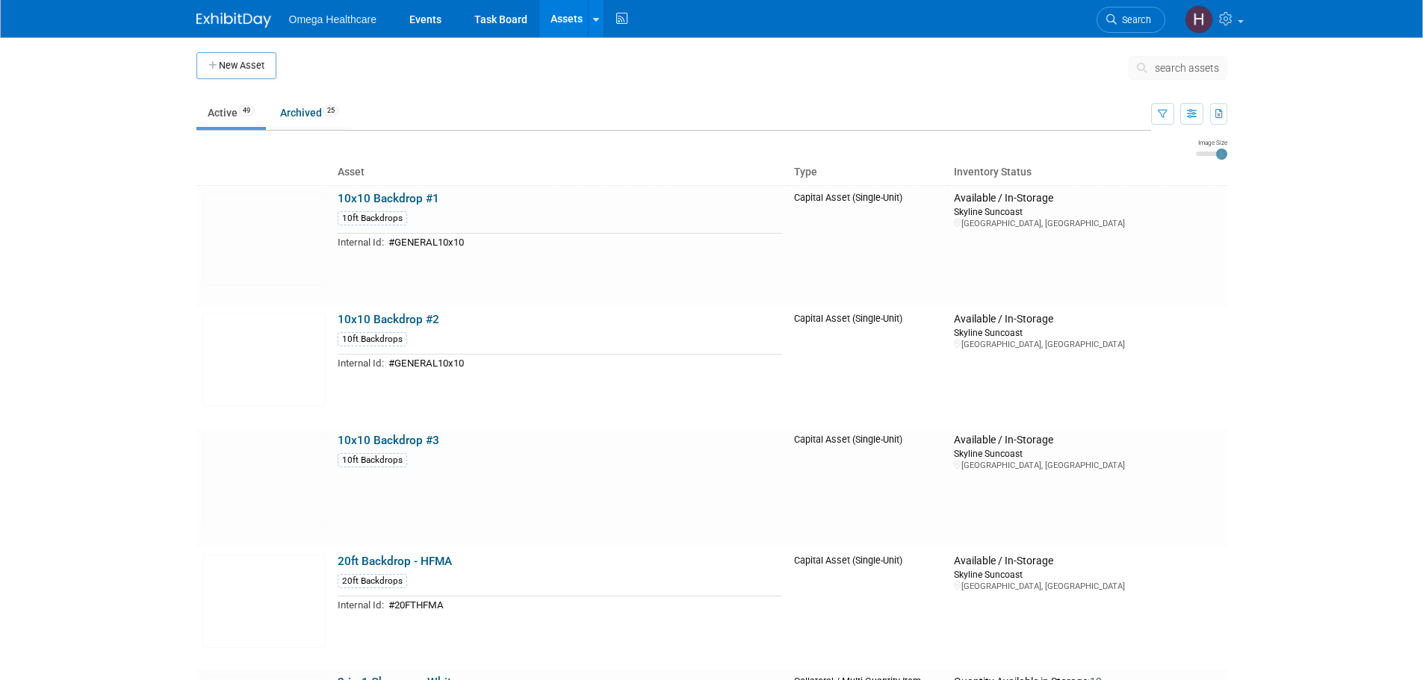
click at [1279, 120] on body "Omega Healthcare Events Task Board Assets New Asset Search Assets Bulk Upload A…" at bounding box center [711, 340] width 1423 height 680
click at [1202, 16] on img at bounding box center [1198, 19] width 28 height 28
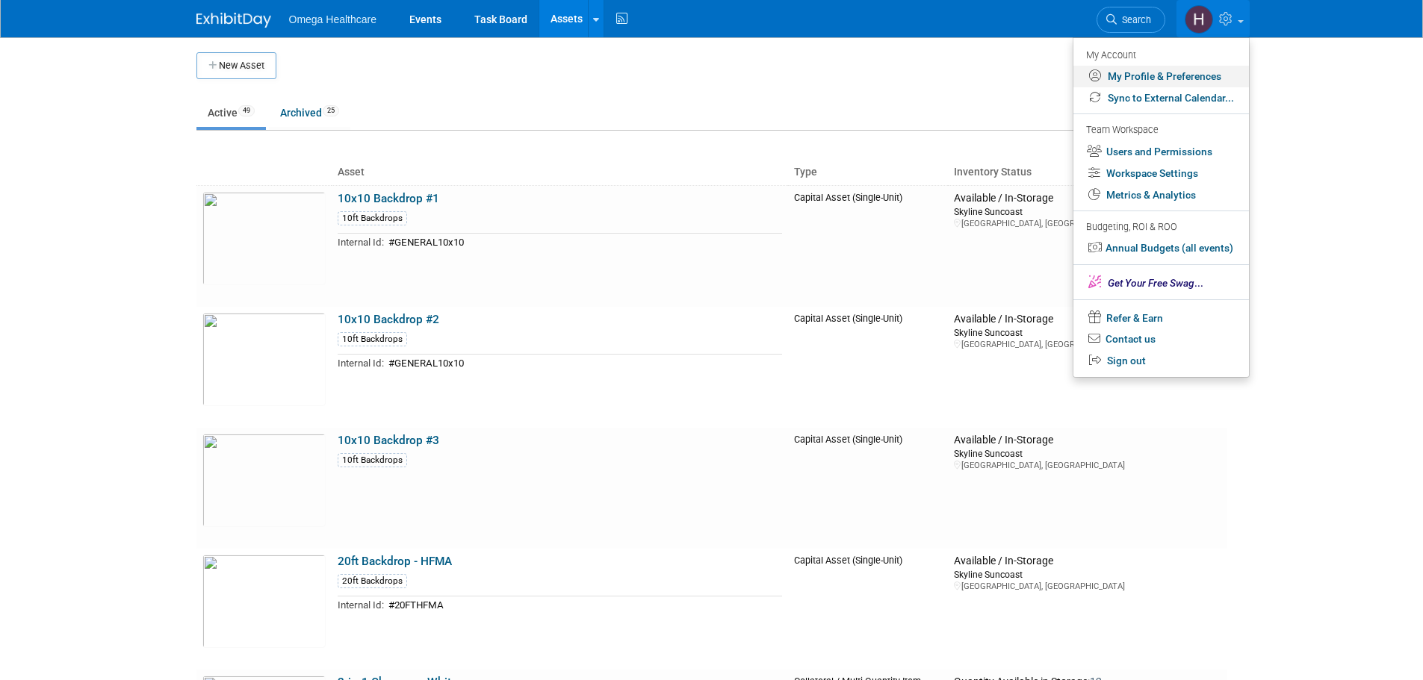
click at [1184, 73] on link "My Profile & Preferences" at bounding box center [1160, 77] width 175 height 22
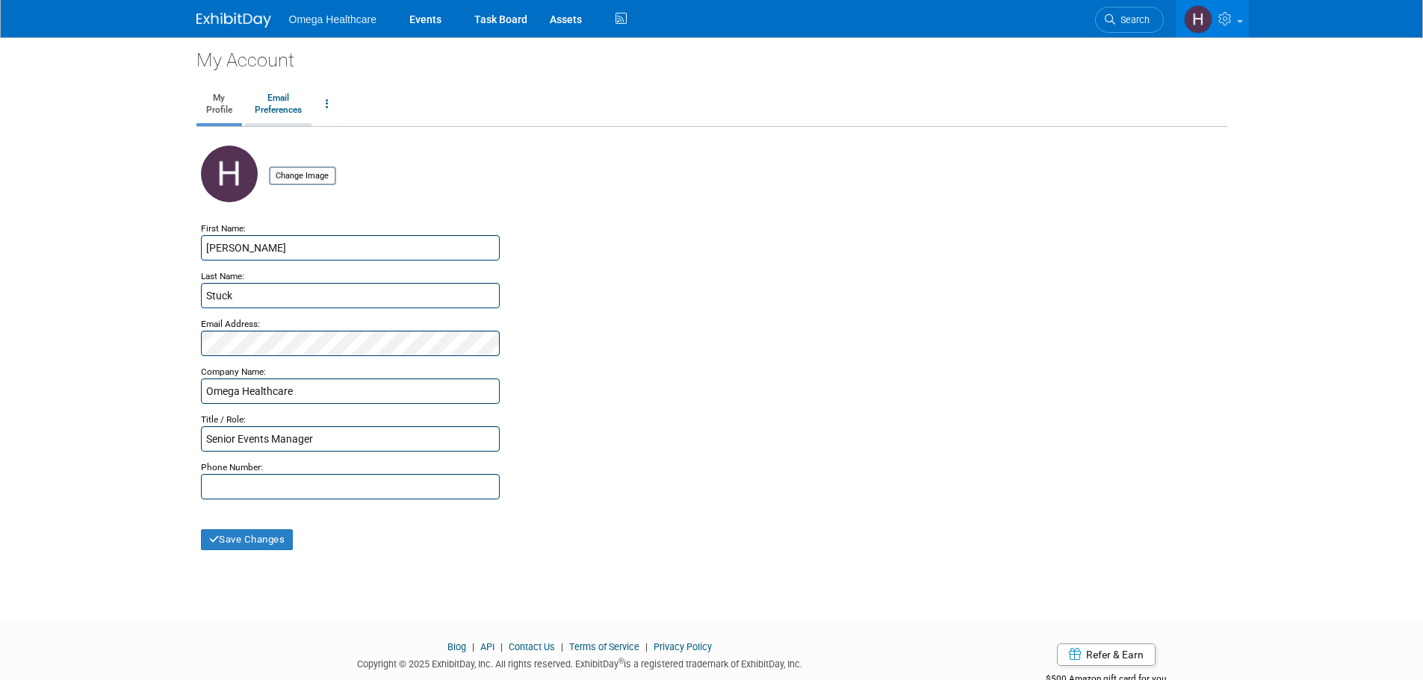
click at [288, 111] on link "Email Preferences" at bounding box center [278, 104] width 66 height 37
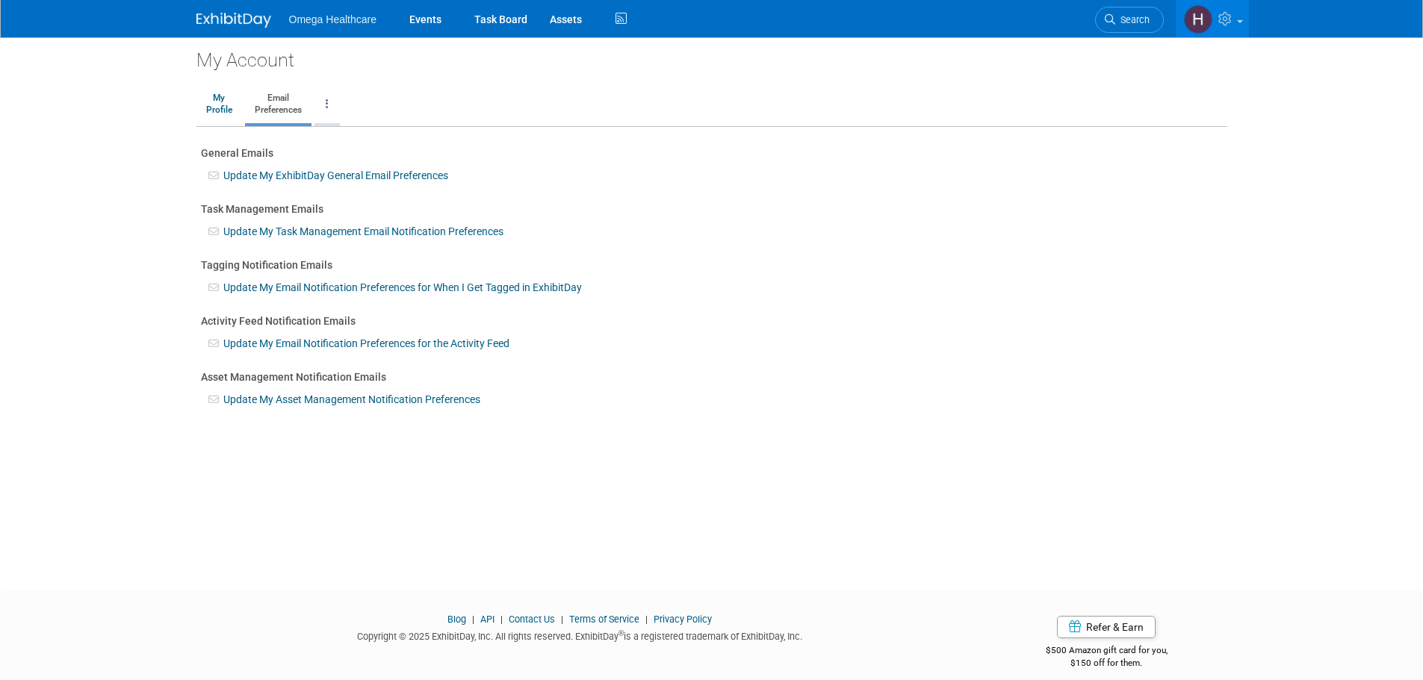
click at [326, 103] on link at bounding box center [326, 104] width 25 height 37
click at [374, 138] on link "Change Account Password" at bounding box center [387, 140] width 144 height 22
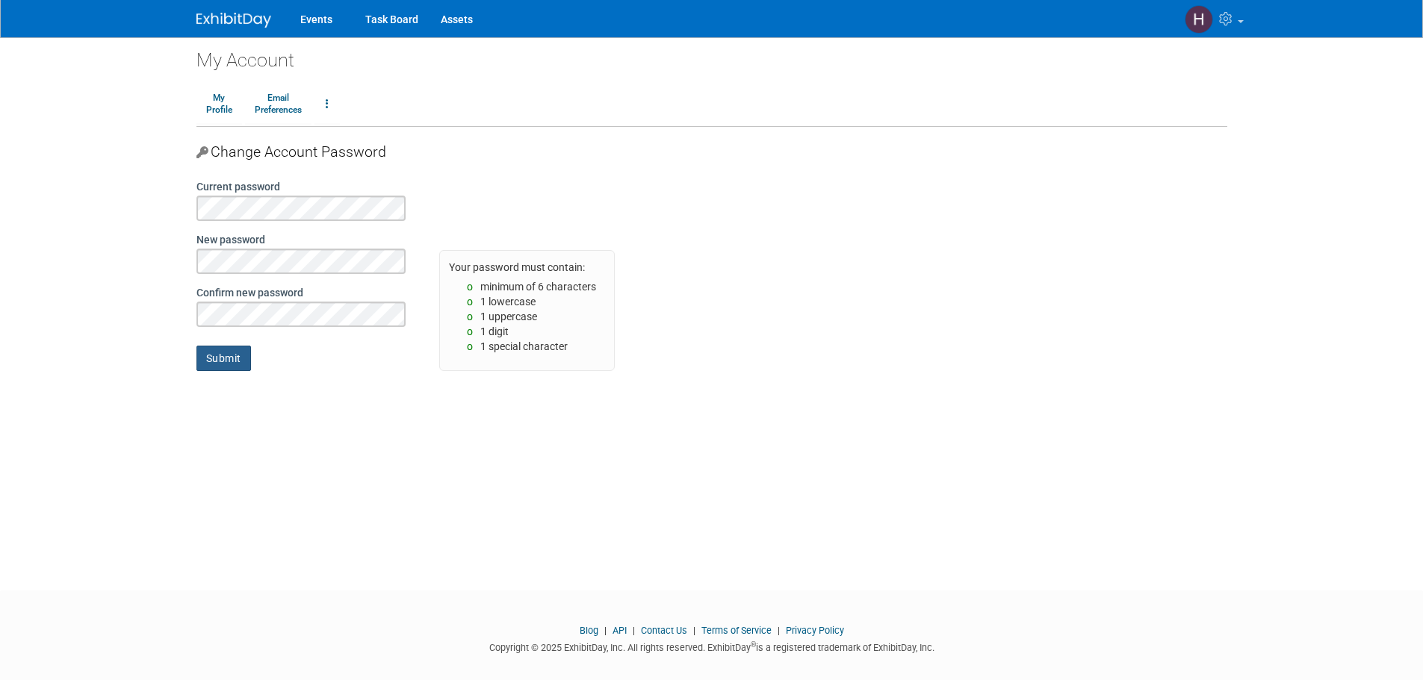
click at [228, 363] on input "Submit" at bounding box center [223, 358] width 55 height 25
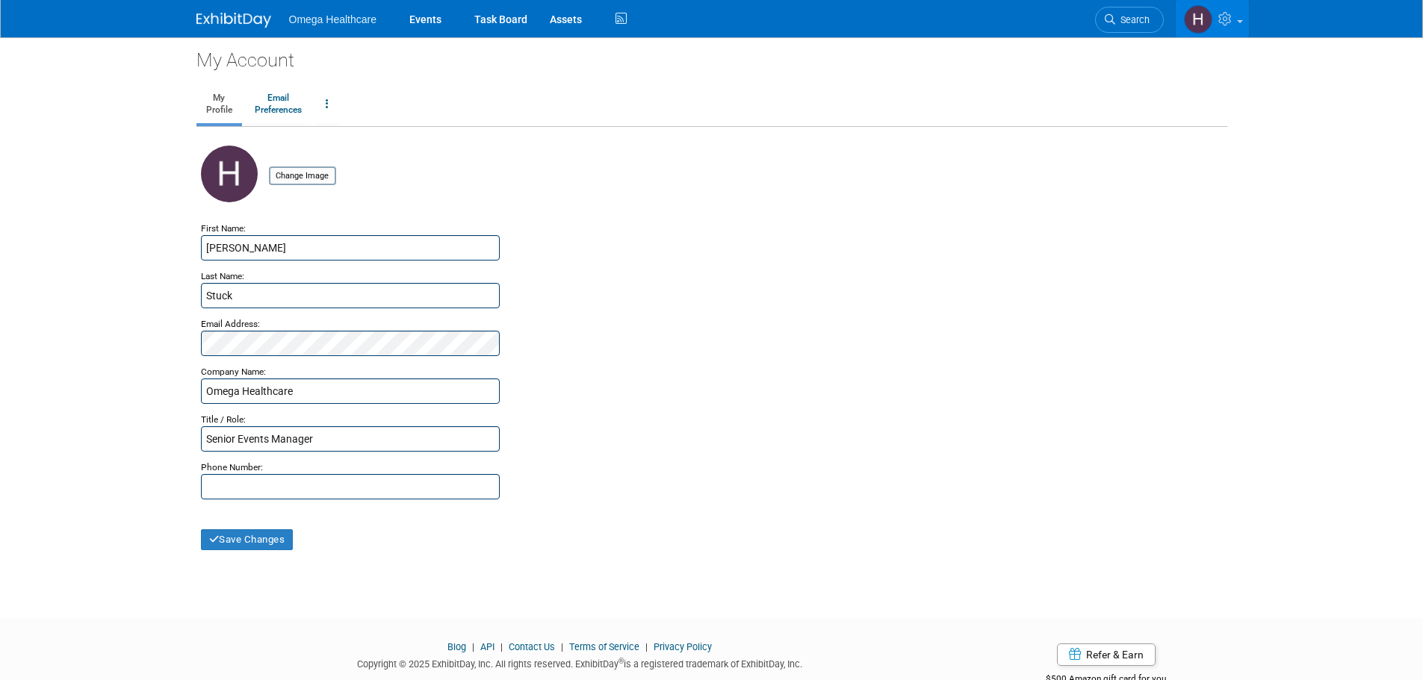
click at [1211, 15] on link at bounding box center [1211, 18] width 73 height 37
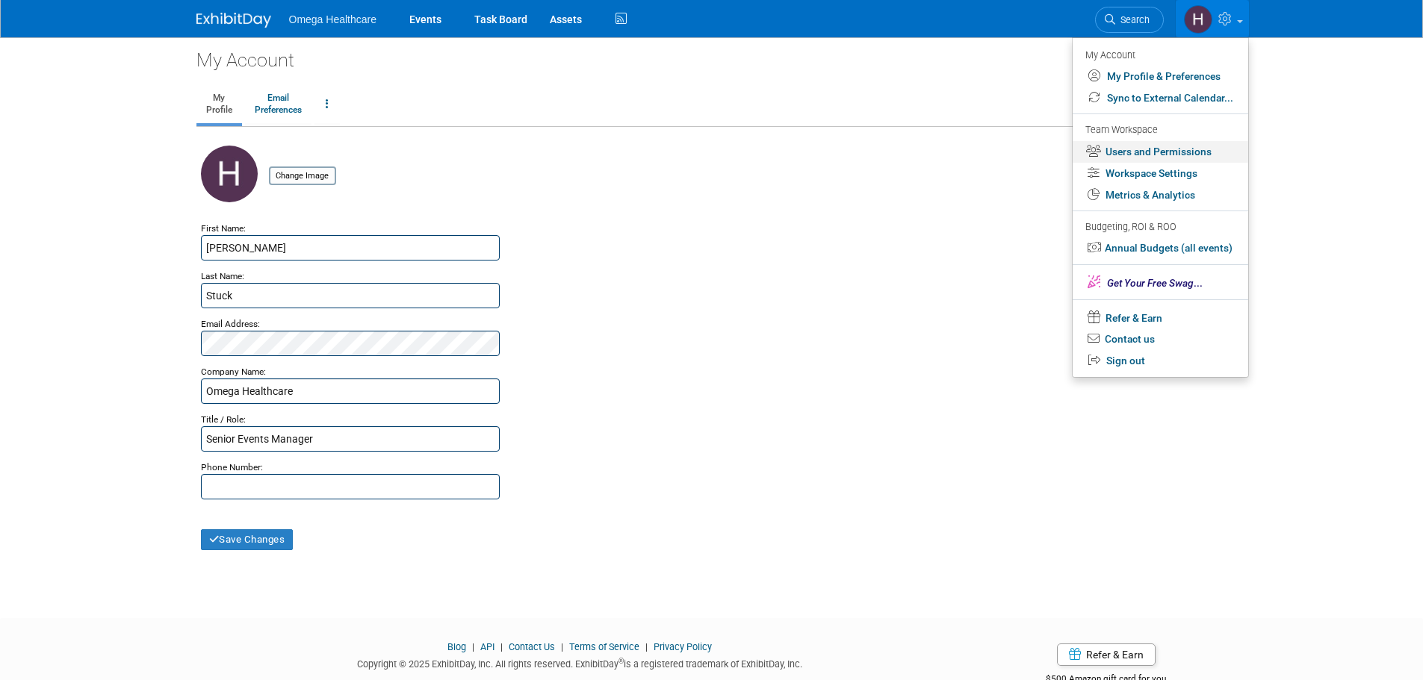
click at [1194, 146] on link "Users and Permissions" at bounding box center [1159, 152] width 175 height 22
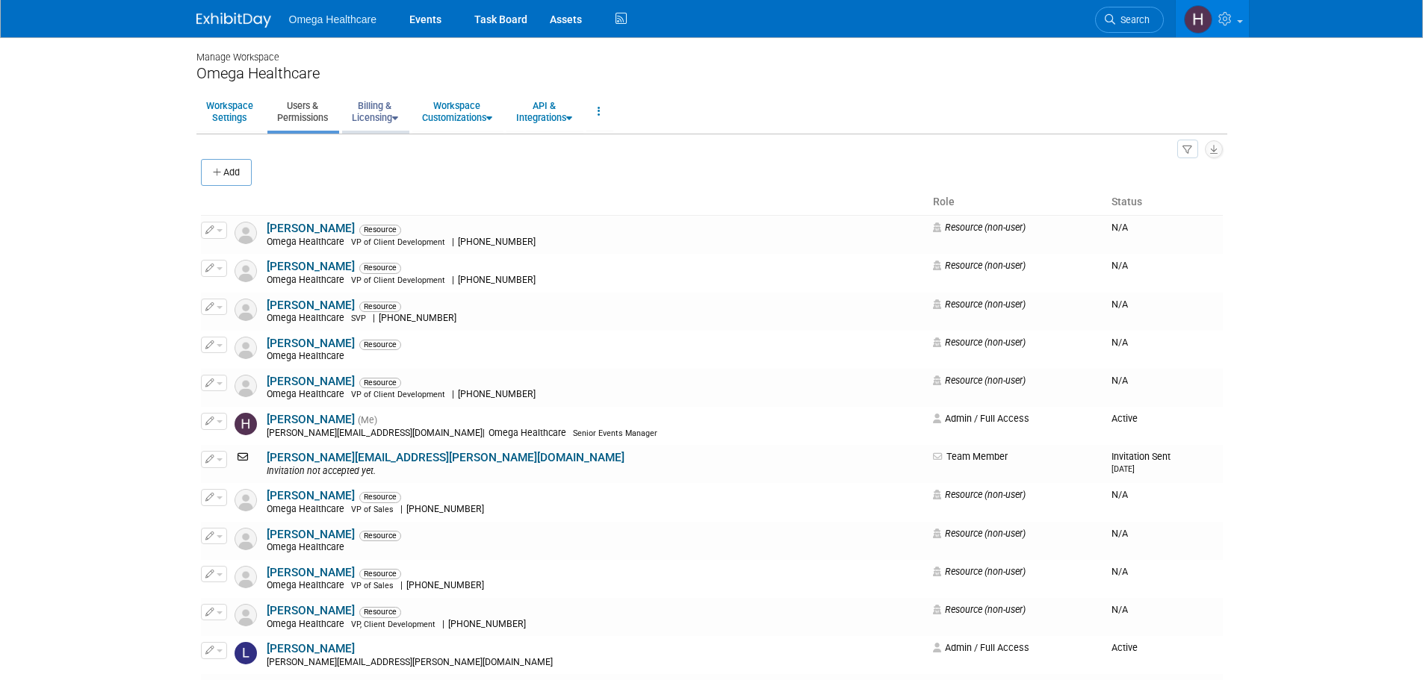
click at [370, 117] on link "Billing & Licensing" at bounding box center [375, 111] width 66 height 37
click at [386, 142] on link "Manage Plan / Subscription" at bounding box center [409, 145] width 135 height 22
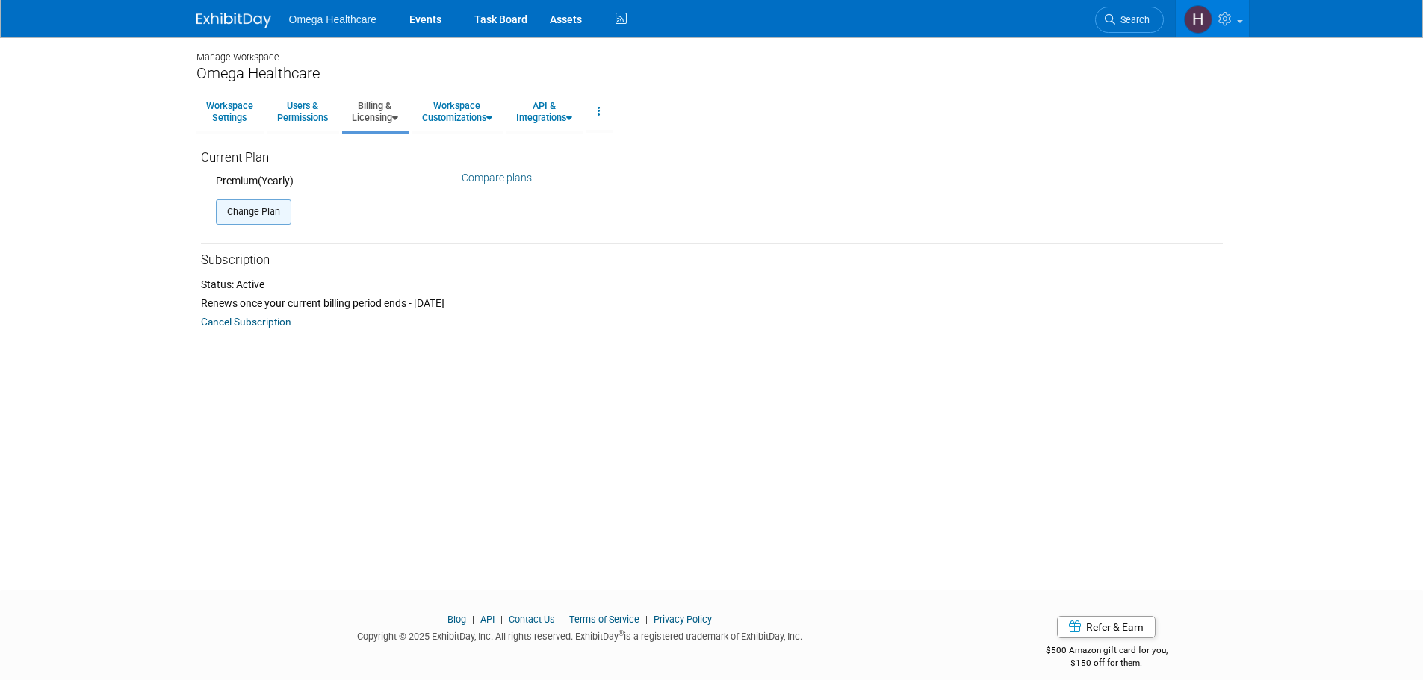
click at [277, 214] on button "Change Plan" at bounding box center [253, 211] width 75 height 25
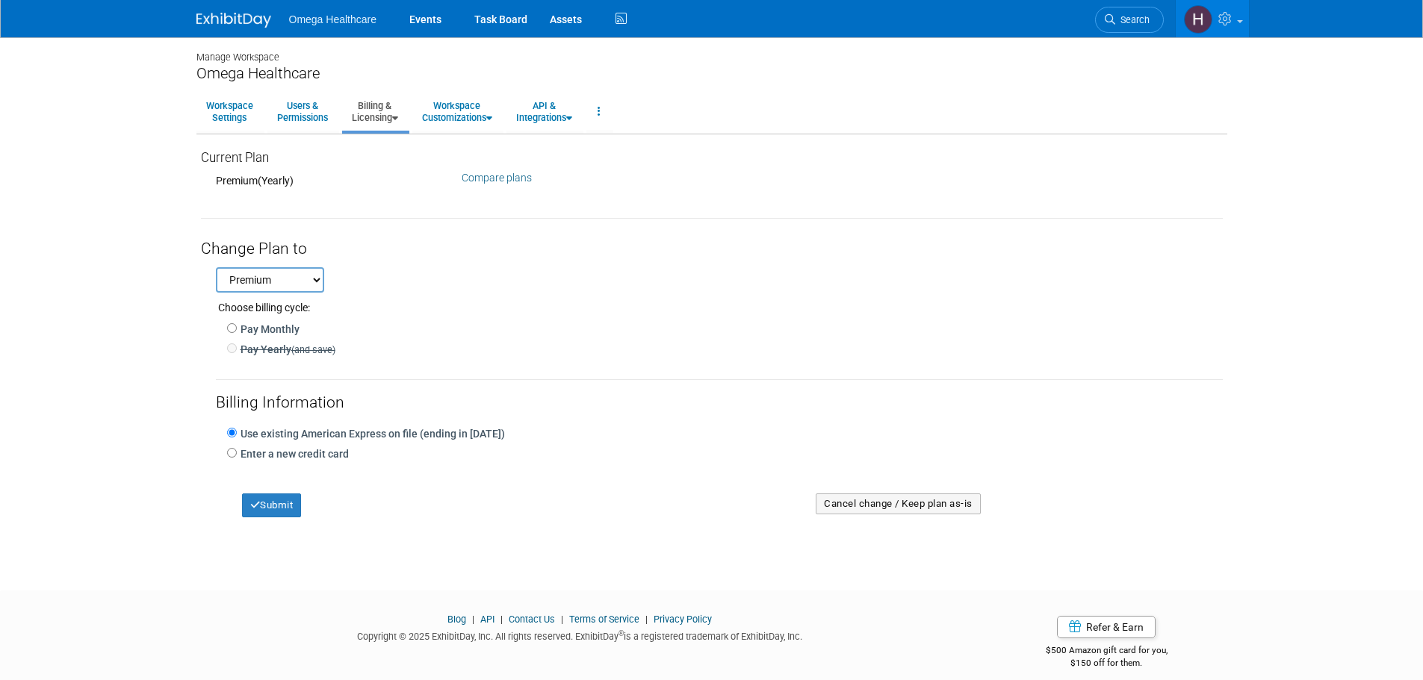
click at [190, 418] on div "Manage Workspace Omega Healthcare Workspace Settings Users & Permissions Billin…" at bounding box center [711, 300] width 1053 height 526
click at [398, 122] on icon at bounding box center [395, 119] width 6 height 10
click at [425, 169] on link "Billing Information" at bounding box center [409, 168] width 135 height 22
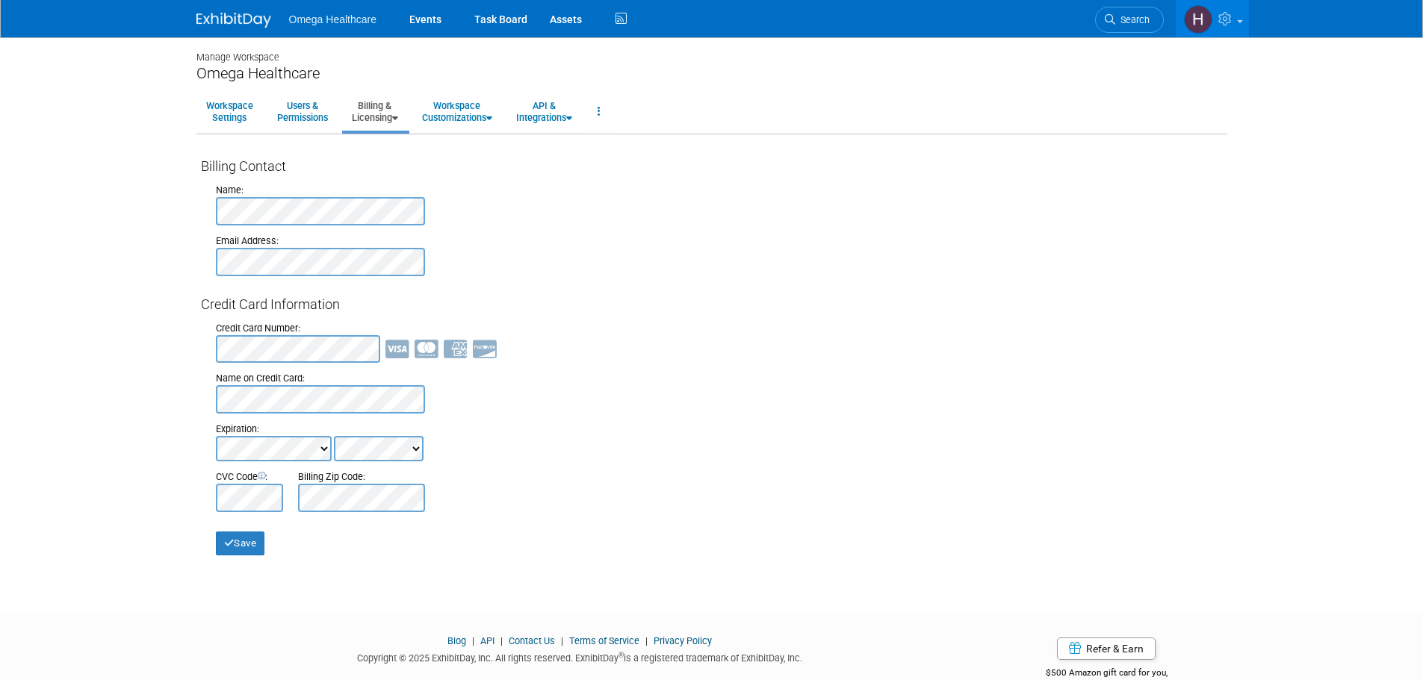
click at [399, 125] on link "Billing & Licensing" at bounding box center [375, 111] width 66 height 37
click at [422, 186] on link "Payment Receipts" at bounding box center [409, 189] width 135 height 22
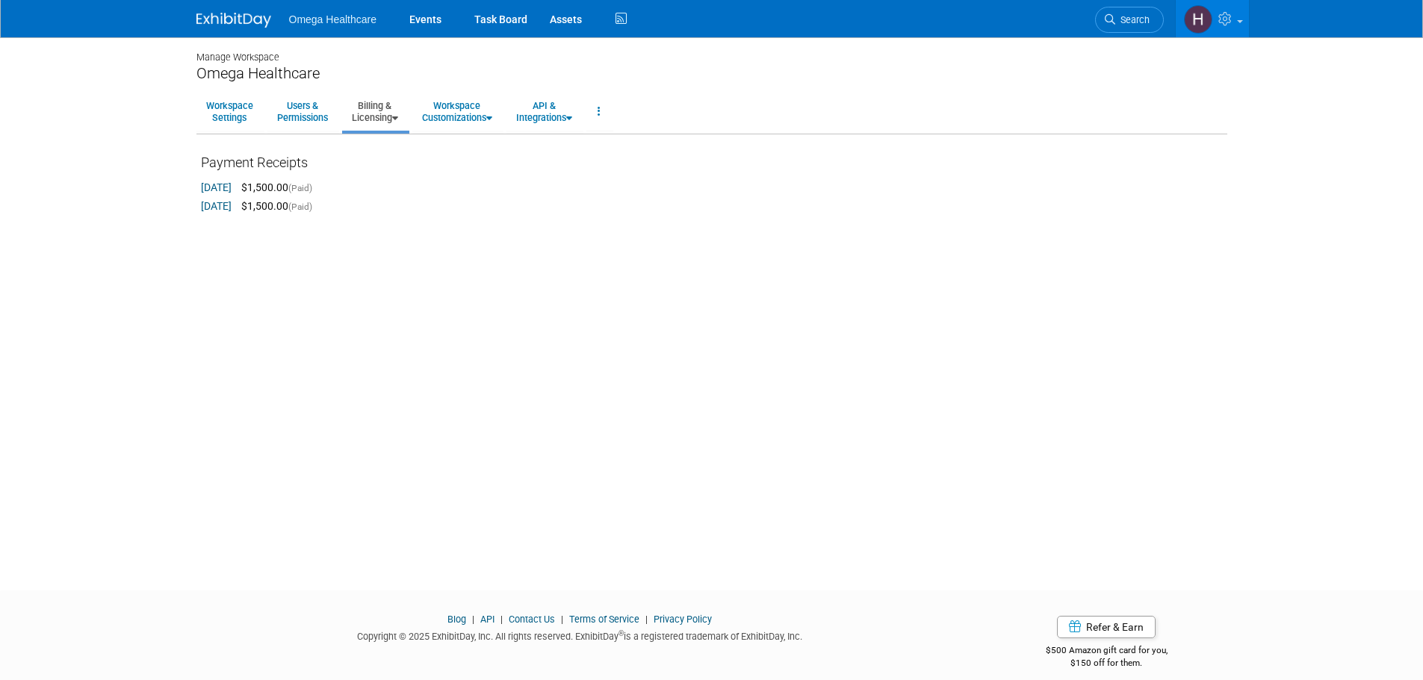
click at [214, 259] on div "Manage Workspace Omega Healthcare Workspace Settings Users & Permissions Billin…" at bounding box center [711, 300] width 1053 height 526
click at [620, 249] on div "Manage Workspace Omega Healthcare Workspace Settings Users & Permissions Billin…" at bounding box center [711, 300] width 1053 height 526
click at [398, 118] on icon at bounding box center [395, 119] width 6 height 10
click at [503, 237] on div "Manage Workspace Omega Healthcare Workspace Settings Users & Permissions Billin…" at bounding box center [711, 300] width 1053 height 526
click at [466, 173] on div "Payment Receipts" at bounding box center [712, 166] width 1022 height 27
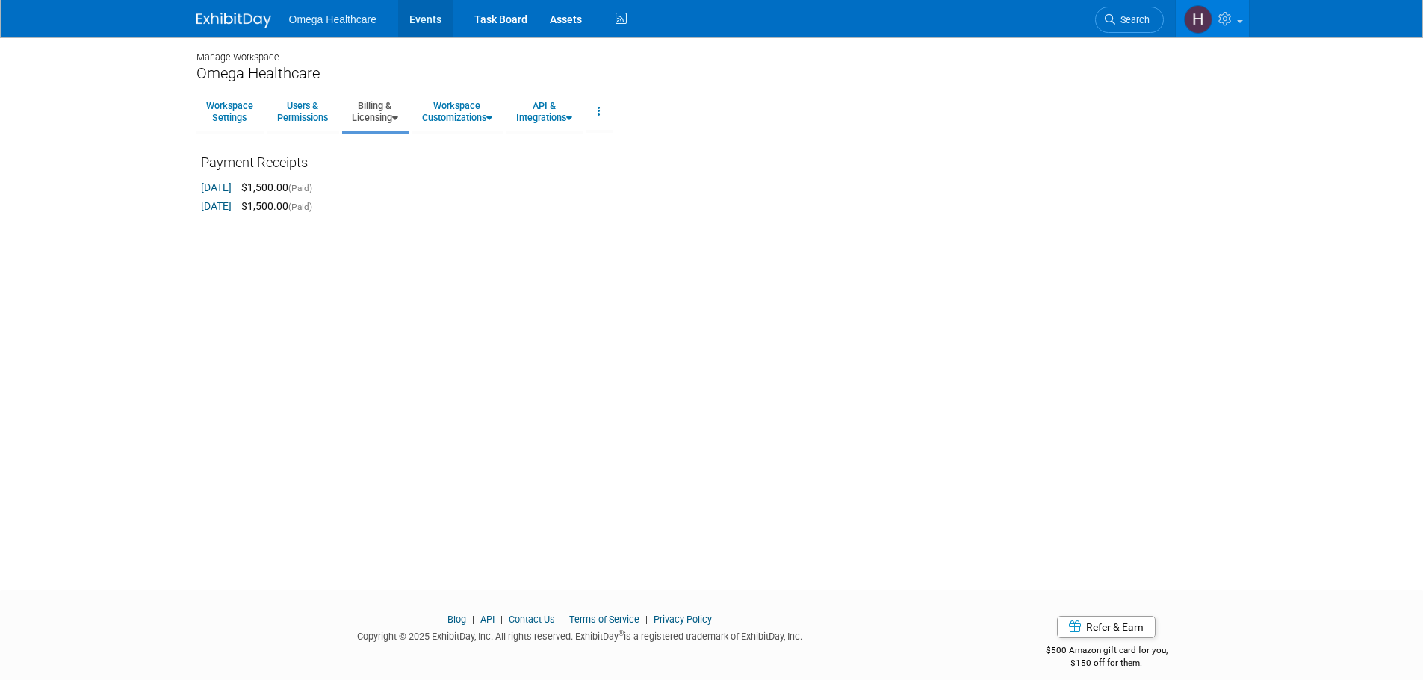
click at [435, 26] on link "Events" at bounding box center [425, 18] width 55 height 37
